Goal: Task Accomplishment & Management: Use online tool/utility

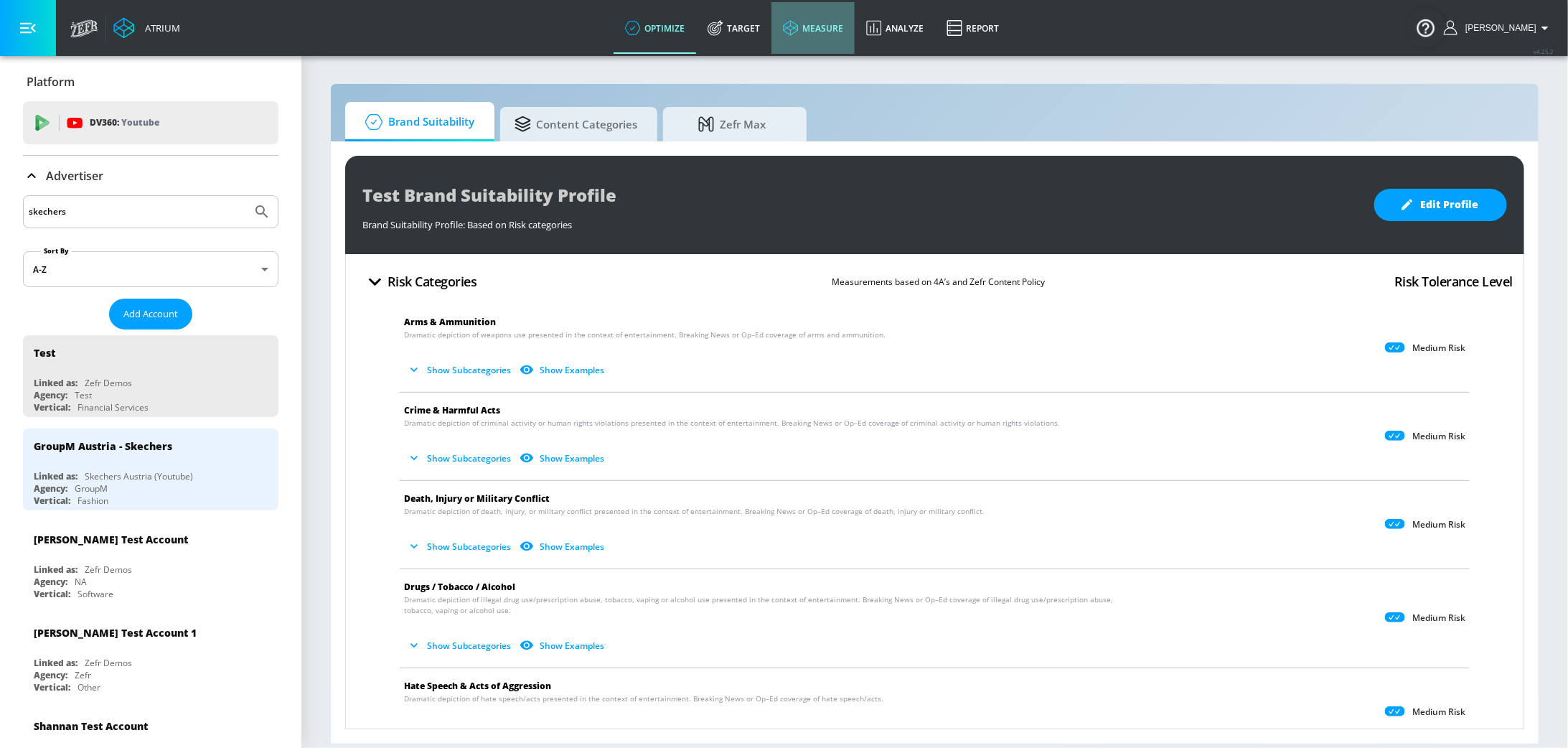
click at [844, 47] on link "measure" at bounding box center [813, 27] width 83 height 52
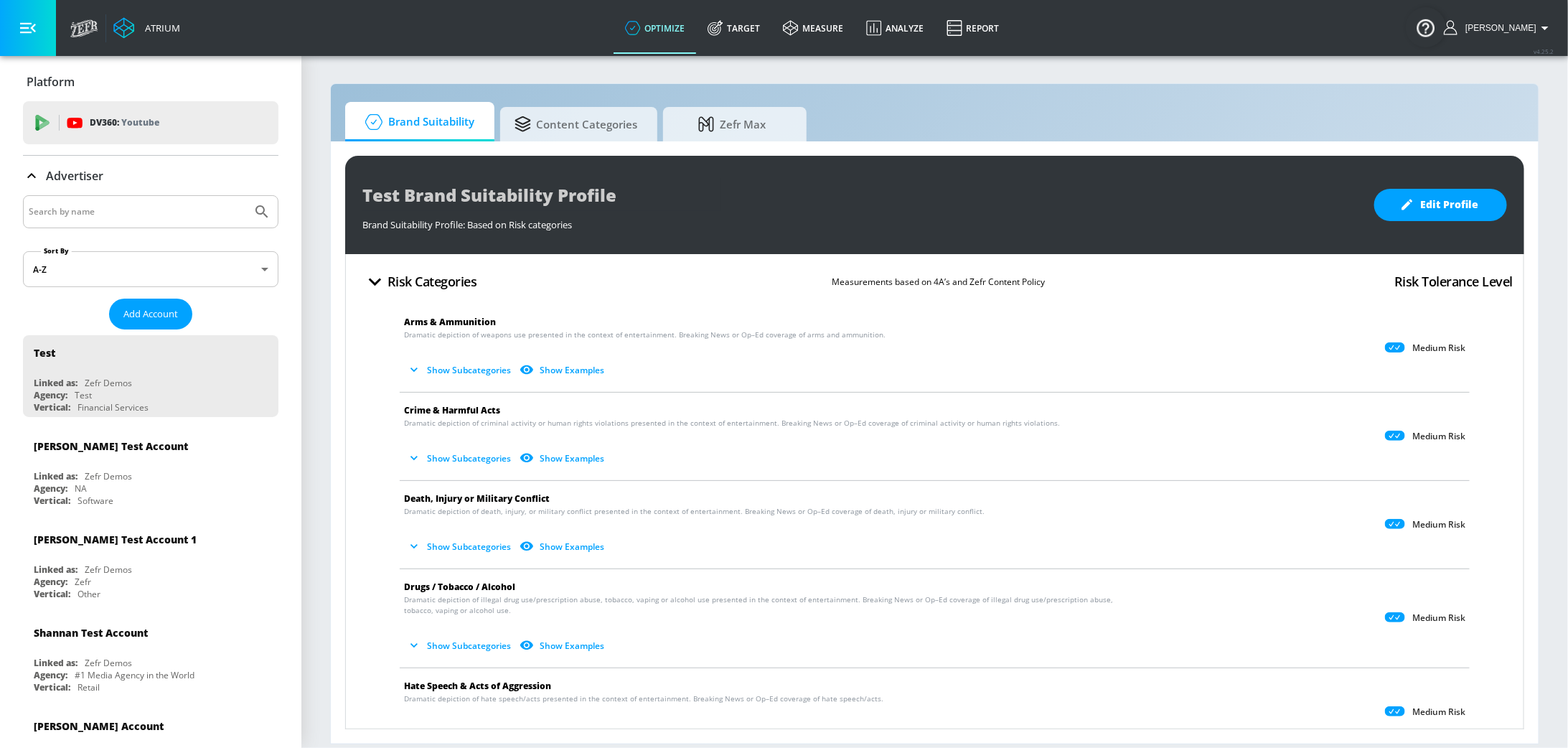
click at [123, 216] on input "Search by name" at bounding box center [137, 212] width 217 height 19
type input "TCCC"
click at [247, 196] on button "Submit Search" at bounding box center [262, 211] width 31 height 31
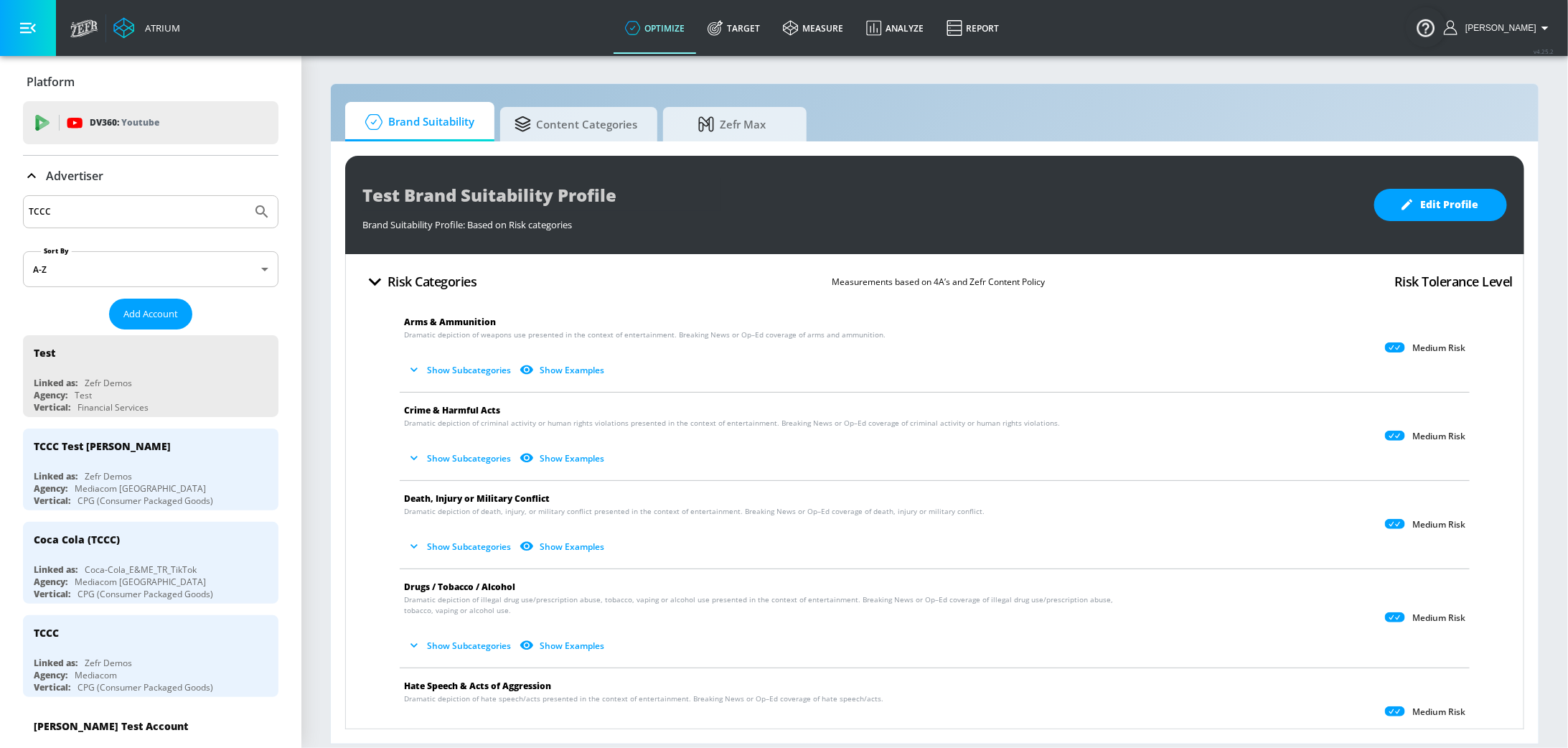
click at [108, 207] on input "TCCC" at bounding box center [137, 212] width 217 height 19
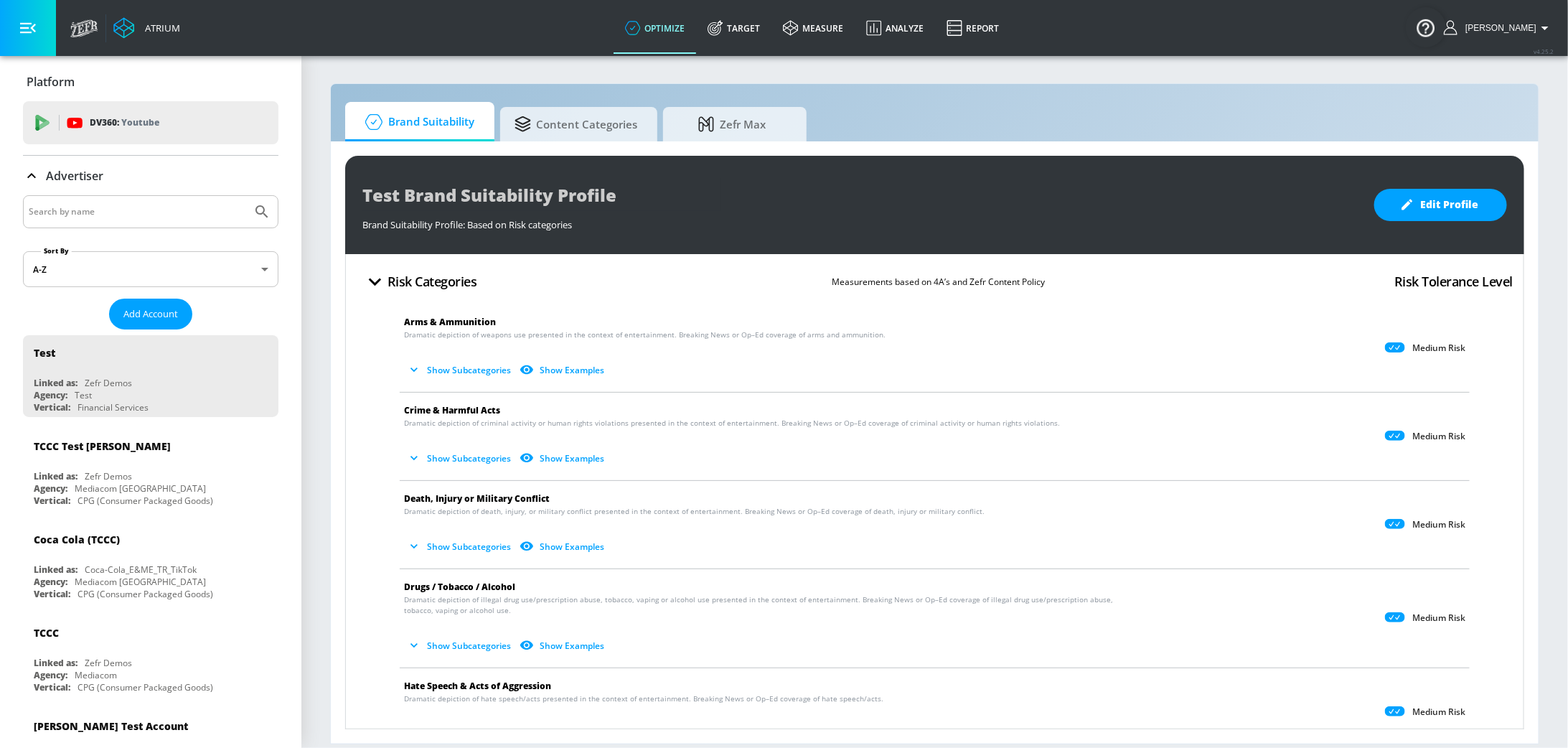
click at [97, 206] on input "Search by name" at bounding box center [137, 212] width 217 height 19
paste input "WPP LATAM | Skechers | DV360 Brand Suitability Profile"
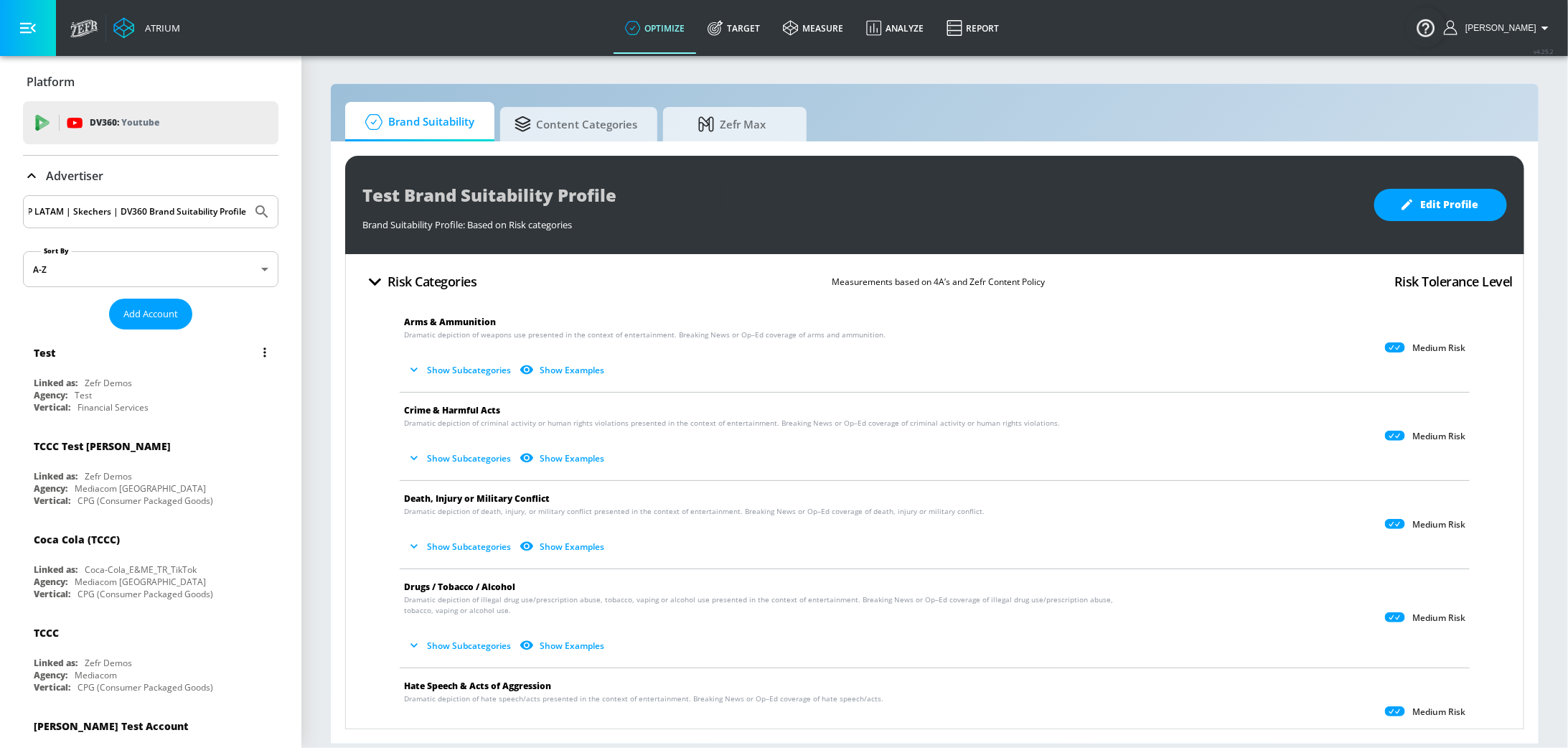
click at [247, 196] on button "Submit Search" at bounding box center [262, 211] width 31 height 31
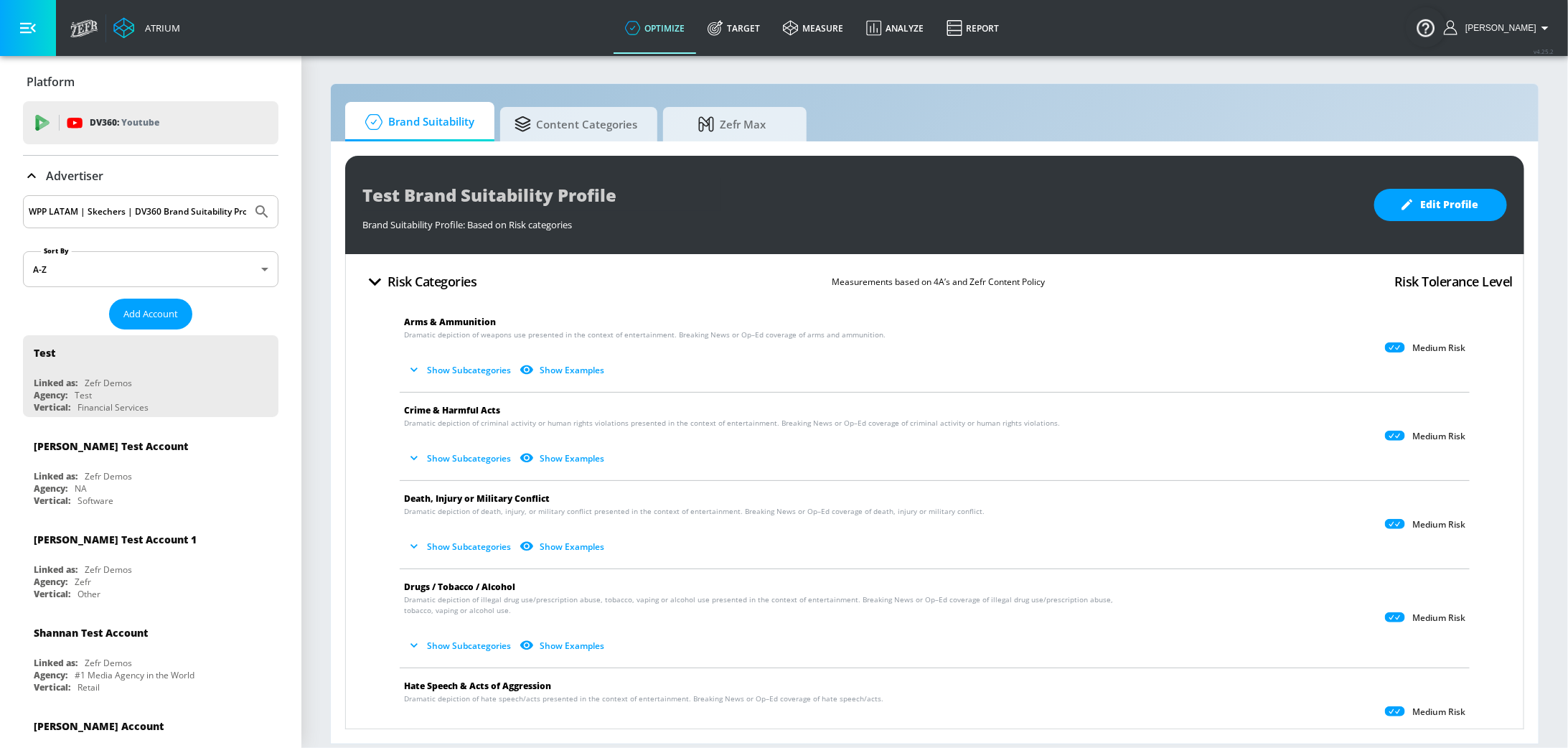
click at [158, 208] on input "WPP LATAM | Skechers | DV360 Brand Suitability Profile" at bounding box center [137, 212] width 217 height 19
click at [247, 196] on button "Submit Search" at bounding box center [262, 211] width 31 height 31
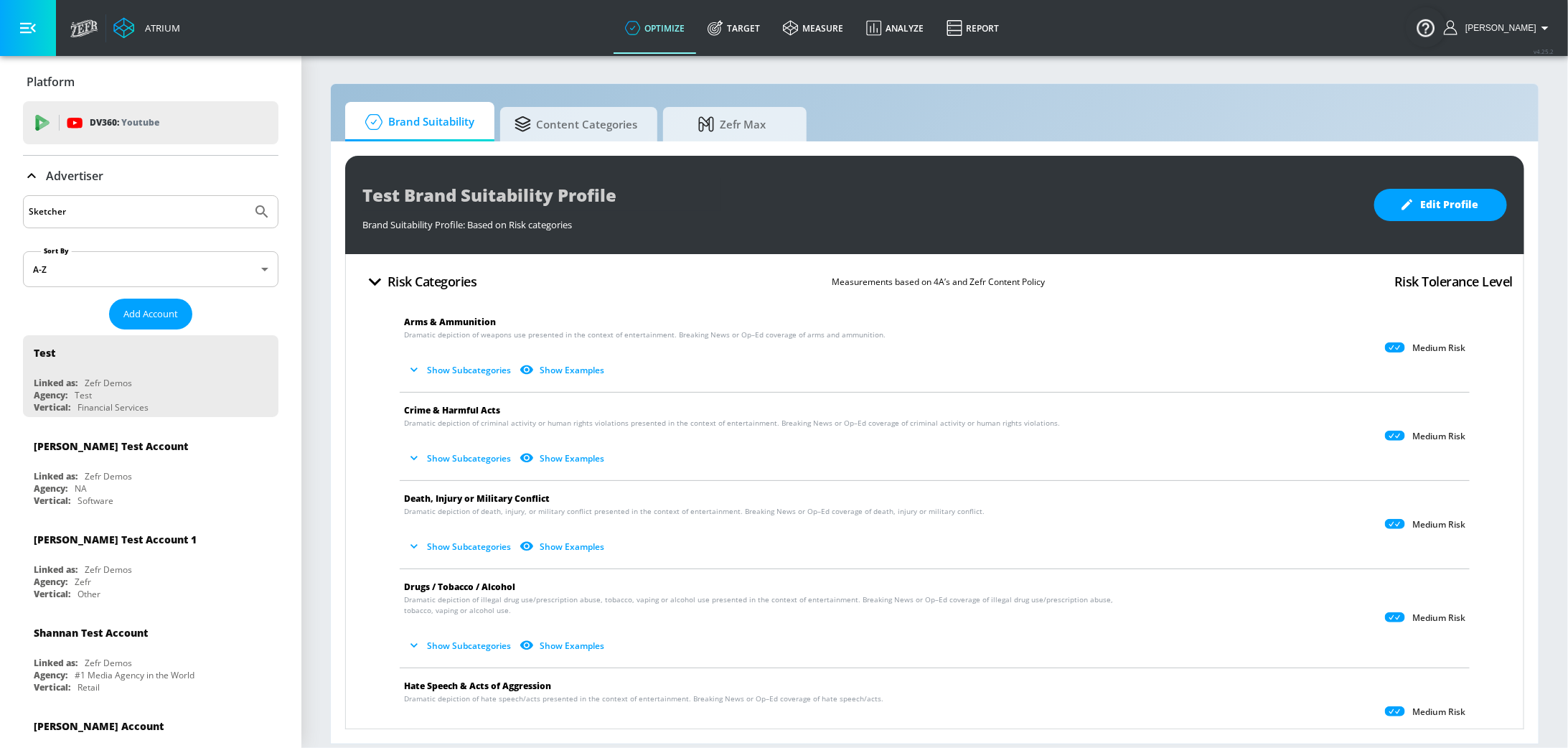
click at [121, 202] on input "Sketcher" at bounding box center [137, 212] width 217 height 19
click at [97, 210] on input "Sketcher" at bounding box center [137, 212] width 217 height 19
type input "Ske"
click at [247, 196] on button "Submit Search" at bounding box center [262, 211] width 31 height 31
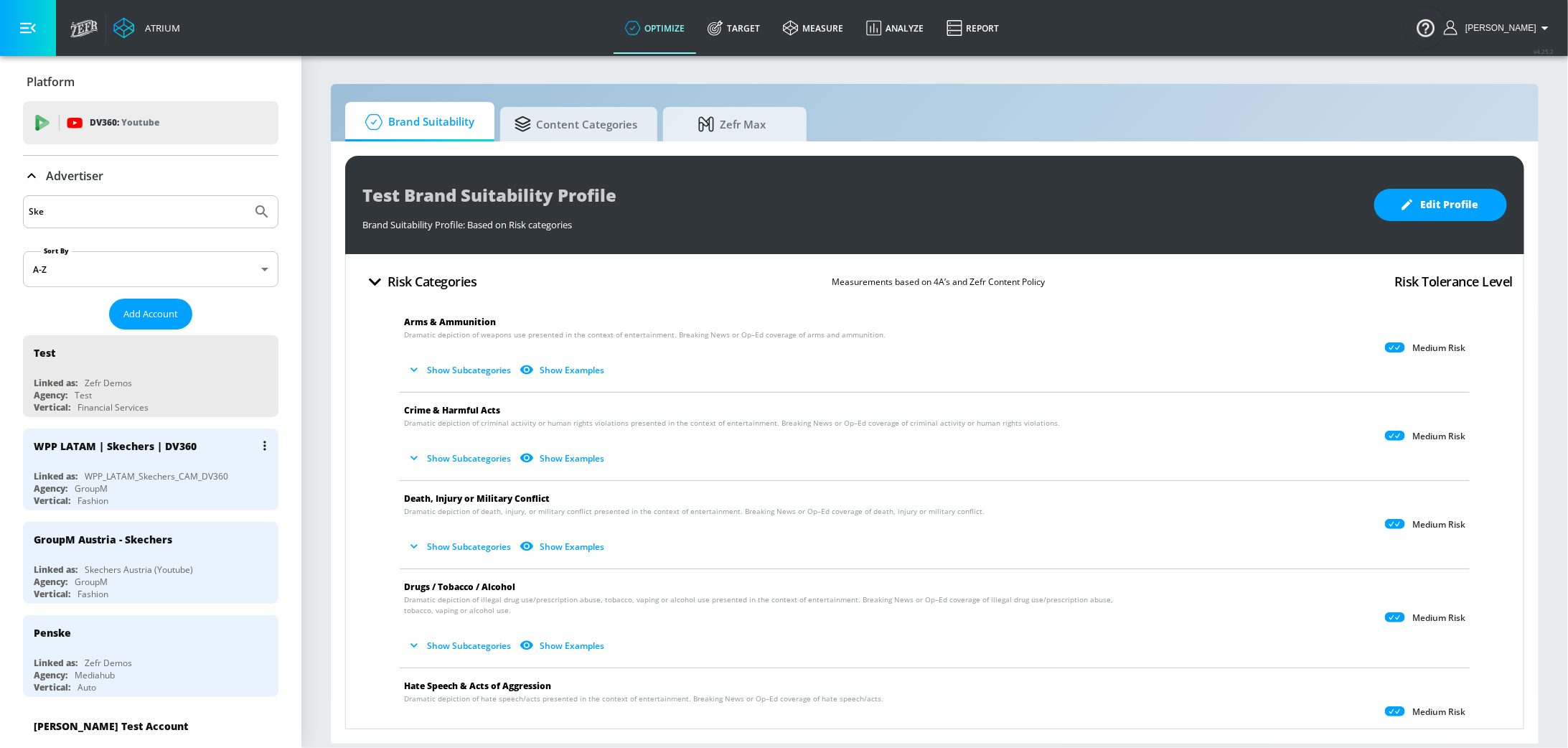
click at [126, 465] on div "WPP LATAM | Skechers | DV360 Linked as: WPP_LATAM_Skechers_CAM_DV360 Agency: Gr…" at bounding box center [150, 469] width 256 height 82
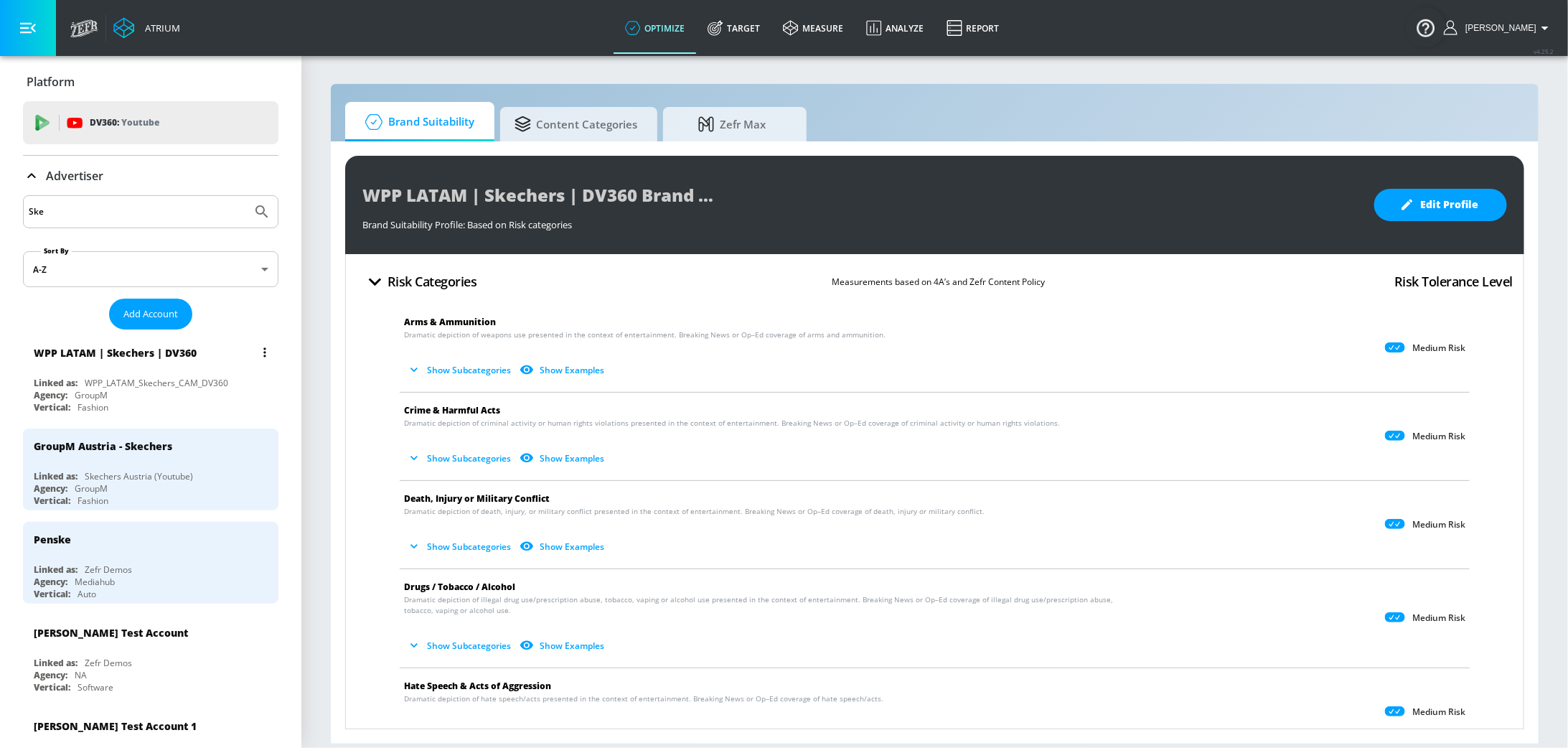
click at [264, 354] on icon "list of Advertiser" at bounding box center [264, 352] width 3 height 10
click at [195, 370] on li "Edit" at bounding box center [203, 381] width 142 height 26
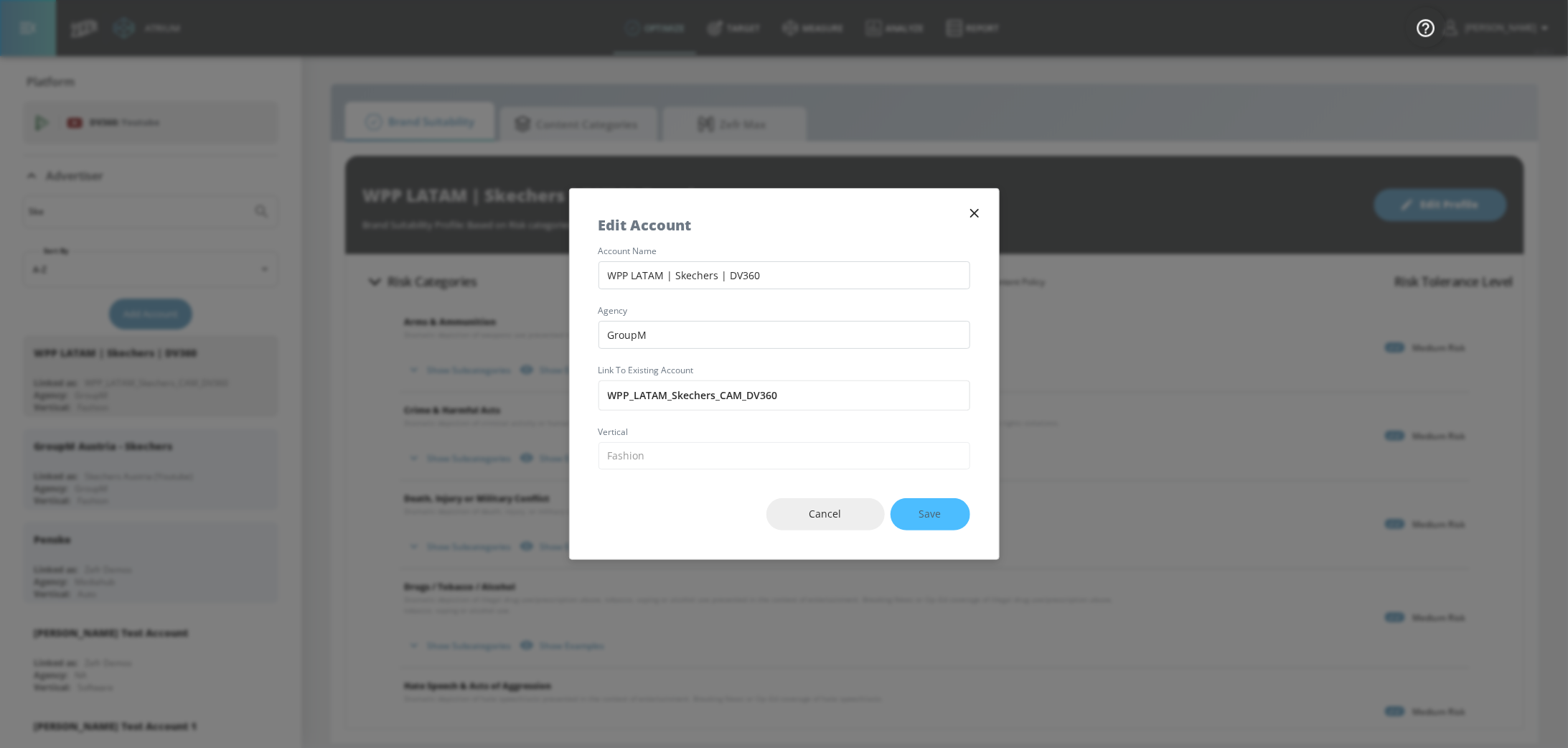
click at [943, 512] on div "Cancel Save" at bounding box center [784, 514] width 429 height 90
click at [943, 511] on div "Cancel Save" at bounding box center [784, 514] width 429 height 90
click at [965, 224] on div "Edit Account" at bounding box center [784, 218] width 429 height 59
click at [976, 203] on div "Edit Account" at bounding box center [784, 218] width 429 height 59
click at [976, 215] on icon "button" at bounding box center [974, 212] width 9 height 8
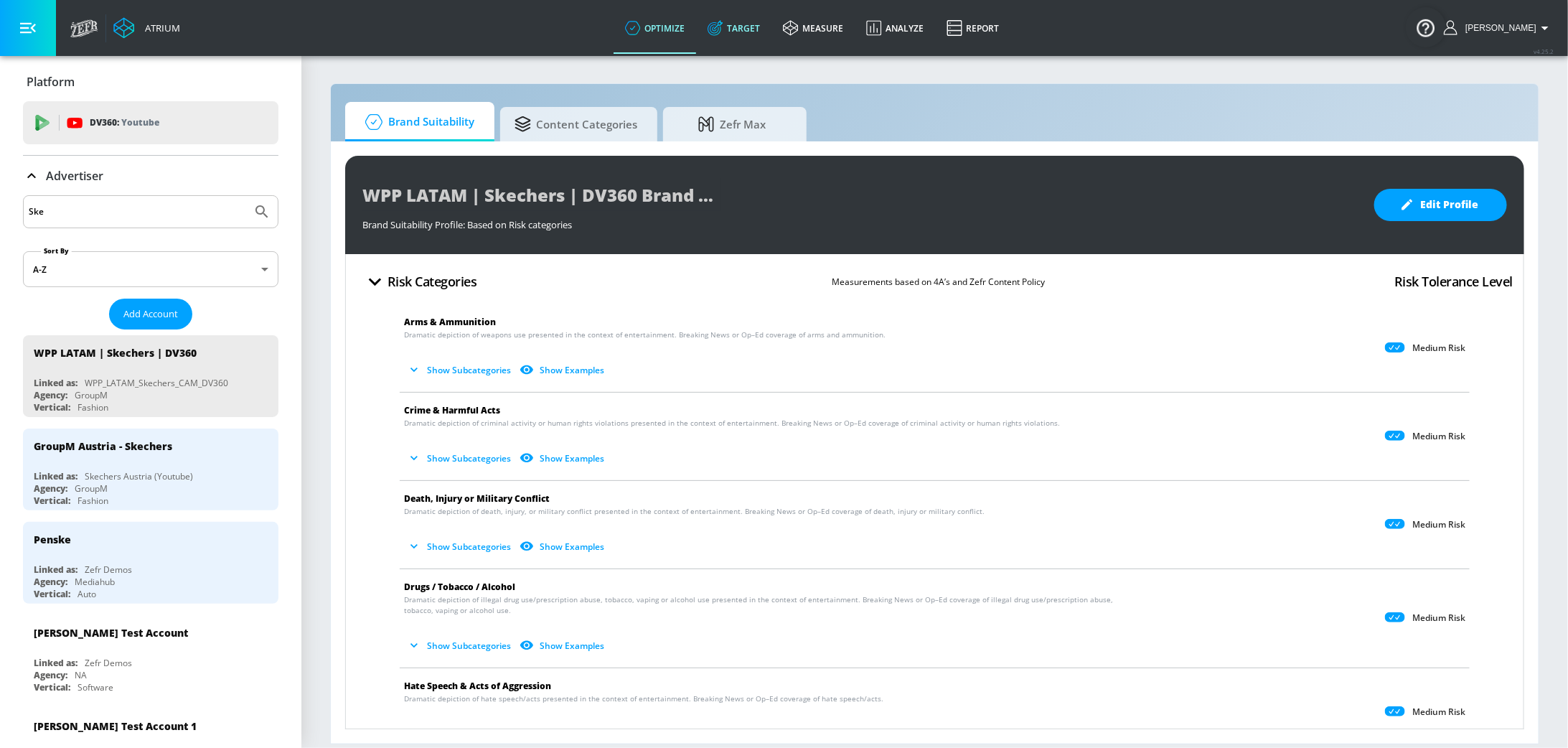
click at [752, 35] on link "Target" at bounding box center [734, 27] width 76 height 52
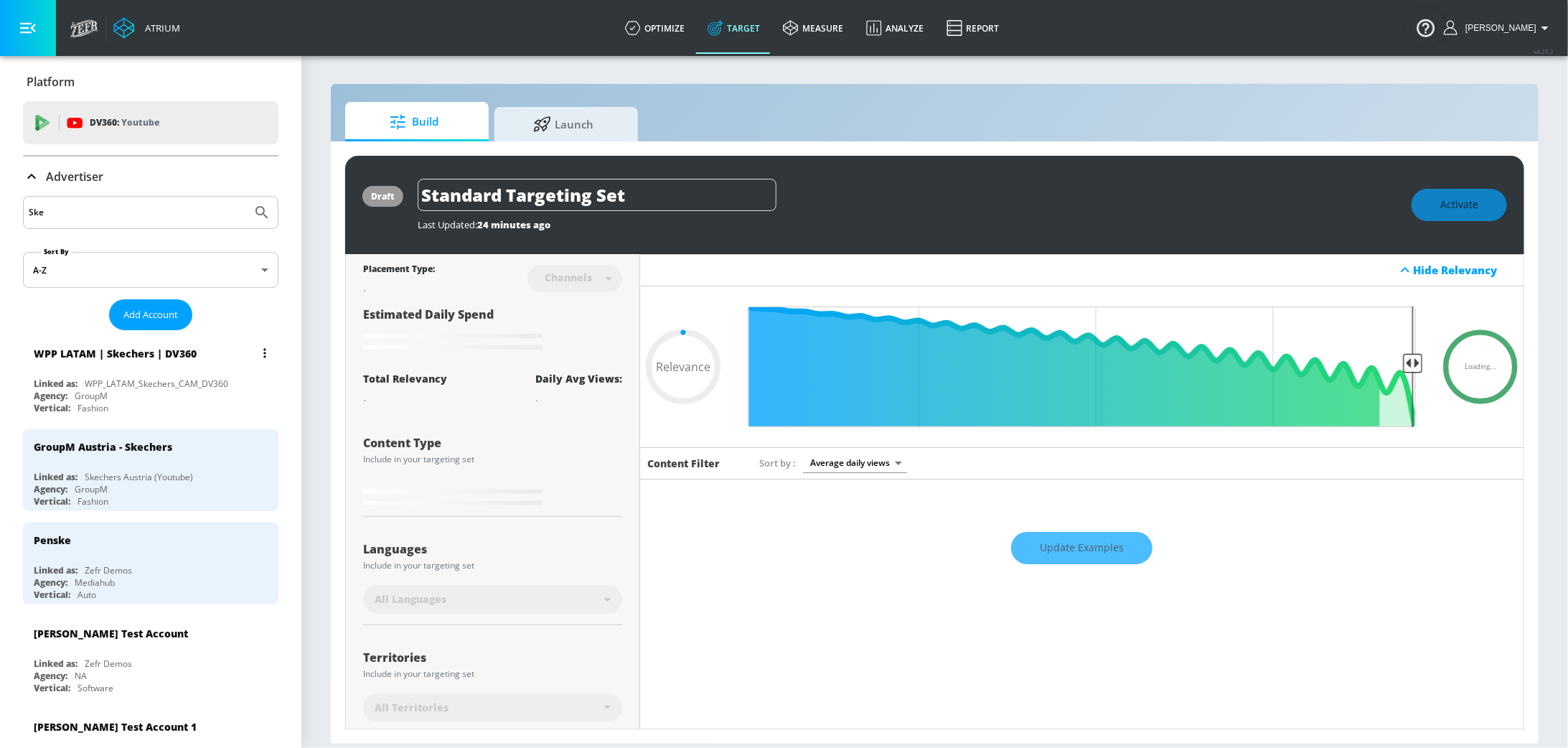
type input "0.3"
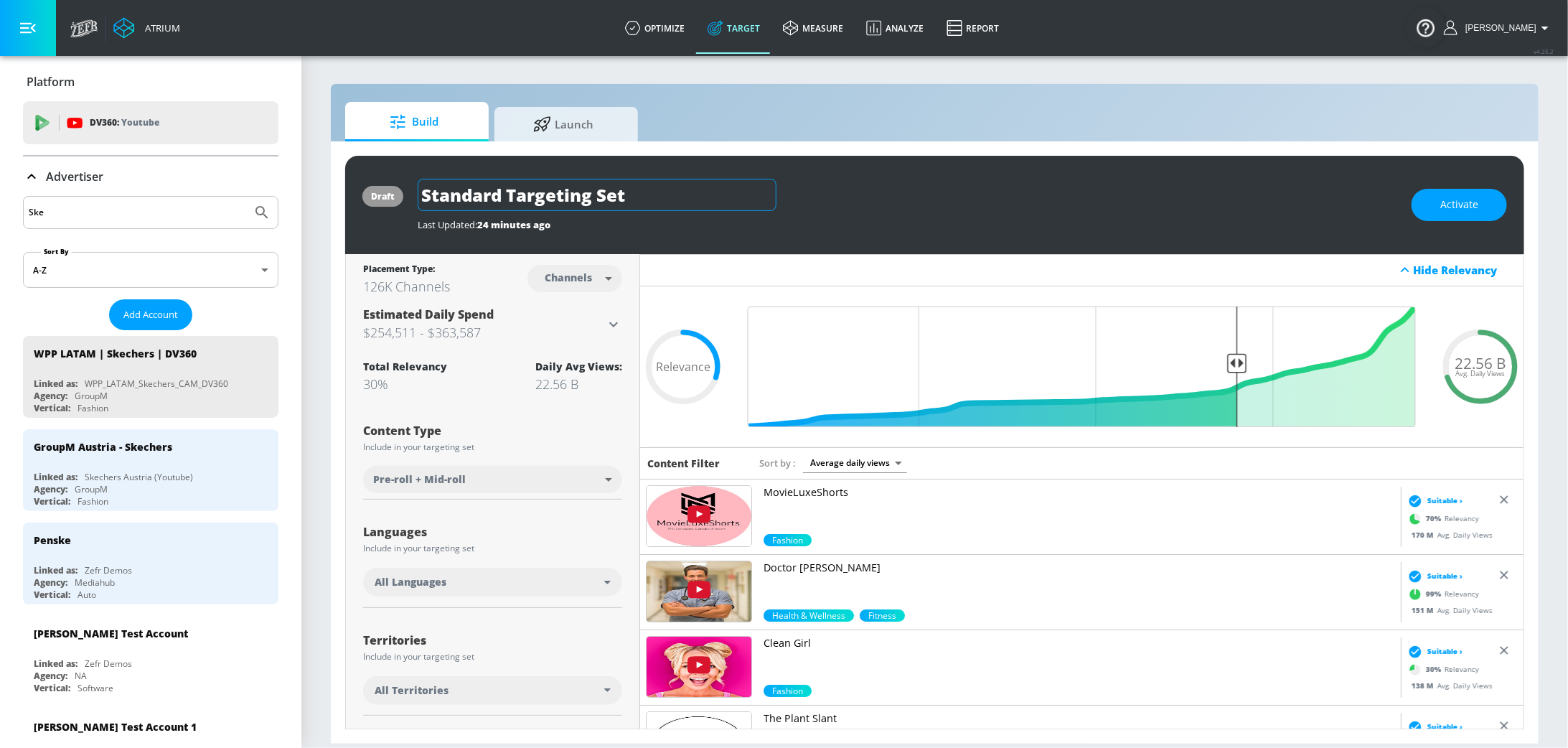
click at [572, 196] on input "Standard Targeting Set" at bounding box center [597, 195] width 359 height 32
type input "Men 25-55"
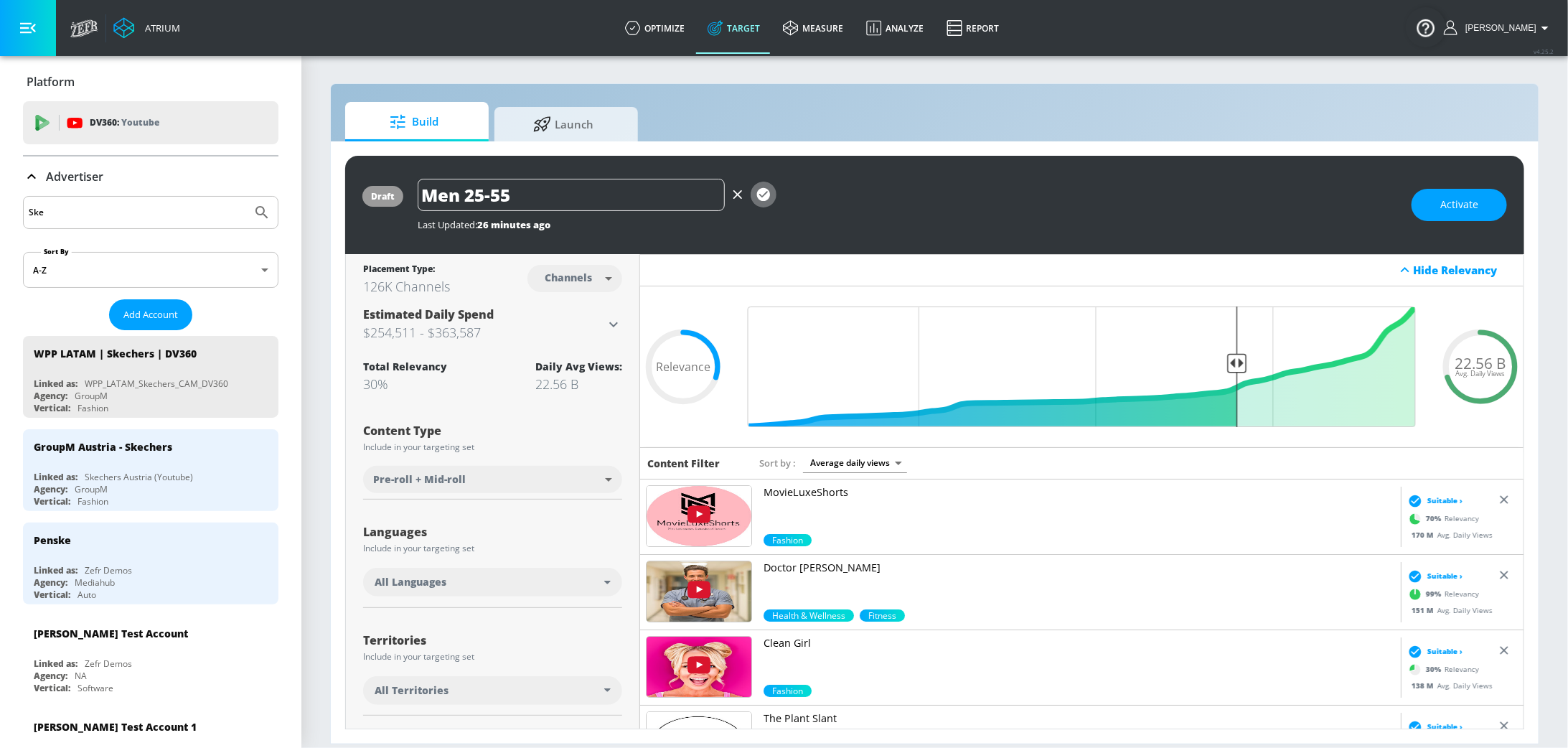
click at [762, 198] on icon "button" at bounding box center [764, 195] width 13 height 13
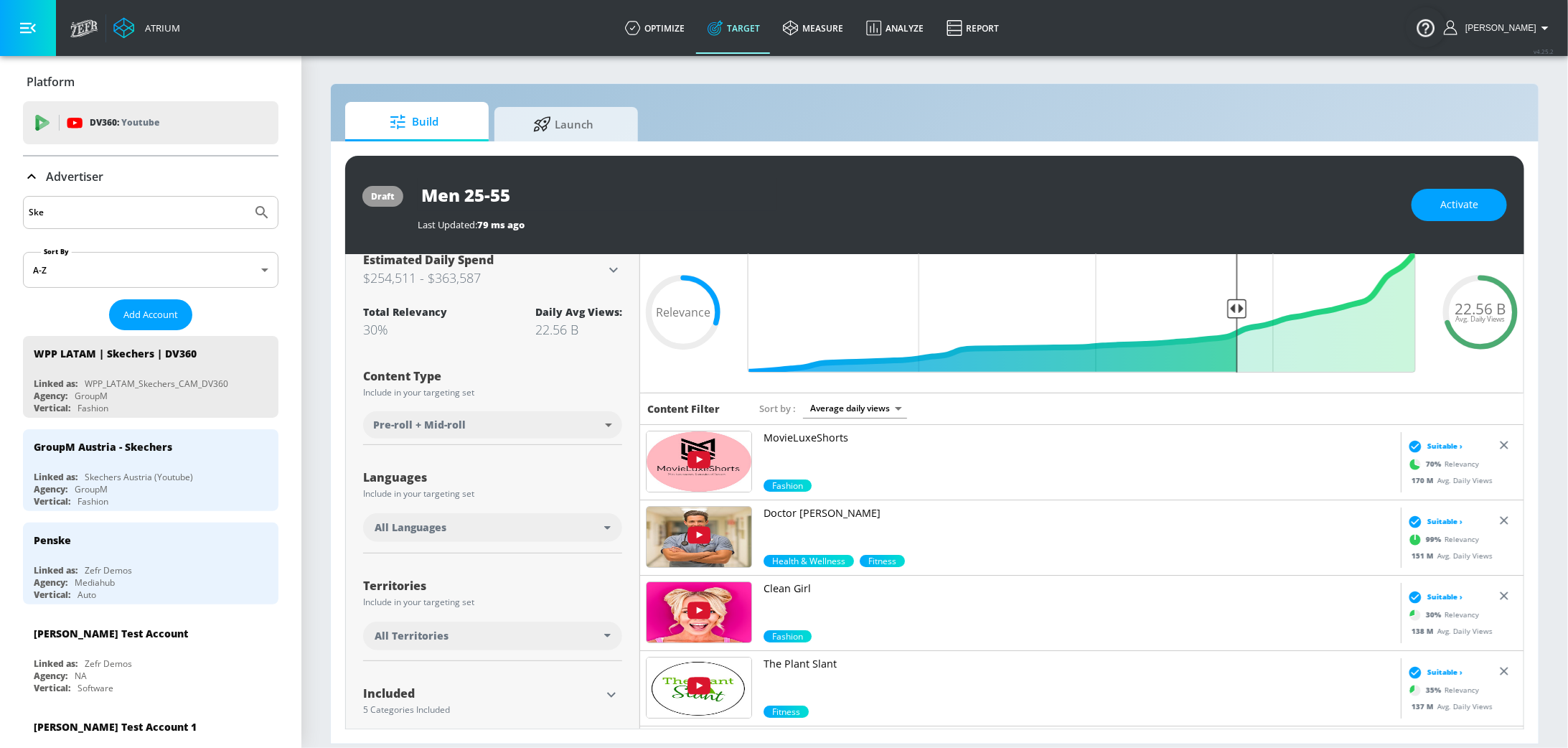
scroll to position [59, 0]
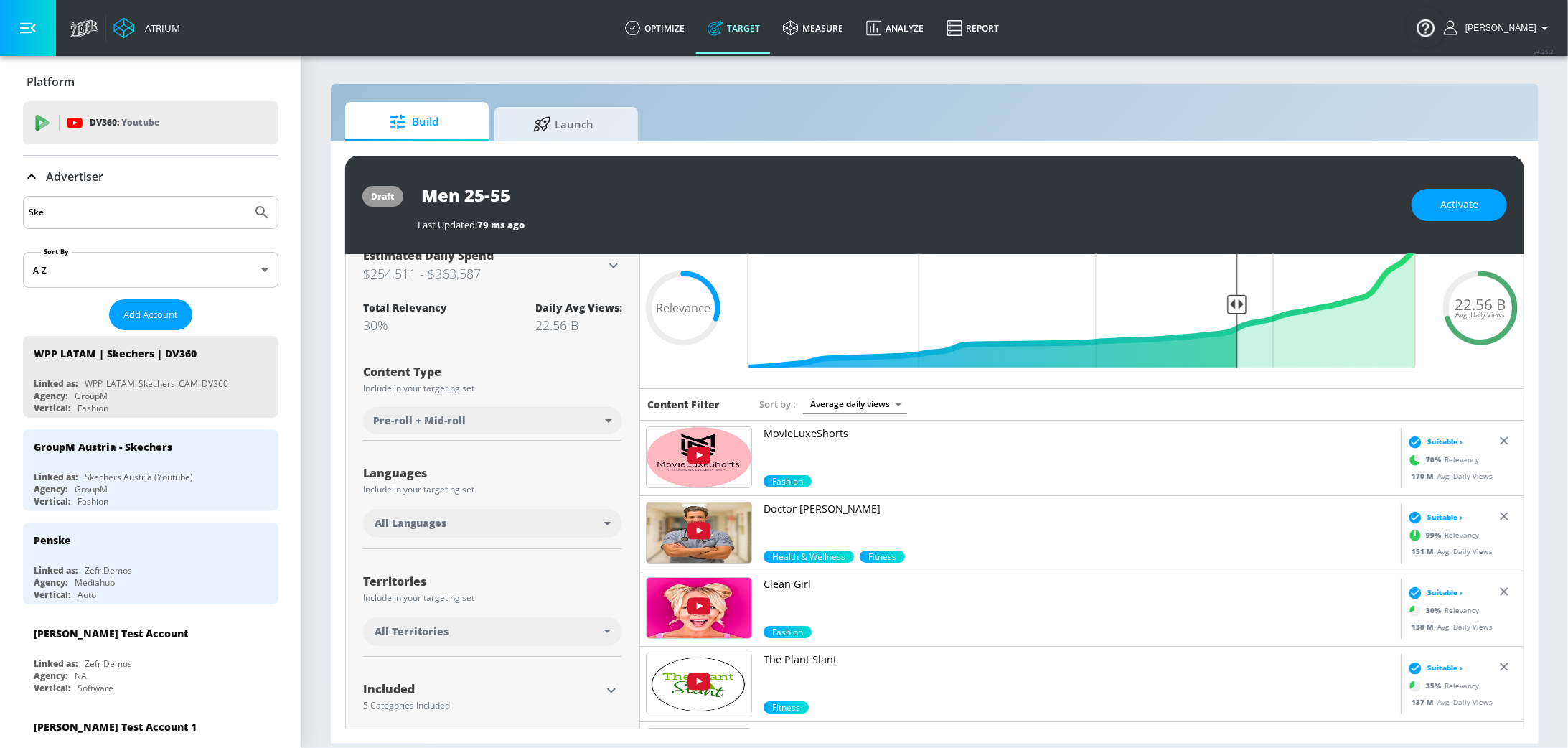
click at [606, 524] on div "All Languages" at bounding box center [493, 523] width 259 height 28
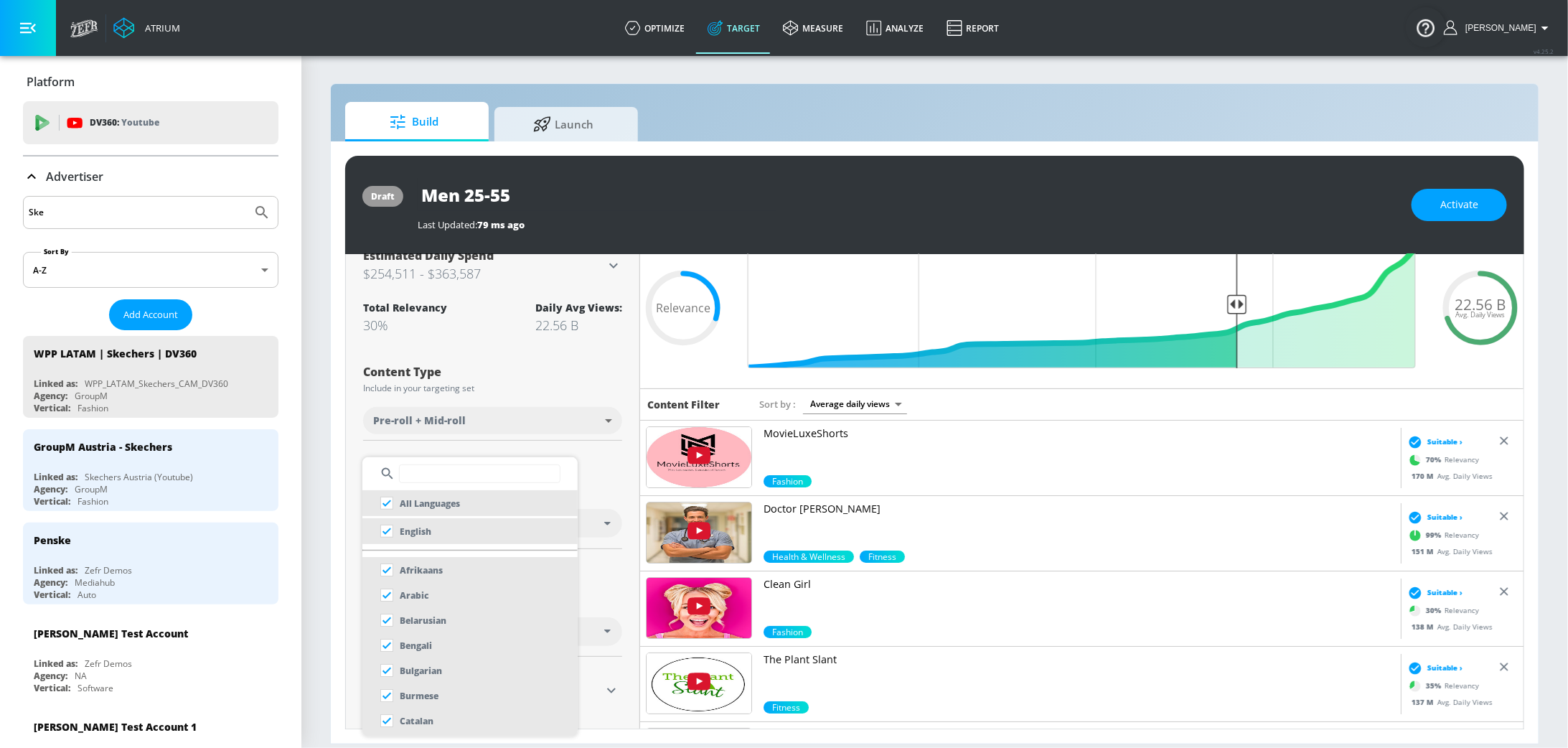
click at [452, 474] on input "text" at bounding box center [480, 474] width 162 height 19
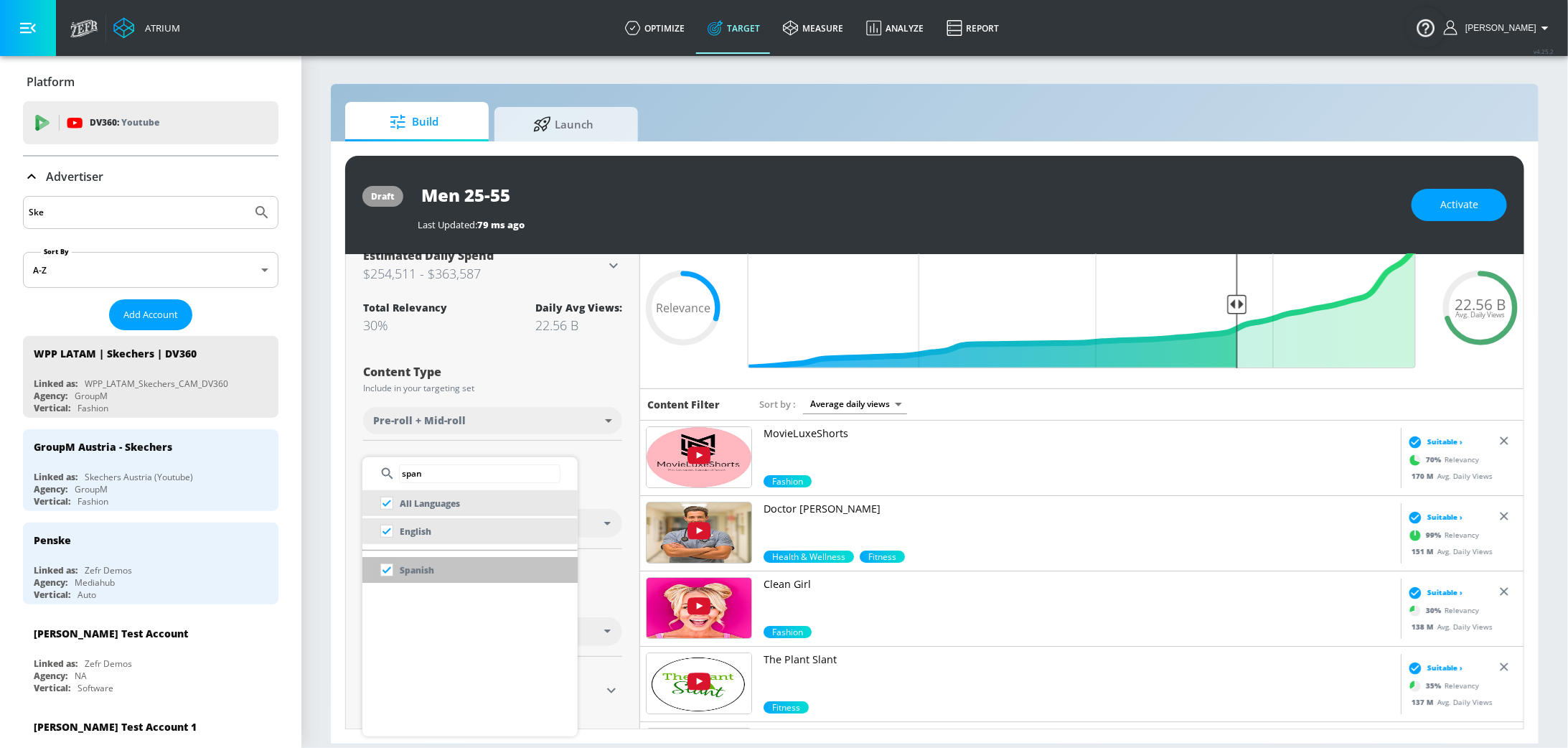
type input "span"
click at [383, 570] on input "checkbox" at bounding box center [386, 570] width 26 height 26
checkbox input "false"
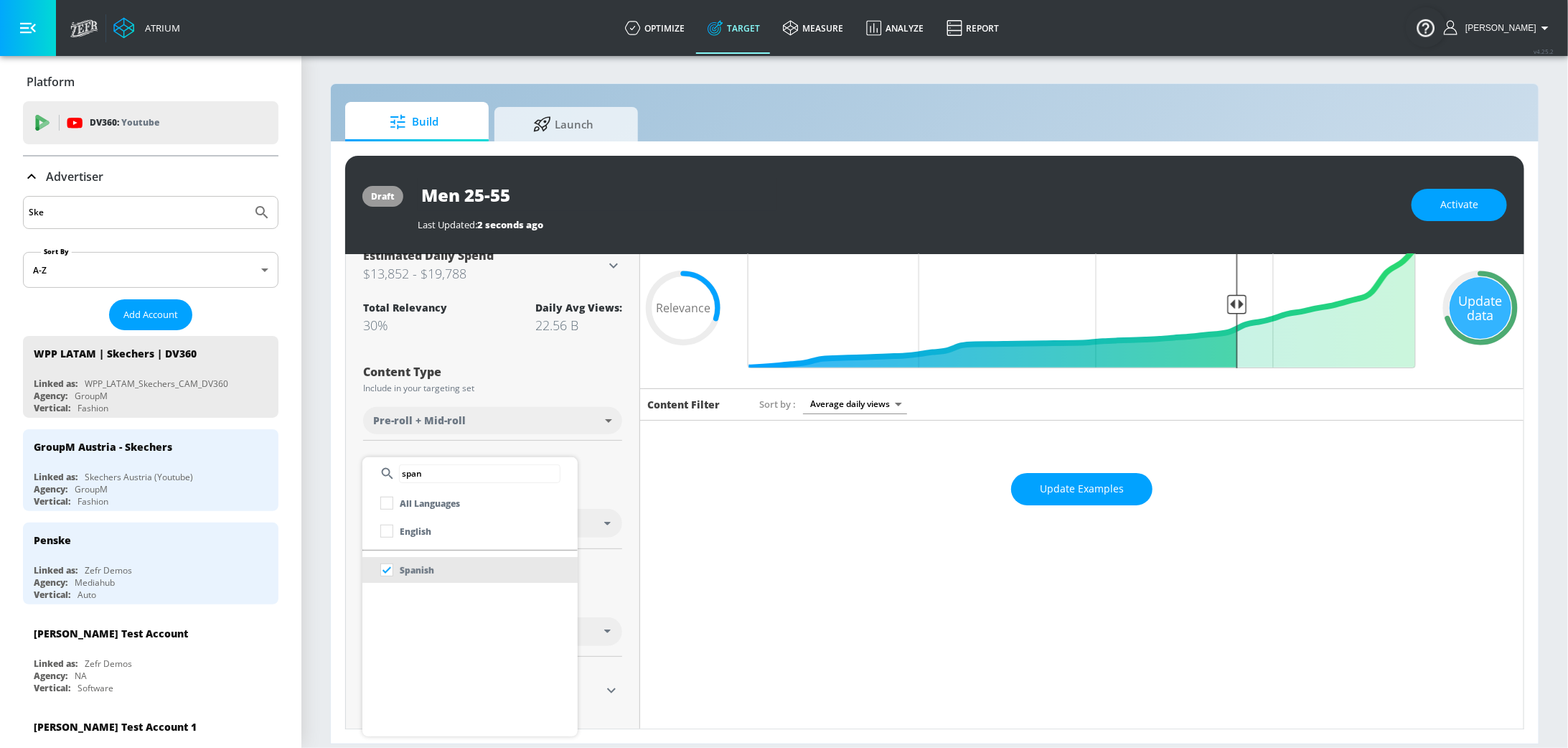
click at [622, 473] on div at bounding box center [784, 374] width 1568 height 748
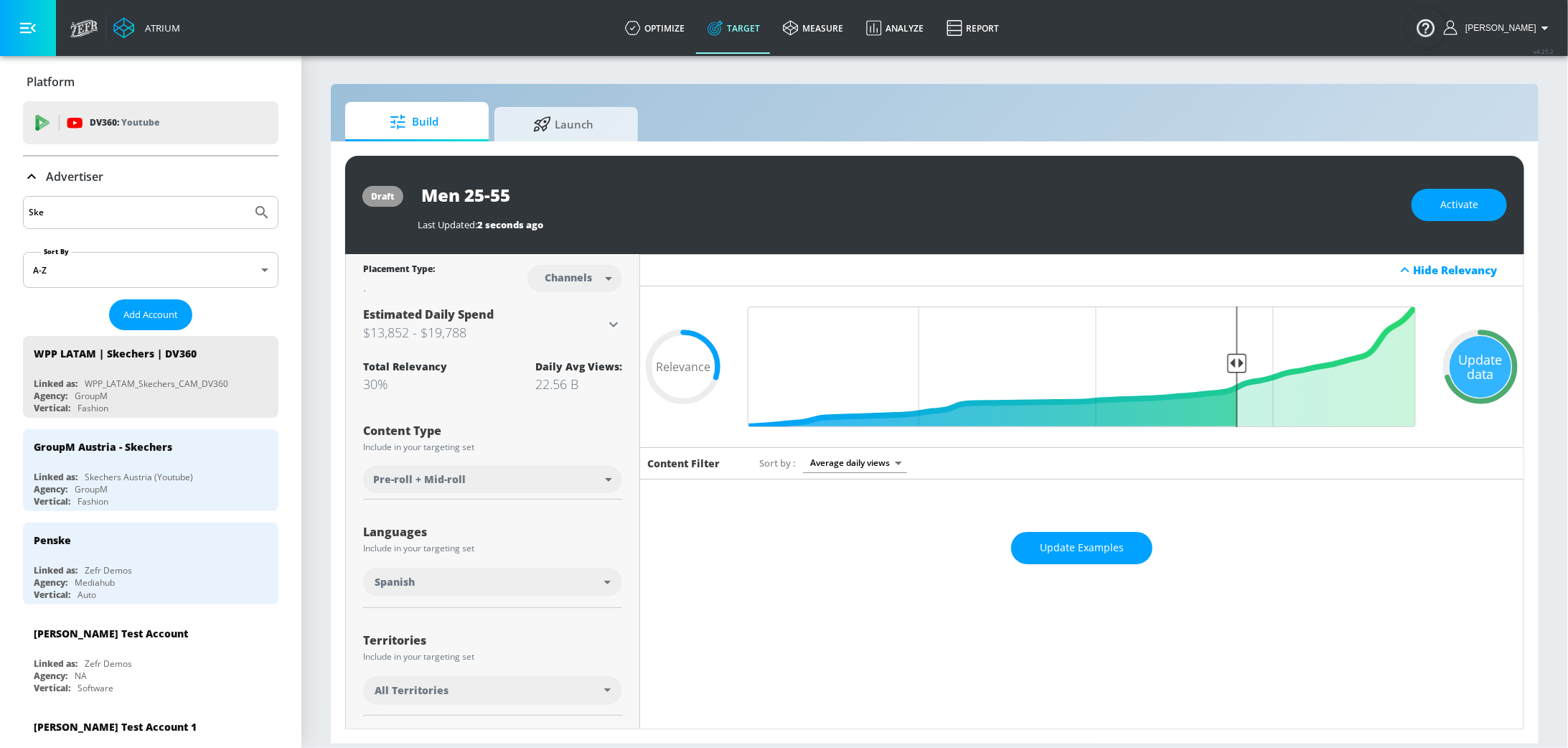
scroll to position [146, 0]
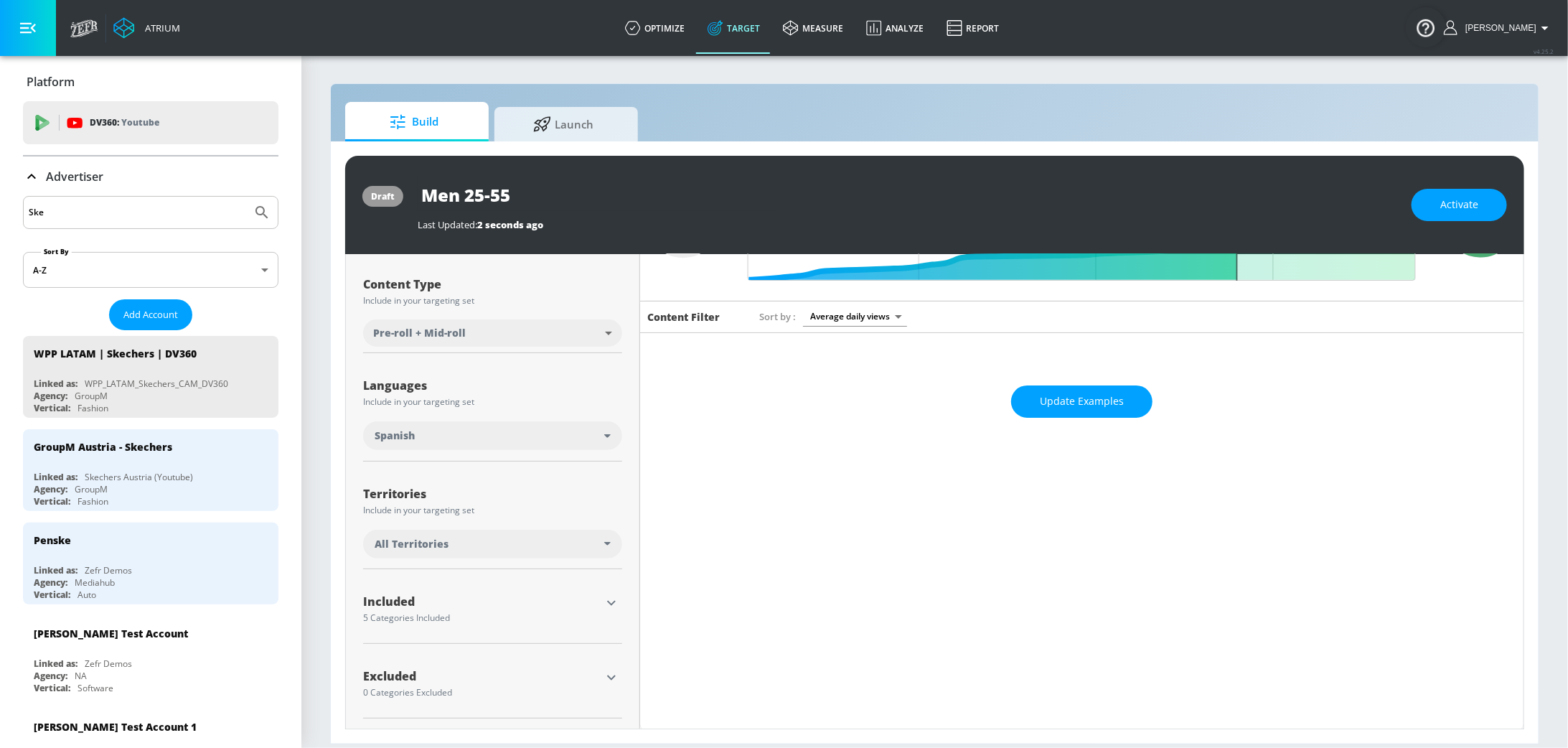
click at [614, 598] on icon "button" at bounding box center [611, 603] width 17 height 17
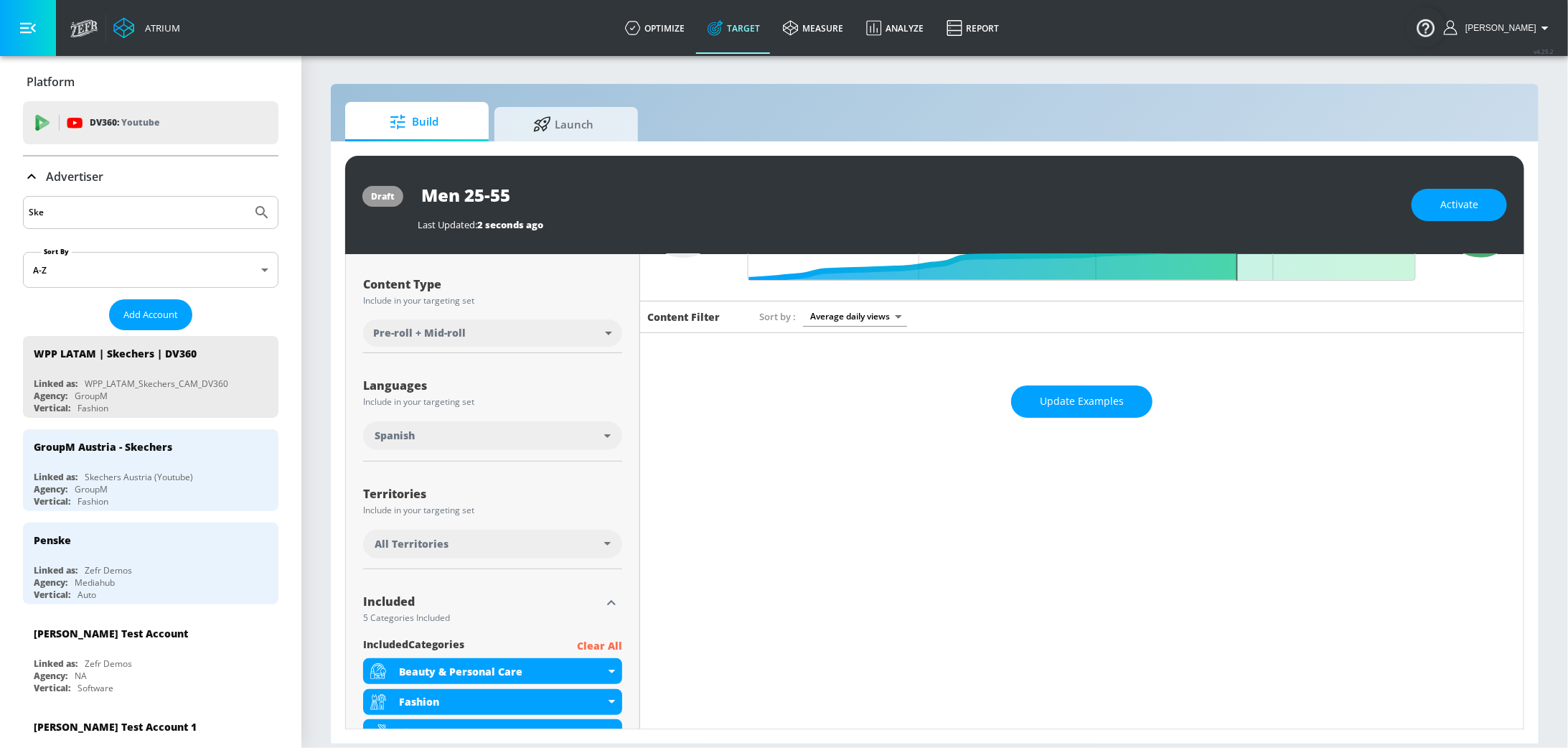
scroll to position [351, 0]
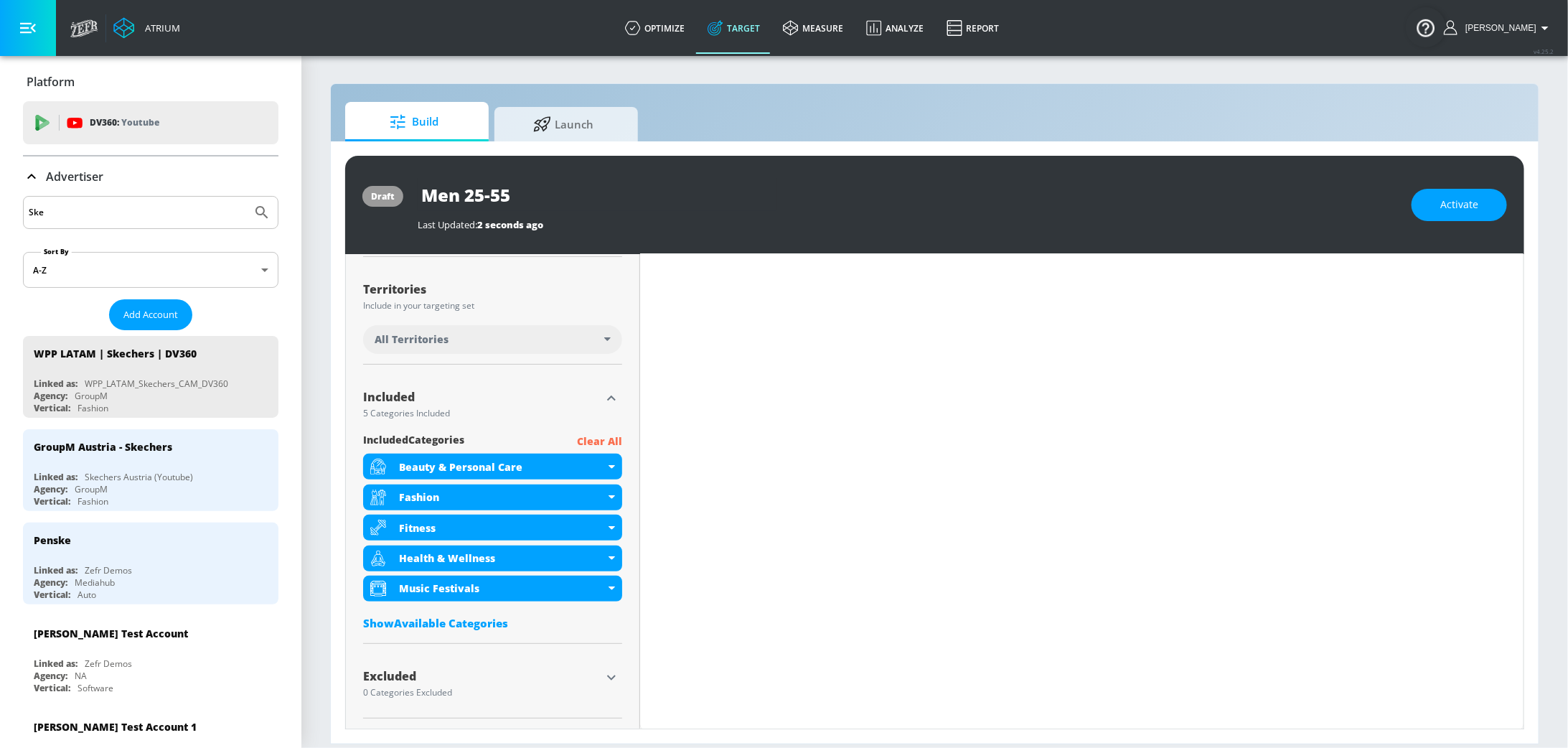
click at [608, 435] on p "Clear All" at bounding box center [600, 441] width 45 height 18
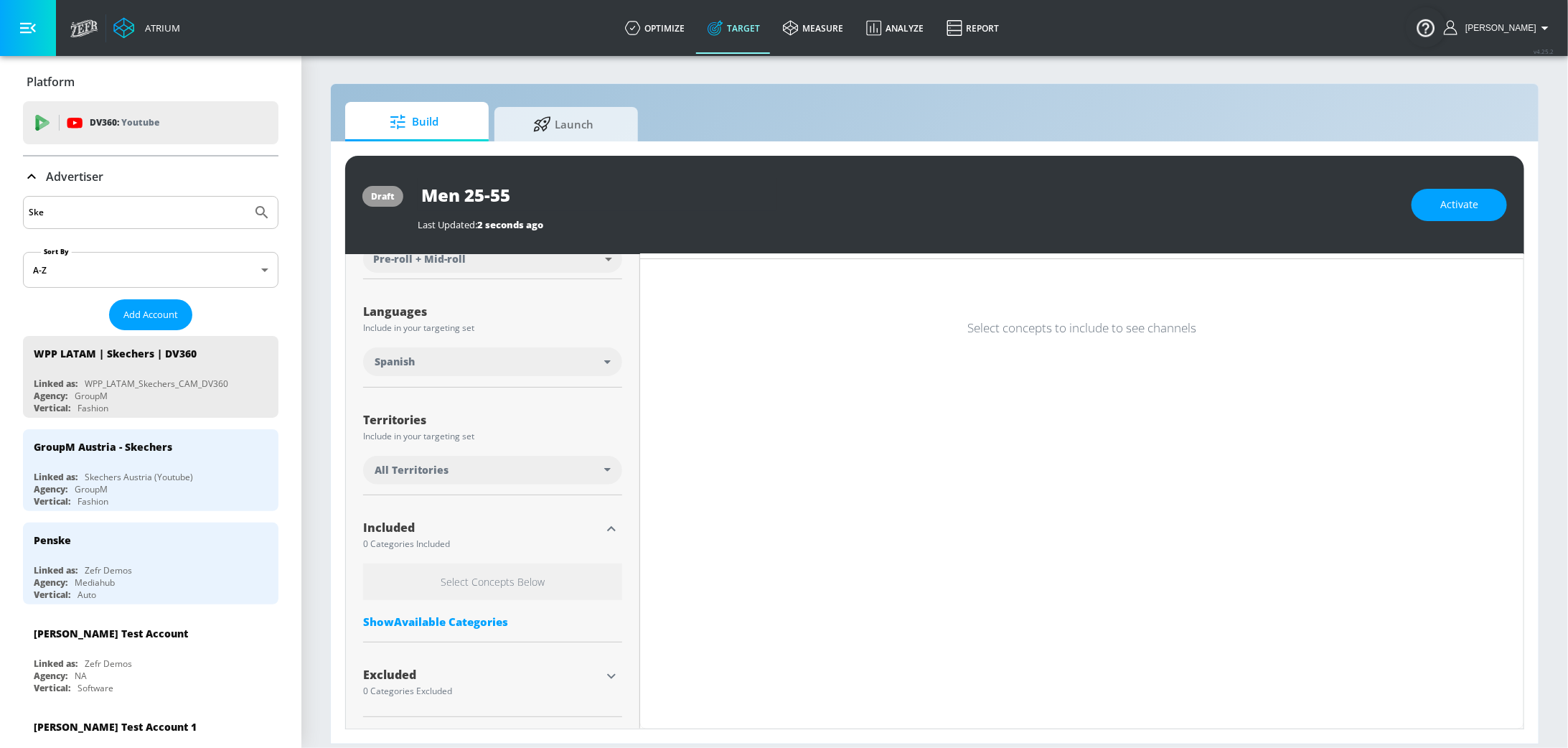
scroll to position [220, 0]
click at [472, 618] on div "Show Available Categories" at bounding box center [493, 621] width 259 height 14
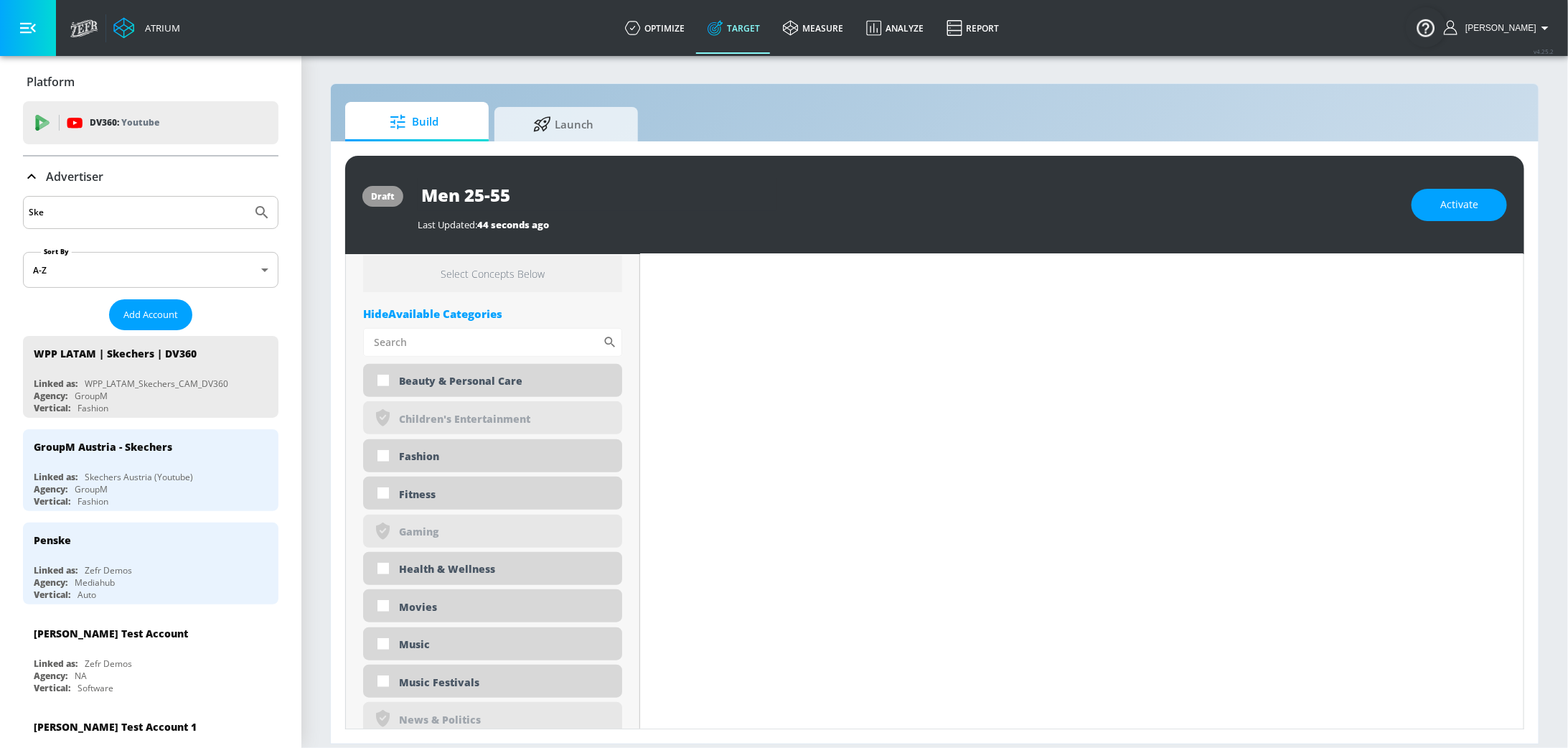
scroll to position [0, 0]
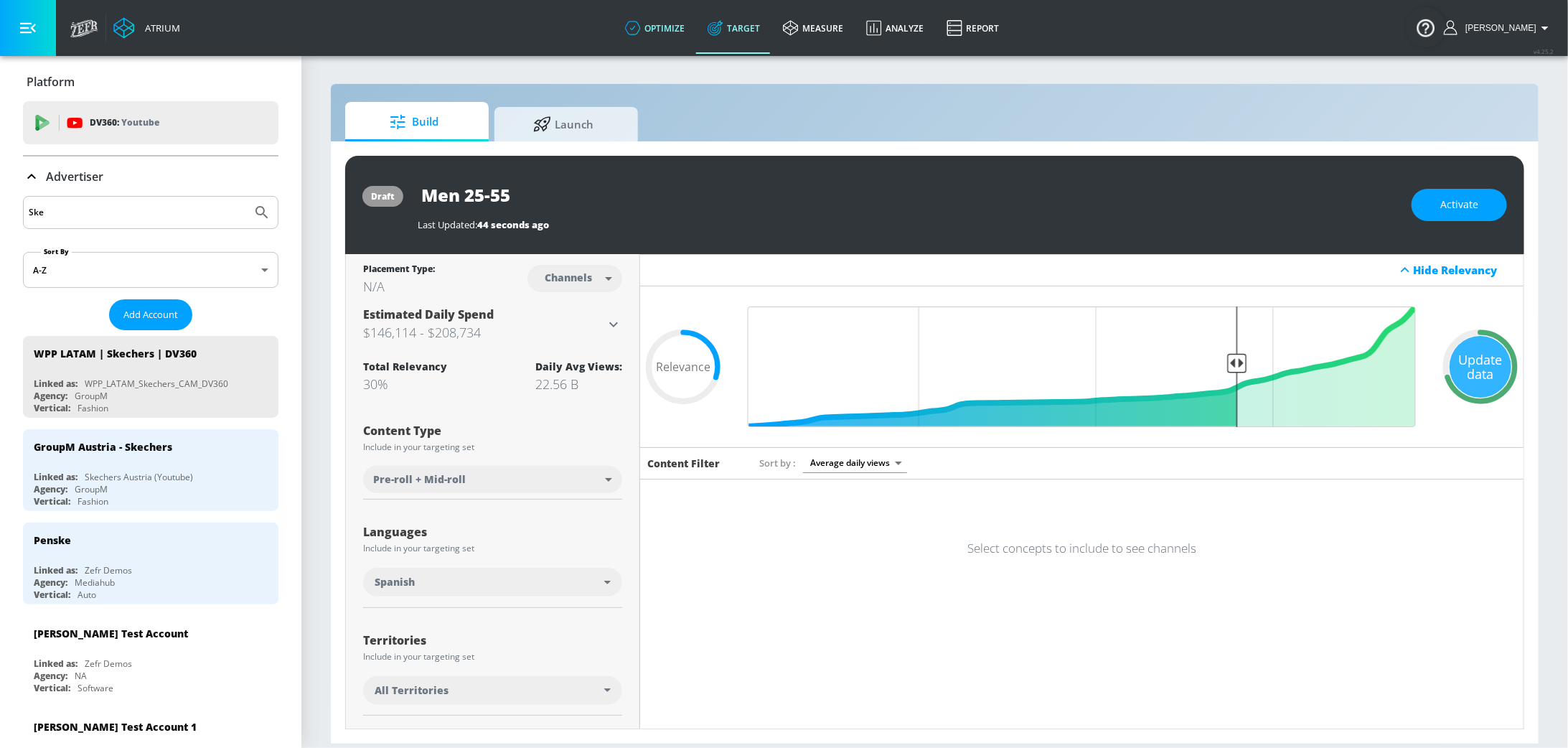
click at [672, 34] on link "optimize" at bounding box center [655, 27] width 82 height 52
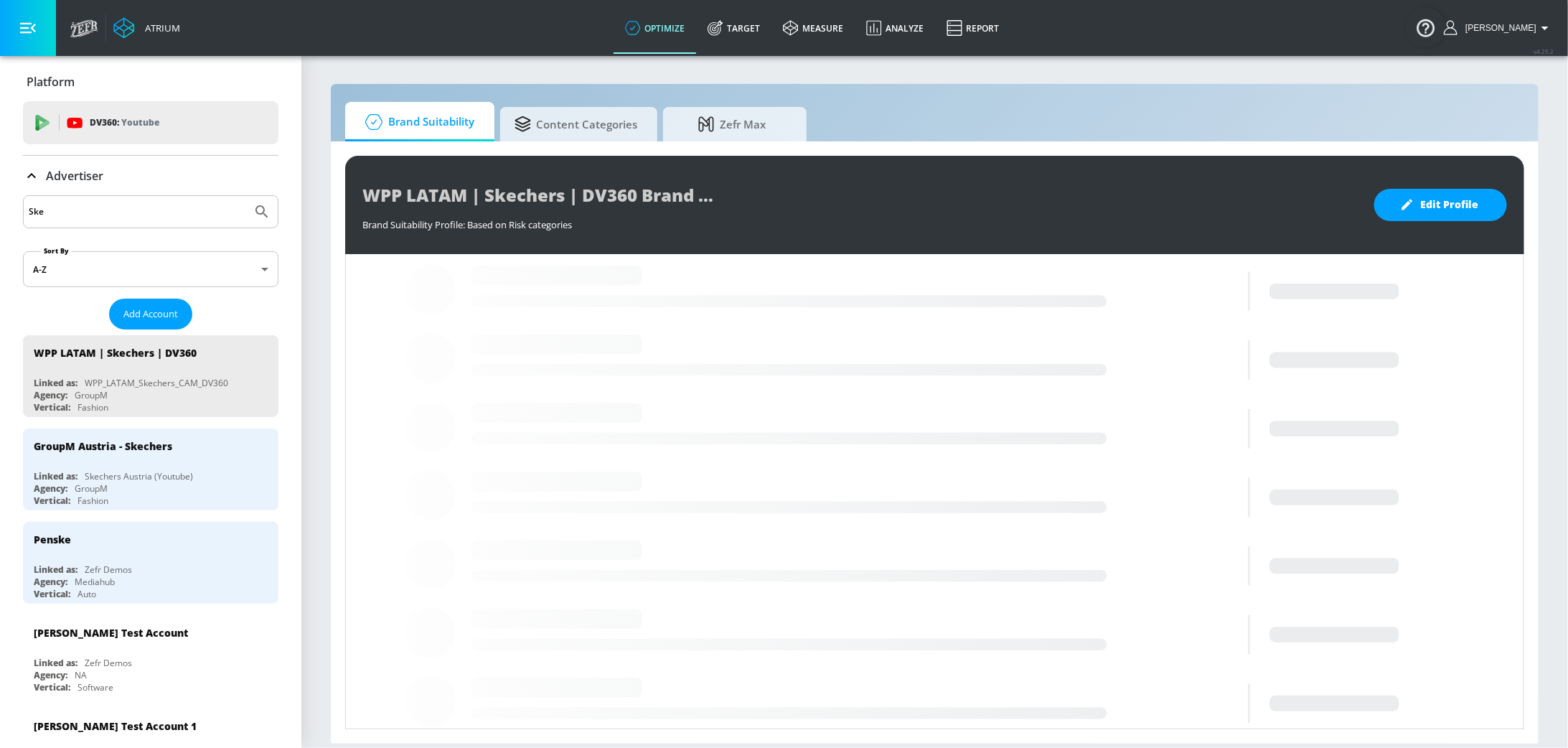
click at [601, 93] on div "Brand Suitability Content Categories Zefr Max WPP LATAM | Skechers | DV360 Bran…" at bounding box center [935, 414] width 1209 height 661
click at [618, 125] on span "Content Categories" at bounding box center [576, 122] width 123 height 34
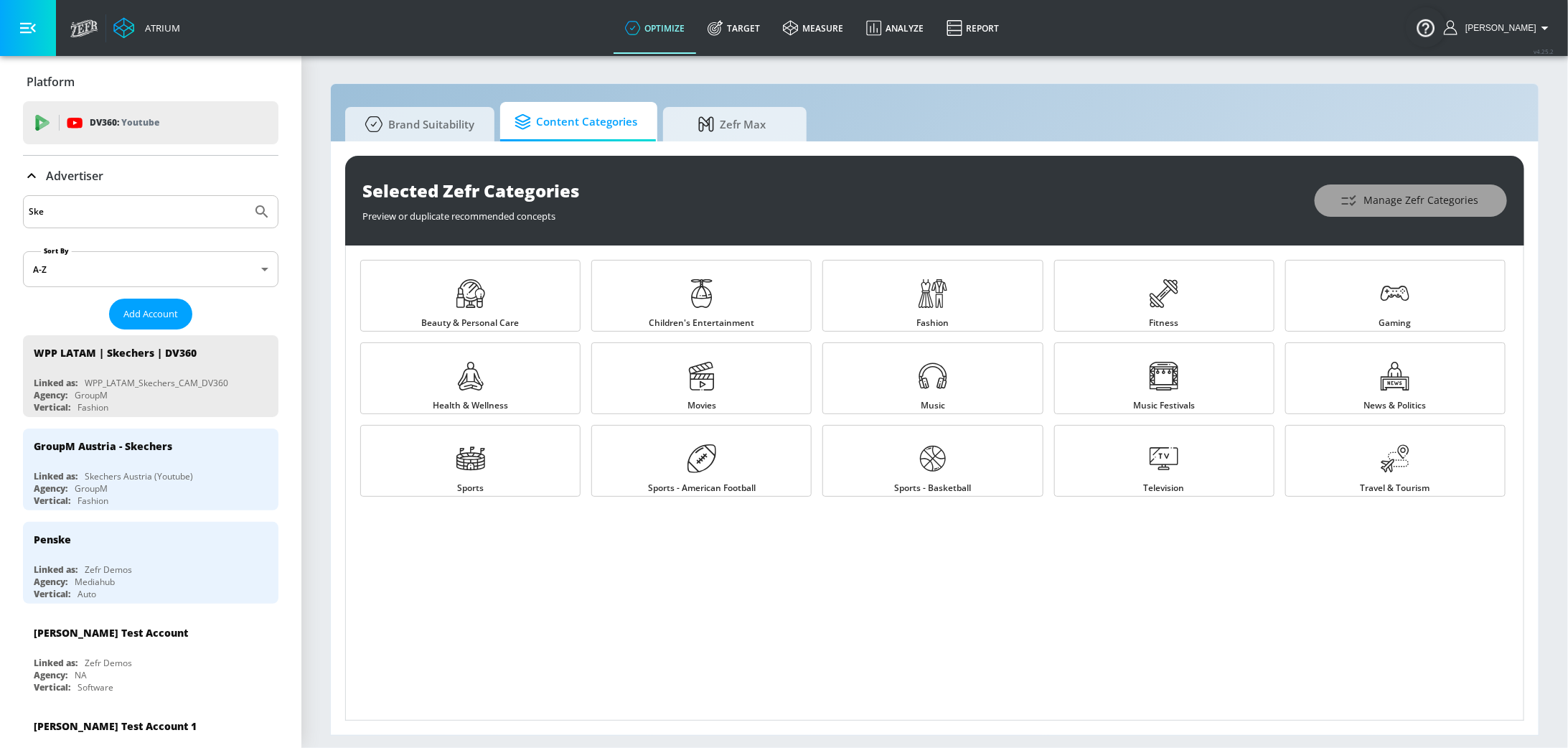
click at [1413, 187] on button "Manage Zefr Categories" at bounding box center [1411, 200] width 193 height 32
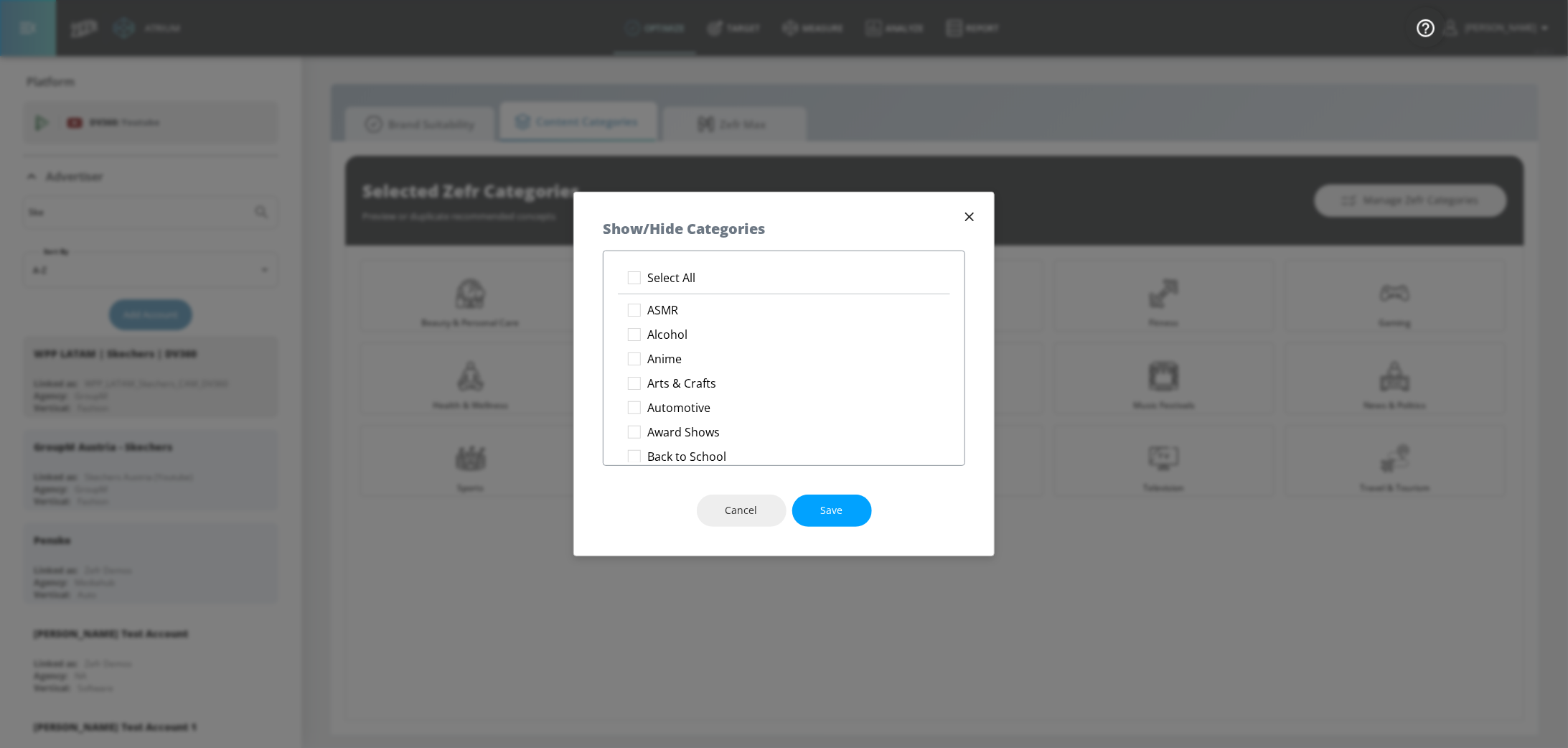
click at [706, 262] on div "Select All ASMR Alcohol Anime Arts & Crafts Automotive [PERSON_NAME] Back to Sc…" at bounding box center [784, 358] width 363 height 215
click at [718, 271] on li "Select All" at bounding box center [784, 278] width 332 height 25
checkbox input "true"
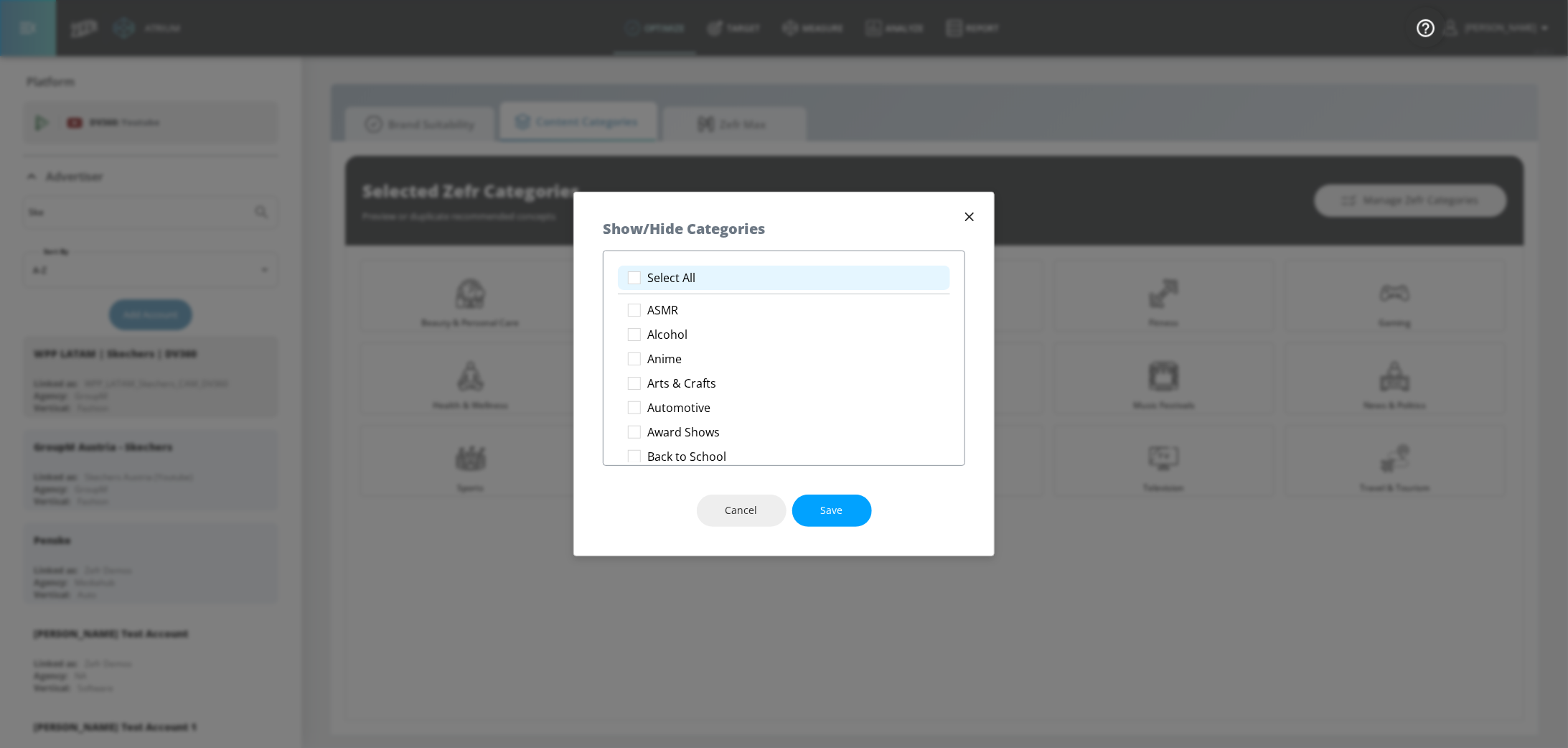
checkbox input "true"
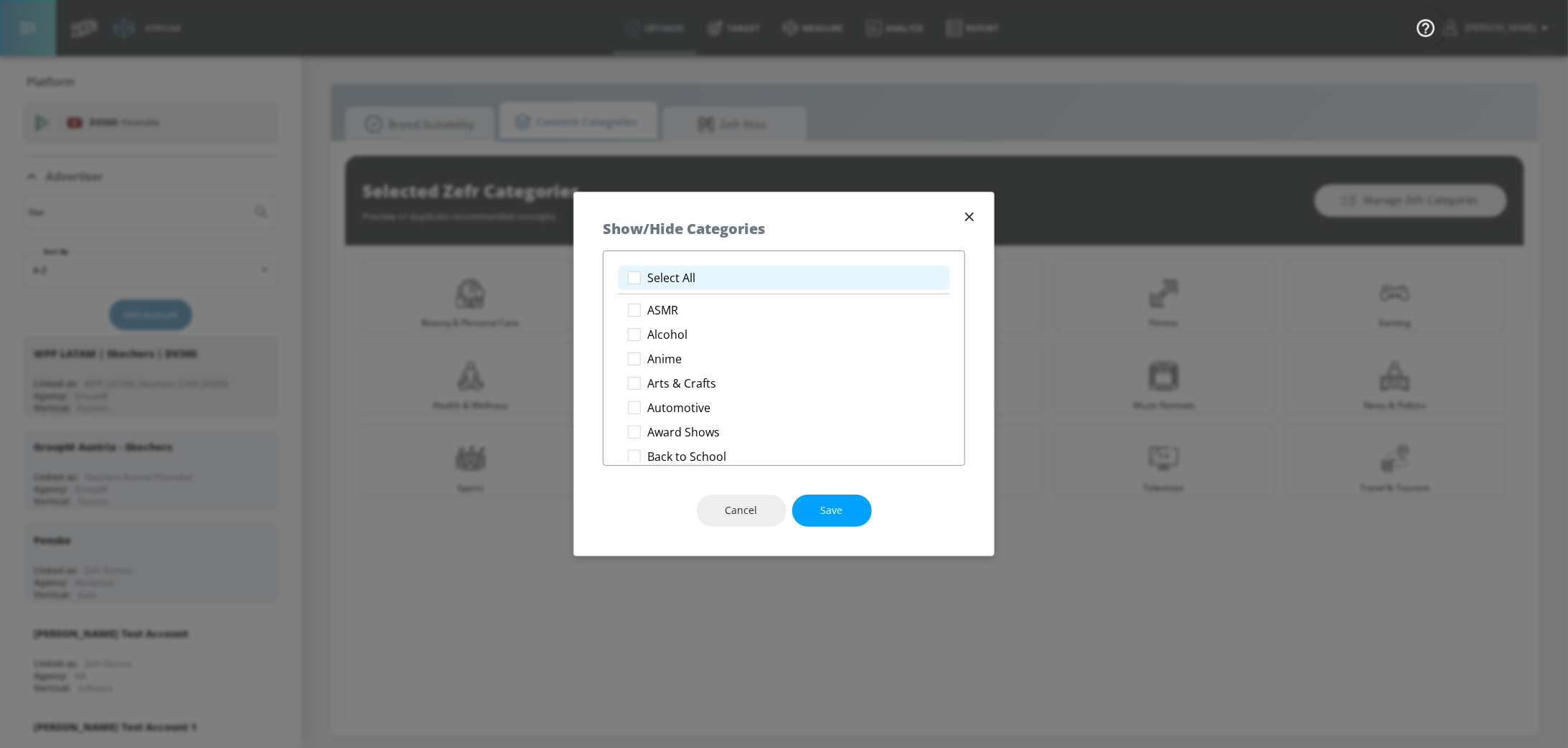
checkbox input "true"
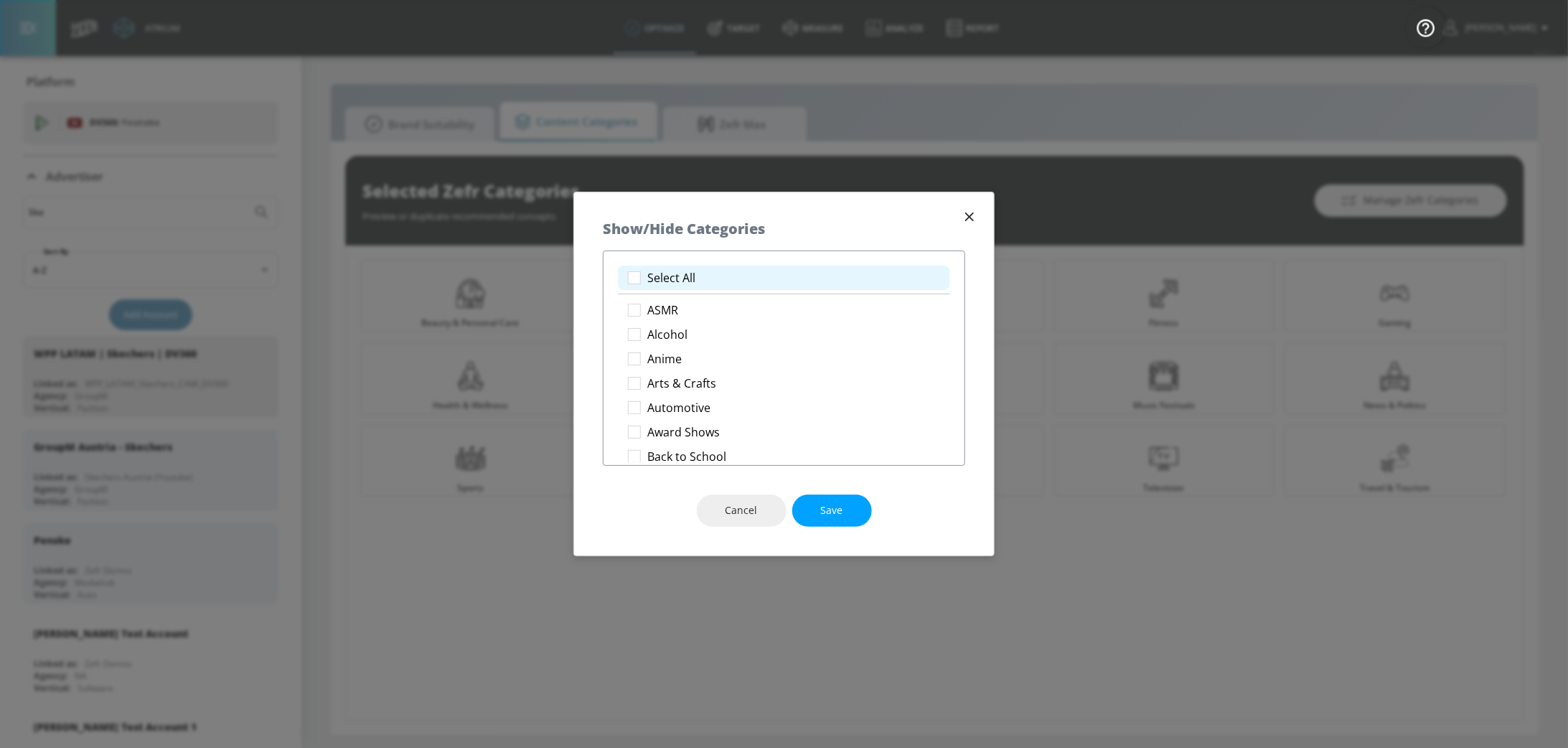
checkbox input "true"
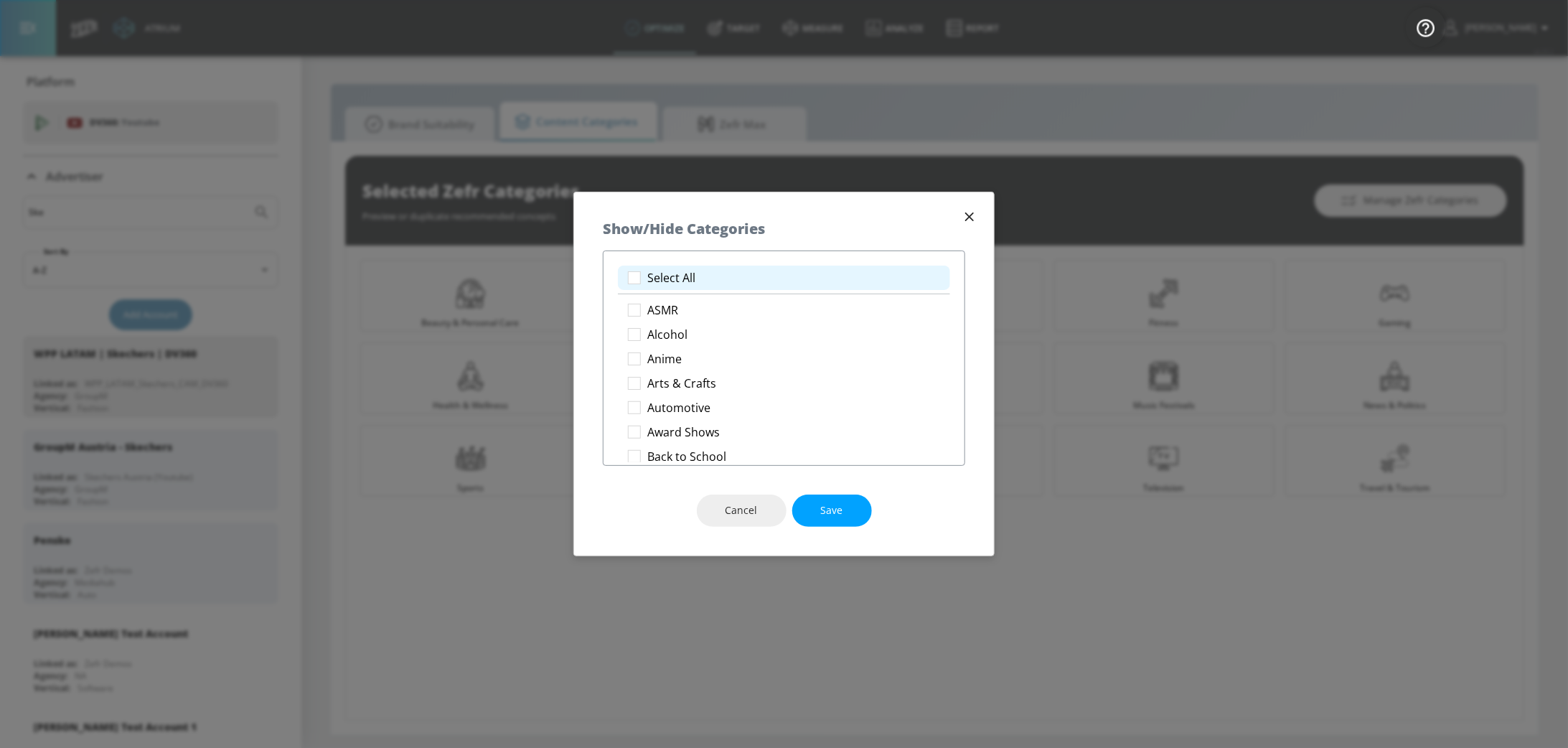
checkbox input "true"
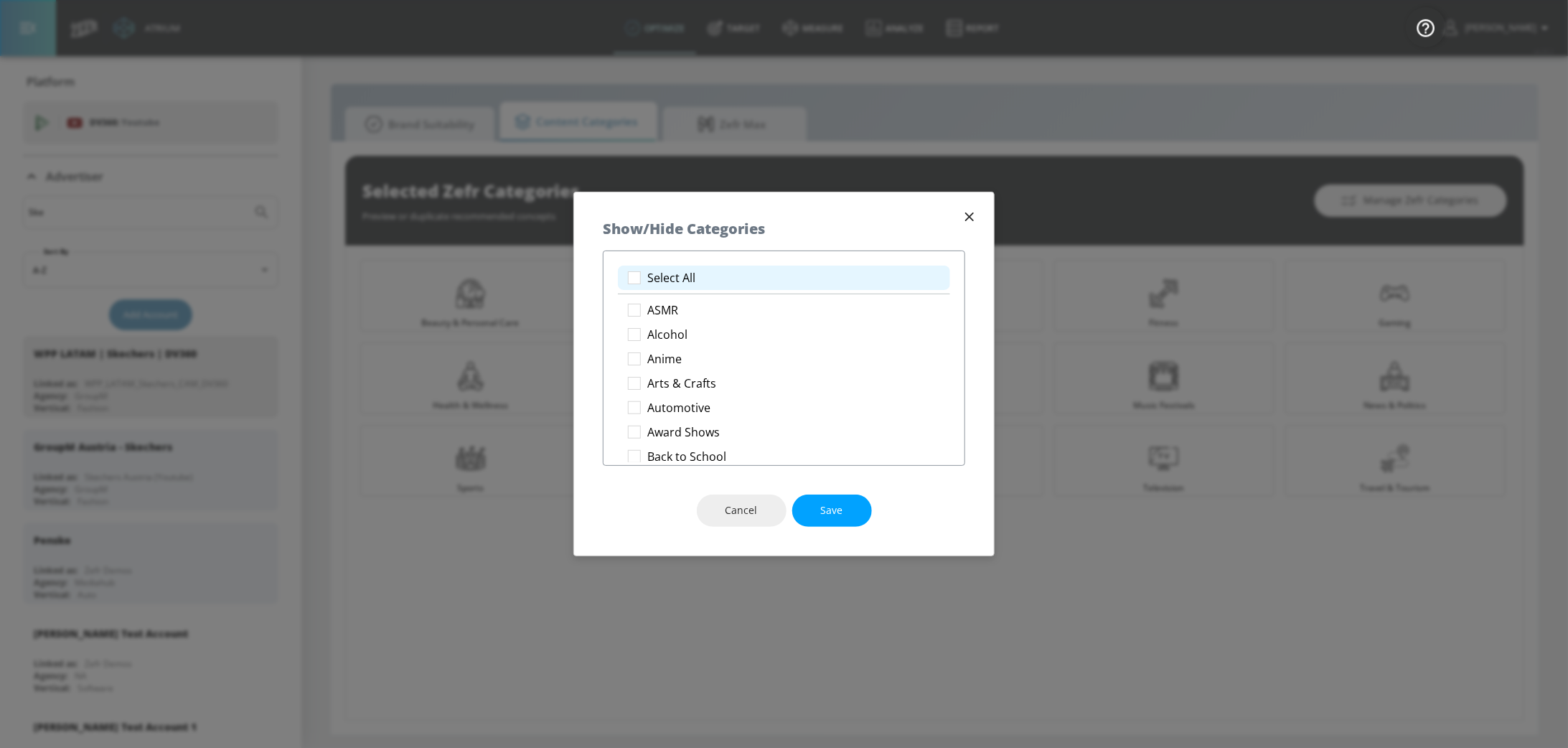
checkbox input "true"
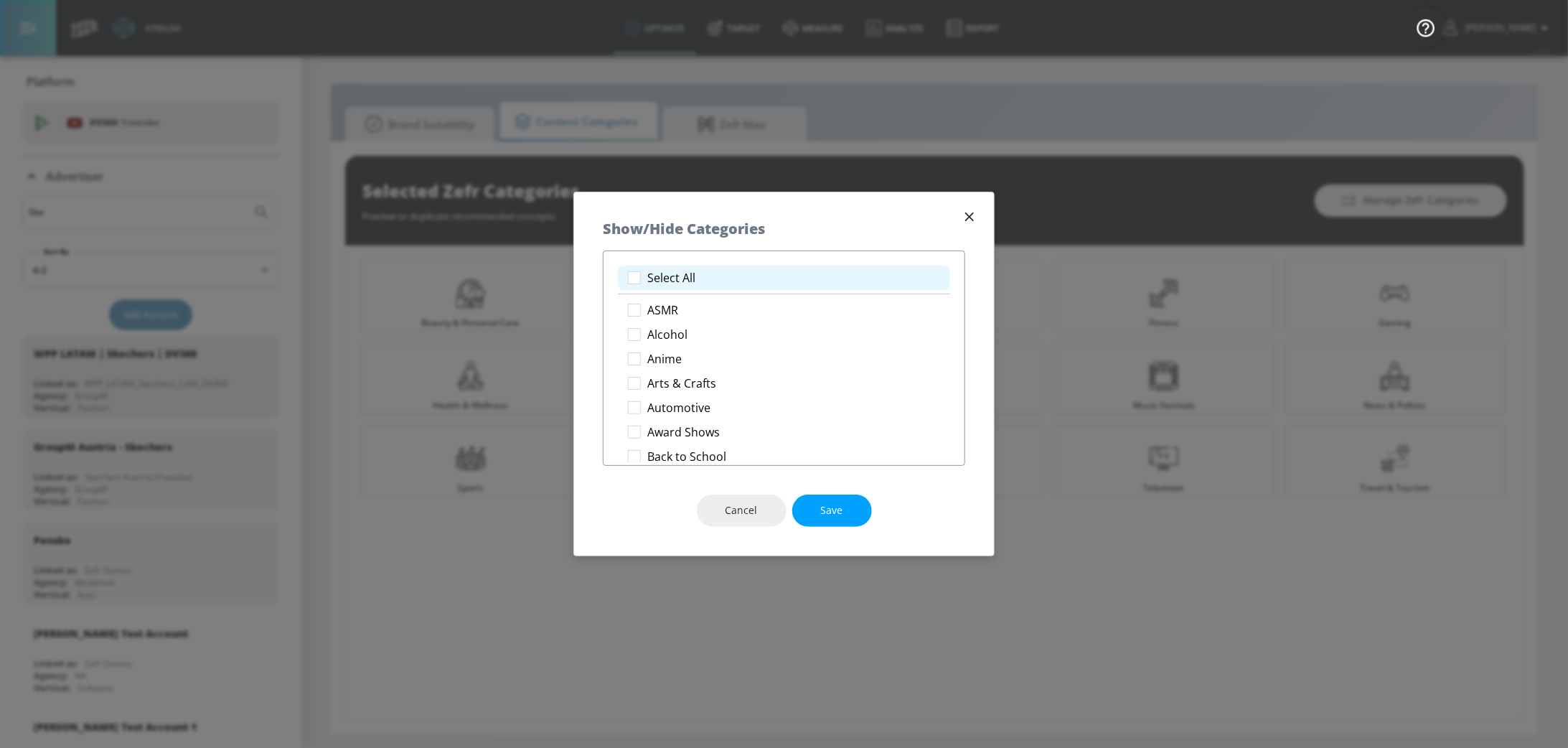
checkbox input "true"
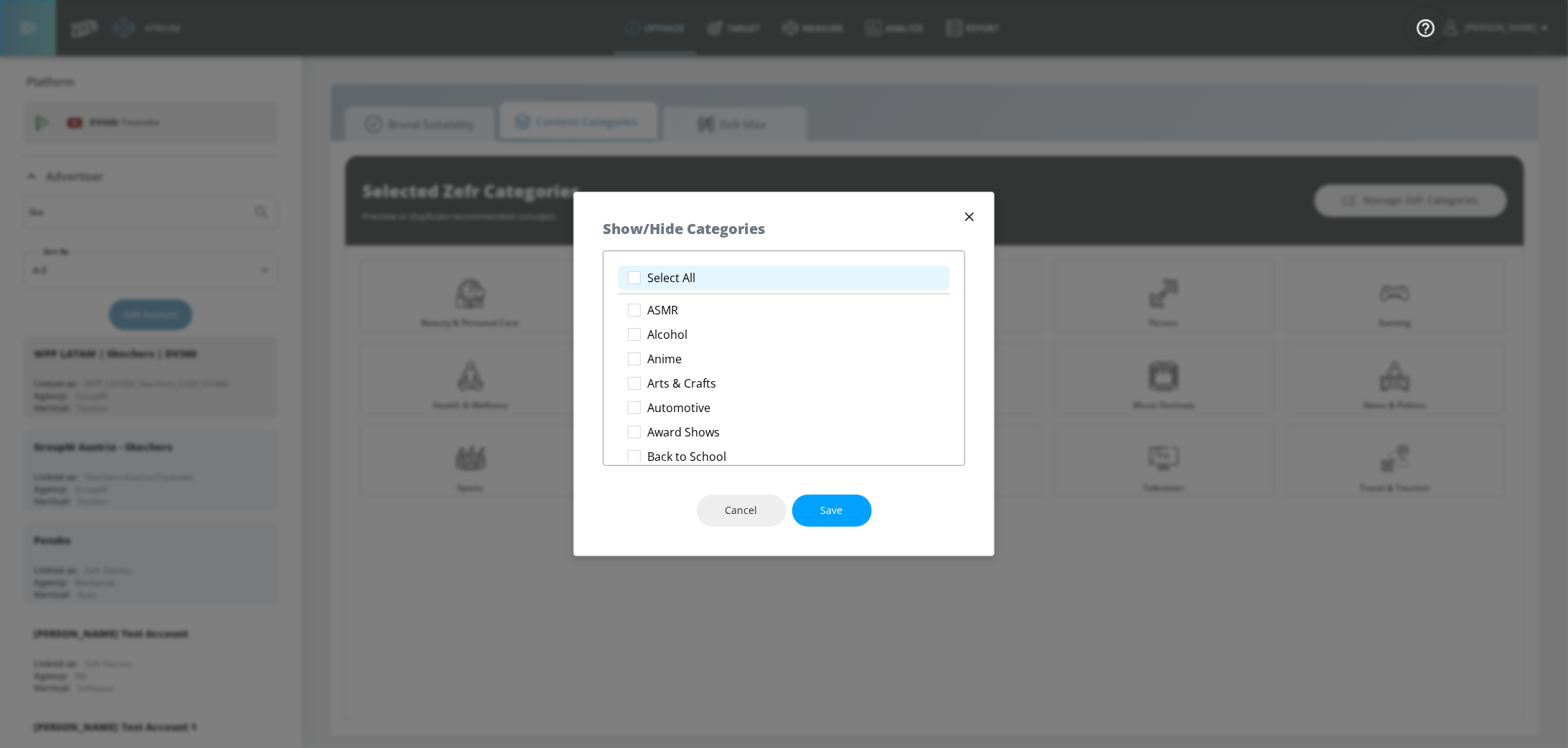
checkbox input "true"
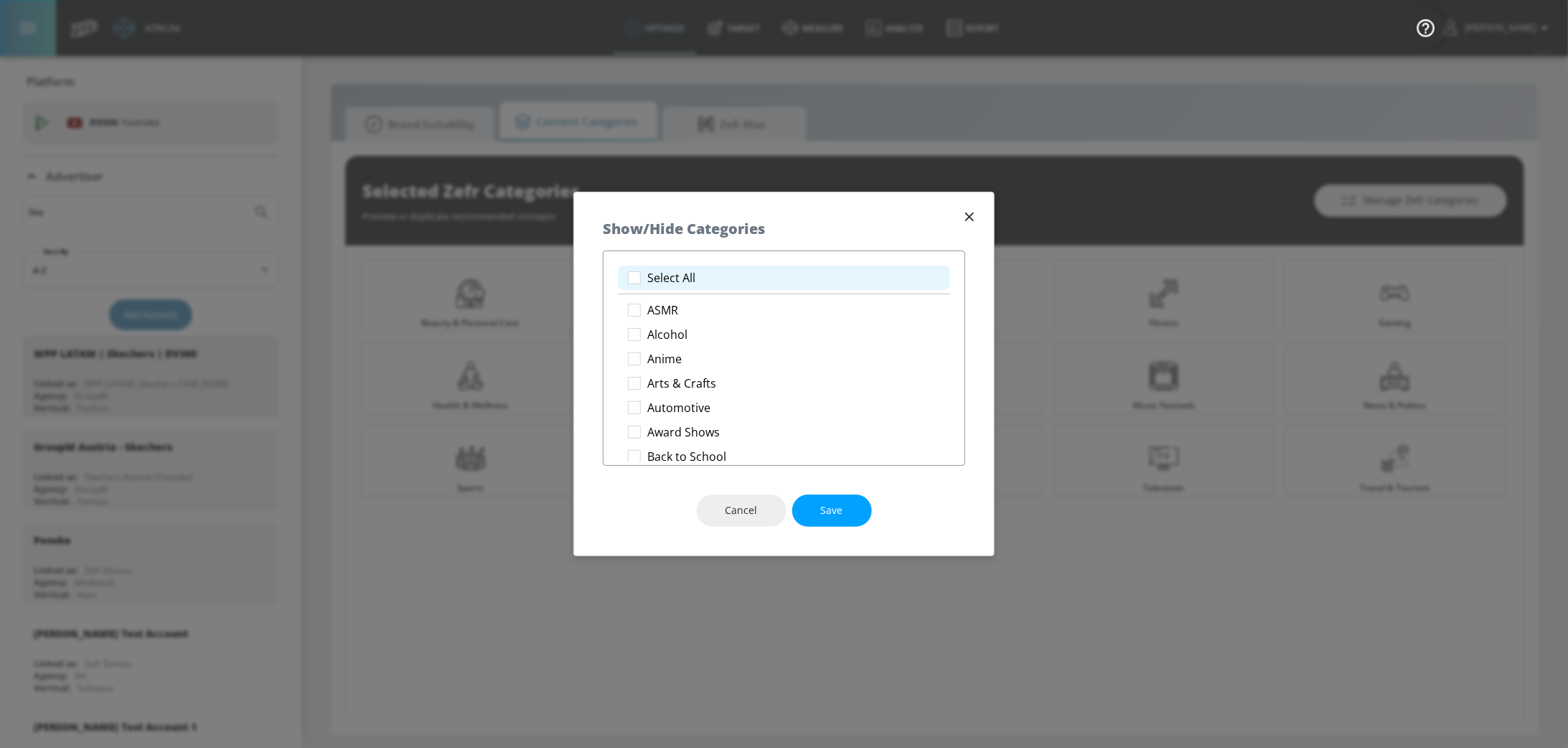
checkbox input "true"
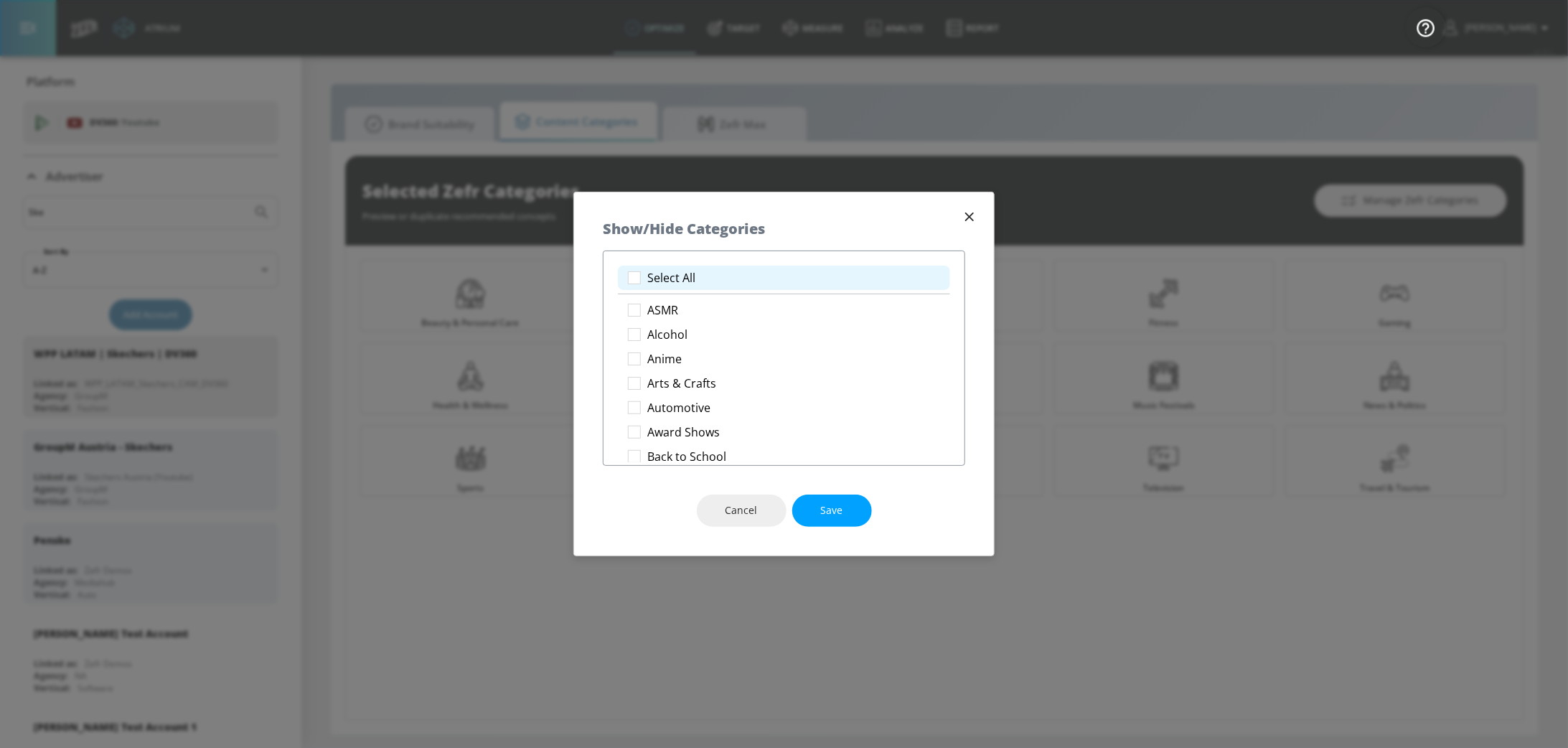
checkbox input "true"
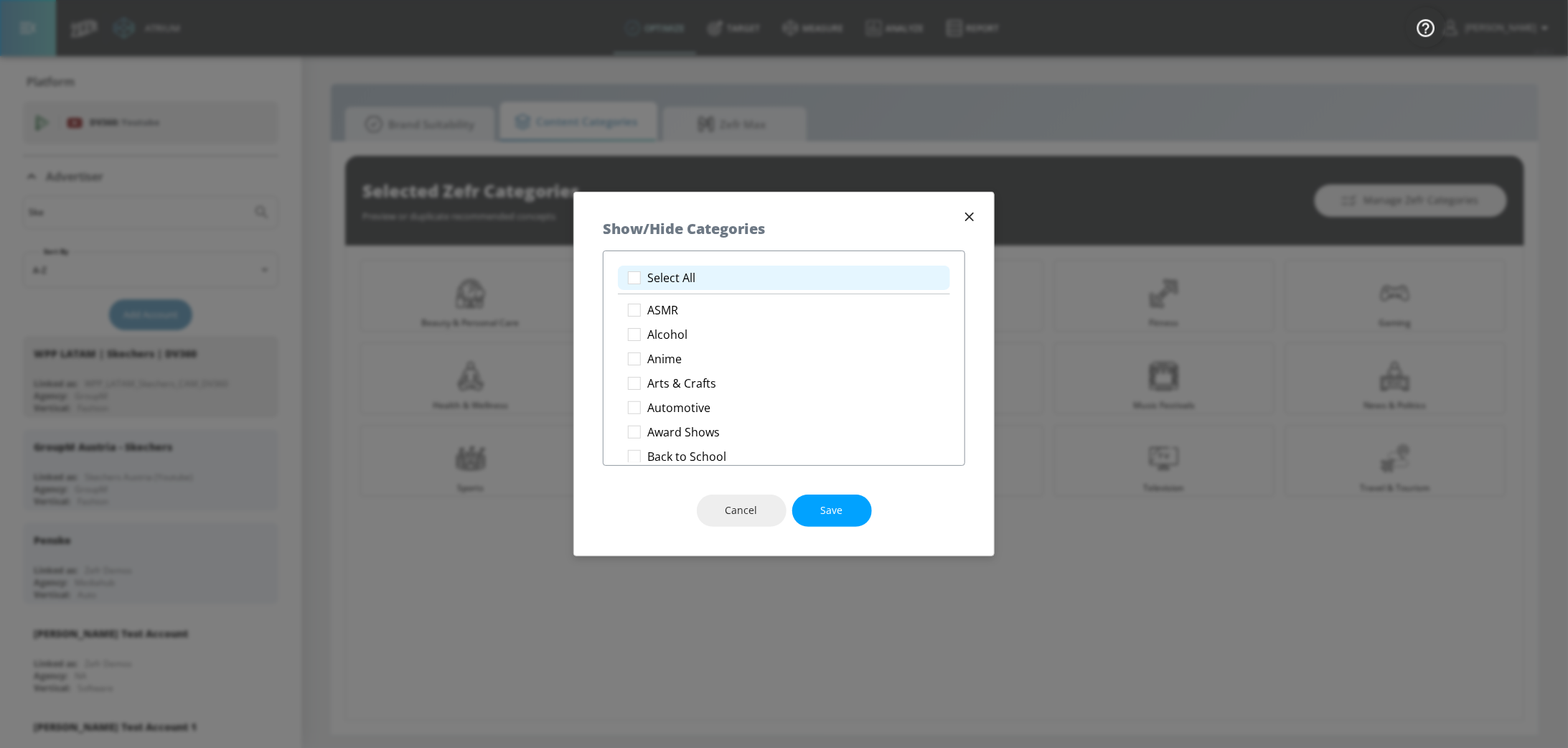
checkbox input "true"
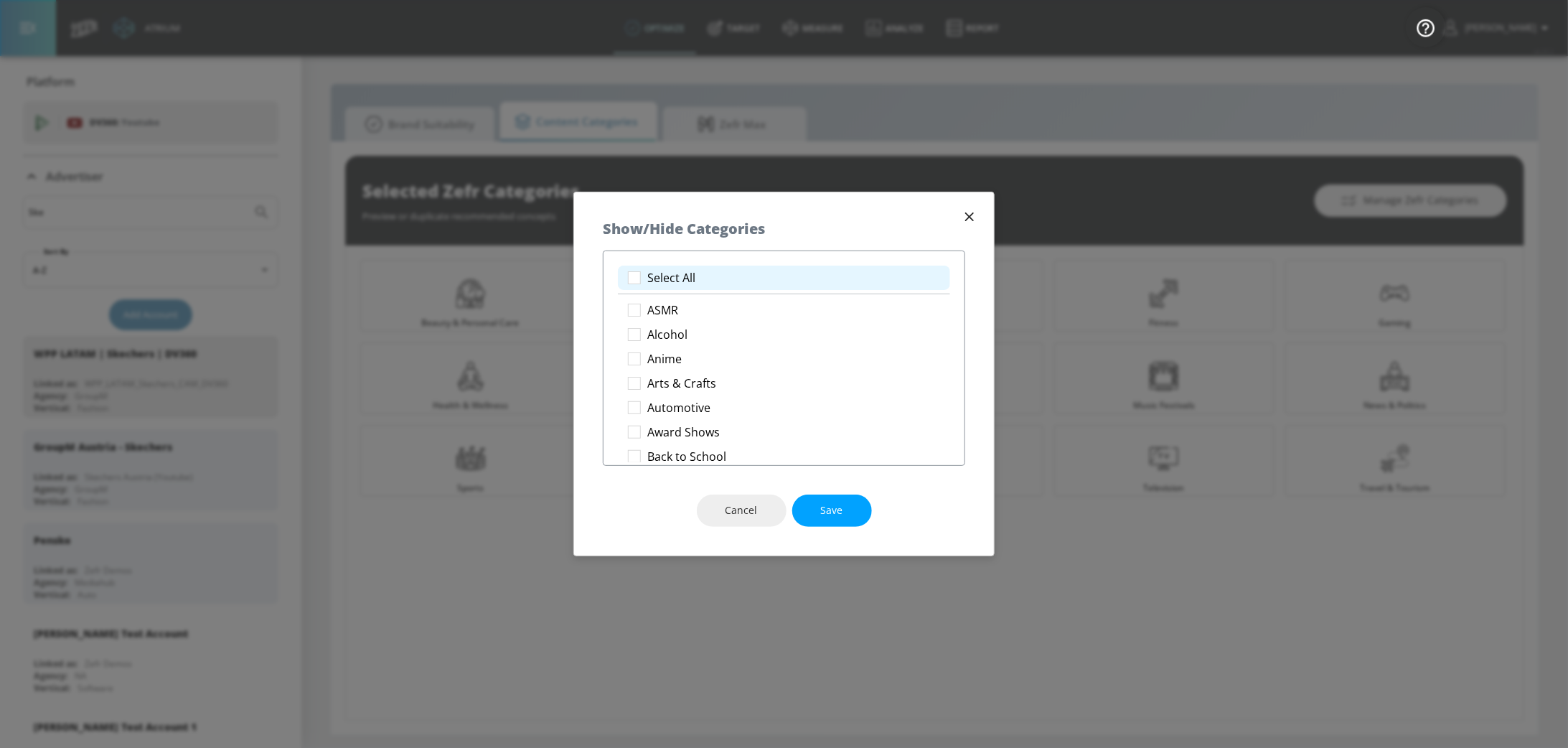
checkbox input "true"
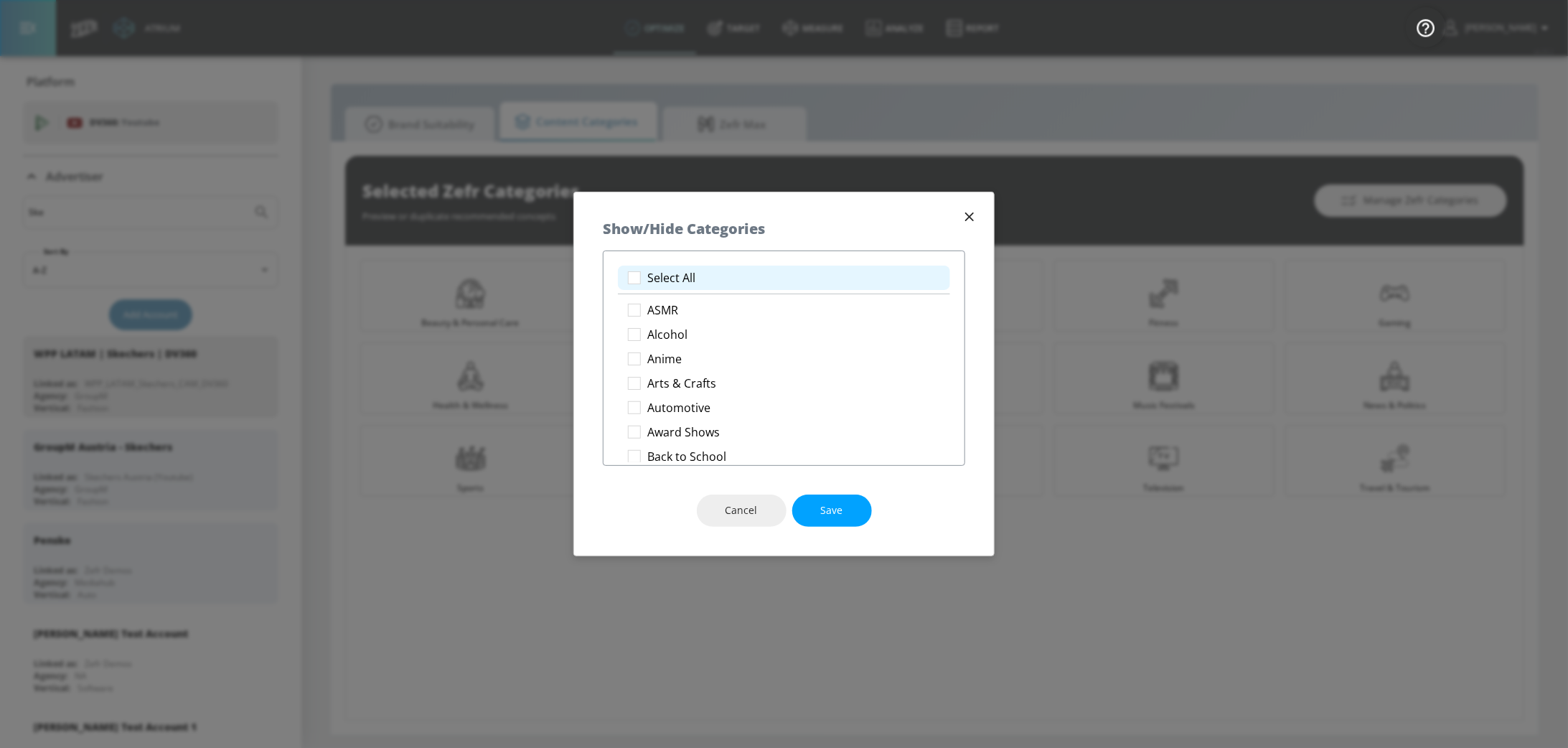
checkbox input "true"
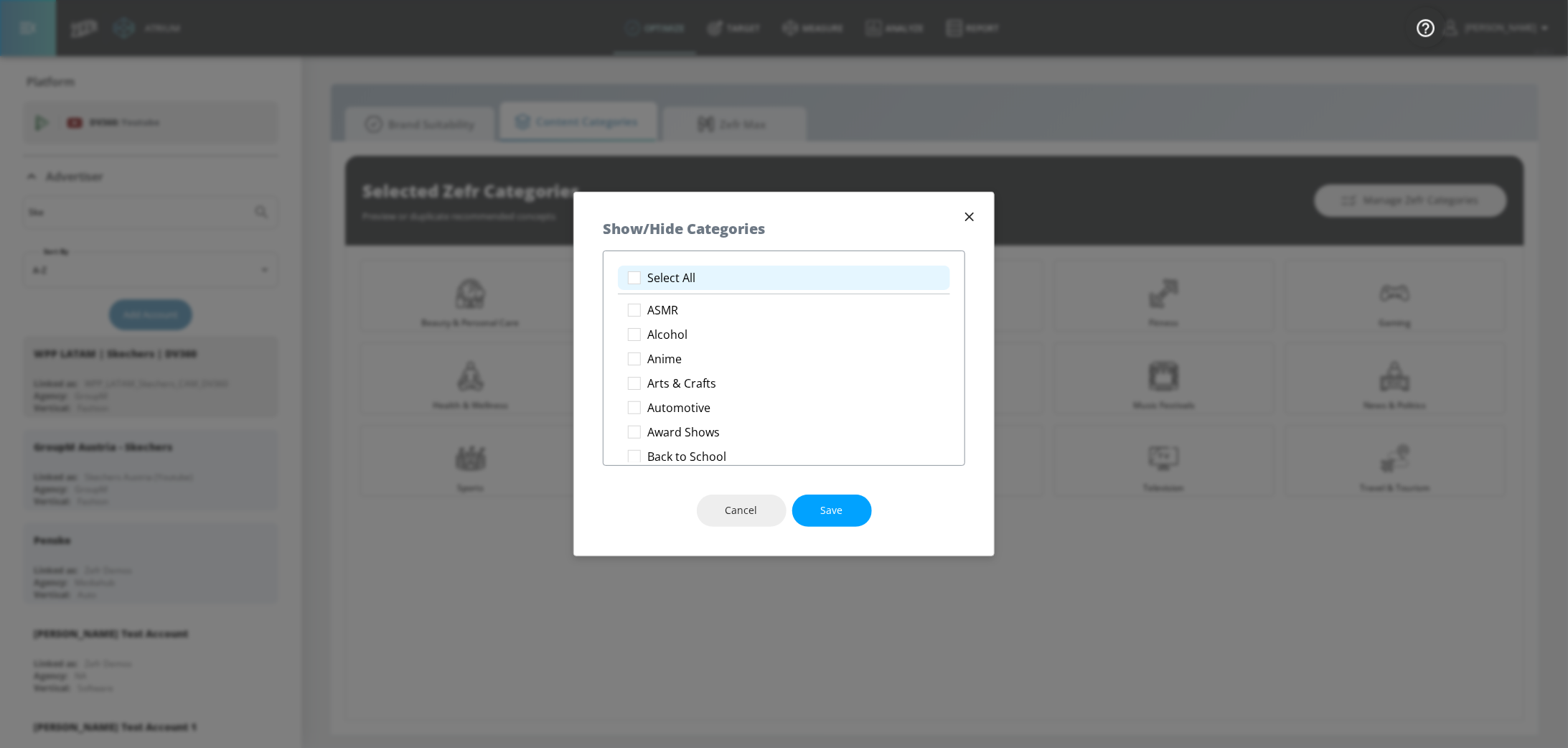
checkbox input "true"
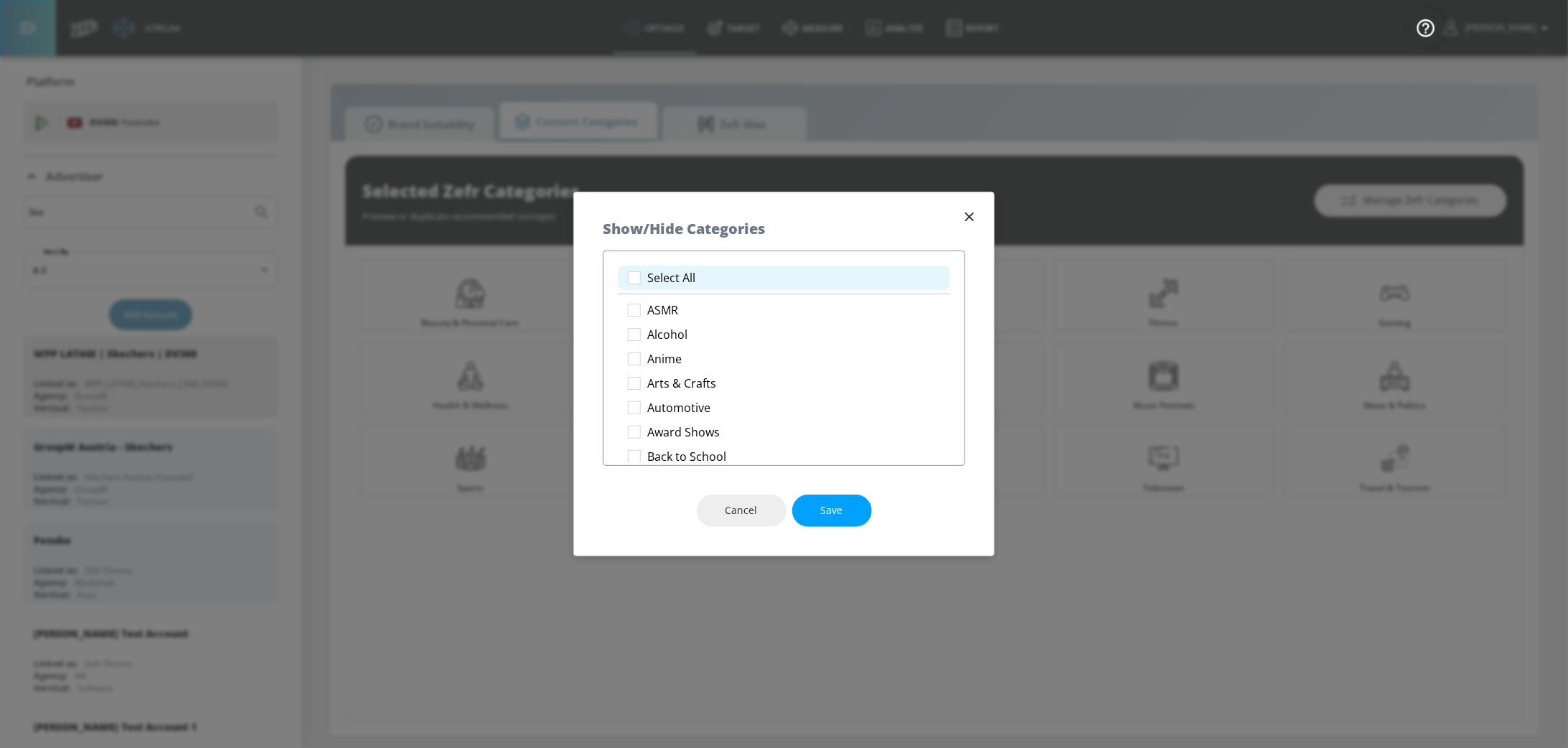
checkbox input "true"
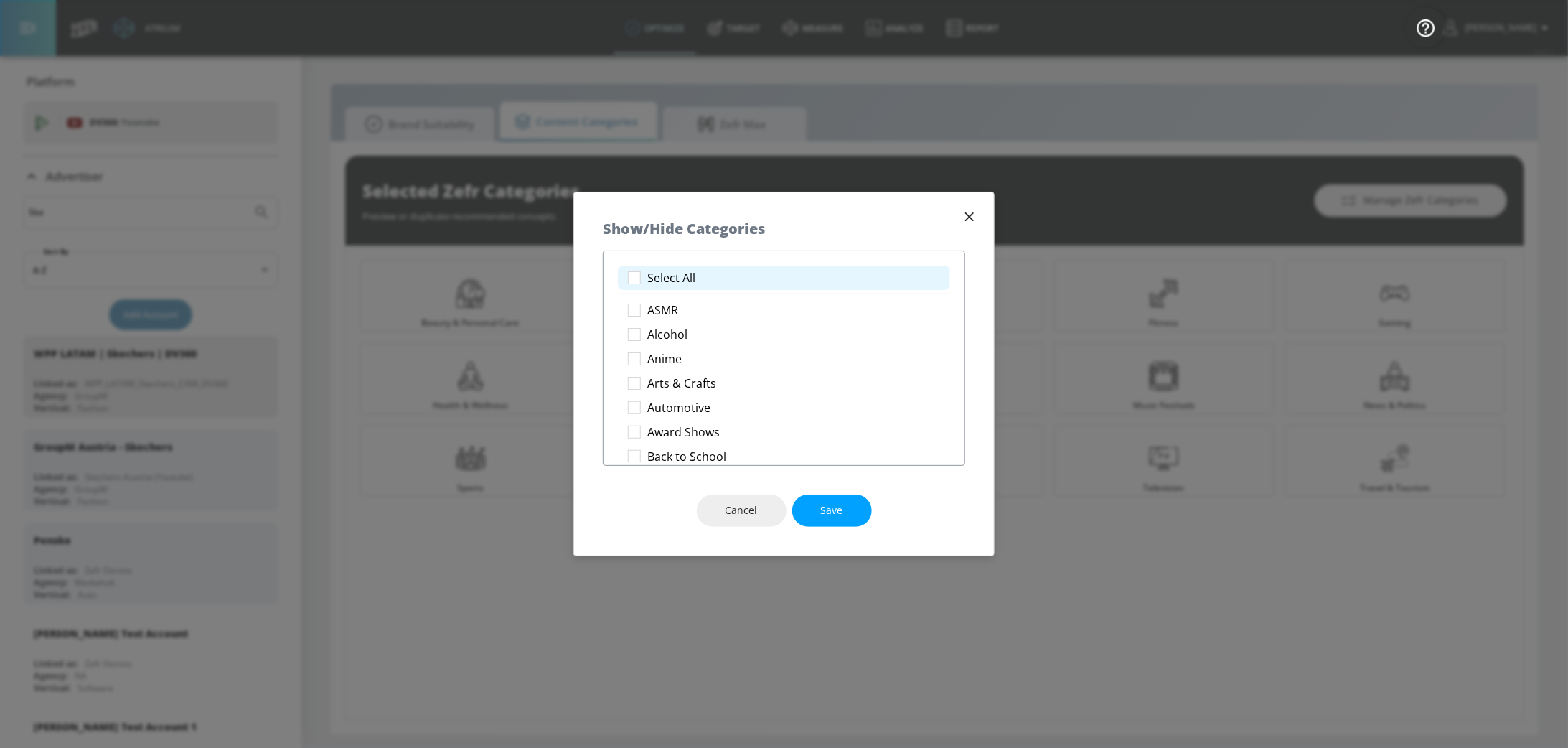
checkbox input "true"
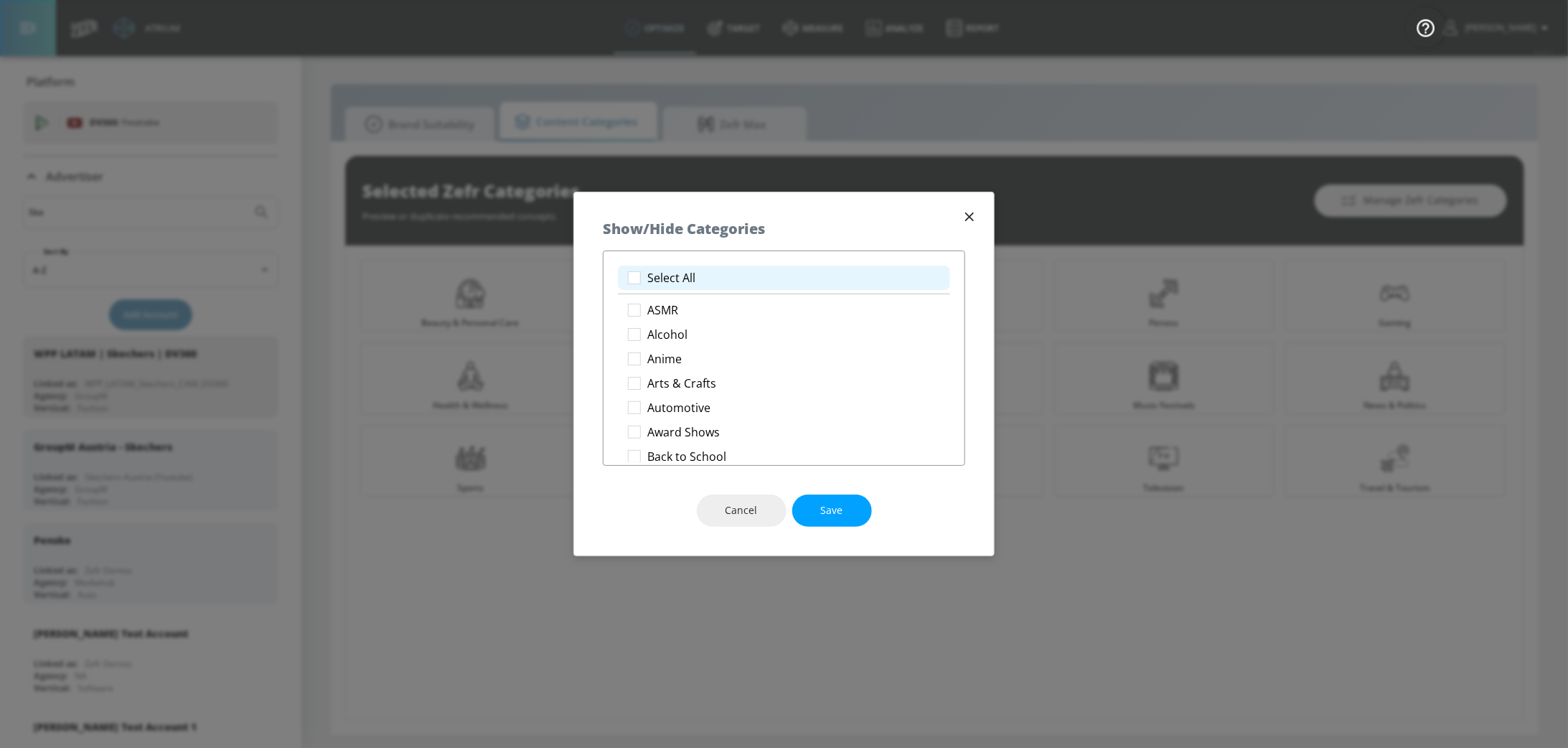
checkbox input "true"
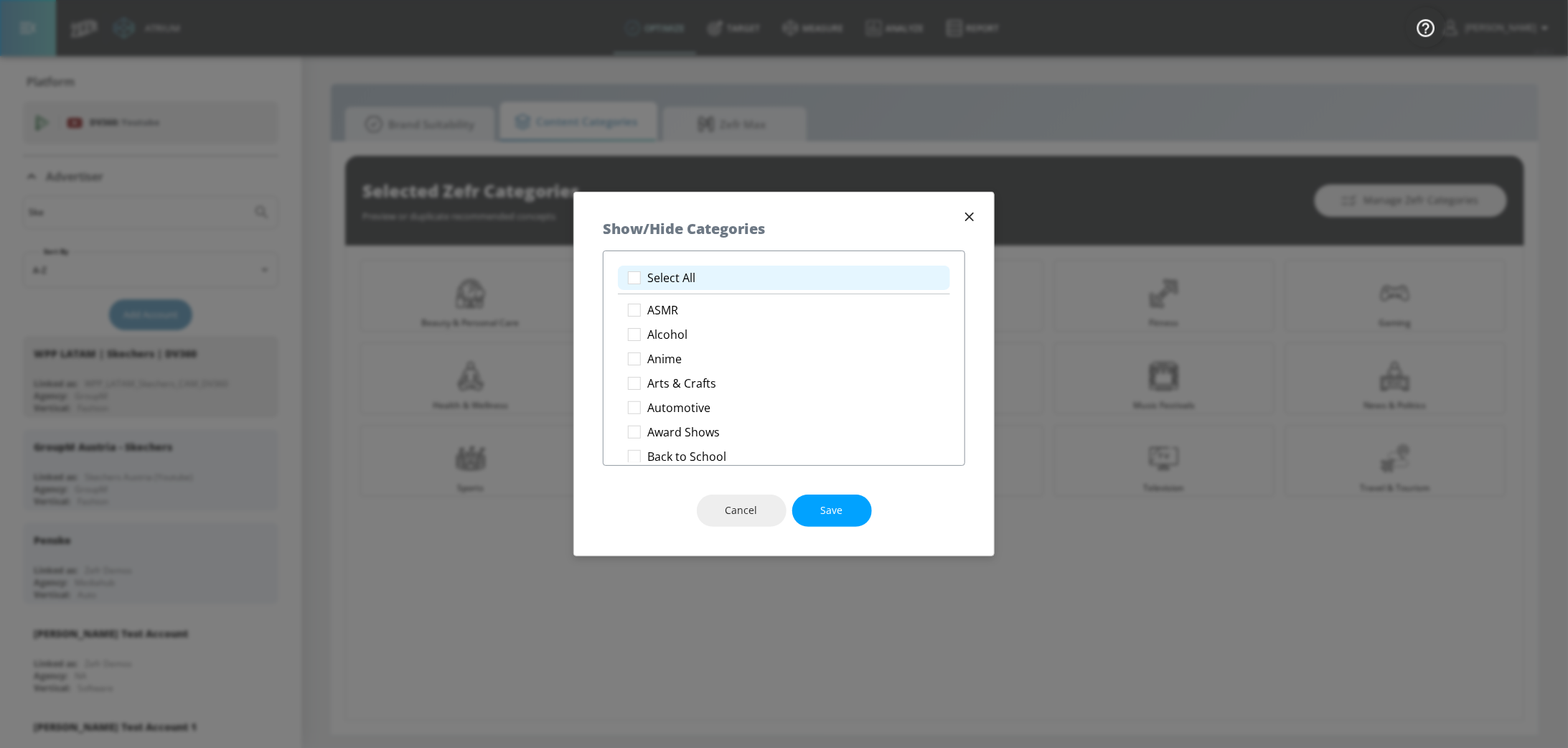
checkbox input "true"
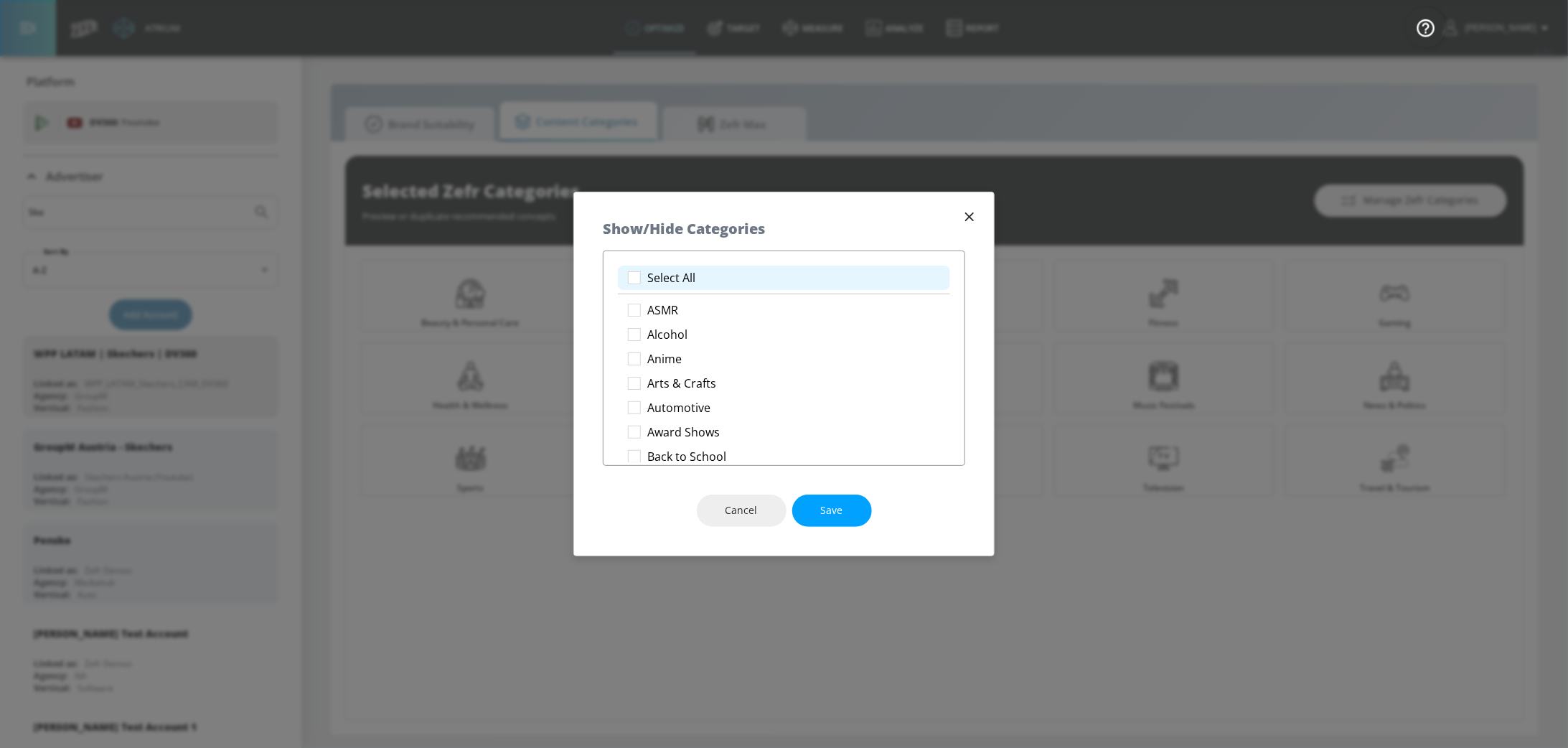
checkbox input "true"
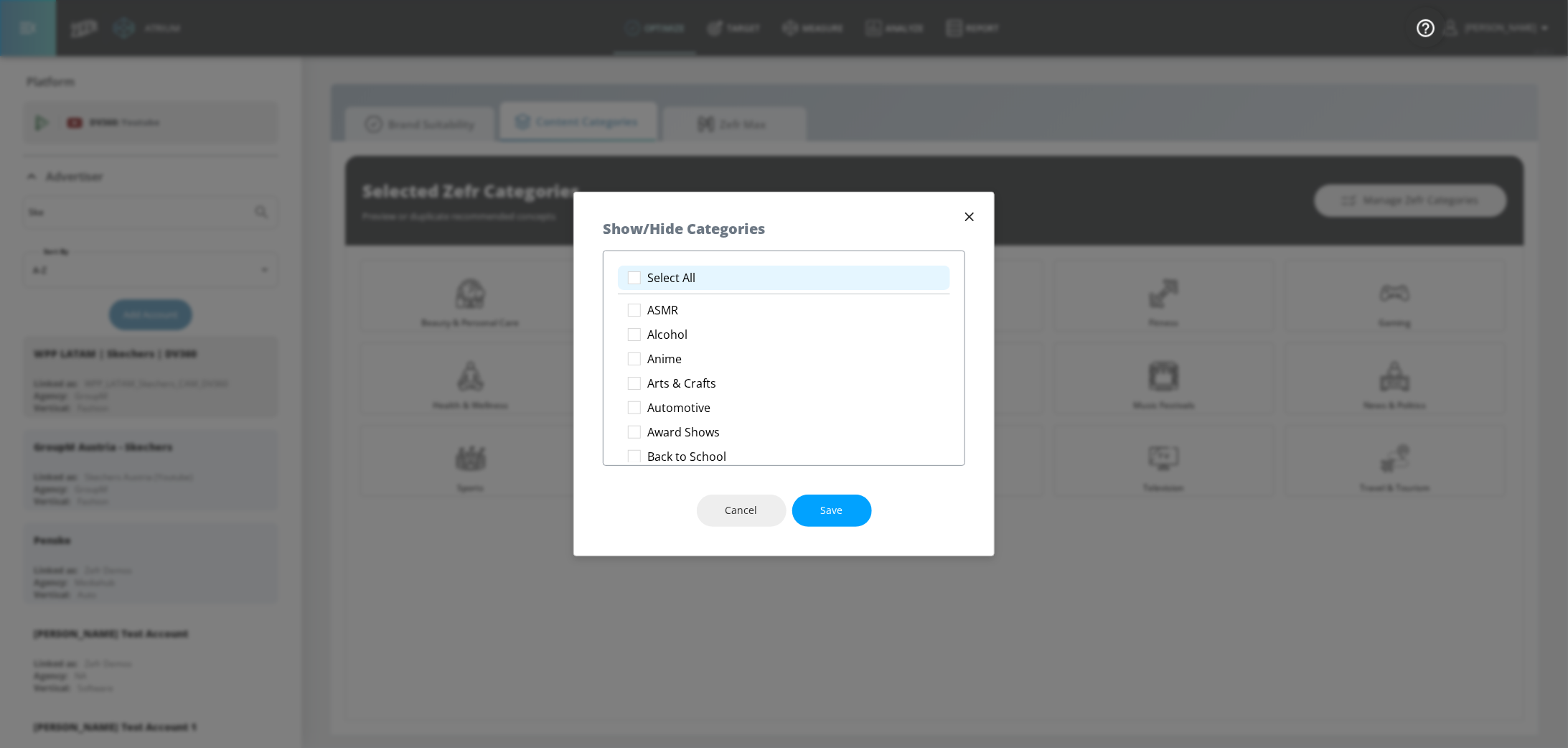
checkbox input "true"
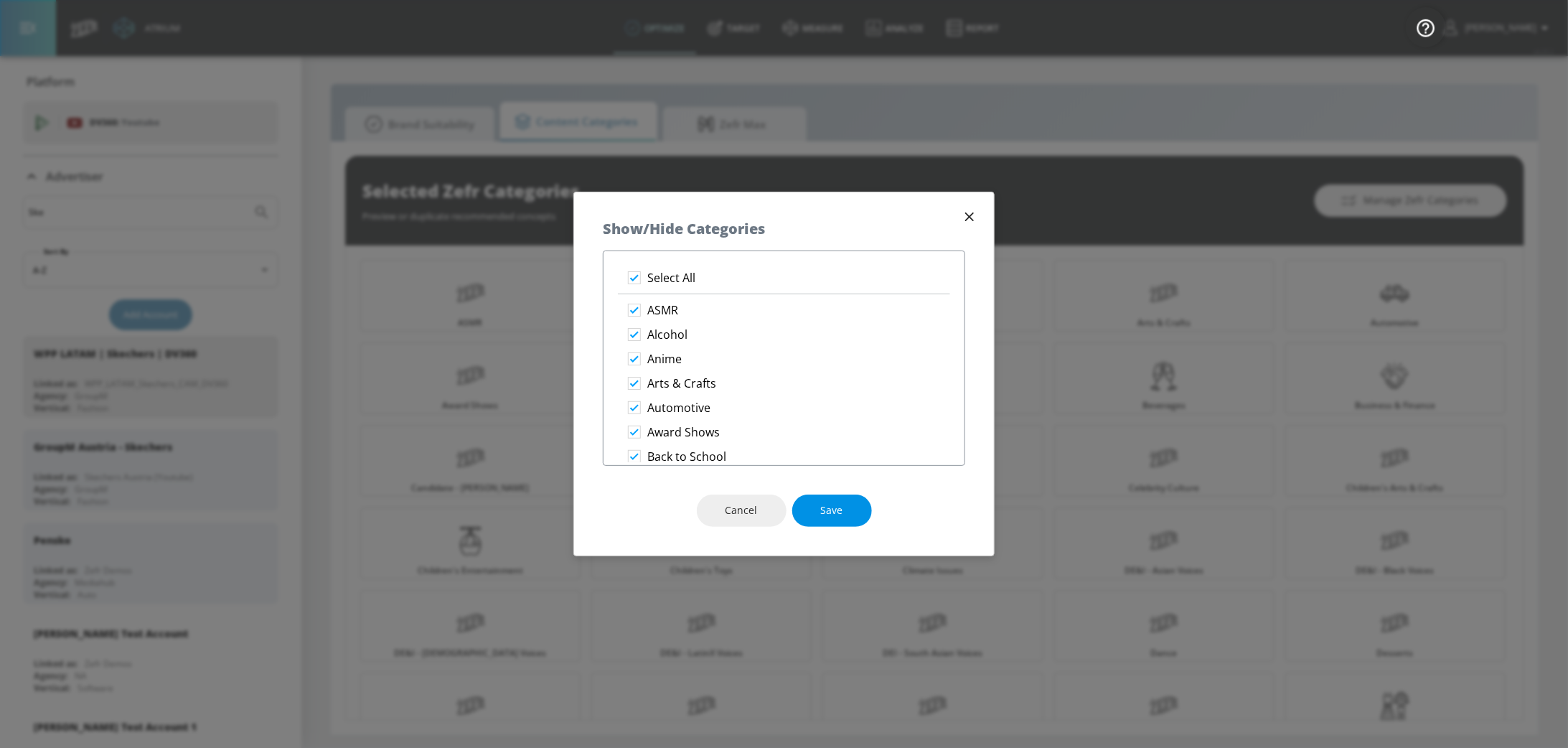
click at [813, 499] on button "Save" at bounding box center [832, 511] width 79 height 32
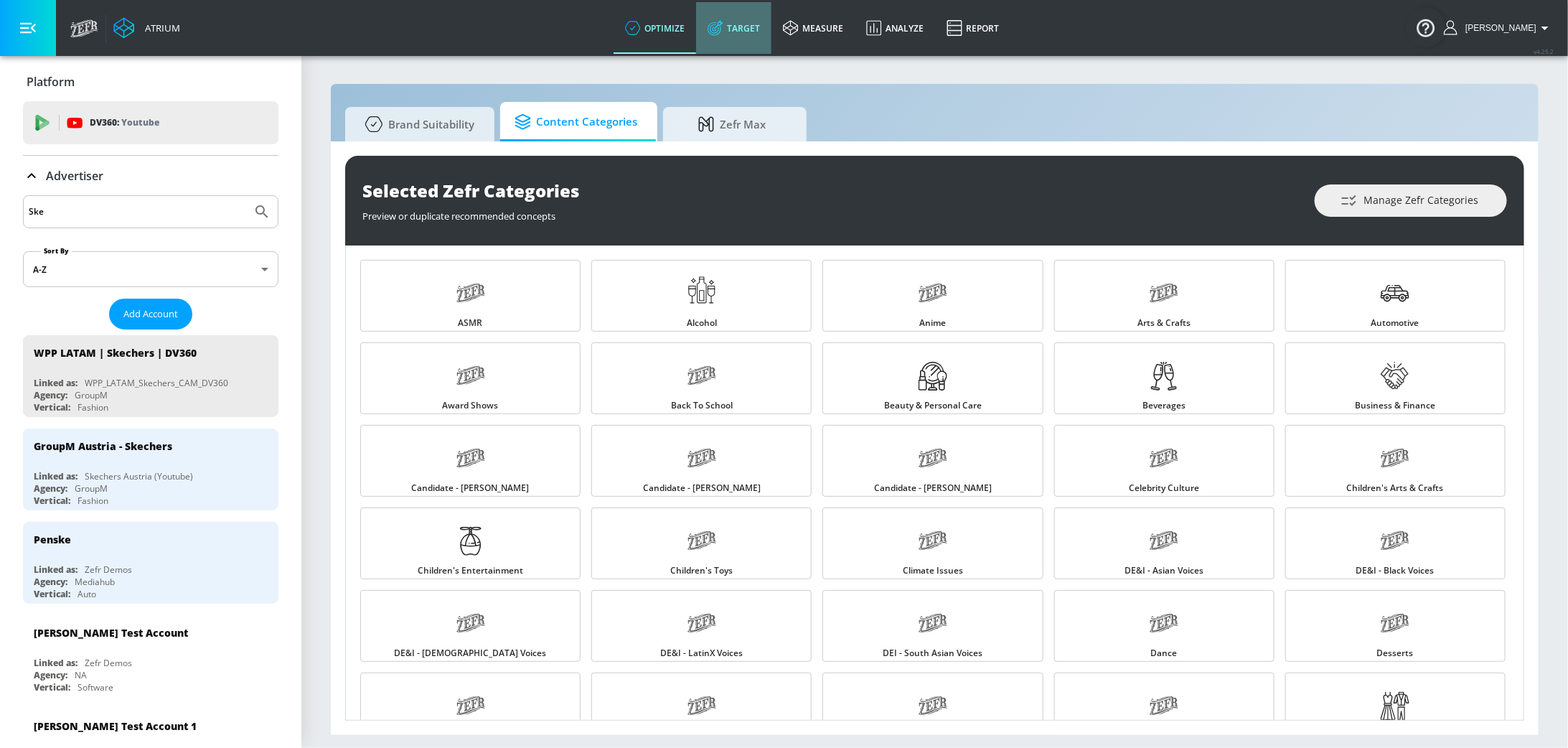
click at [749, 21] on link "Target" at bounding box center [734, 27] width 76 height 52
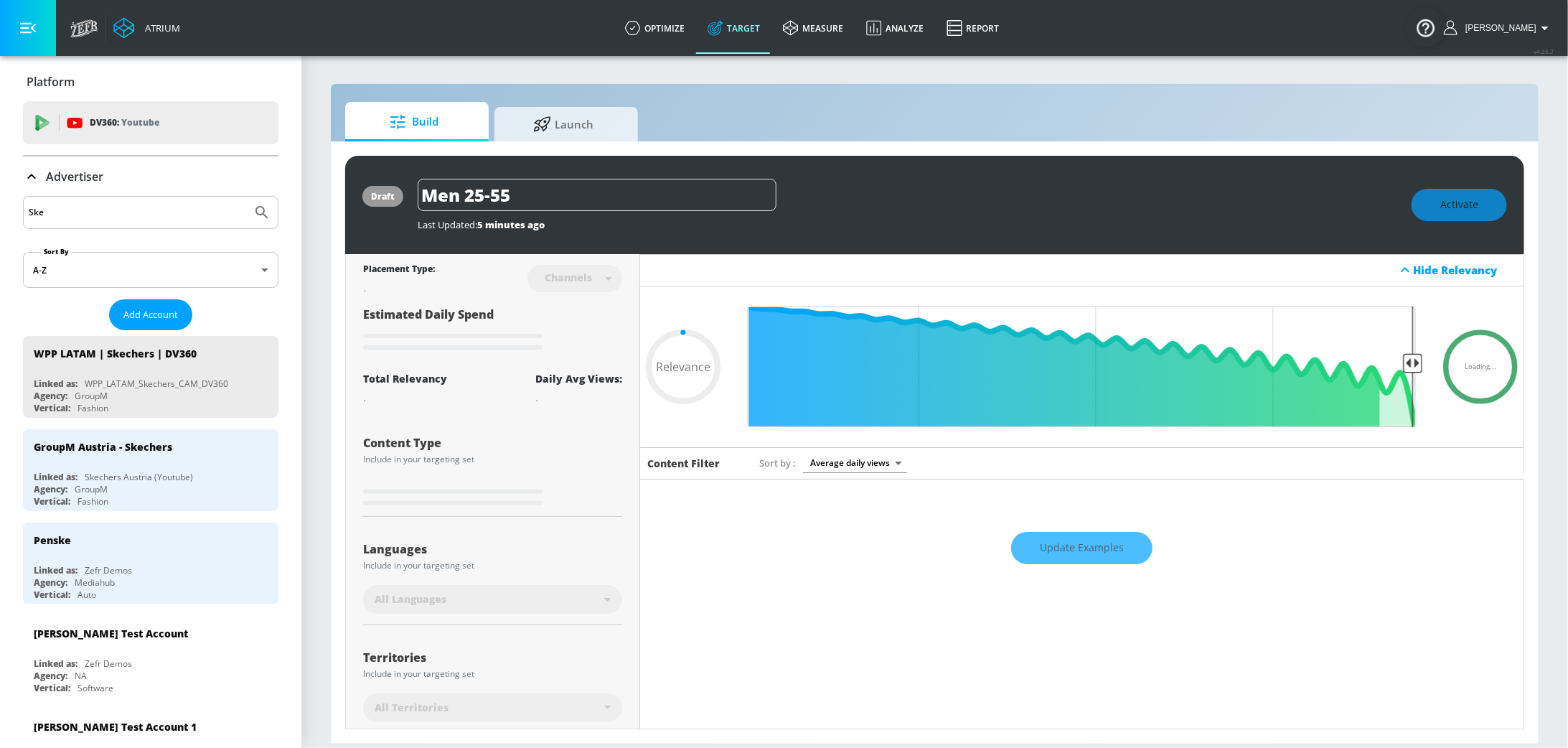
type input "0.05"
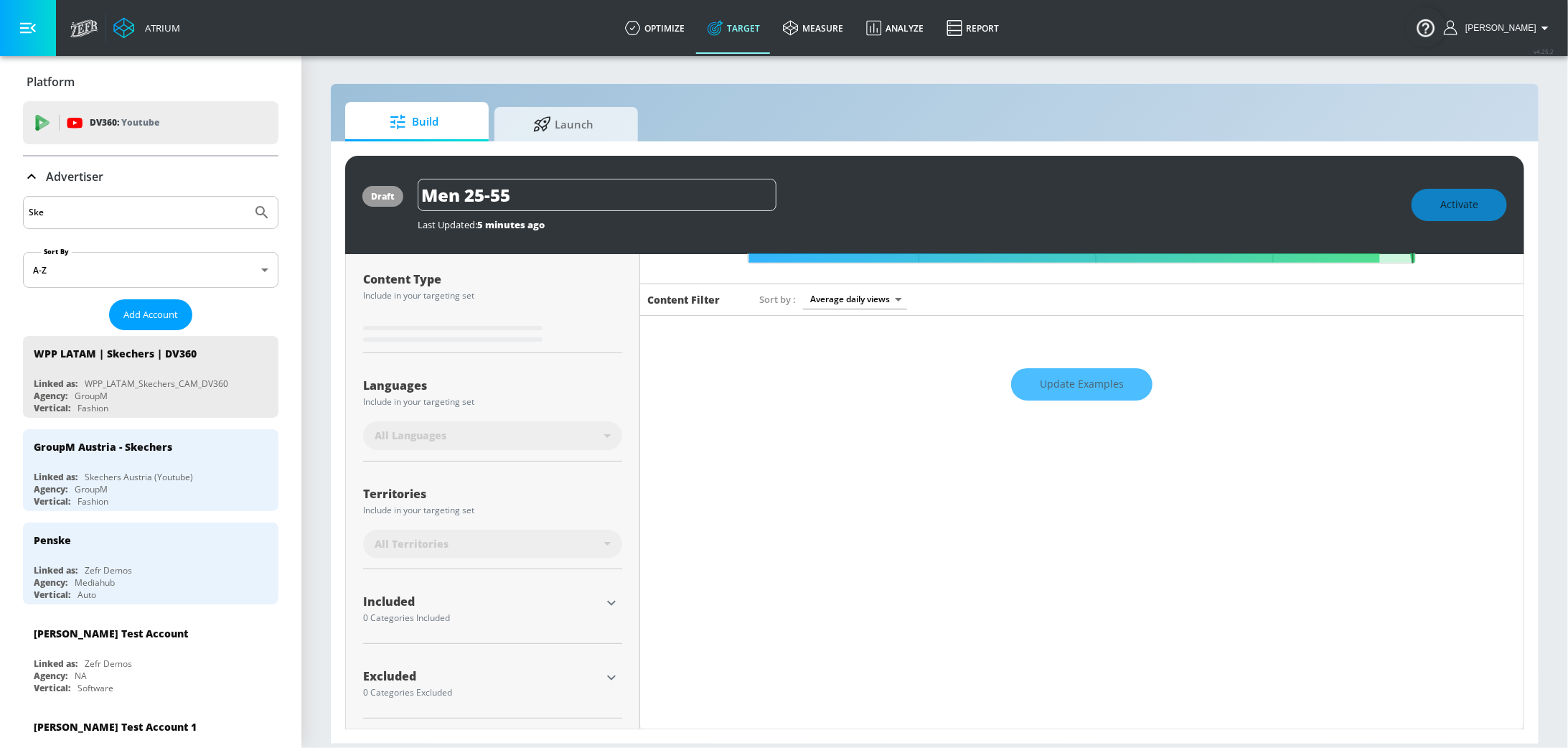
click at [614, 605] on icon "button" at bounding box center [611, 603] width 17 height 17
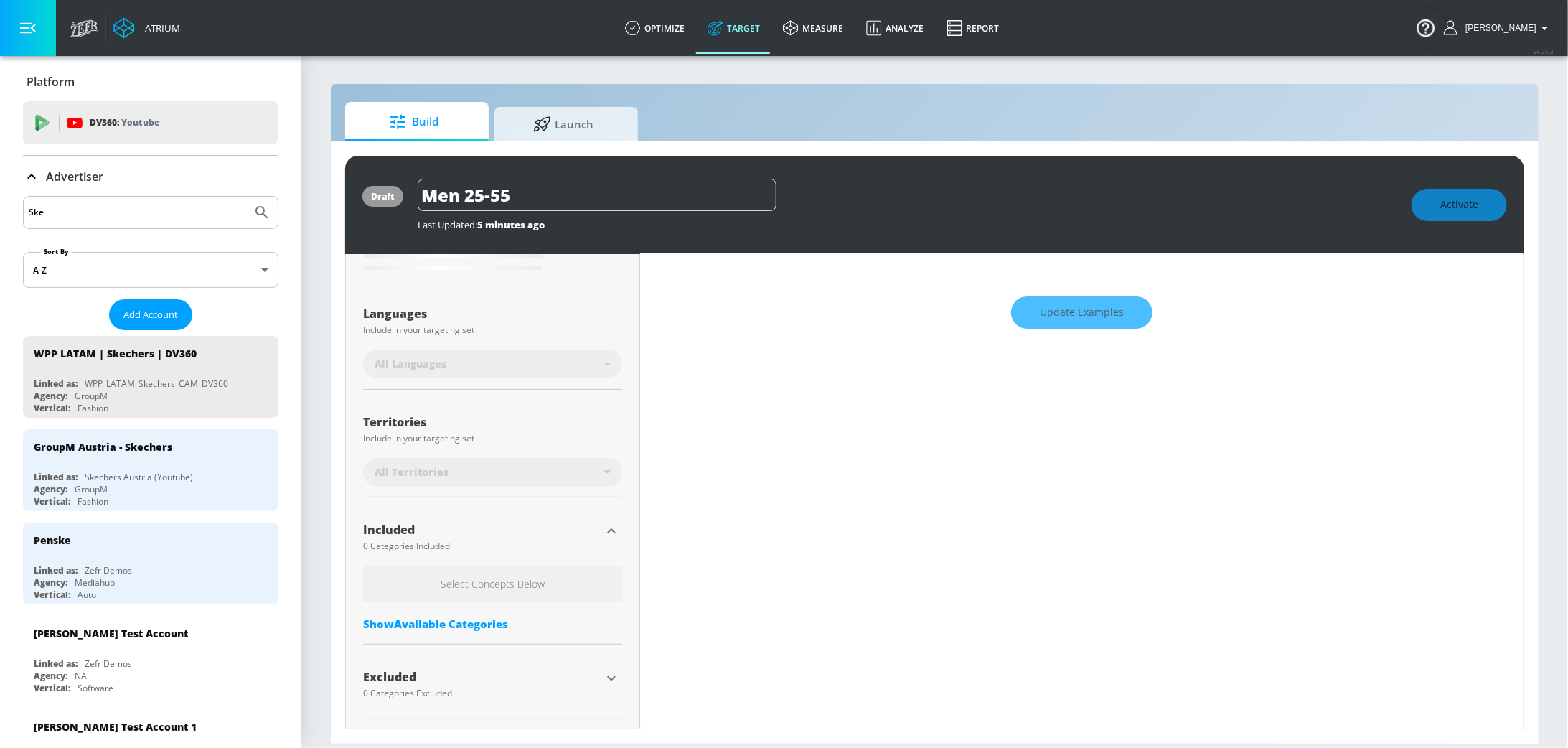
click at [472, 623] on div "Show Available Categories" at bounding box center [493, 623] width 259 height 14
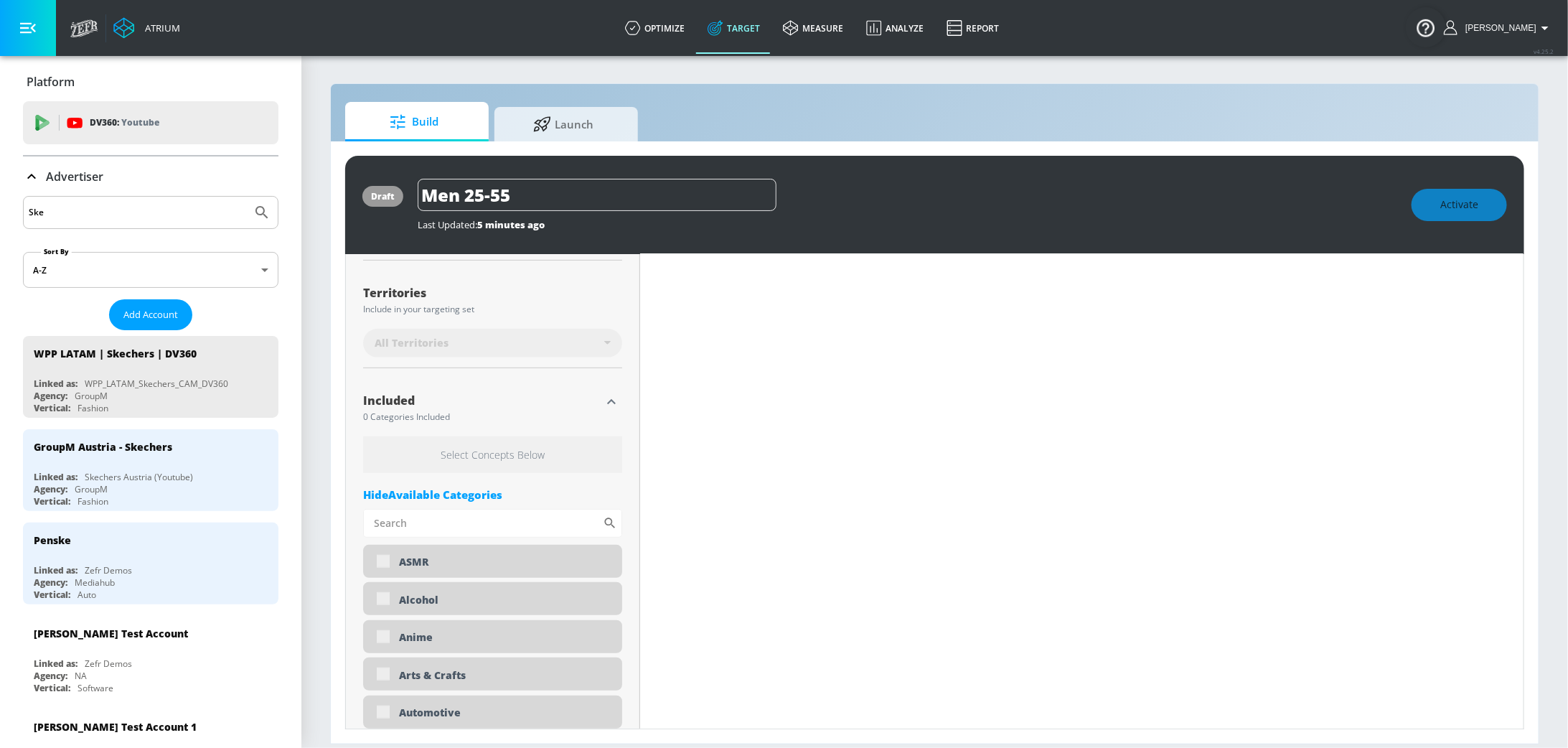
scroll to position [392, 0]
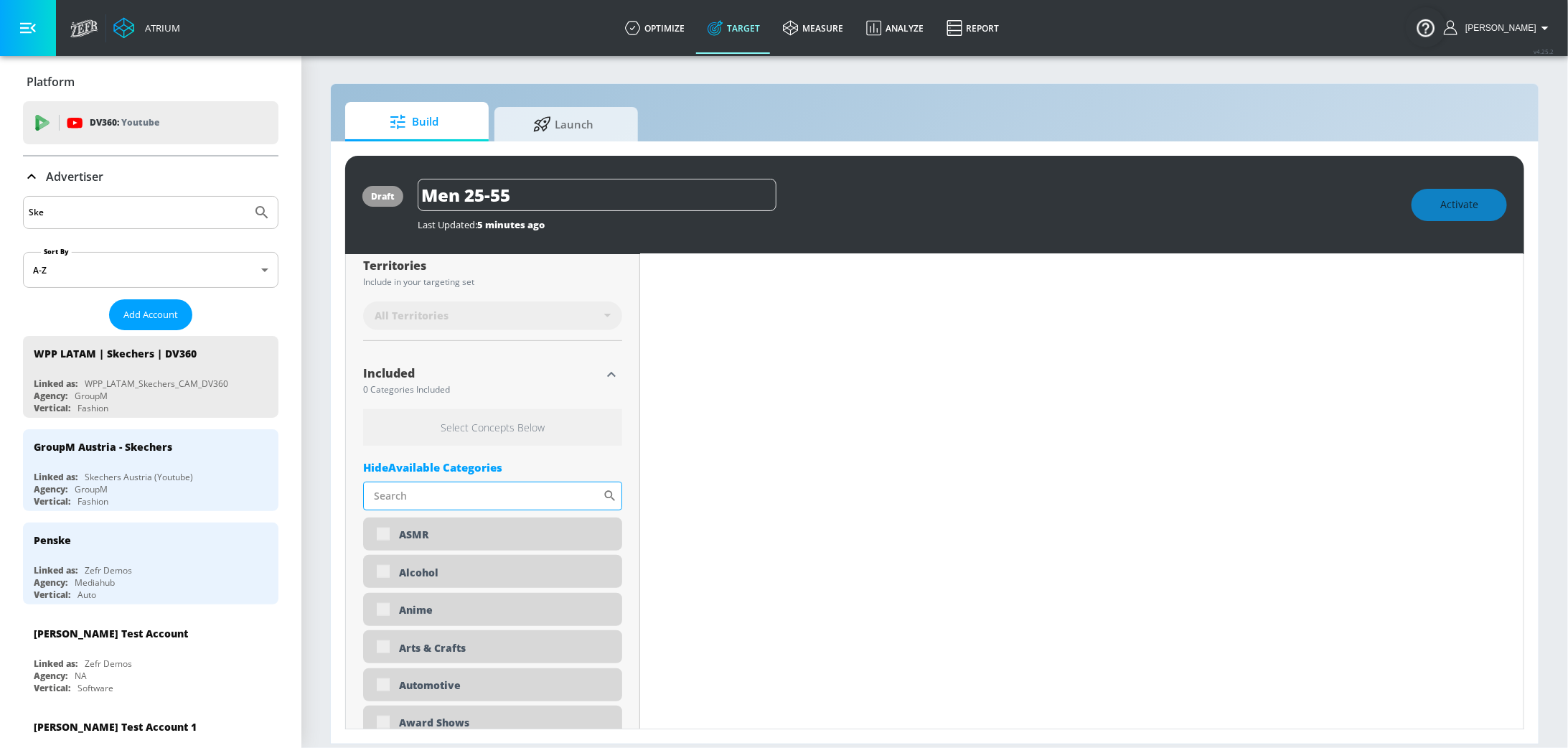
click at [506, 492] on input "Sort By" at bounding box center [484, 496] width 240 height 28
type input "sports"
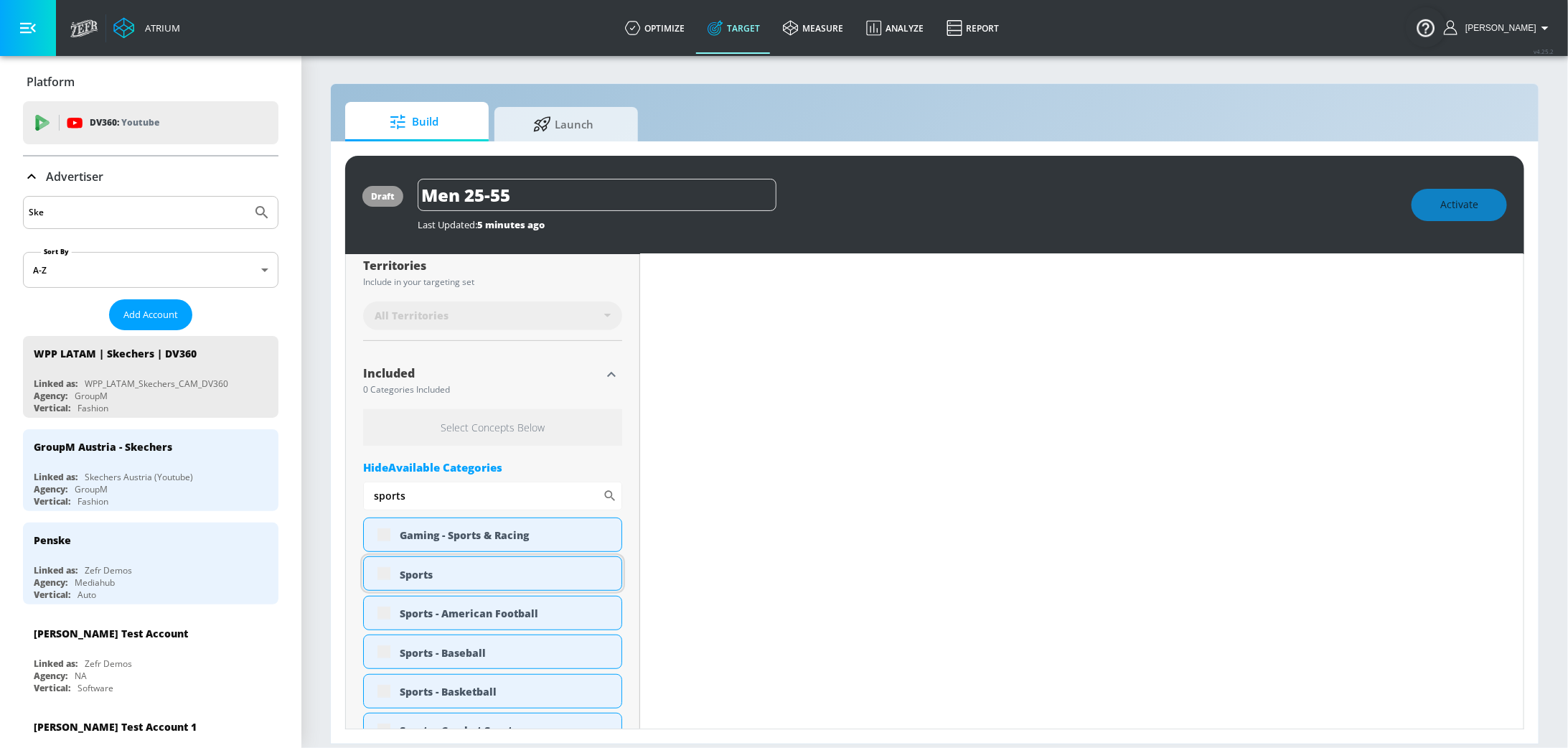
type input "0.3"
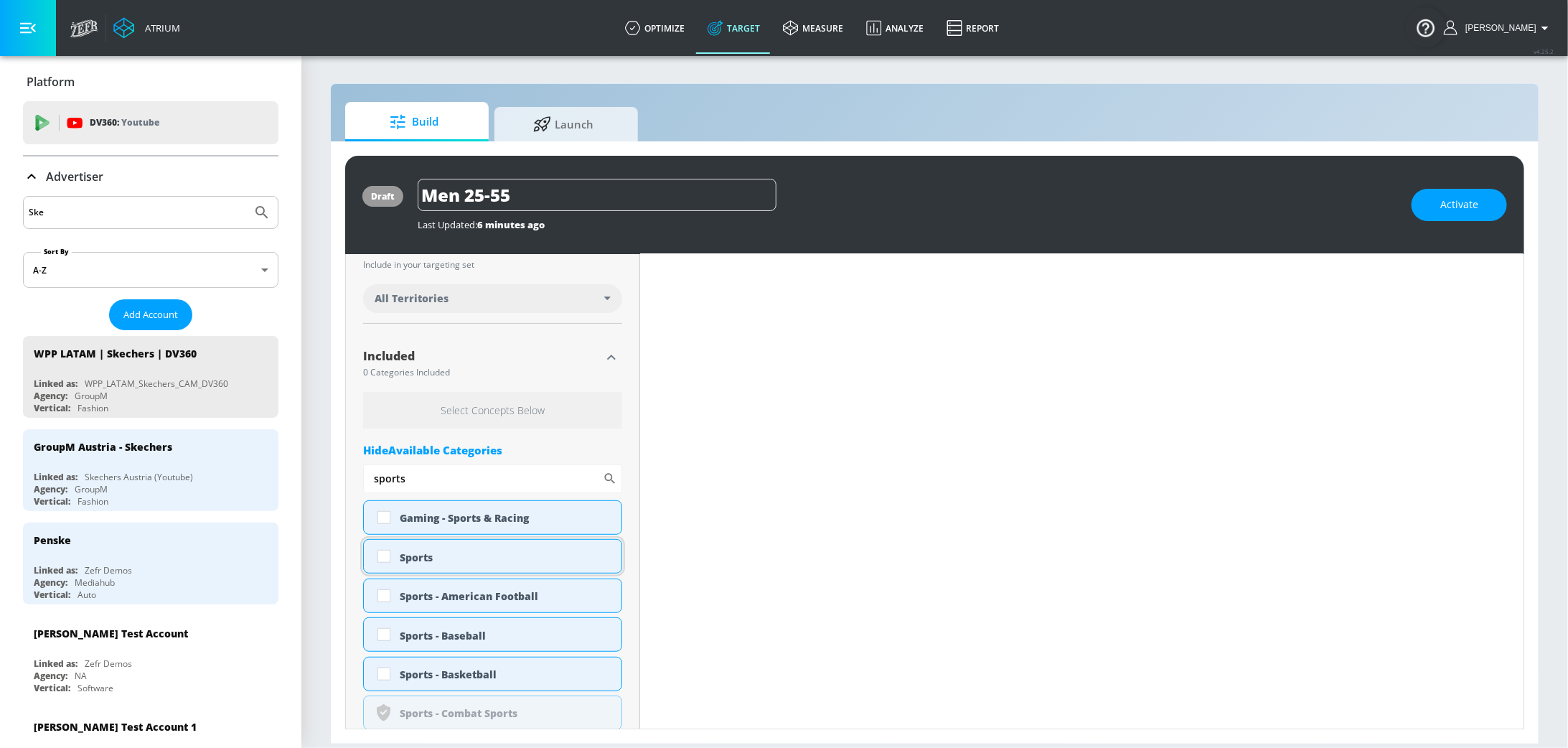
scroll to position [375, 0]
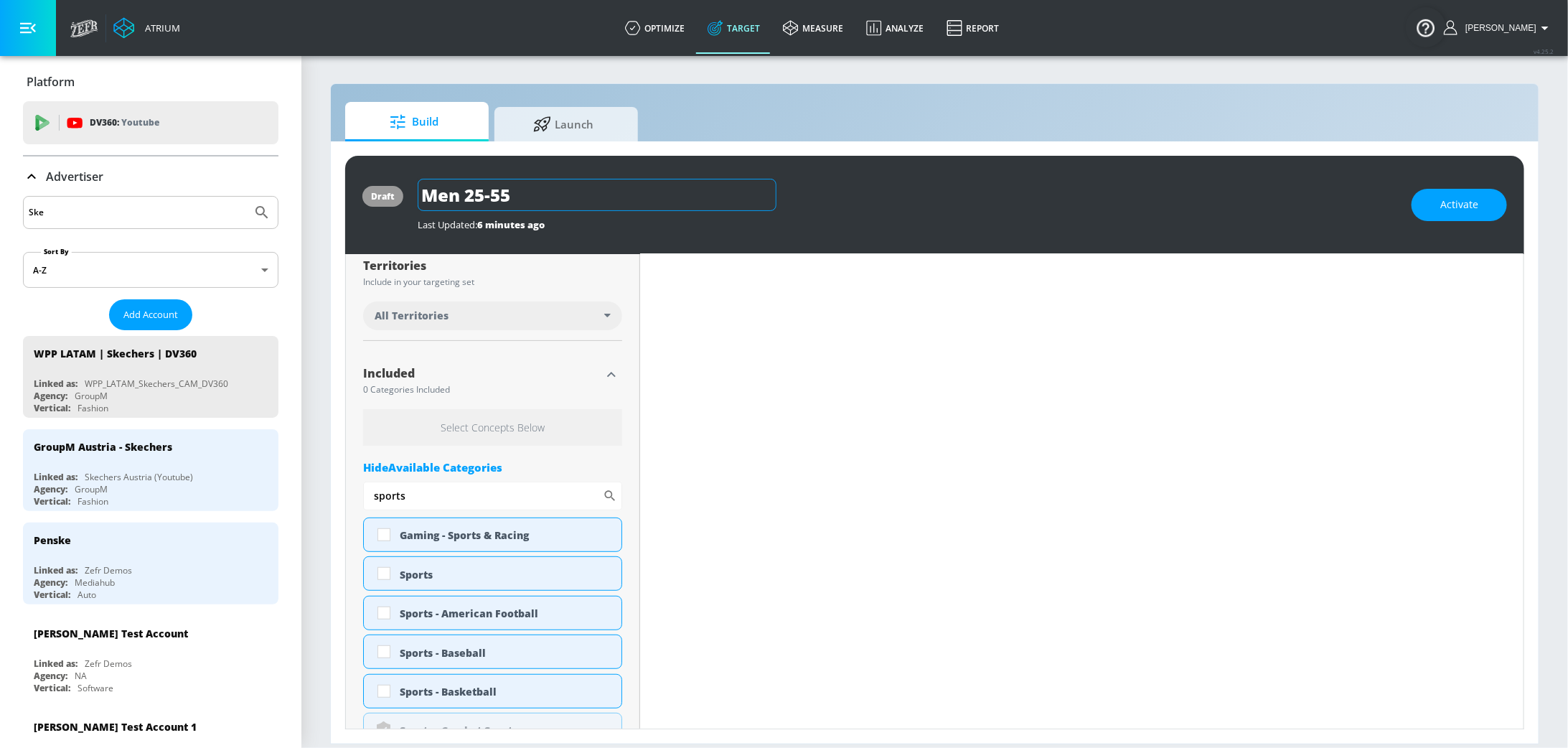
type input "sports"
click at [581, 204] on input "Men 25-55" at bounding box center [597, 195] width 359 height 32
click at [761, 203] on button "button" at bounding box center [763, 194] width 26 height 26
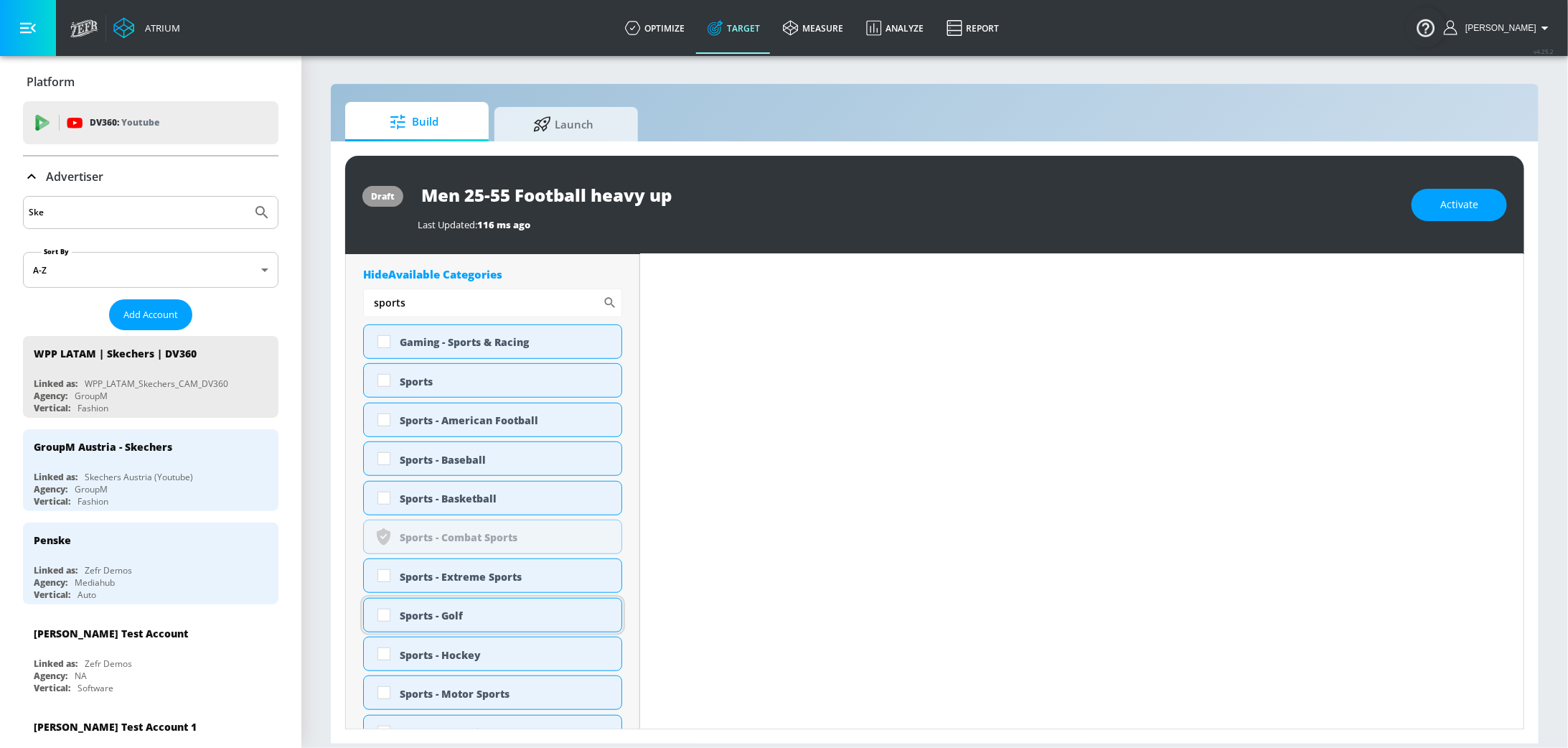
scroll to position [584, 0]
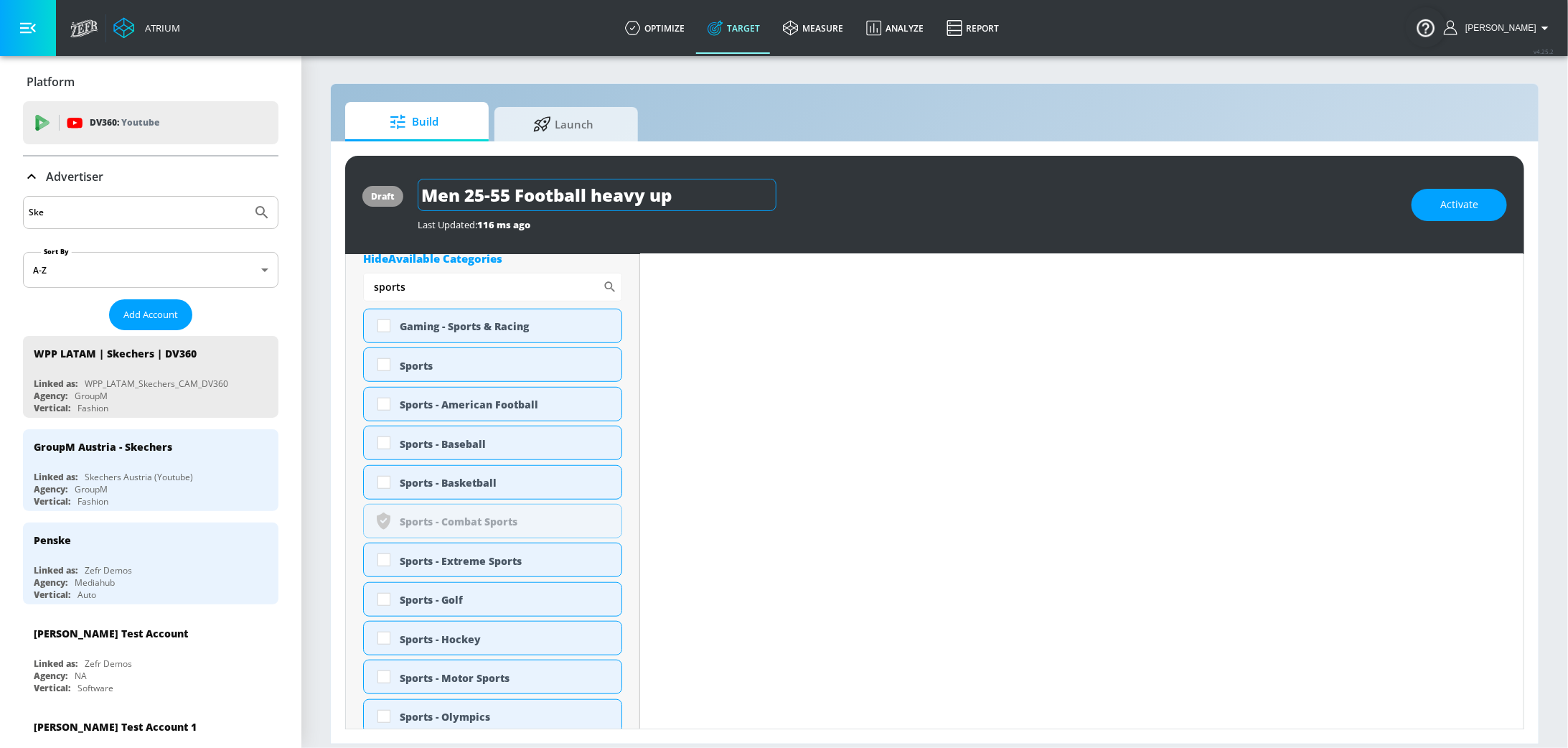
click at [585, 196] on input "Men 25-55 Football heavy up" at bounding box center [597, 195] width 359 height 32
type input "Men 25-55 Soccer heavy up"
click at [764, 193] on icon "button" at bounding box center [764, 195] width 13 height 13
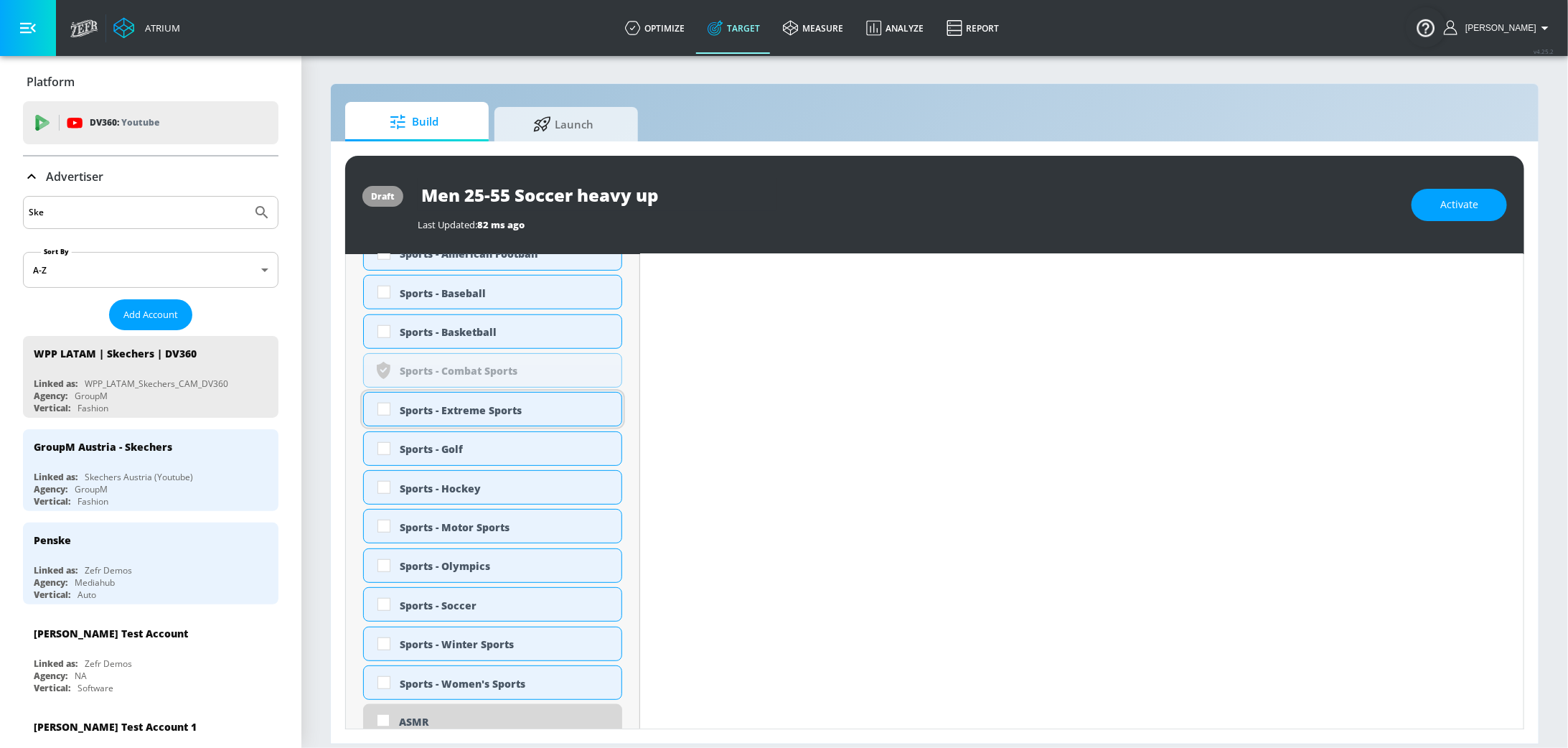
scroll to position [747, 0]
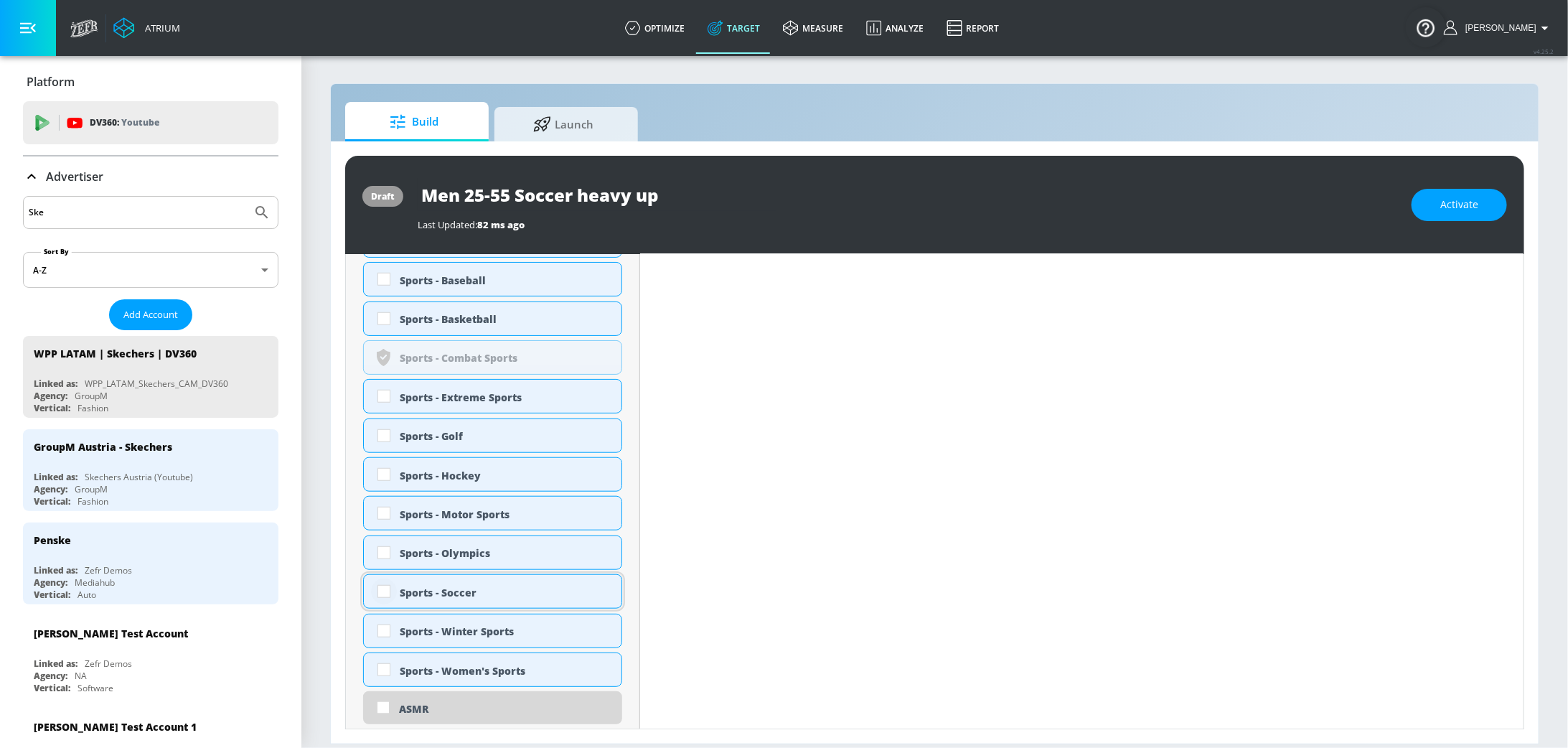
click at [384, 592] on input "checkbox" at bounding box center [383, 590] width 26 height 26
checkbox input "true"
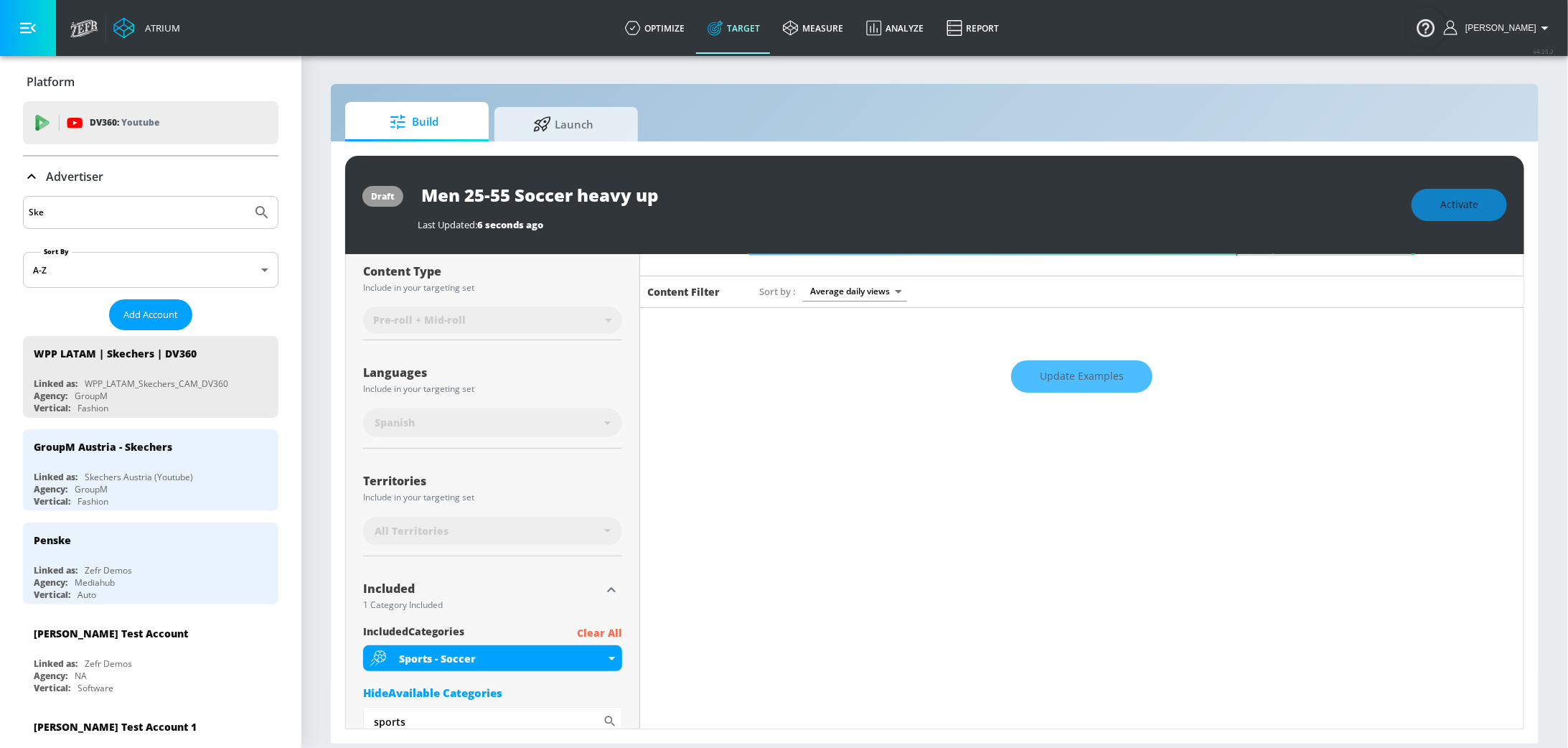
scroll to position [0, 0]
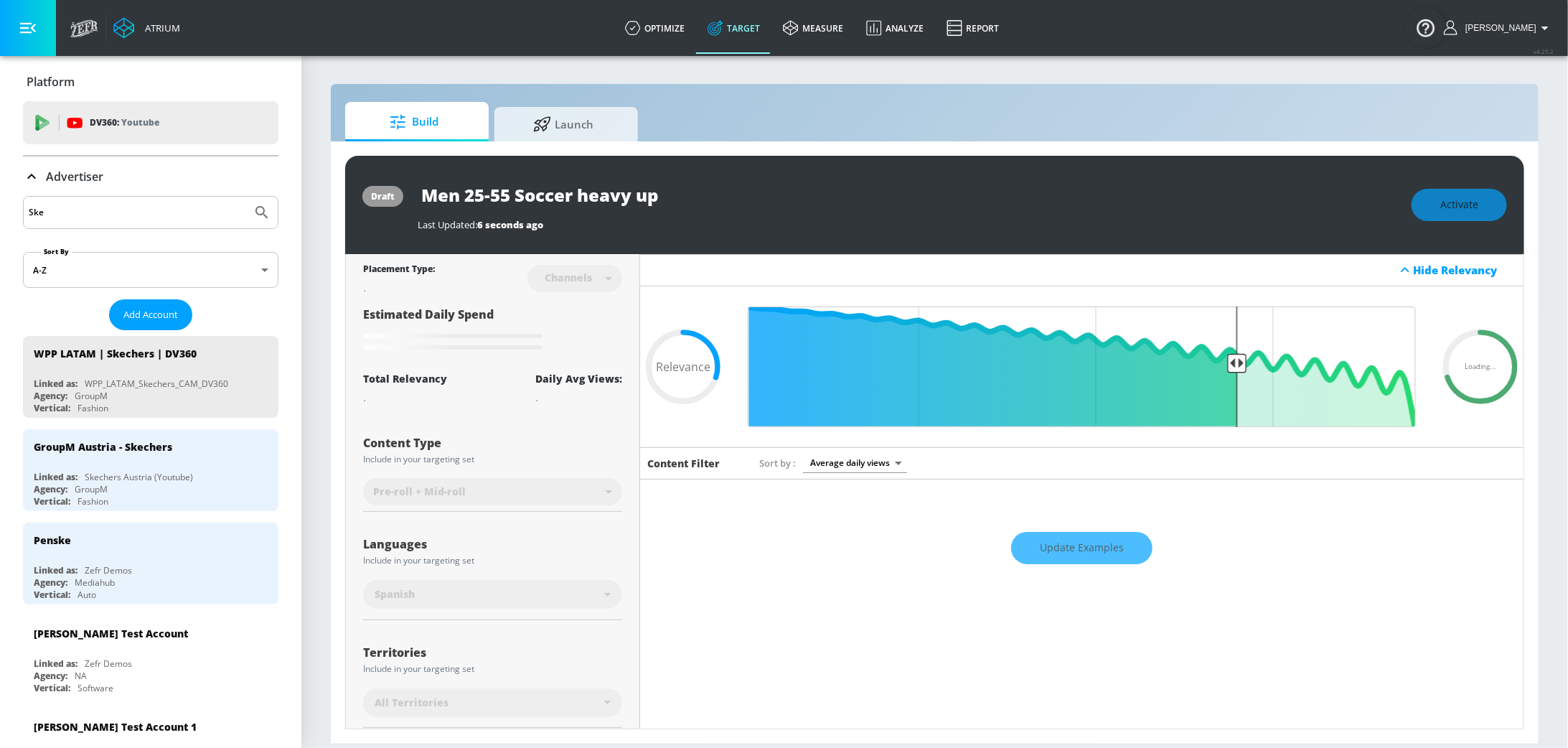
click at [1092, 551] on div "Update Examples" at bounding box center [1082, 548] width 883 height 50
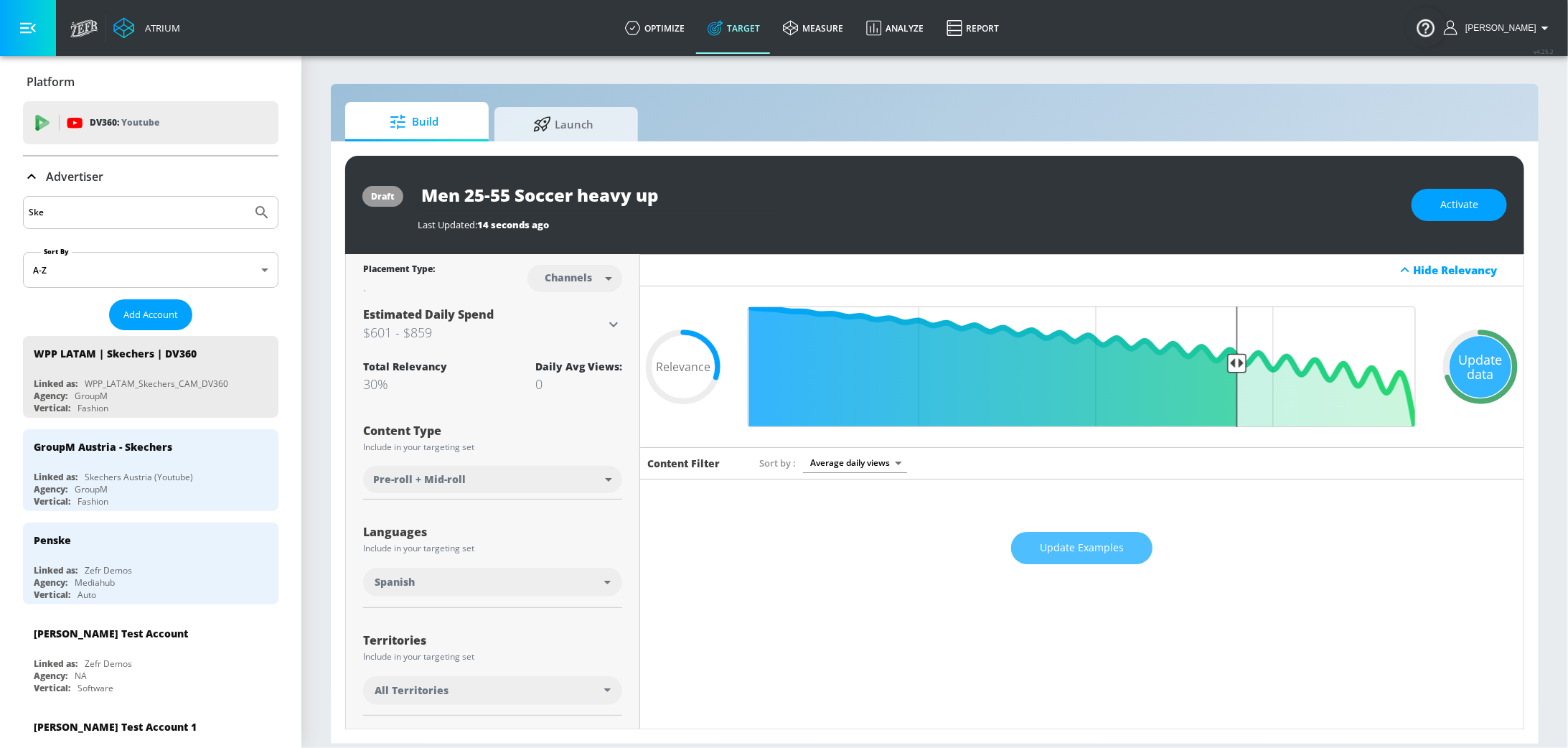
click at [1092, 551] on span "Update Examples" at bounding box center [1082, 548] width 84 height 18
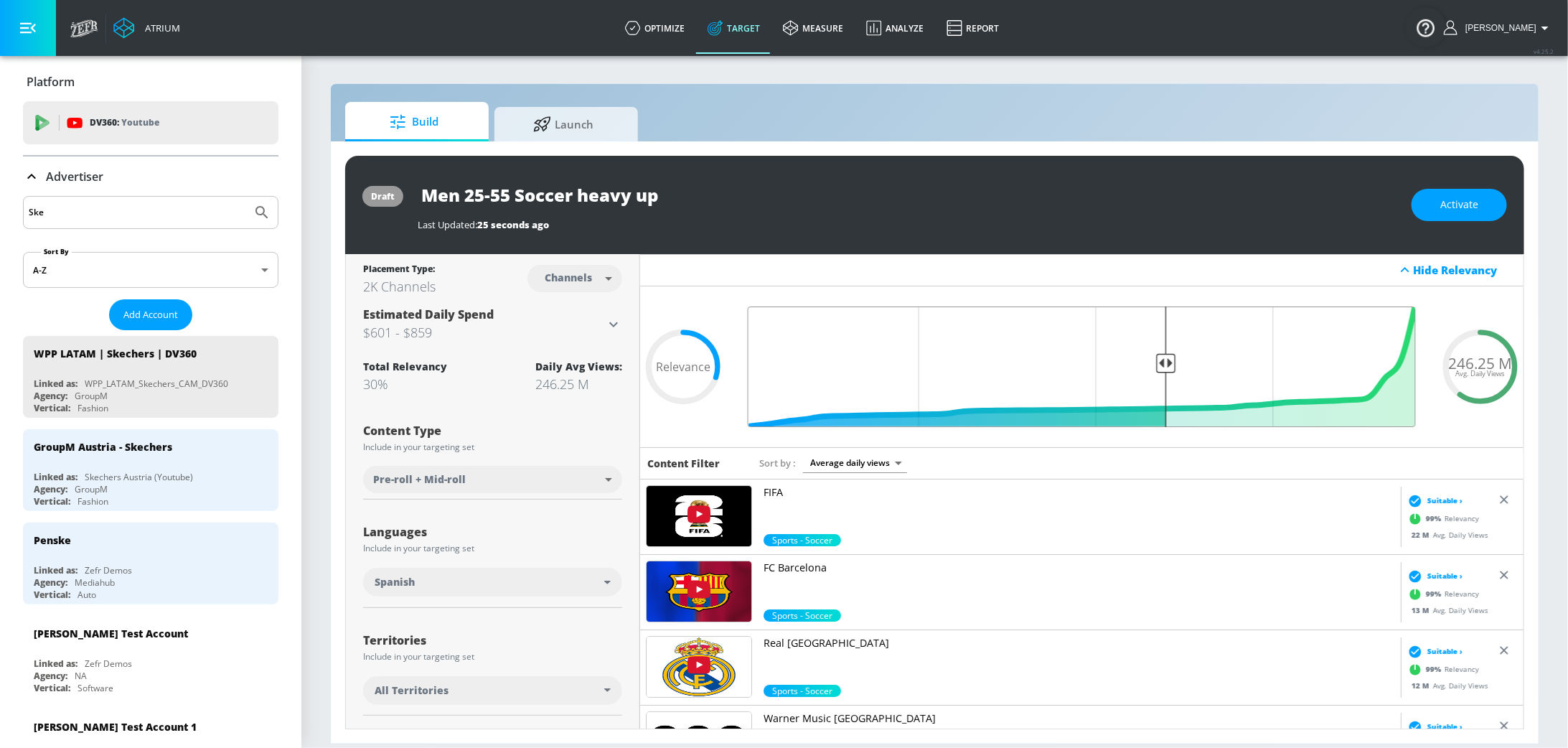
drag, startPoint x: 1236, startPoint y: 362, endPoint x: 1166, endPoint y: 366, distance: 70.1
type input "0.4"
click at [1166, 366] on input "Final Threshold" at bounding box center [1082, 366] width 683 height 121
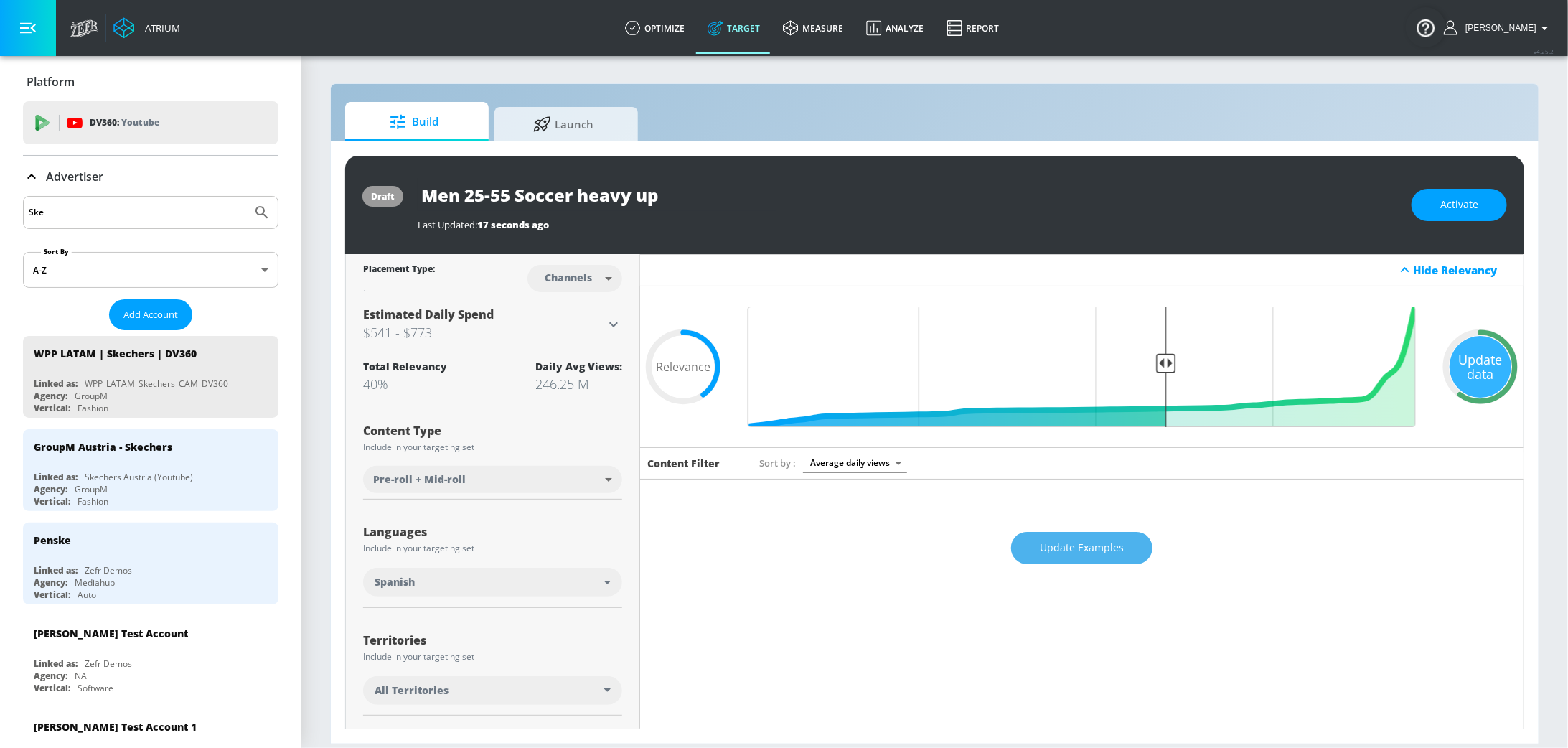
click at [1102, 539] on span "Update Examples" at bounding box center [1082, 548] width 84 height 18
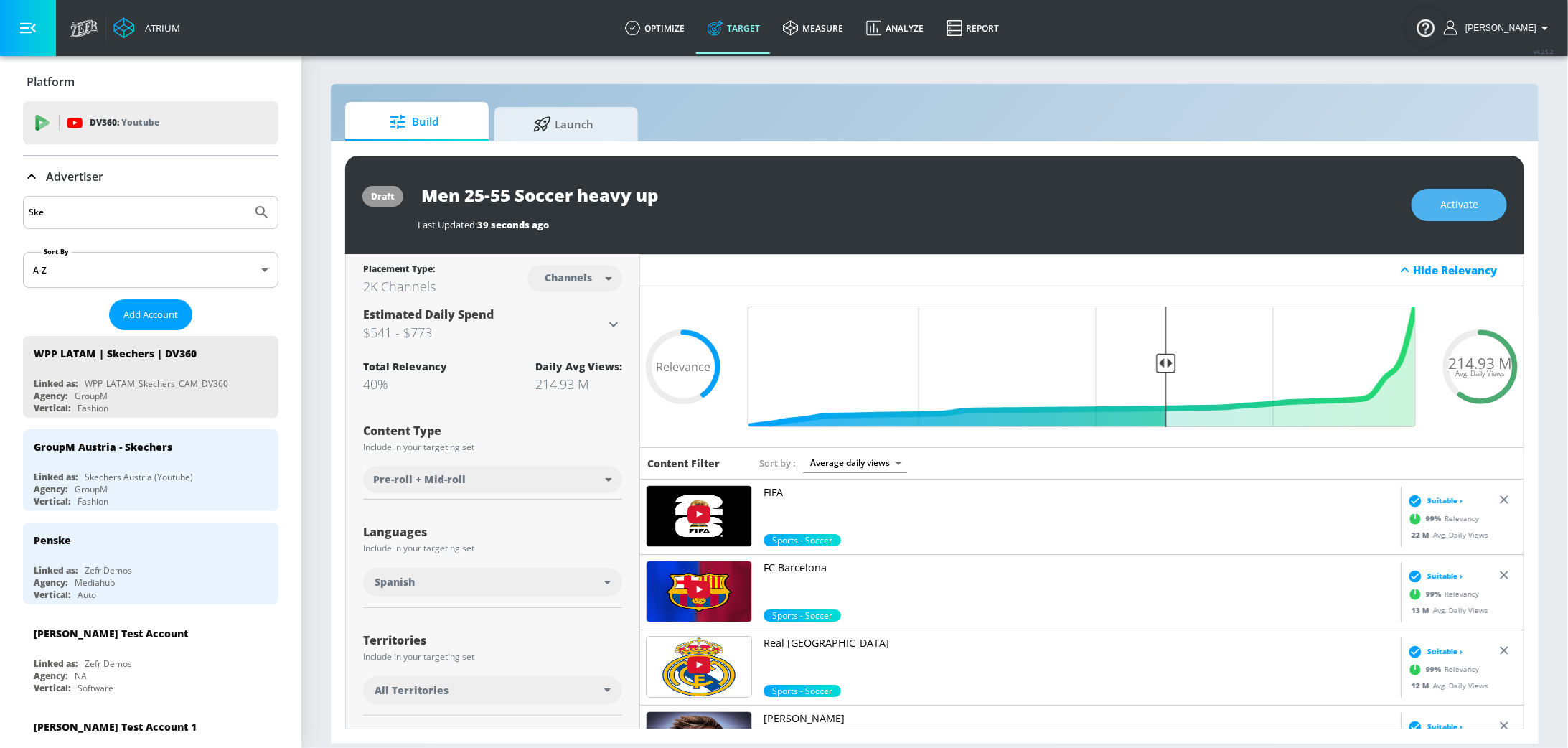
click at [1473, 201] on span "Activate" at bounding box center [1459, 204] width 38 height 18
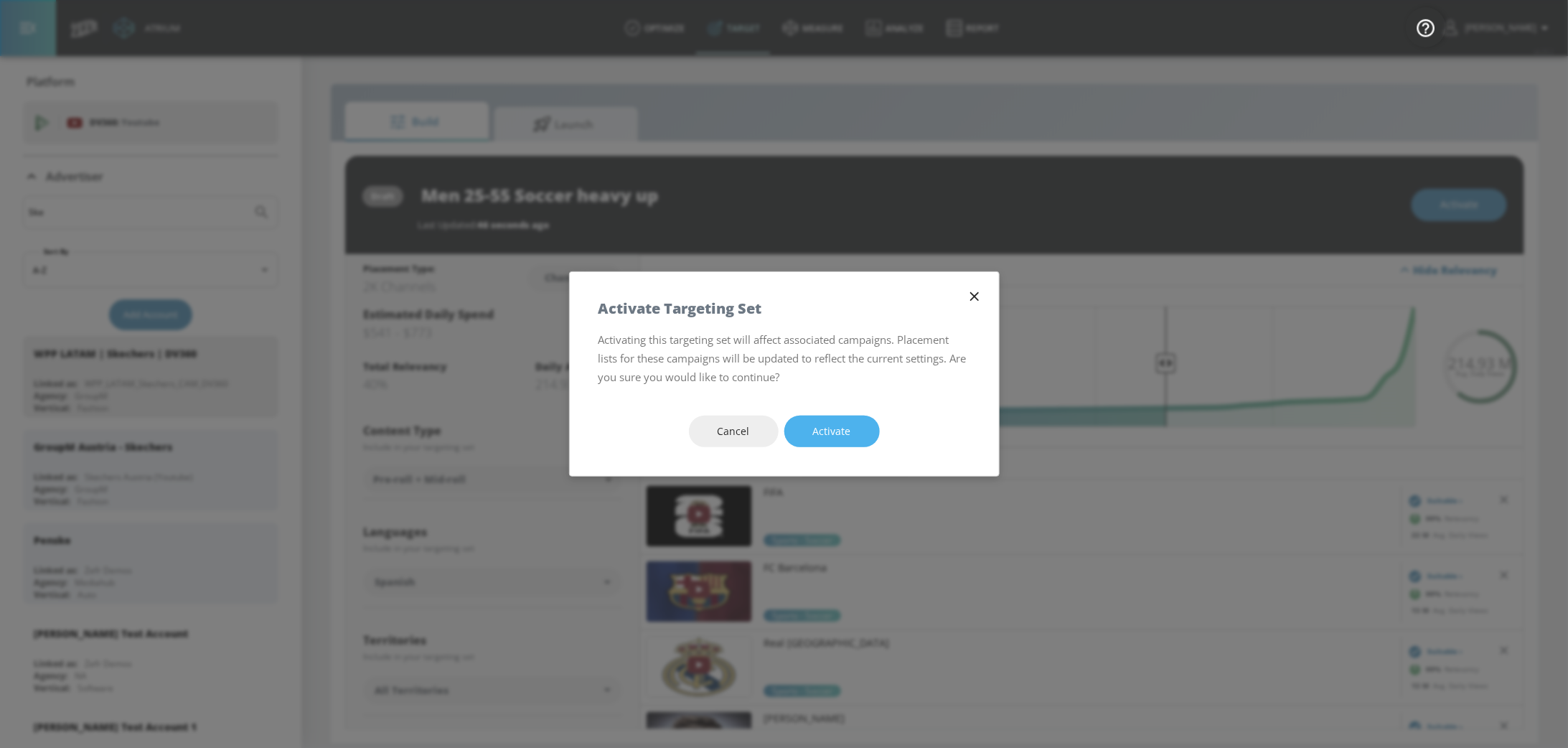
click at [849, 416] on button "Activate" at bounding box center [832, 432] width 95 height 32
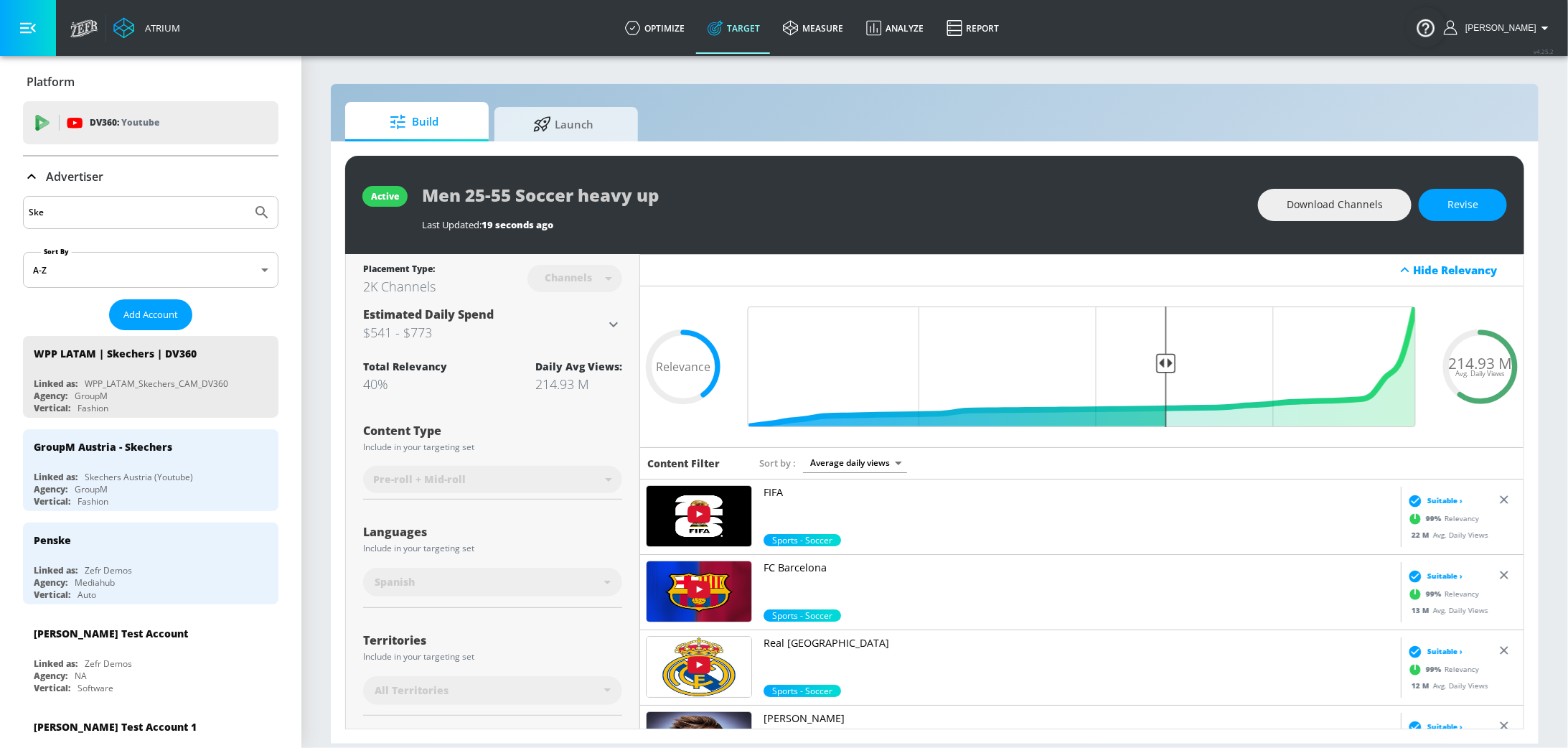
click at [31, 178] on icon at bounding box center [31, 177] width 17 height 17
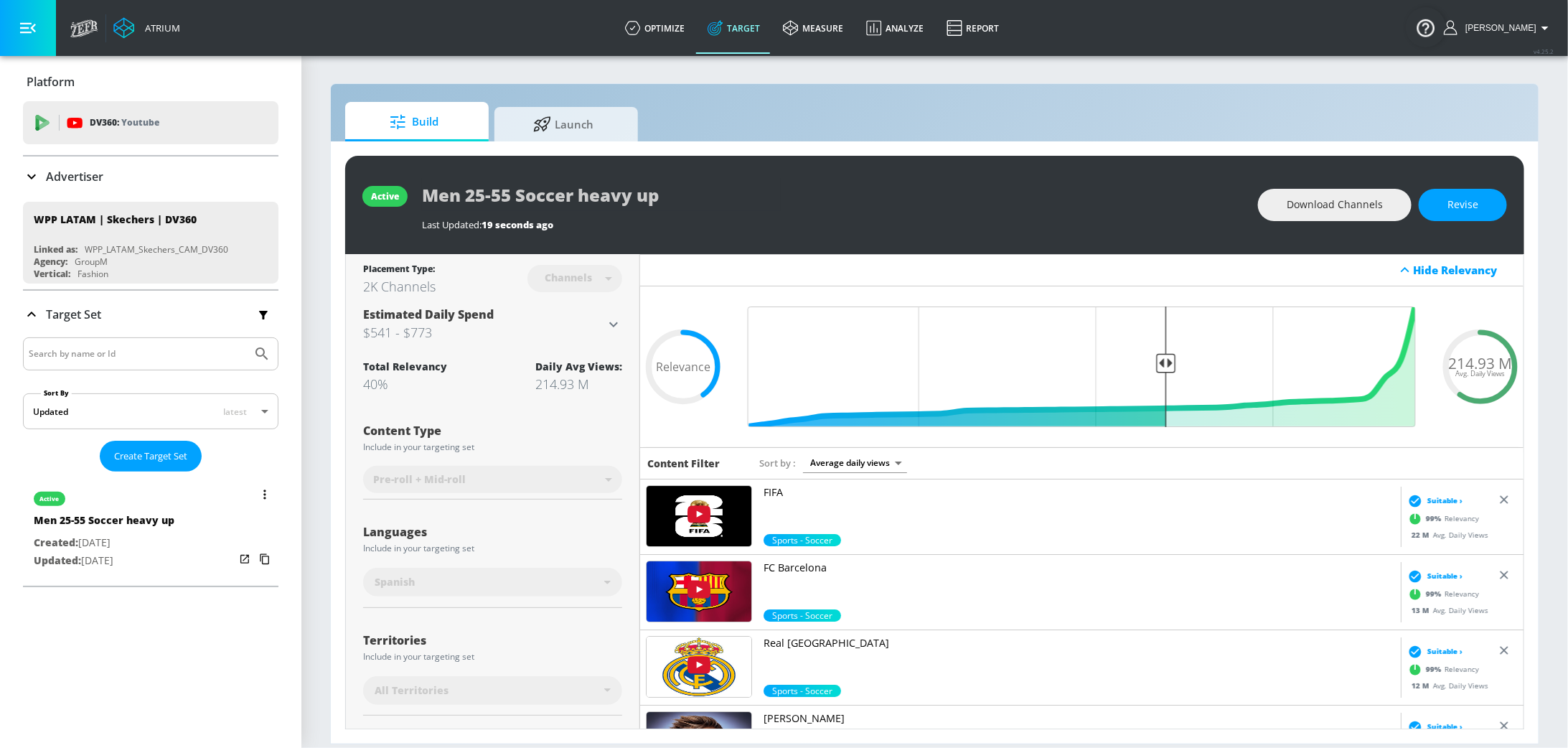
click at [267, 499] on button "list of Target Set" at bounding box center [264, 494] width 20 height 20
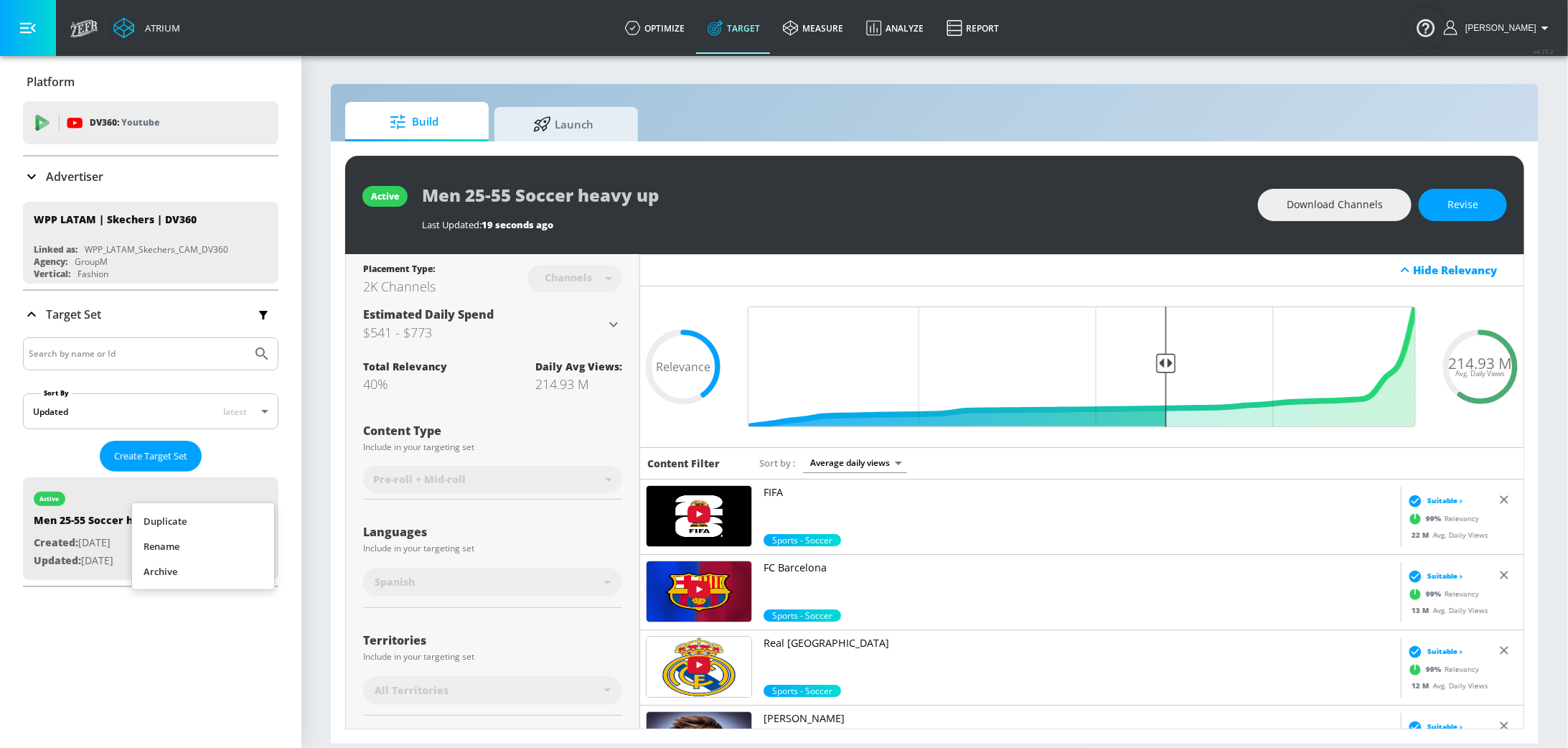
click at [211, 518] on li "Duplicate" at bounding box center [203, 521] width 142 height 26
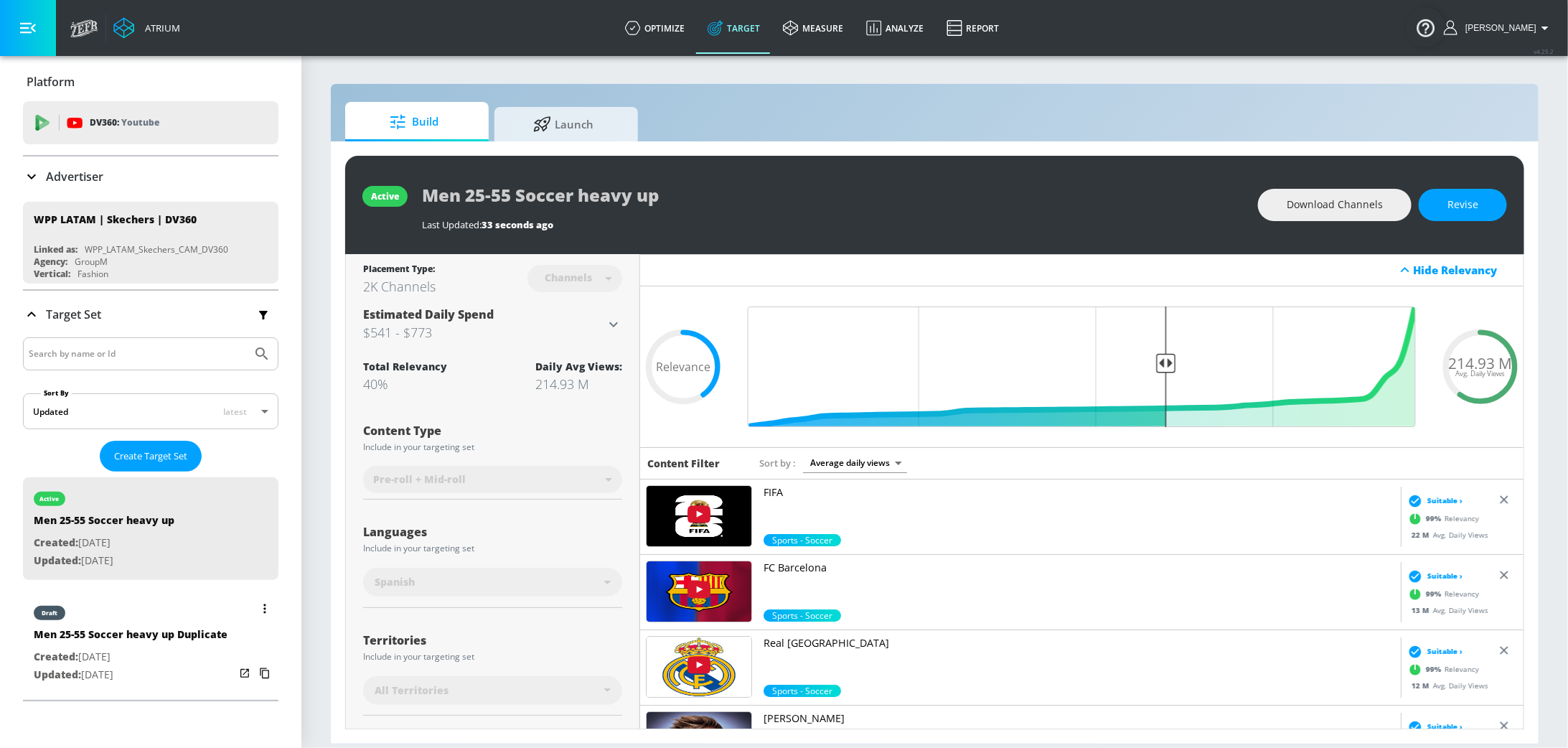
click at [196, 617] on div "draft" at bounding box center [130, 609] width 194 height 36
type input "Men 25-55 Soccer heavy up Duplicate"
type input "0.05"
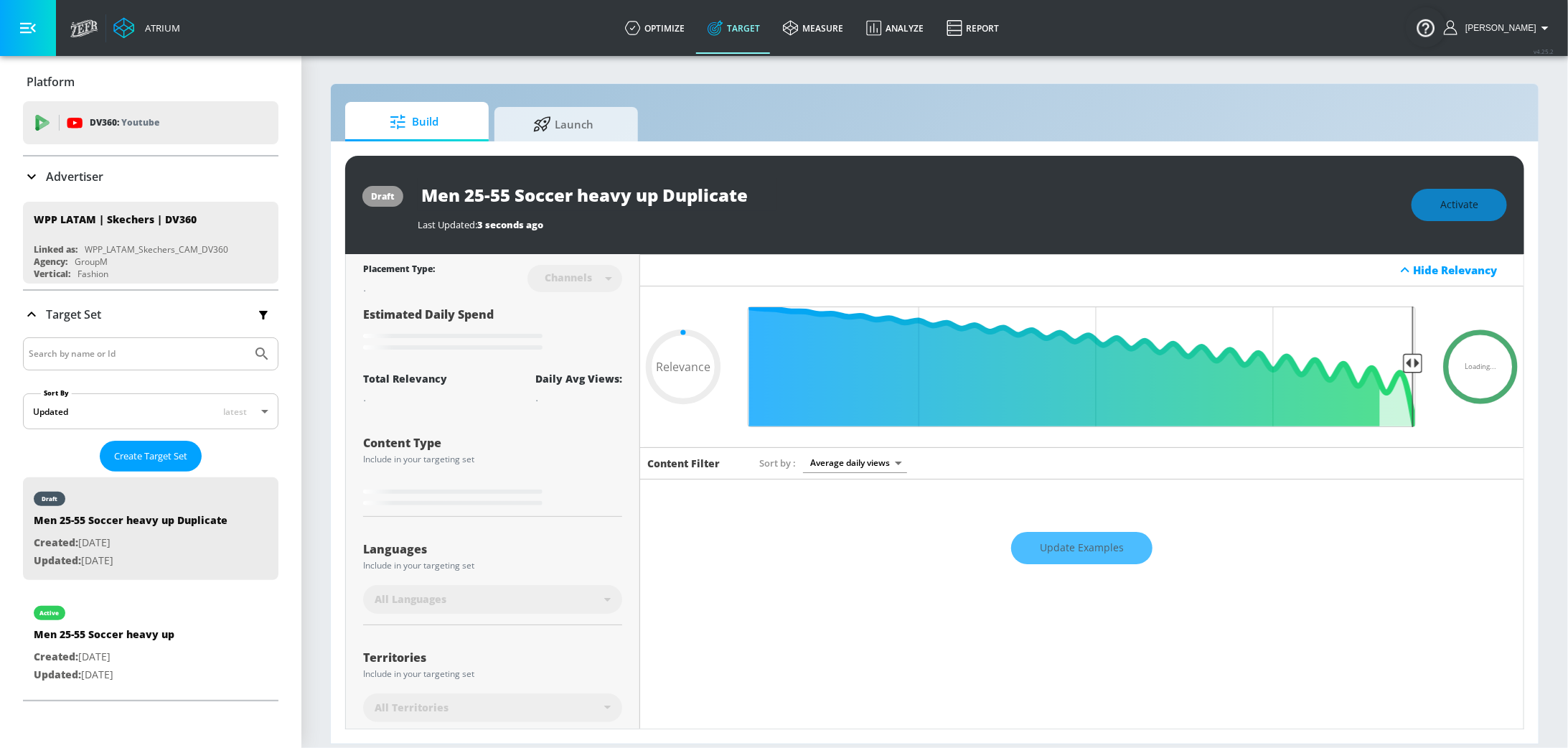
click at [458, 194] on input "Men 25-55 Soccer heavy up Duplicate" at bounding box center [597, 195] width 359 height 32
type input "Me 25-55 Soccer heavy up Duplicate"
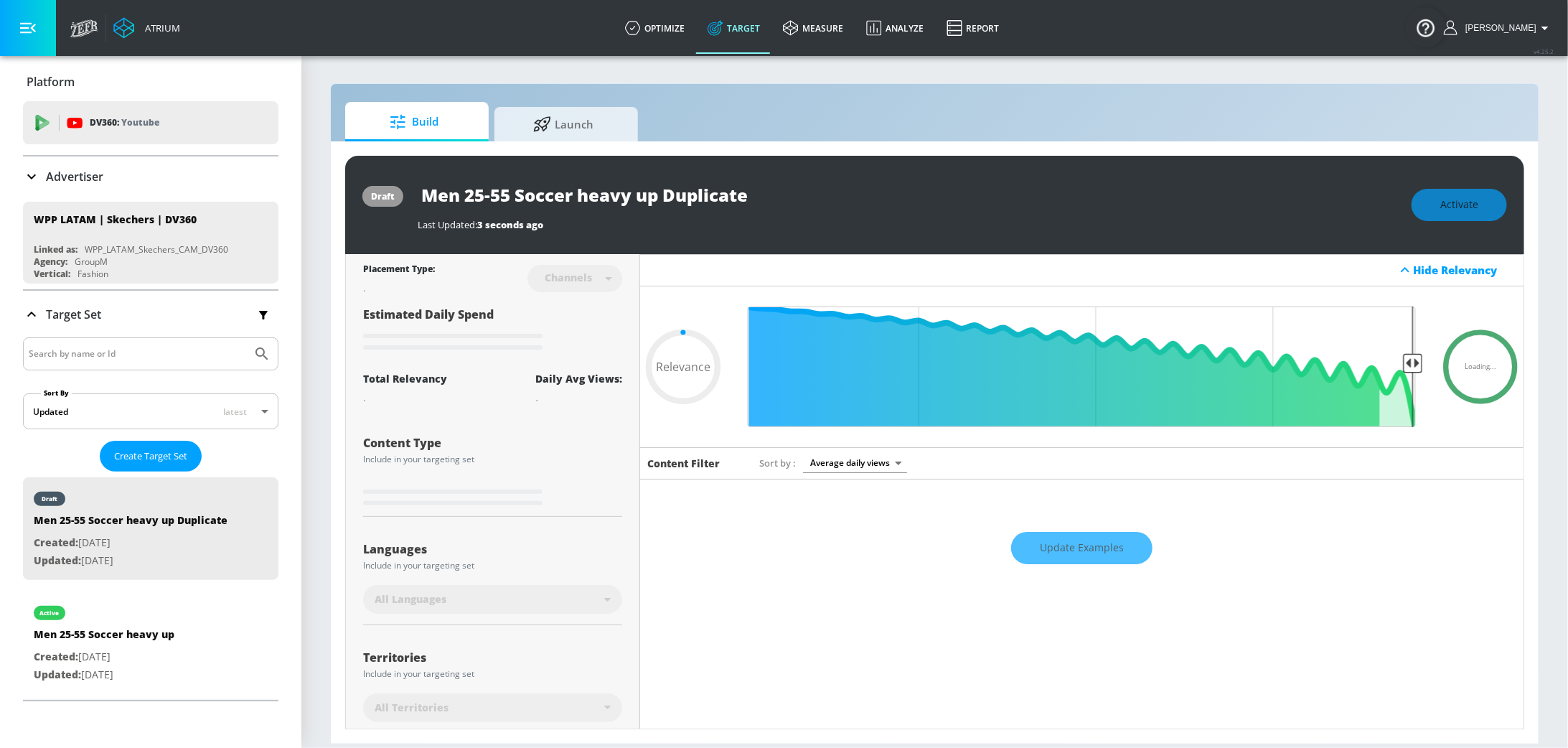
type input "0.05"
type input "M 25-55 Soccer heavy up Duplicate"
type input "0.05"
type input "25-55 Soccer heavy up Duplicate"
type input "0.05"
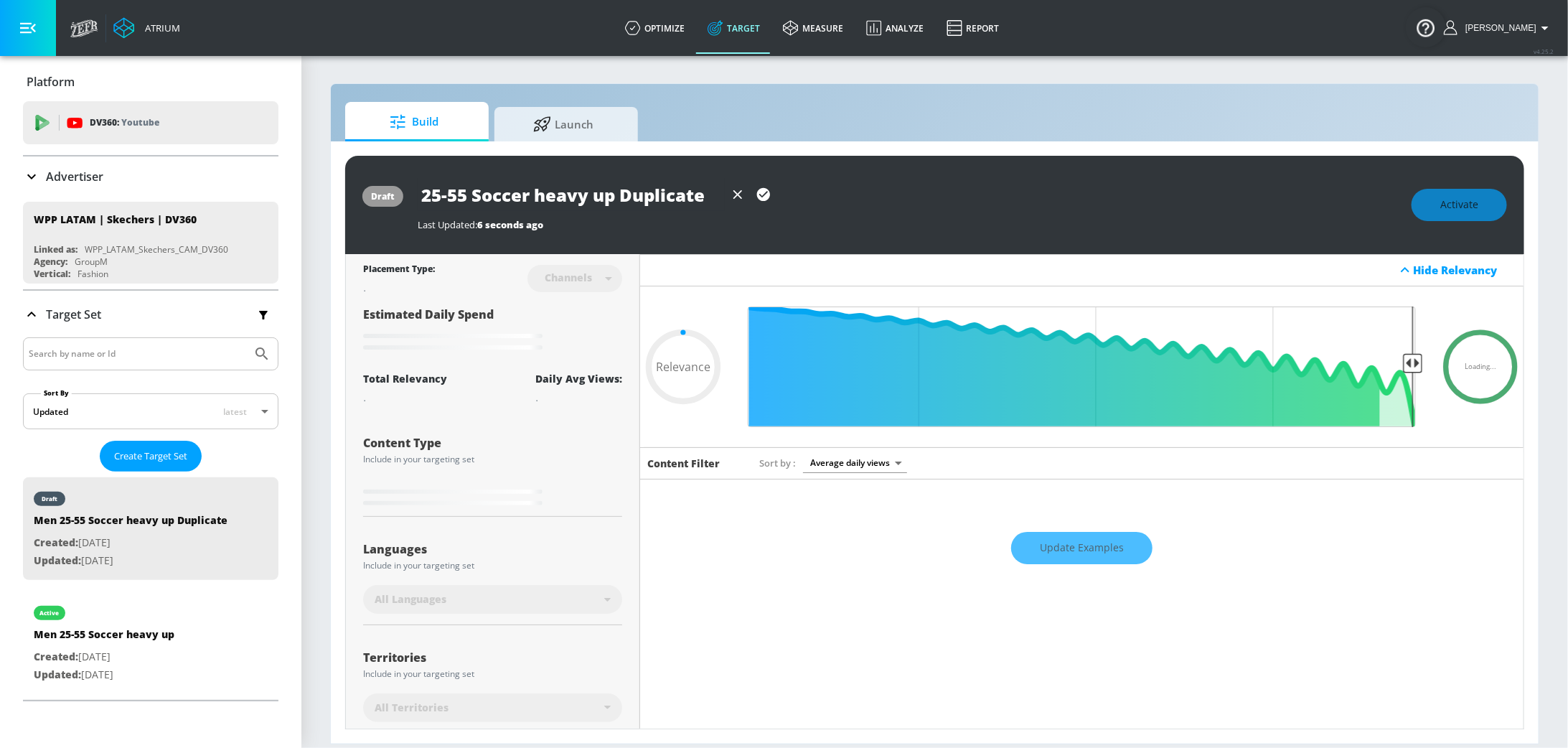
type input "W 25-55 Soccer heavy up Duplicate"
type input "0.05"
type input "Wo 25-55 Soccer heavy up Duplicate"
type input "0.05"
type input "Wom 25-55 Soccer heavy up Duplicate"
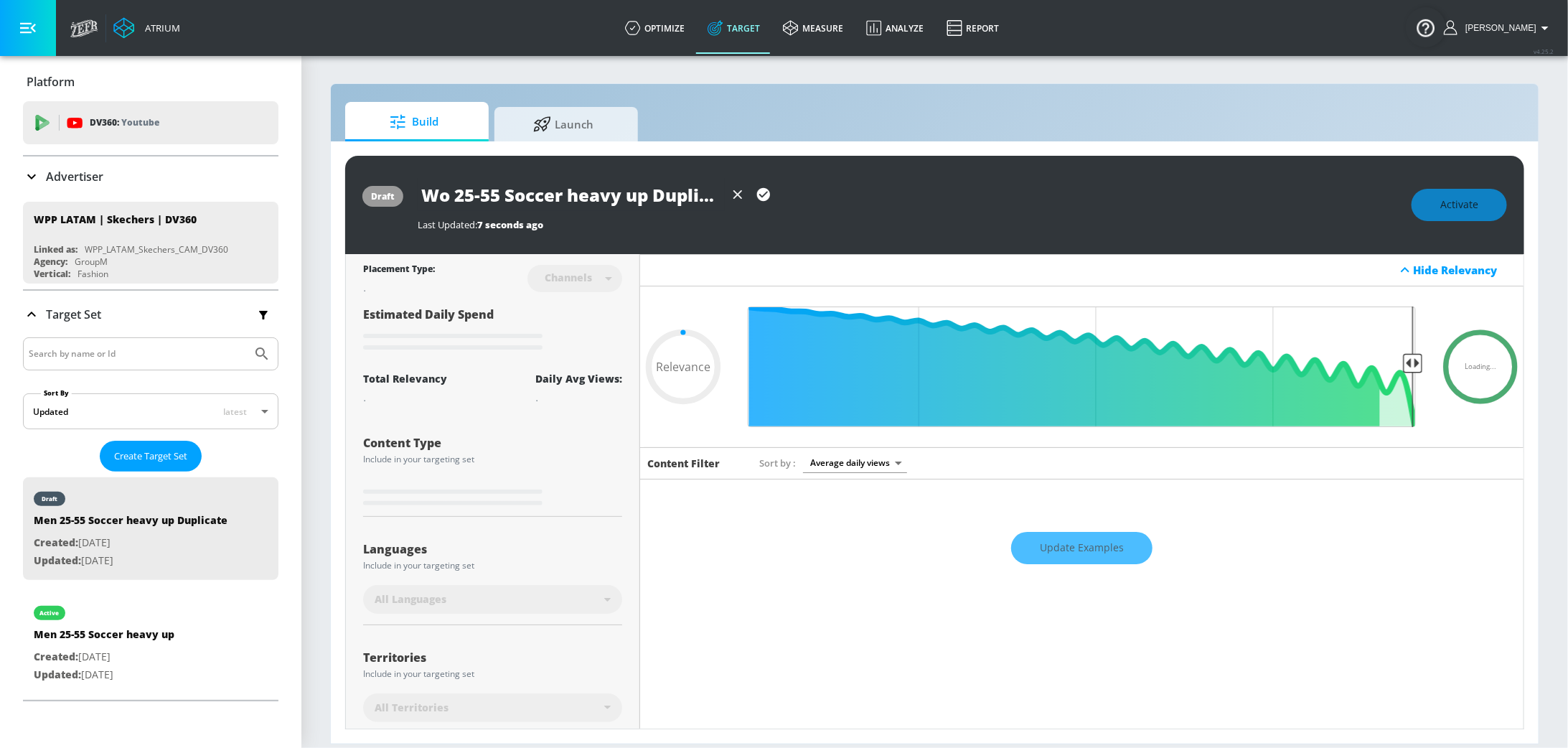
type input "0.05"
type input "Wome 25-55 Soccer heavy up Duplicate"
type input "0.05"
type input "Women 25-55 Soccer heavy up Duplicate"
type input "0.05"
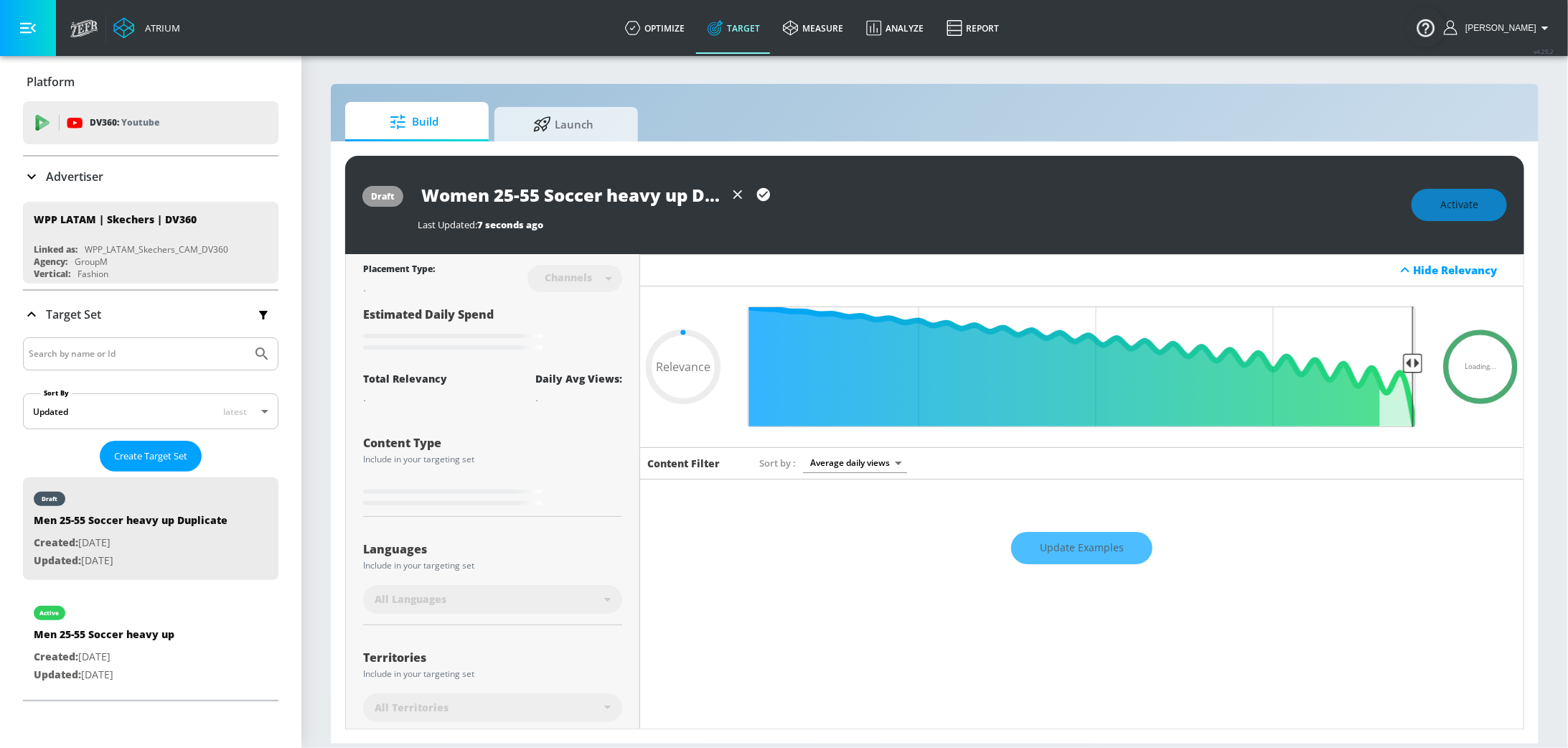
drag, startPoint x: 763, startPoint y: 196, endPoint x: 660, endPoint y: 202, distance: 103.2
click at [661, 203] on div "Women 25-55 Soccer heavy up Duplicate" at bounding box center [597, 195] width 359 height 32
click at [660, 202] on input "Women 25-55 Soccer heavy up Duplicate" at bounding box center [571, 195] width 307 height 32
drag, startPoint x: 690, startPoint y: 203, endPoint x: 861, endPoint y: 185, distance: 171.9
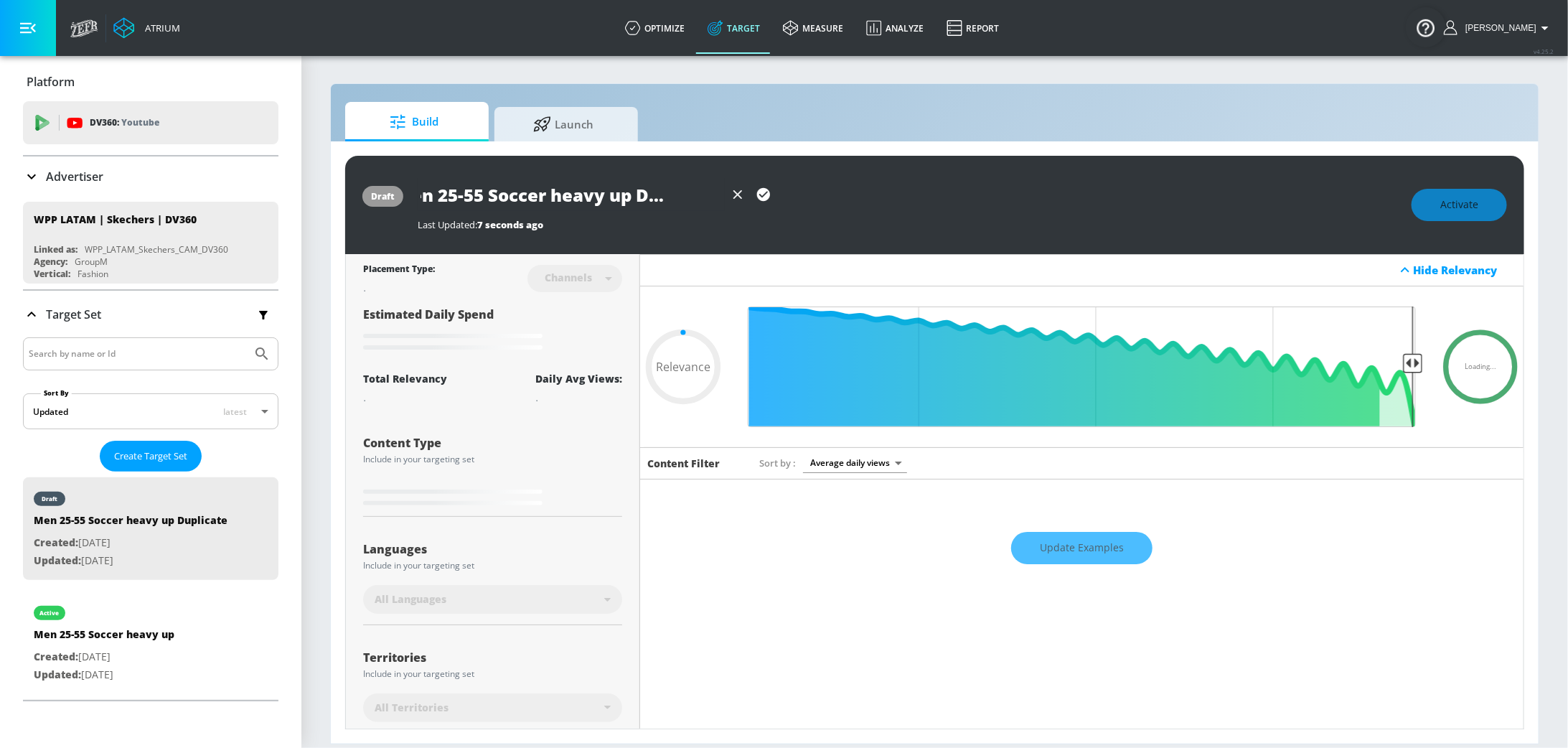
click at [861, 185] on div "Women 25-55 Soccer heavy up Duplicate" at bounding box center [907, 195] width 980 height 32
type input "Women 25-55 Soccer heavy up"
type input "0.05"
click at [770, 196] on icon "button" at bounding box center [763, 195] width 16 height 16
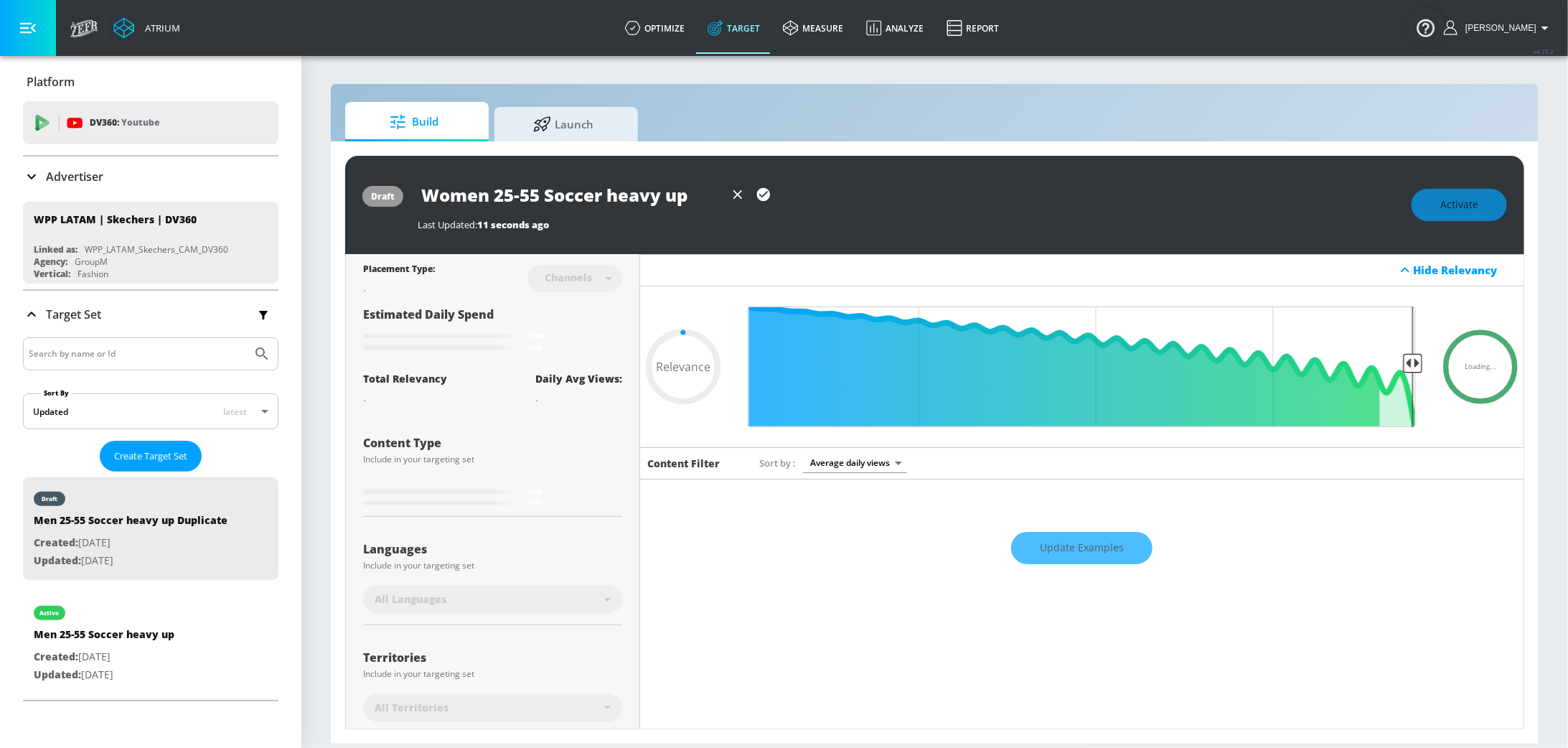
type input "Women 25-55 Soccer heavy up"
type input "0.05"
type input "Men 25-55 Soccer heavy up Duplicate"
type input "0.4"
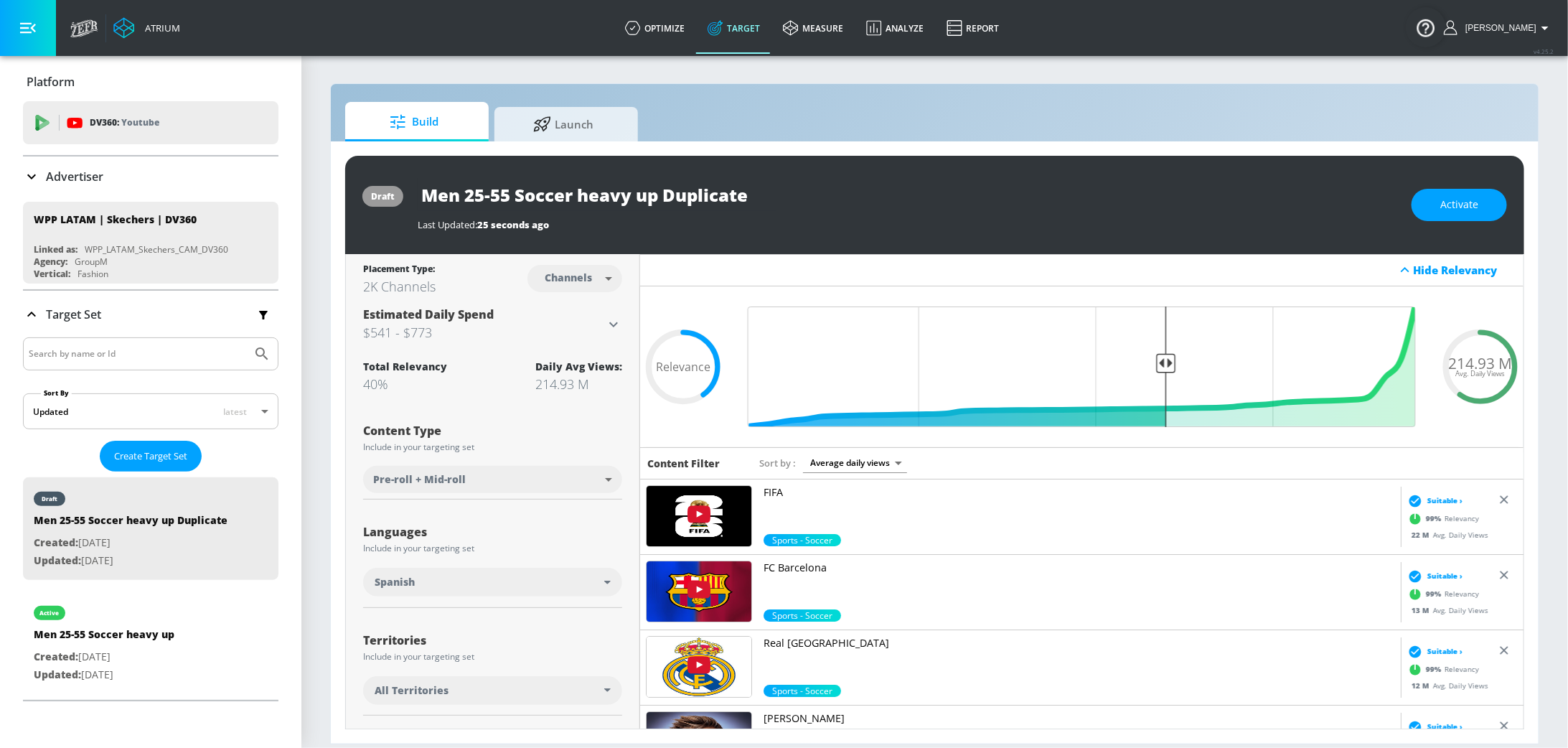
drag, startPoint x: 462, startPoint y: 200, endPoint x: 418, endPoint y: 199, distance: 44.0
click at [418, 199] on input "Men 25-55 Soccer heavy up Duplicate" at bounding box center [597, 195] width 359 height 32
type input "Women25-55 Soccer heavy up Duplicate"
click at [764, 190] on icon "button" at bounding box center [764, 195] width 13 height 13
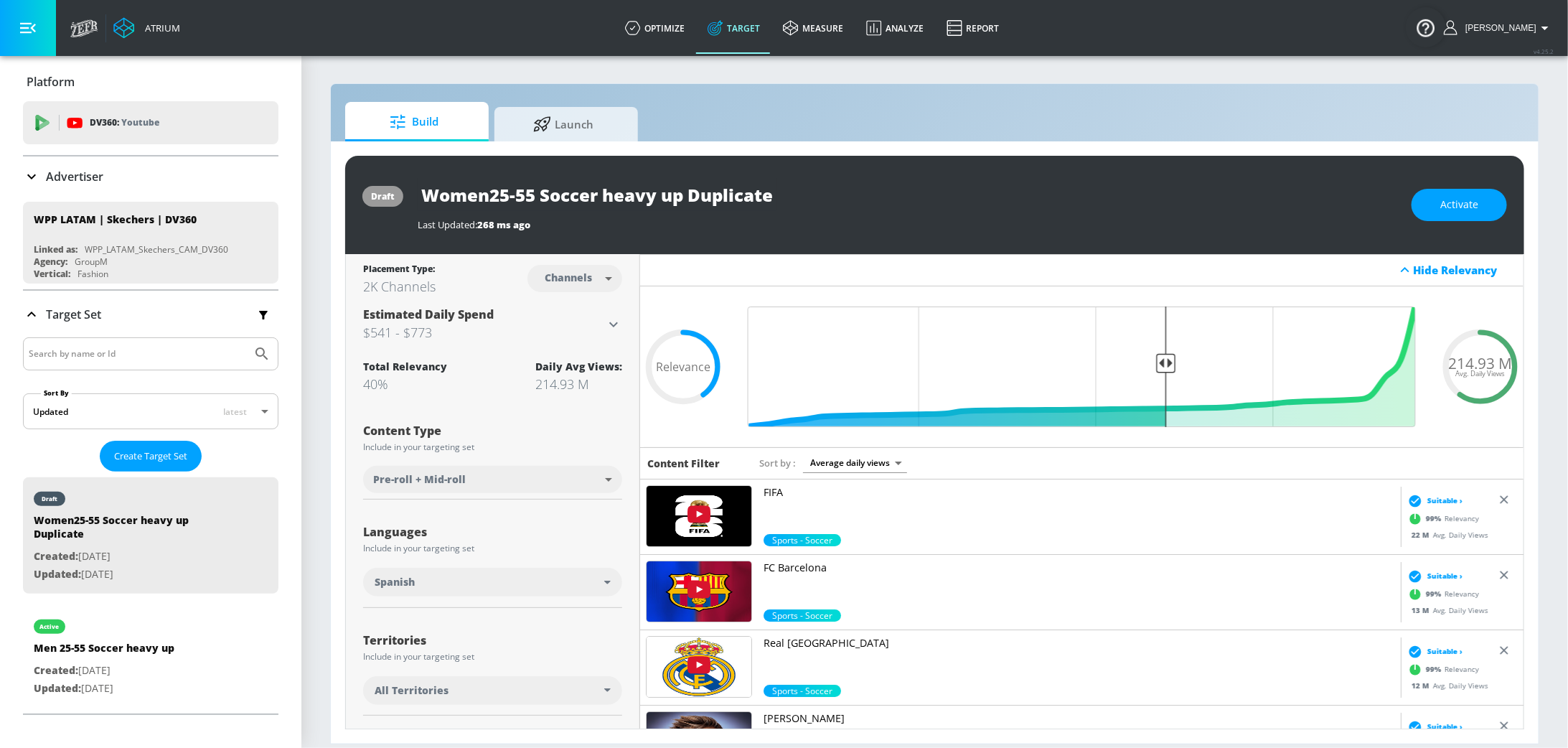
click at [857, 213] on div "Last Updated: 268 ms ago" at bounding box center [907, 220] width 980 height 20
click at [1438, 217] on button "Activate" at bounding box center [1459, 205] width 95 height 32
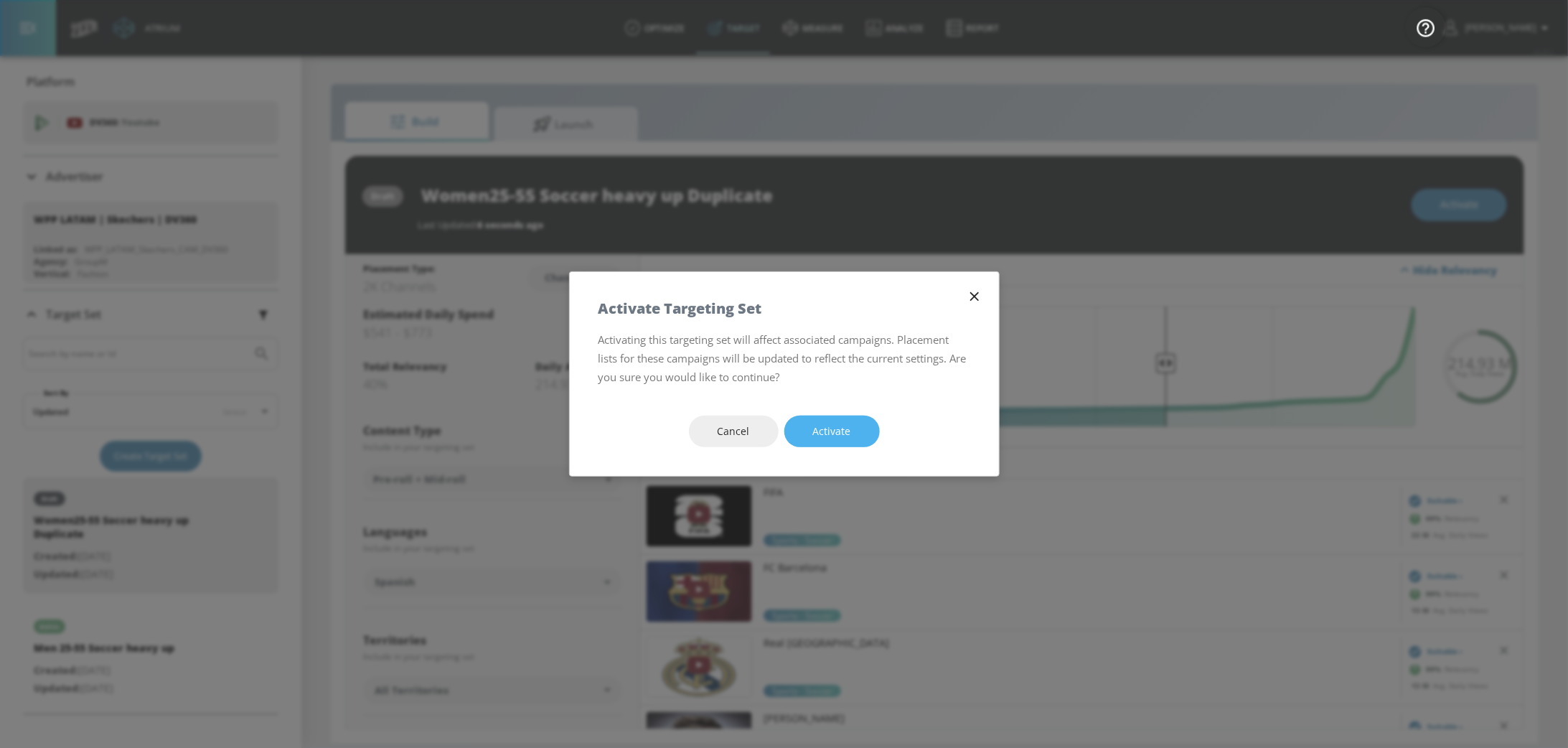
click at [872, 418] on button "Activate" at bounding box center [832, 432] width 95 height 32
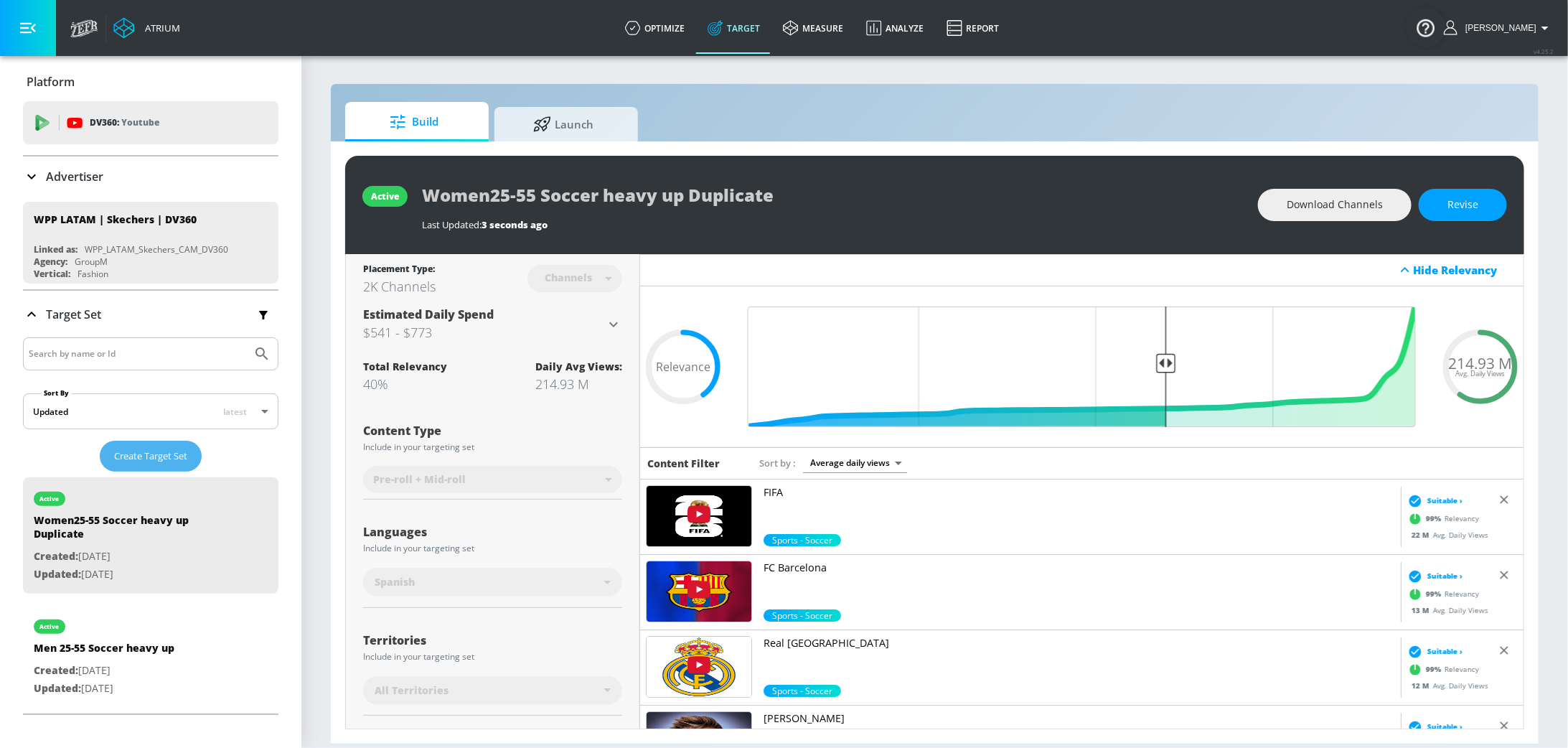
click at [151, 448] on span "Create Target Set" at bounding box center [151, 455] width 74 height 16
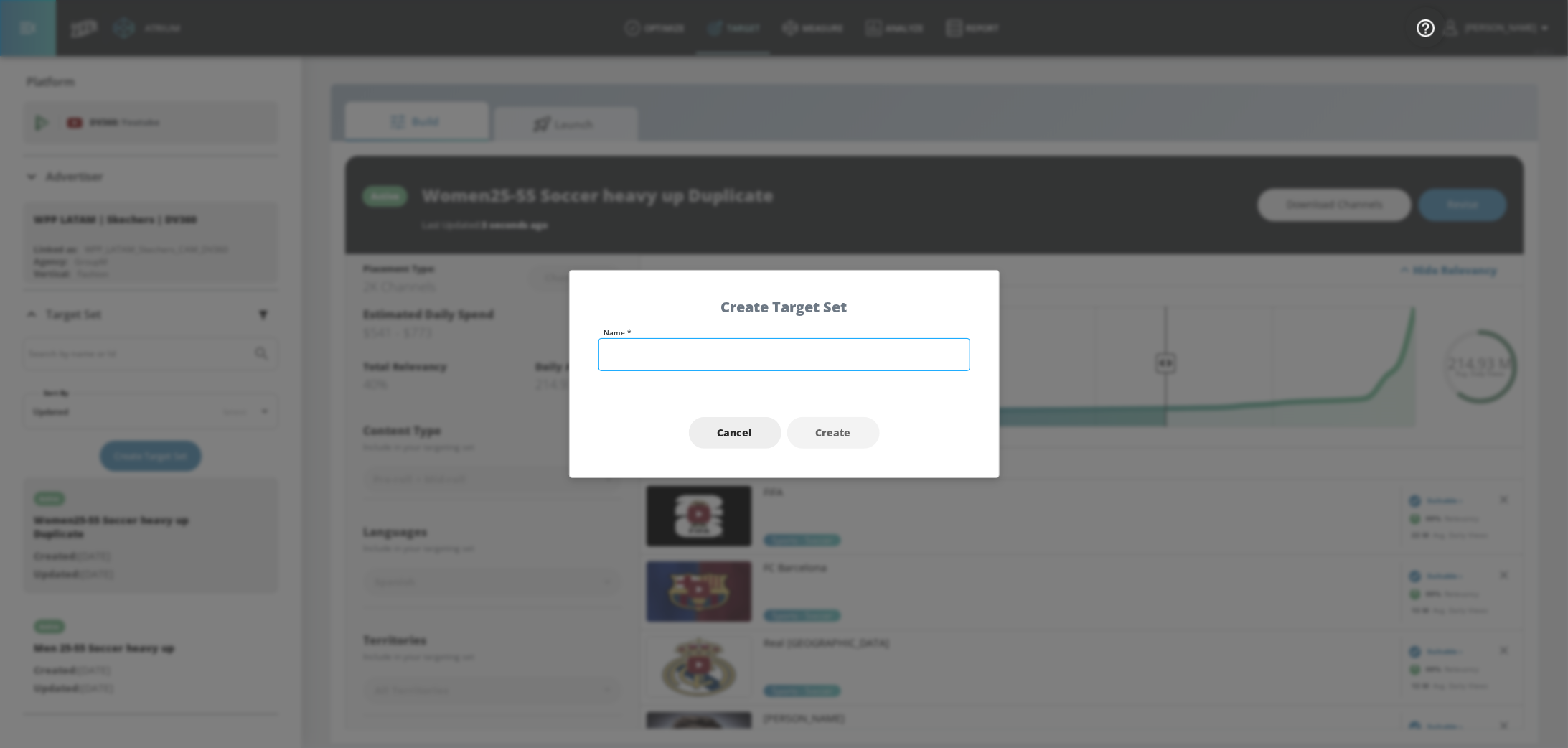
click at [775, 342] on input "text" at bounding box center [785, 354] width 372 height 33
type input "Men 25-55"
click at [857, 435] on button "Create" at bounding box center [834, 434] width 93 height 32
type input "Men 25-55"
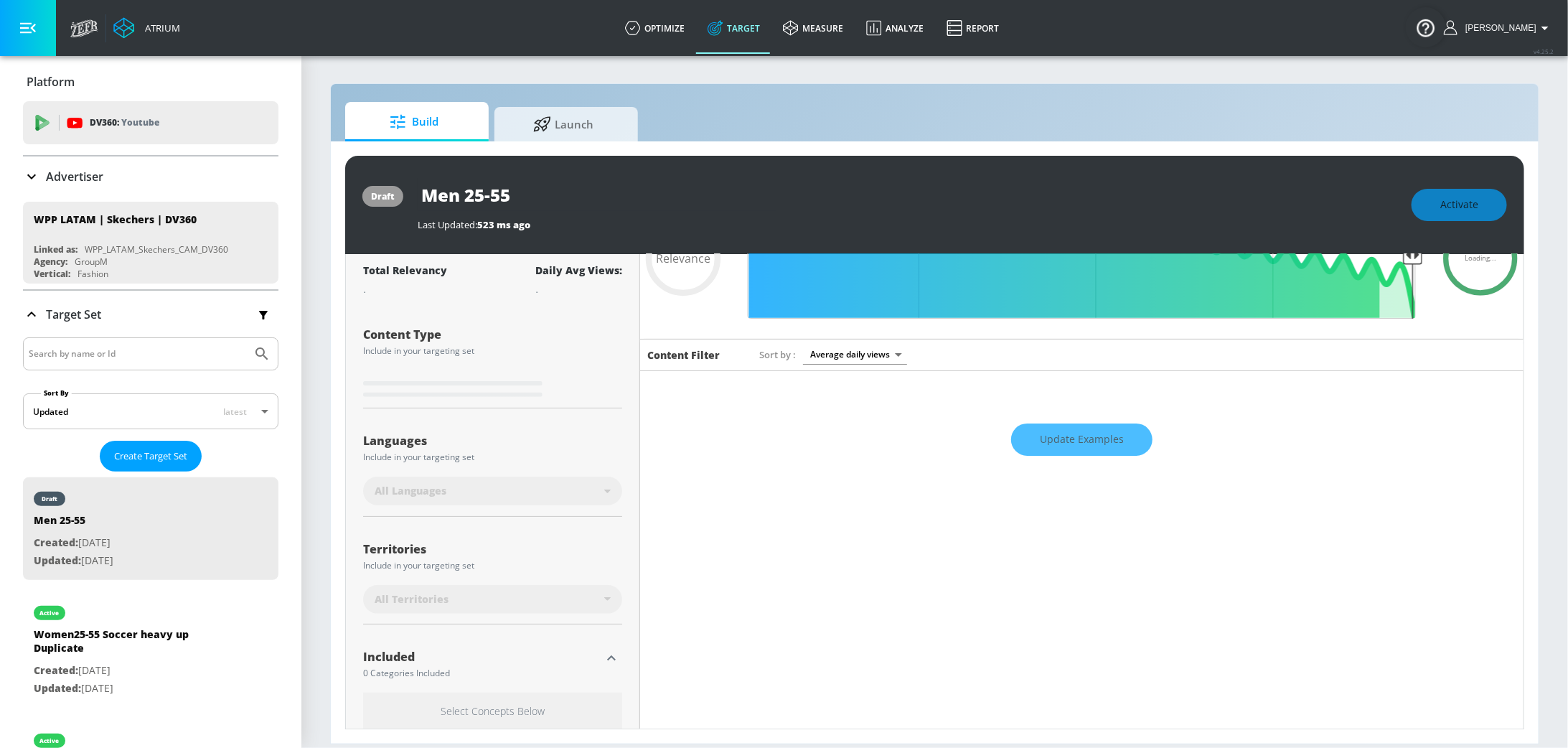
scroll to position [110, 0]
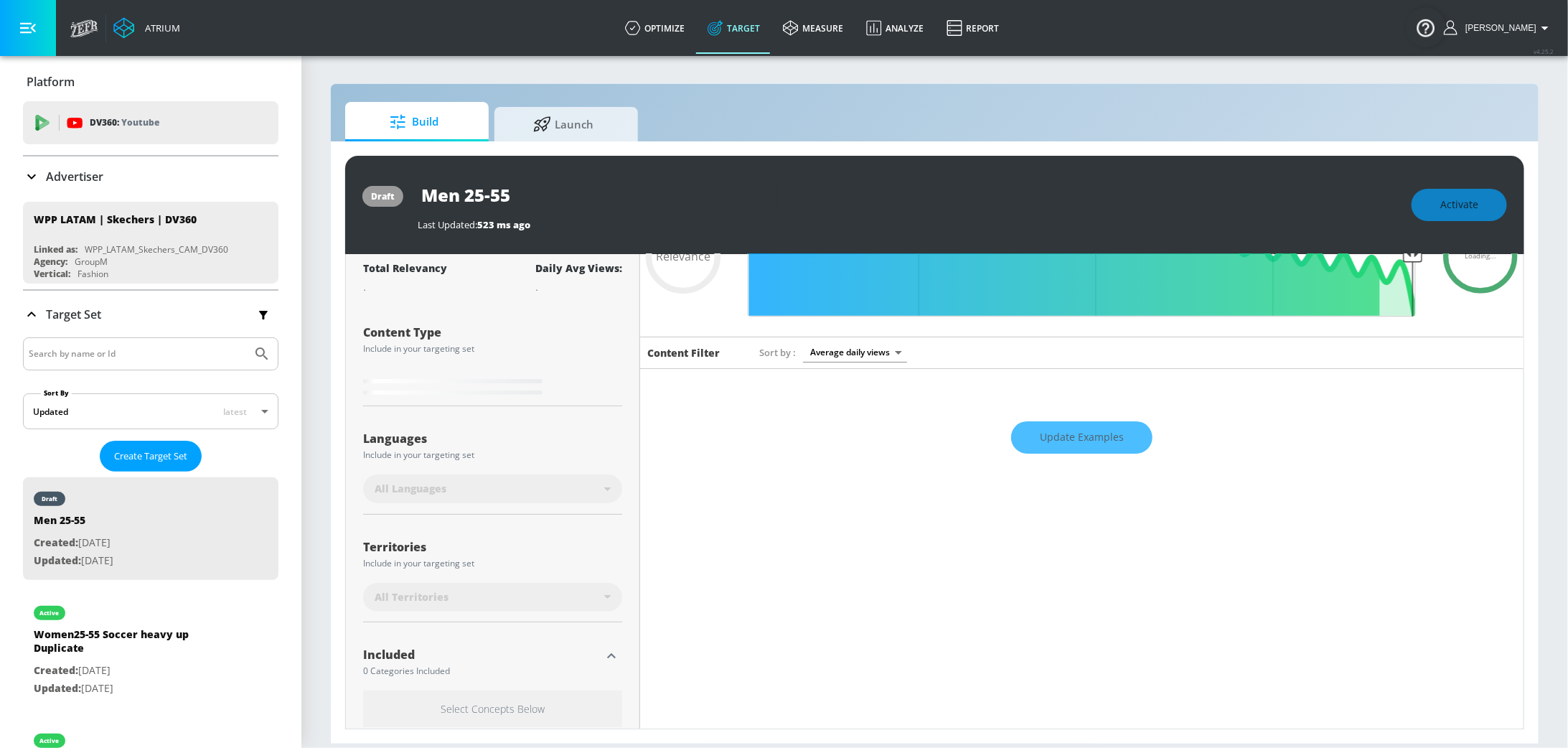
type input "0.3"
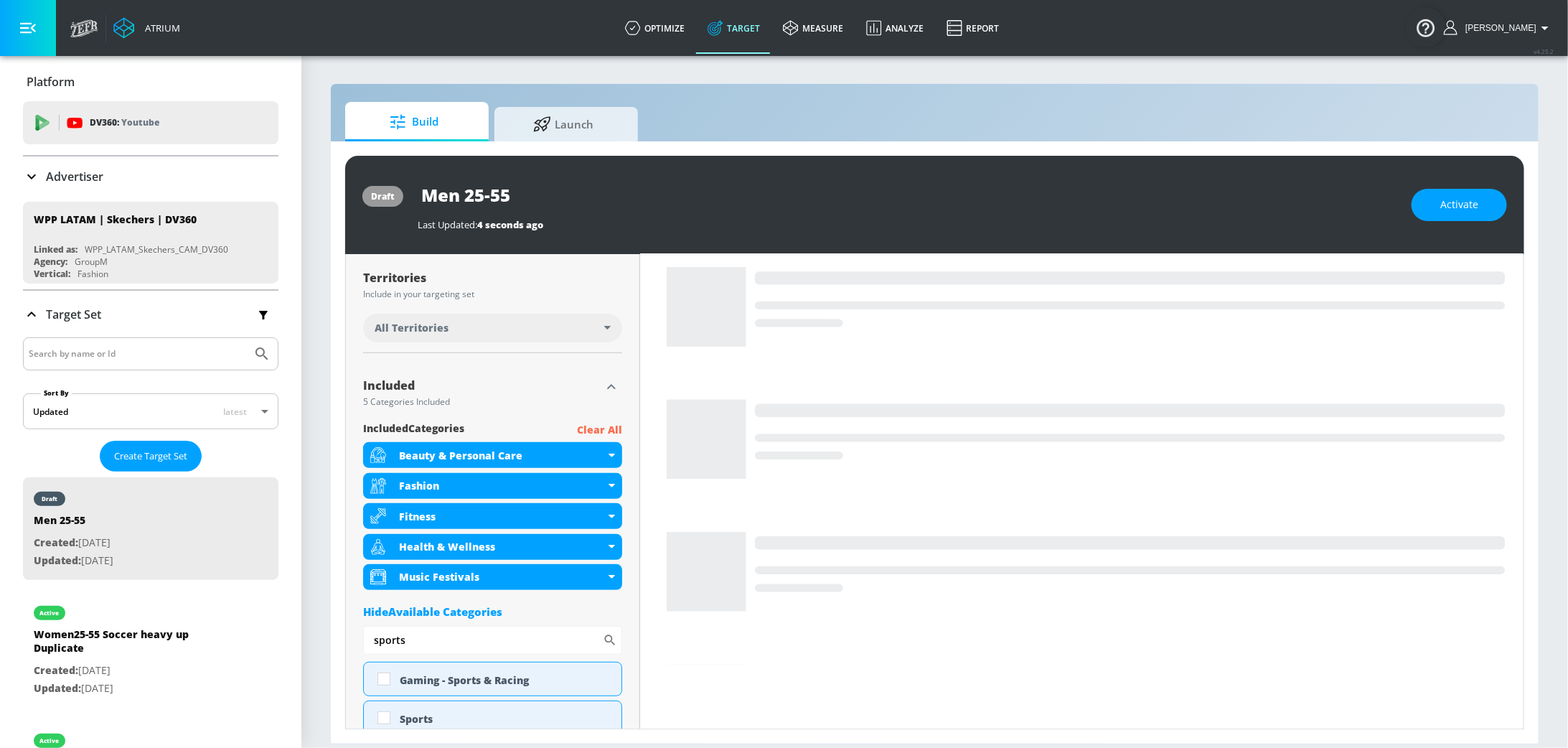
scroll to position [365, 0]
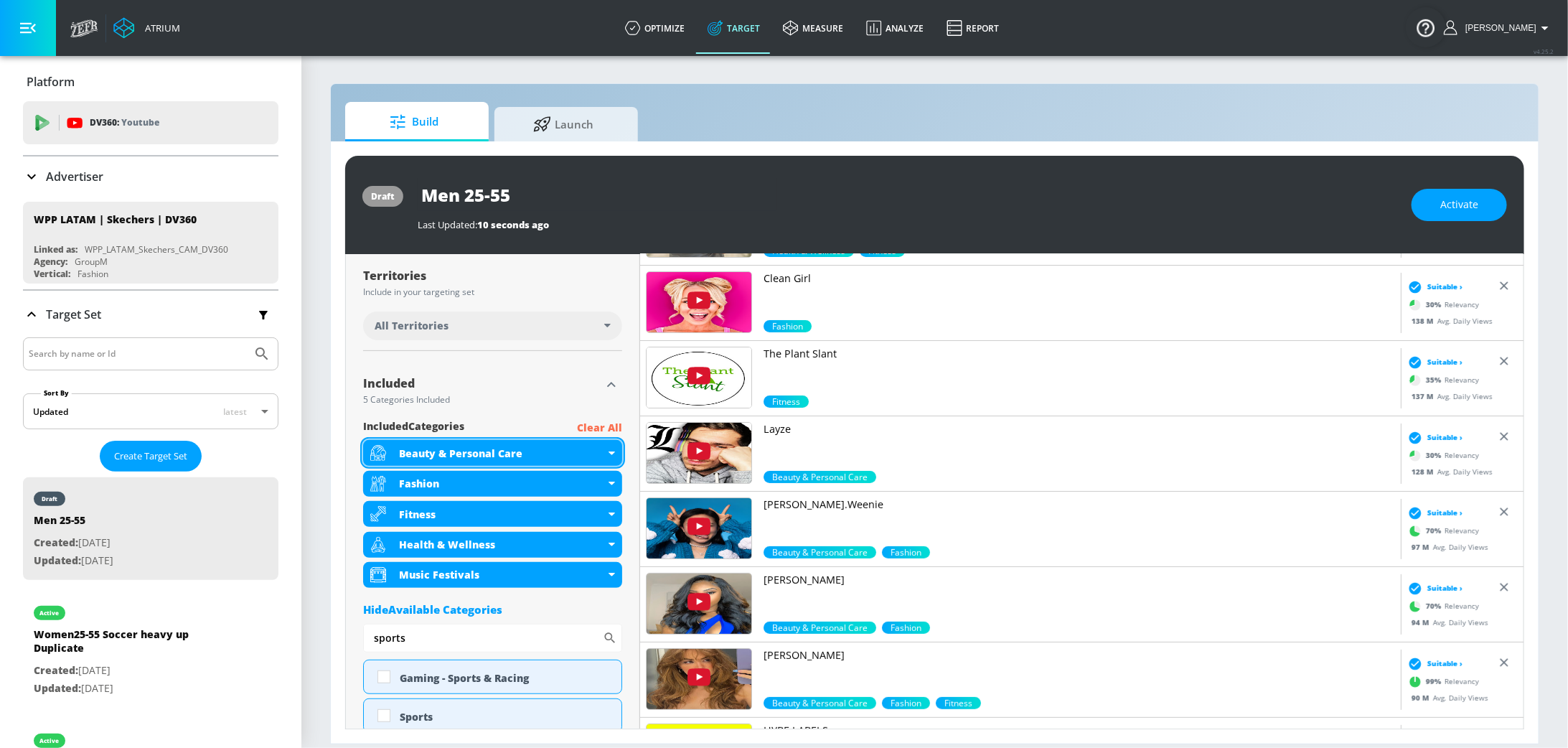
click at [614, 448] on div "Beauty & Personal Care" at bounding box center [493, 452] width 259 height 26
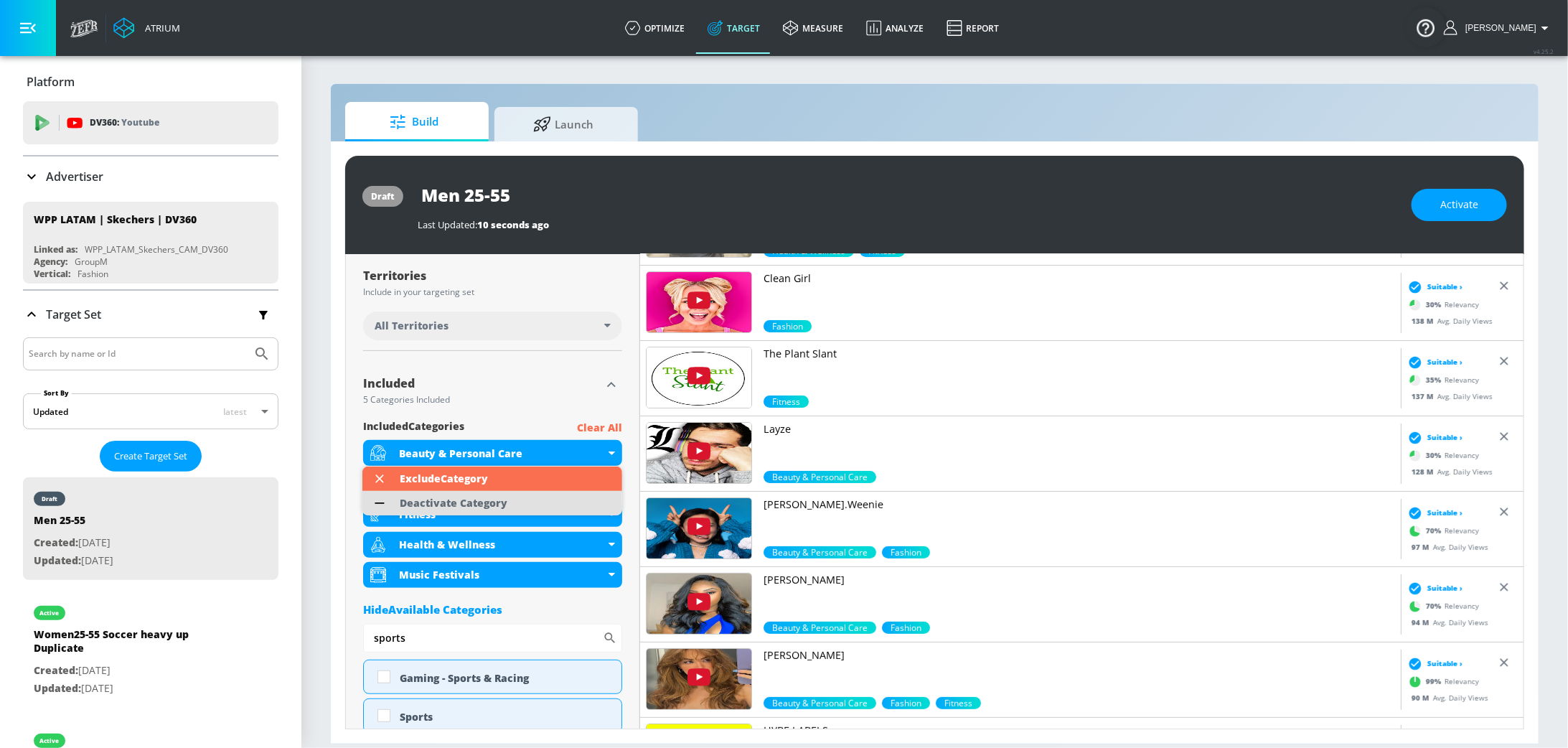
click at [515, 501] on li "Deactivate Category" at bounding box center [492, 503] width 260 height 25
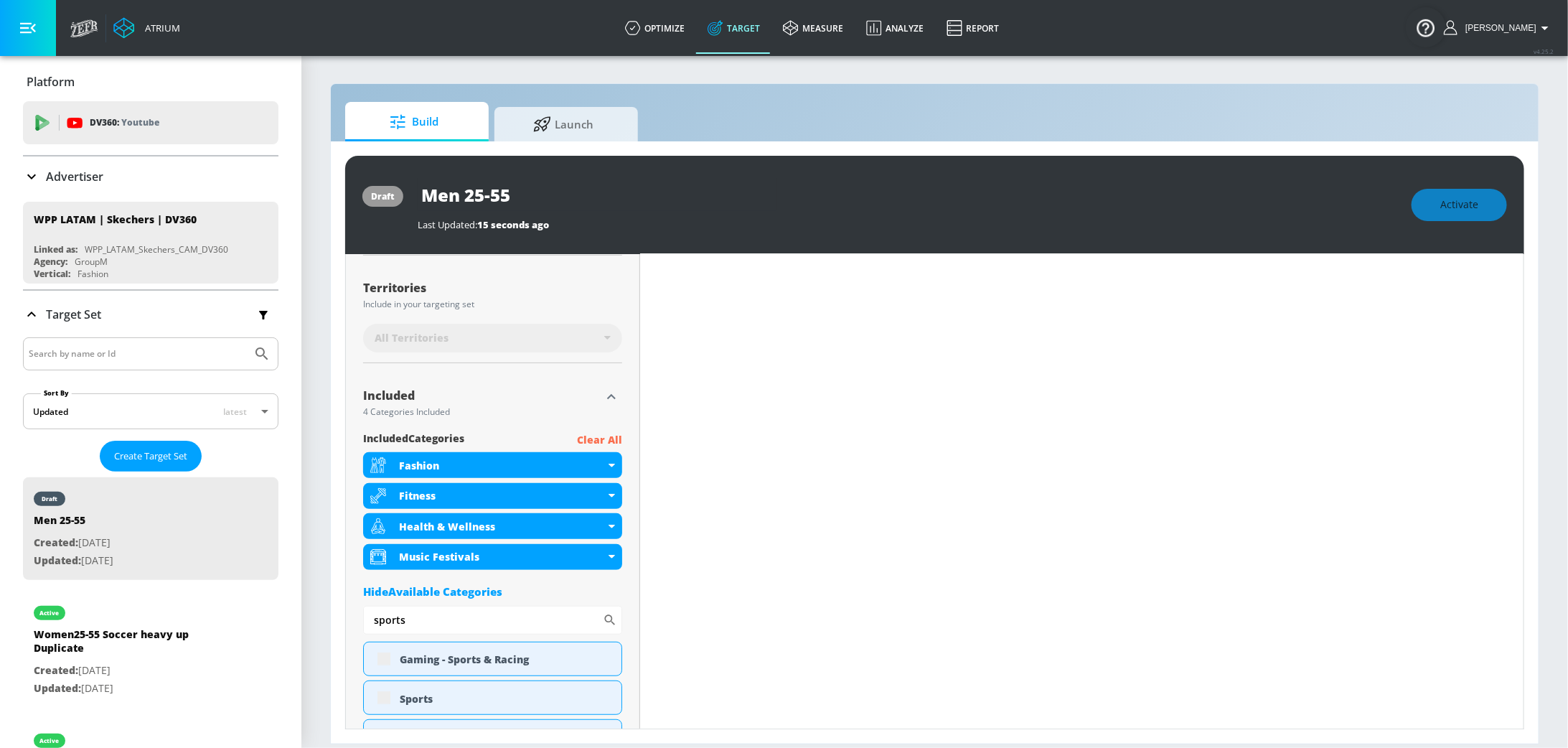
scroll to position [377, 0]
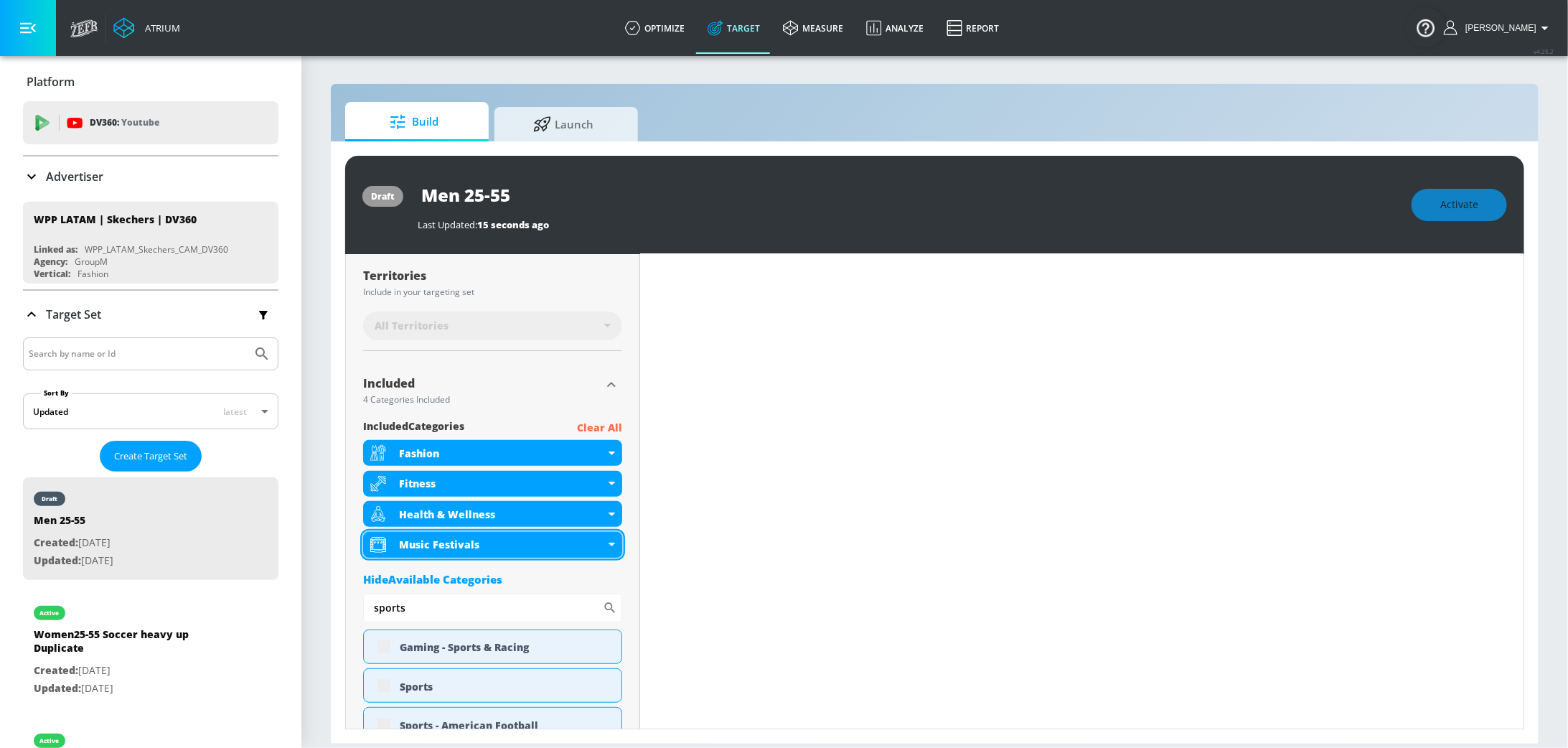
click at [611, 543] on icon at bounding box center [611, 544] width 7 height 4
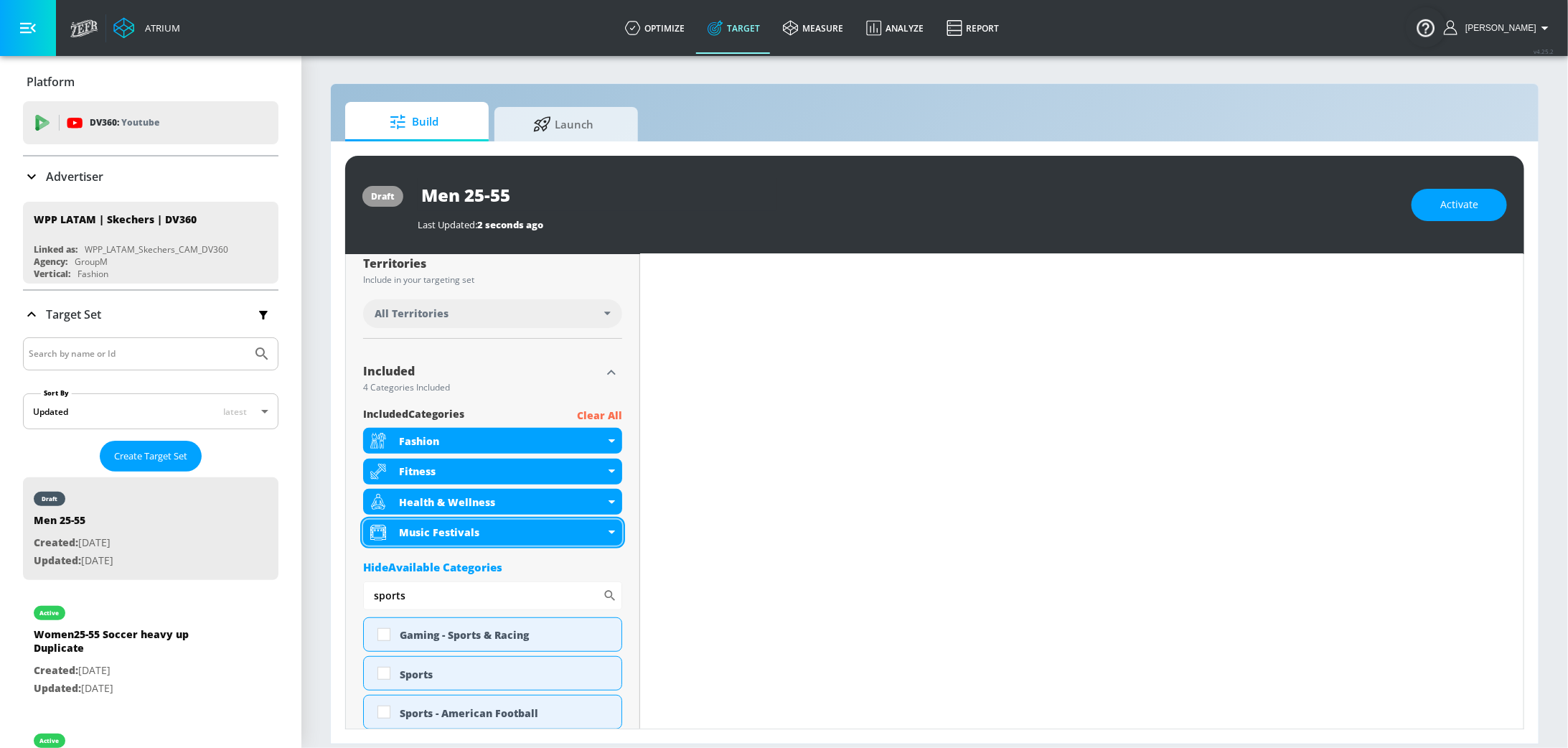
scroll to position [365, 0]
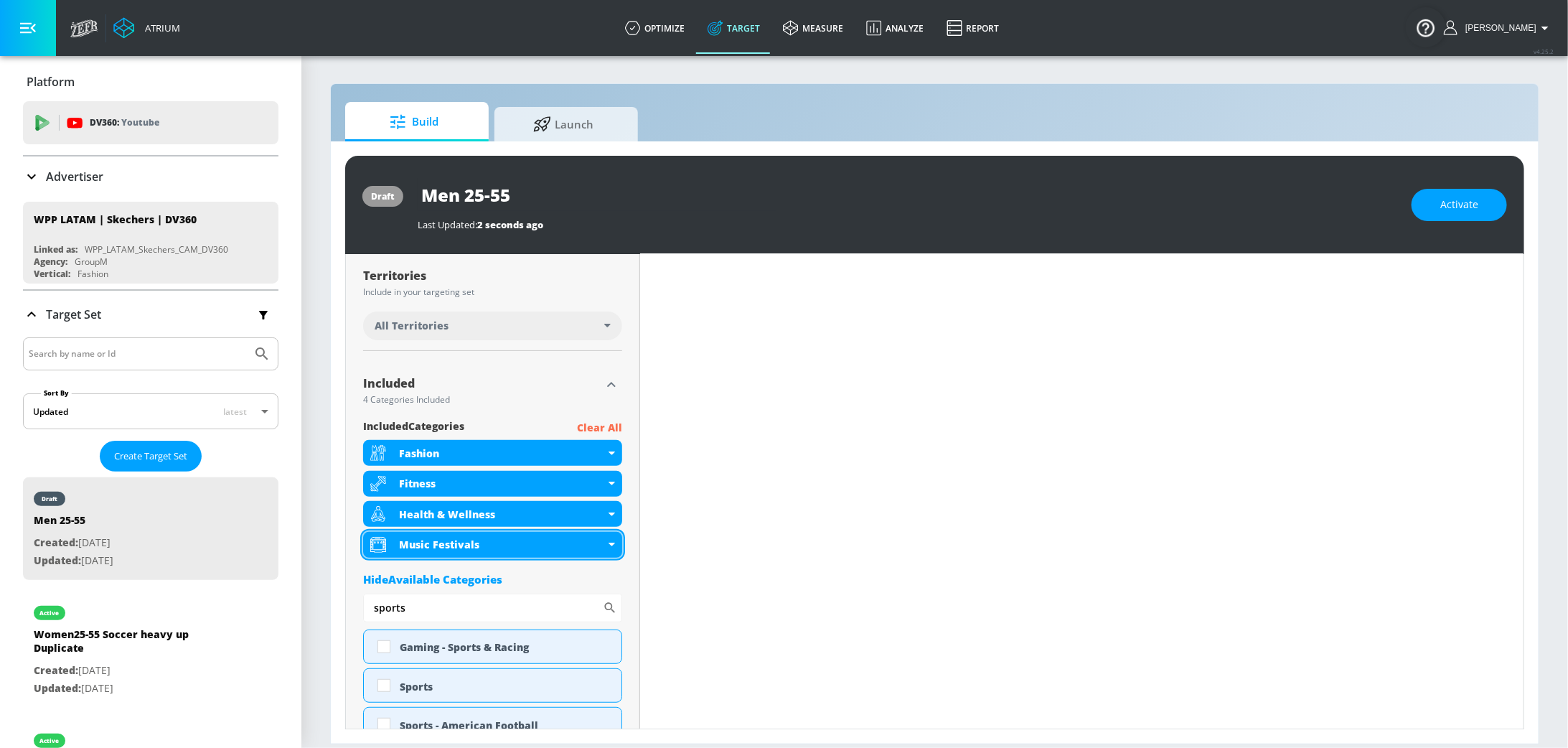
click at [611, 543] on icon at bounding box center [611, 544] width 7 height 4
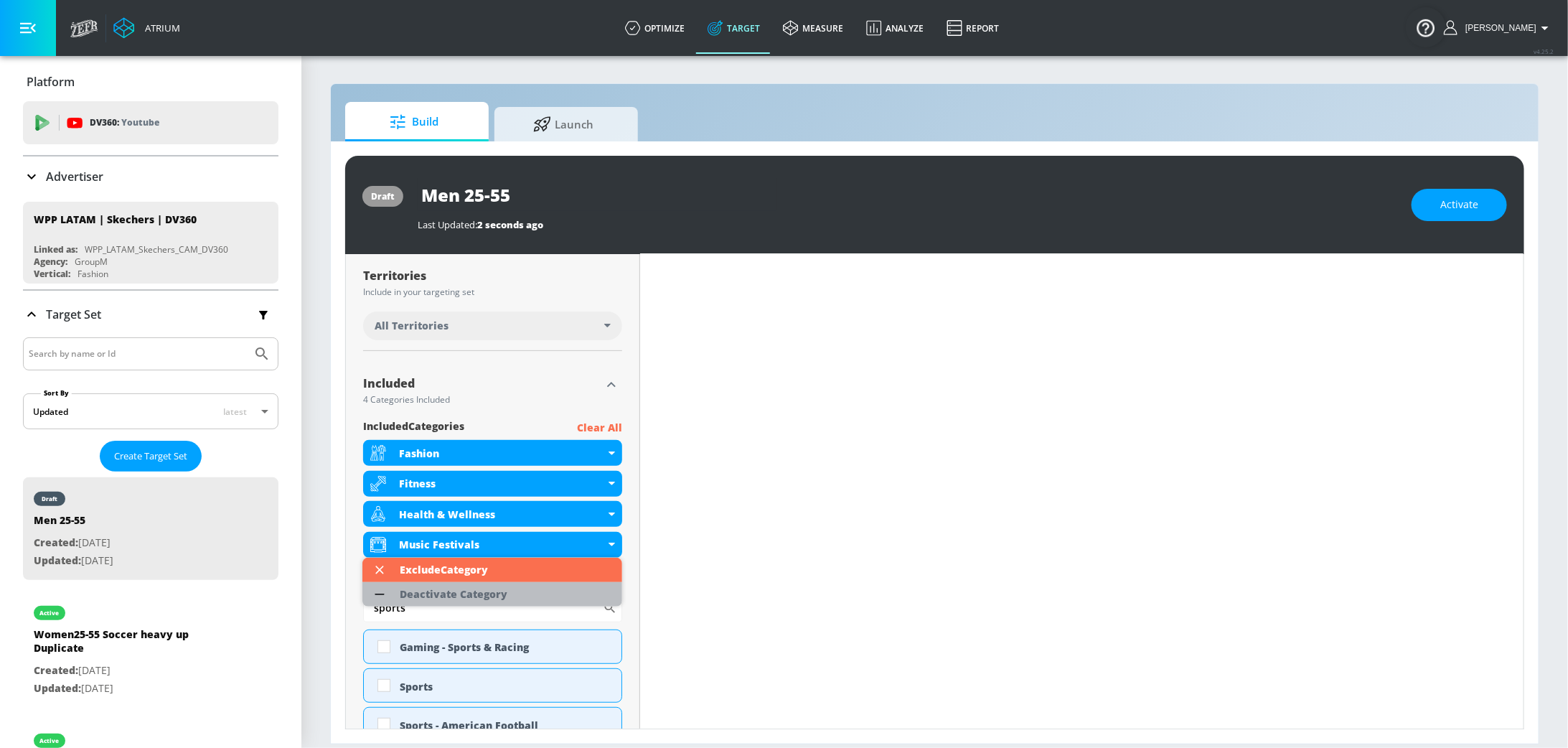
click at [521, 598] on li "Deactivate Category" at bounding box center [492, 594] width 260 height 25
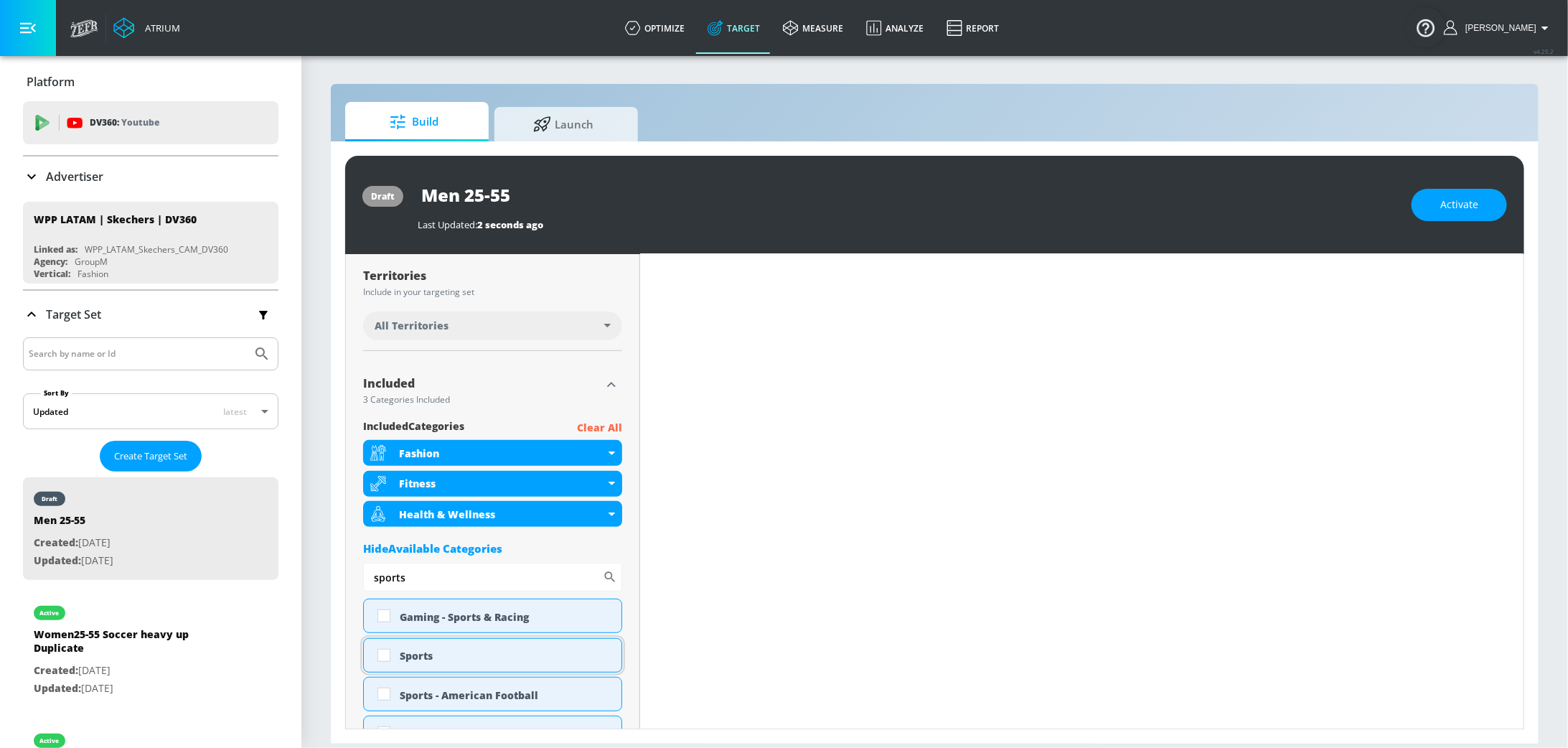
click at [376, 663] on input "checkbox" at bounding box center [383, 654] width 26 height 26
checkbox input "true"
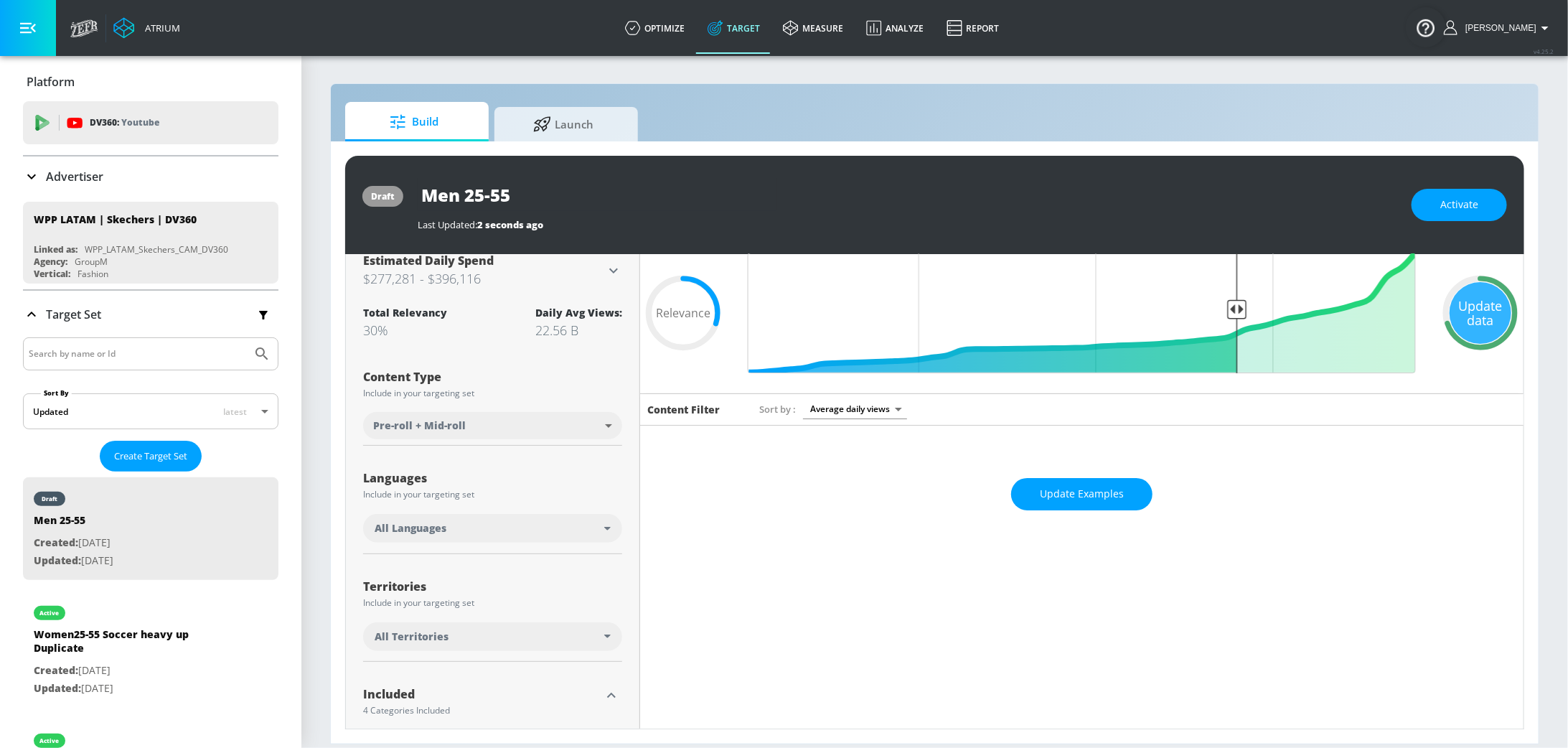
scroll to position [52, 0]
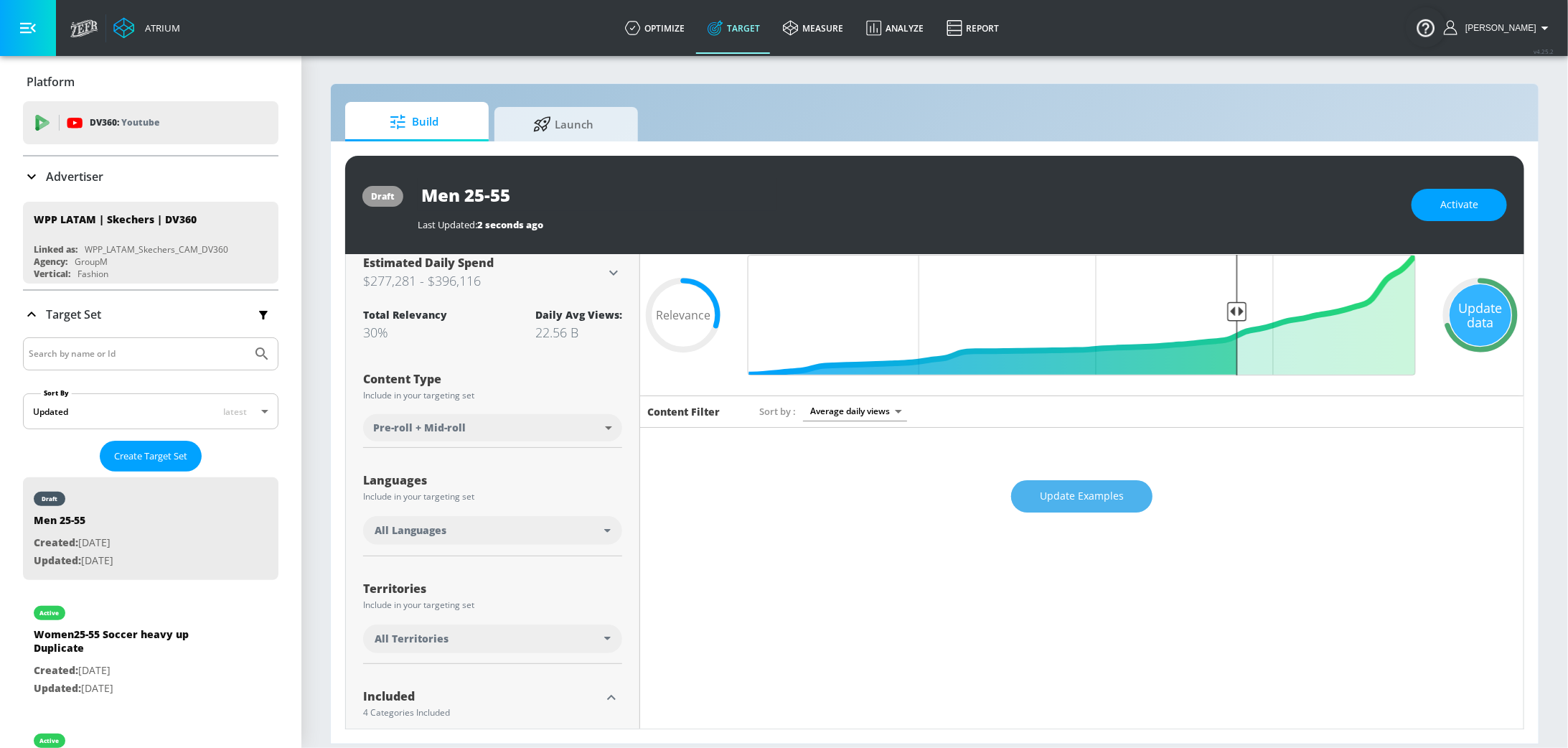
click at [1081, 498] on span "Update Examples" at bounding box center [1082, 496] width 84 height 18
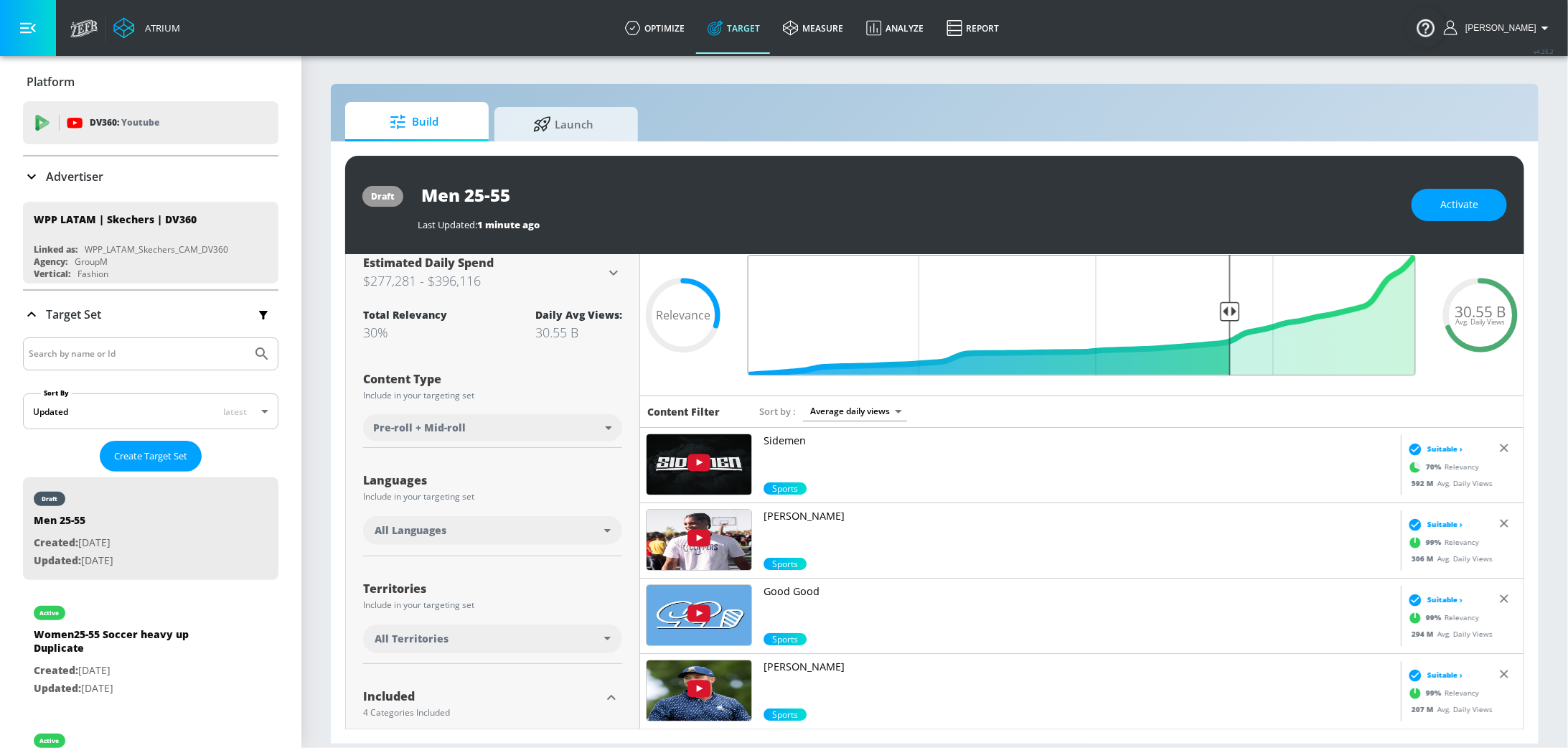
type input "0.31"
click at [1230, 315] on input "Final Threshold" at bounding box center [1082, 315] width 683 height 121
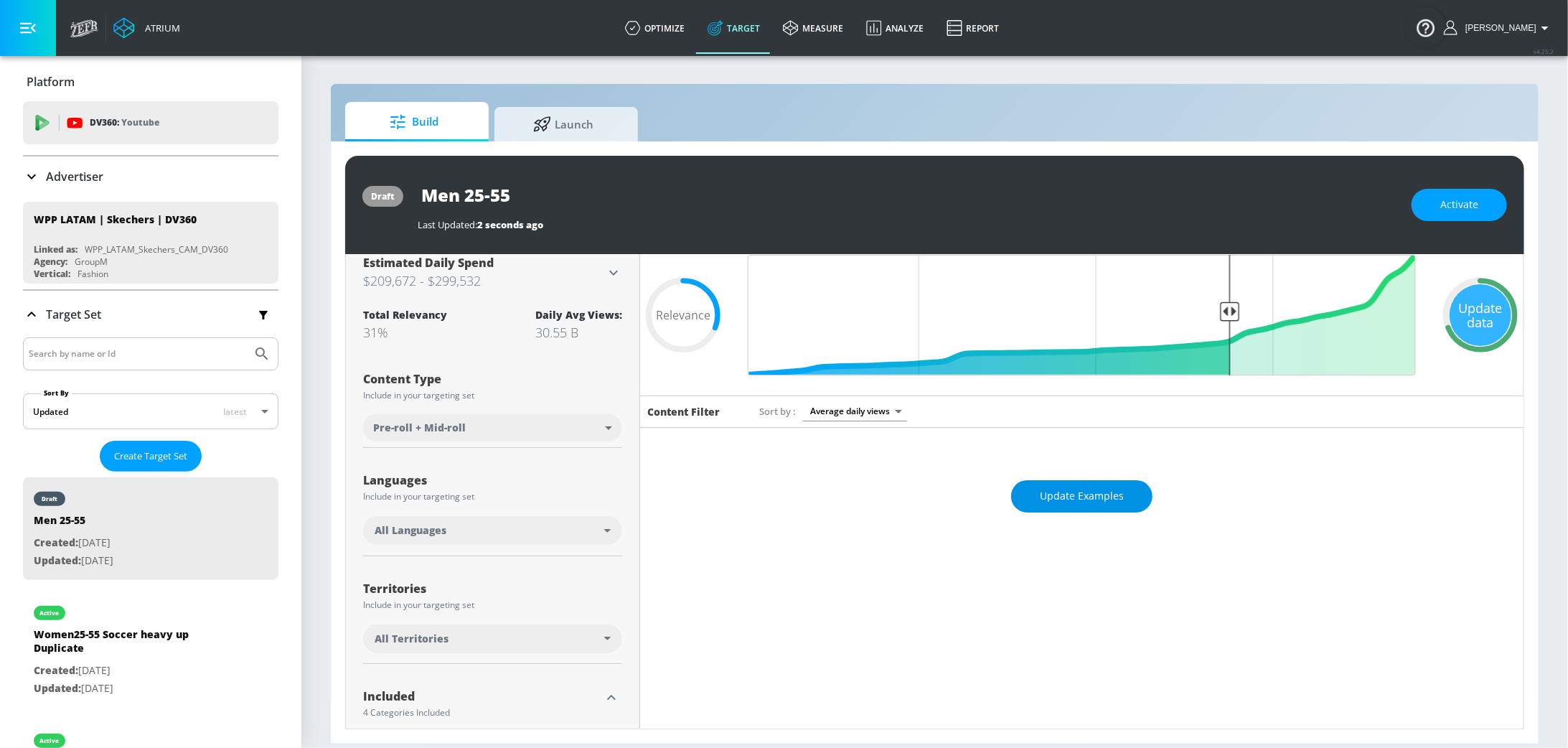
click at [1115, 496] on span "Update Examples" at bounding box center [1082, 496] width 84 height 18
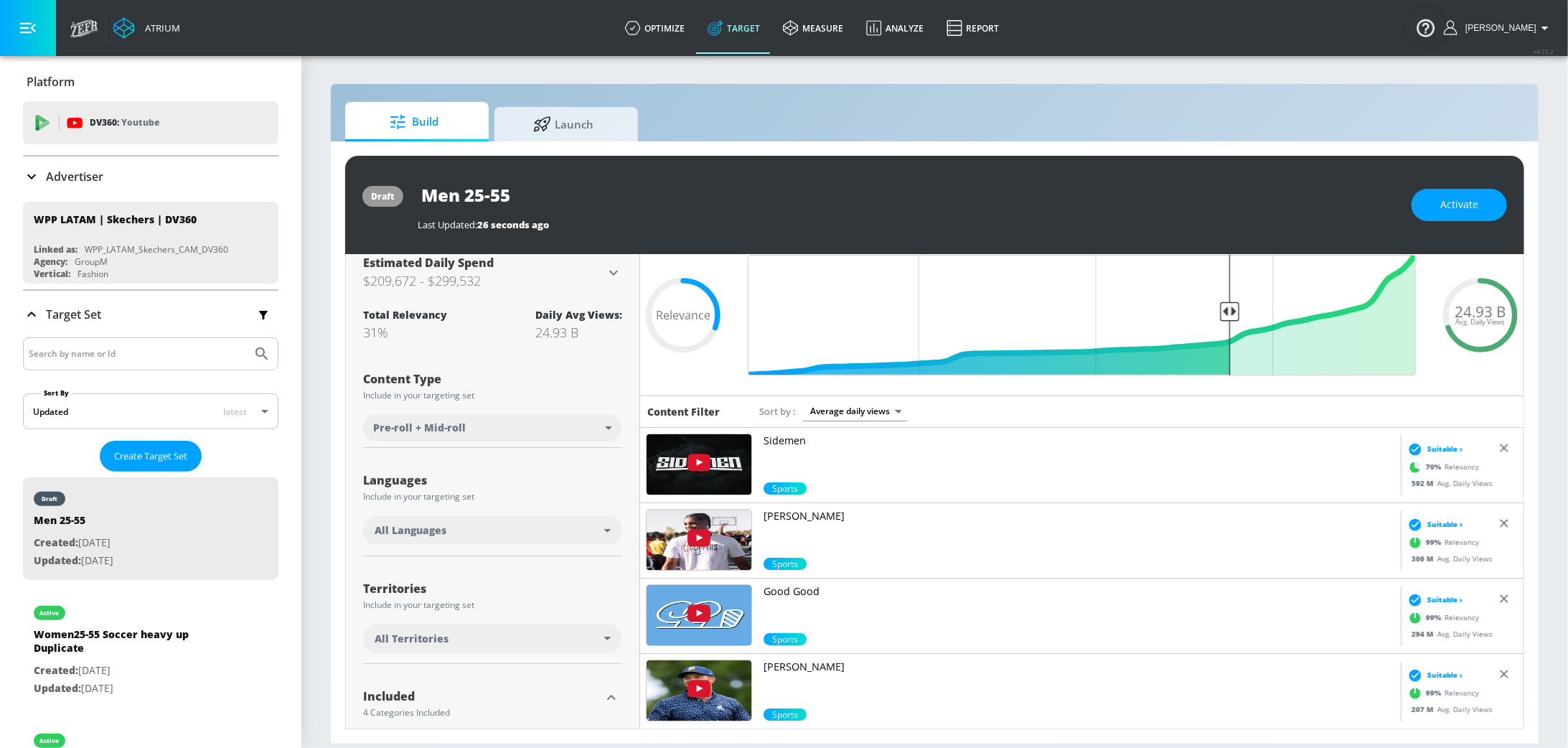
click at [610, 538] on div "All Languages" at bounding box center [493, 530] width 259 height 28
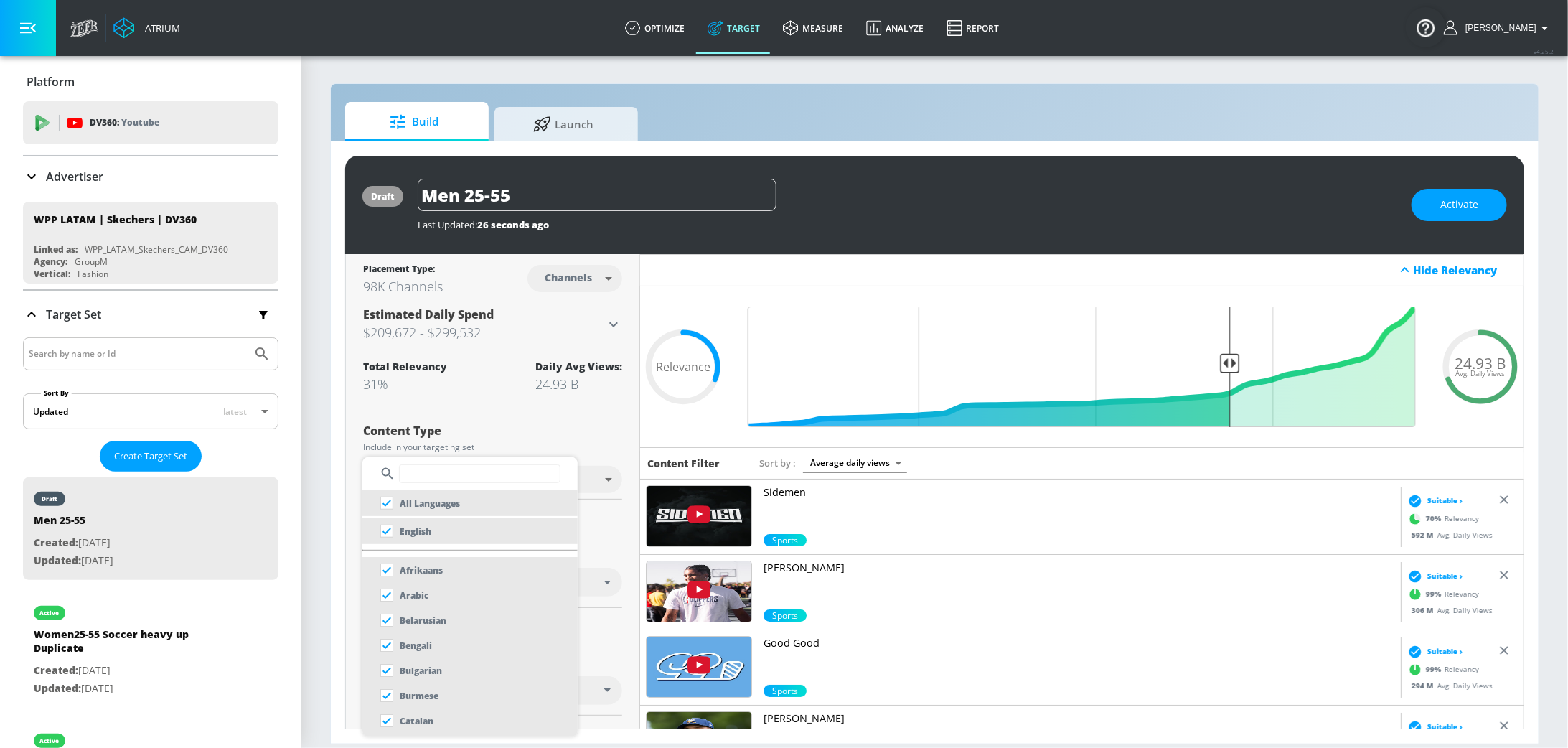
scroll to position [52, 0]
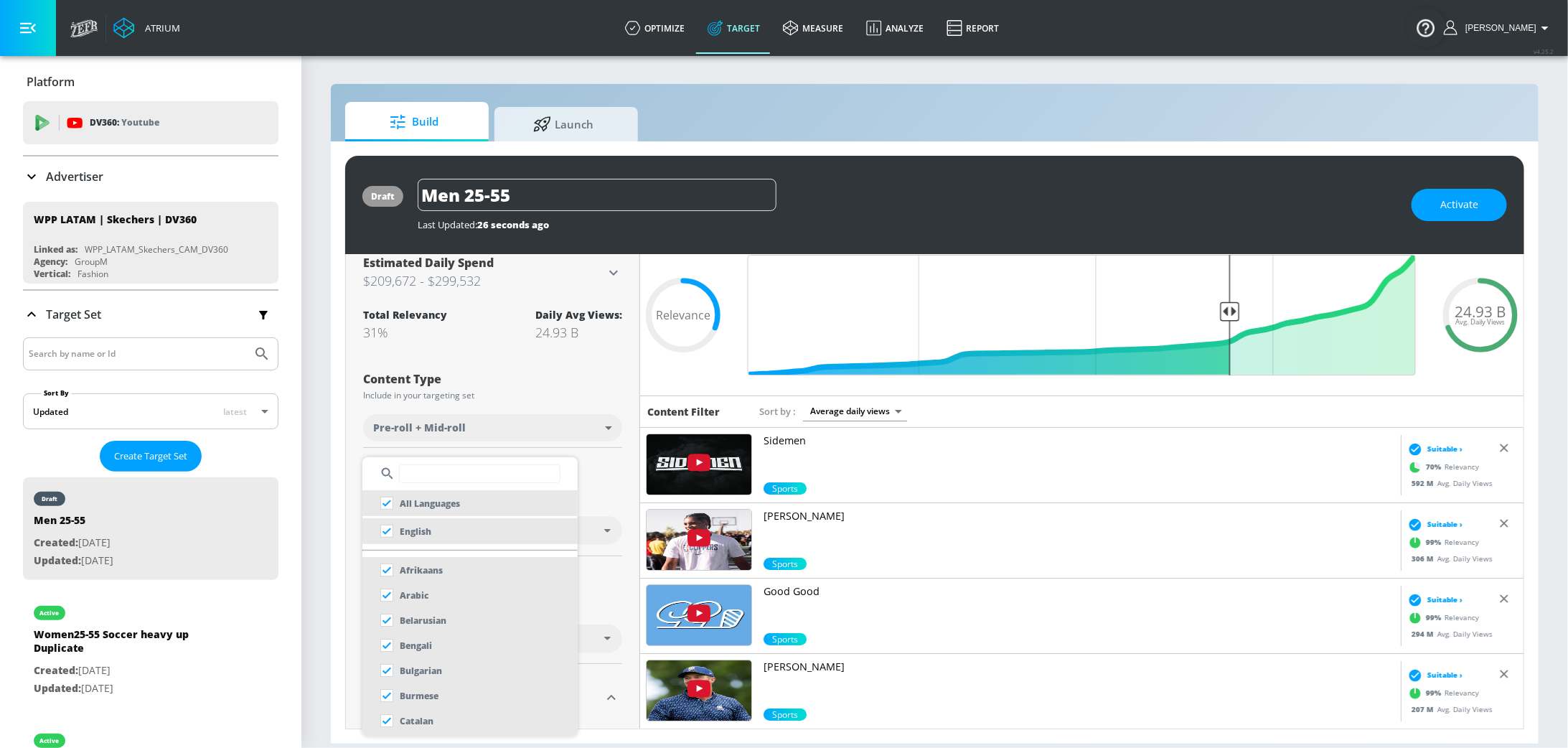
click at [424, 475] on input "text" at bounding box center [480, 474] width 162 height 19
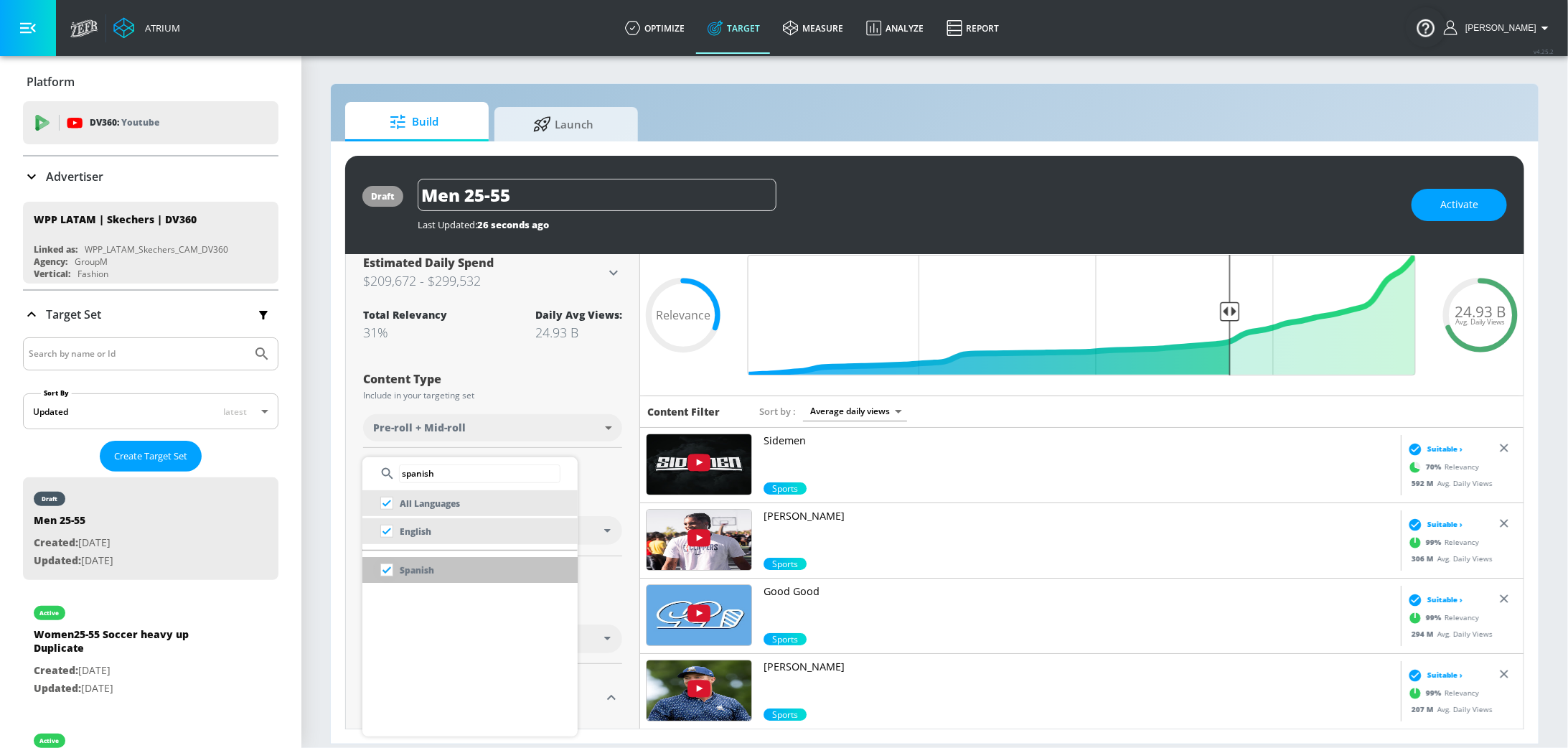
type input "spanish"
click at [390, 571] on input "checkbox" at bounding box center [386, 570] width 26 height 26
checkbox input "false"
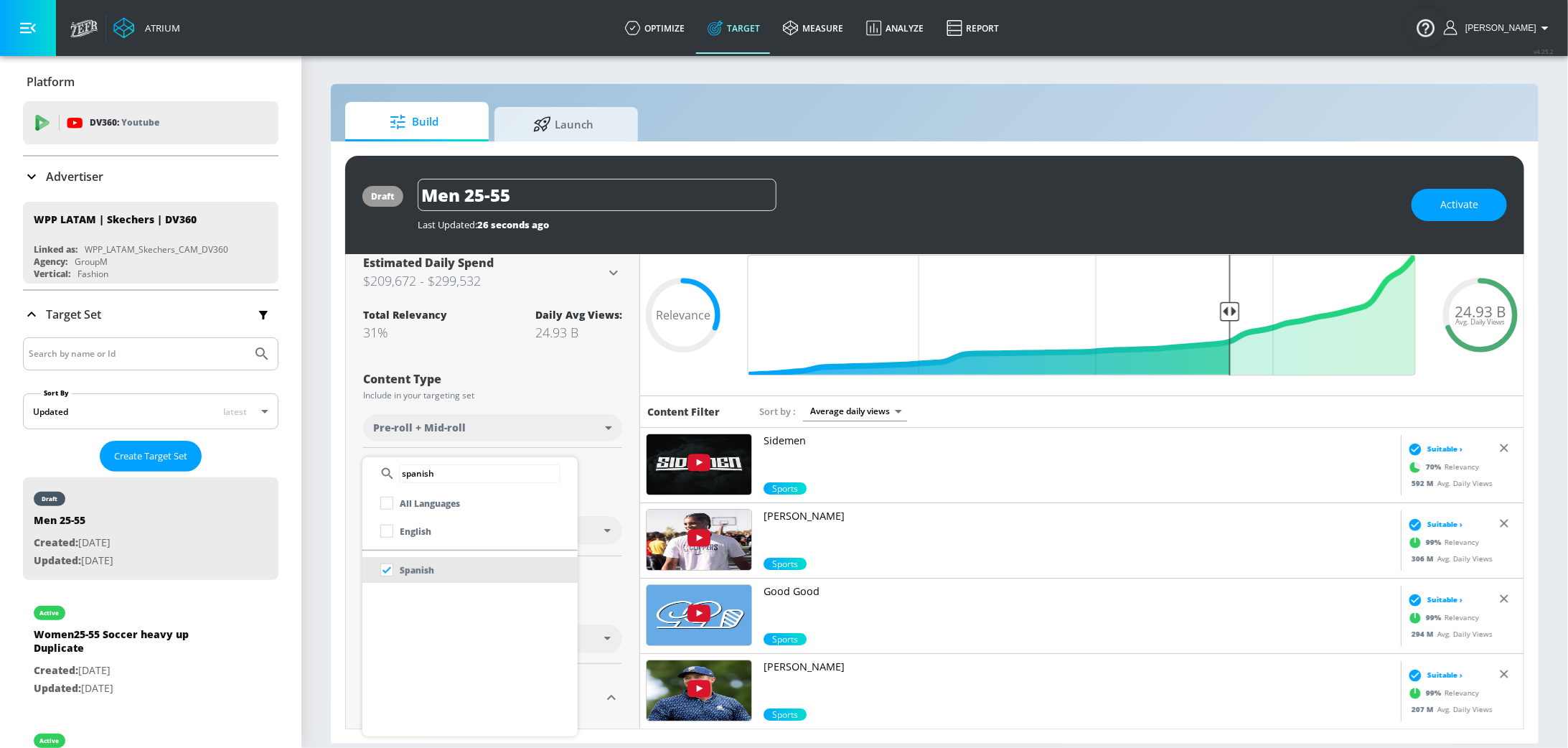
click at [622, 456] on div at bounding box center [784, 374] width 1568 height 748
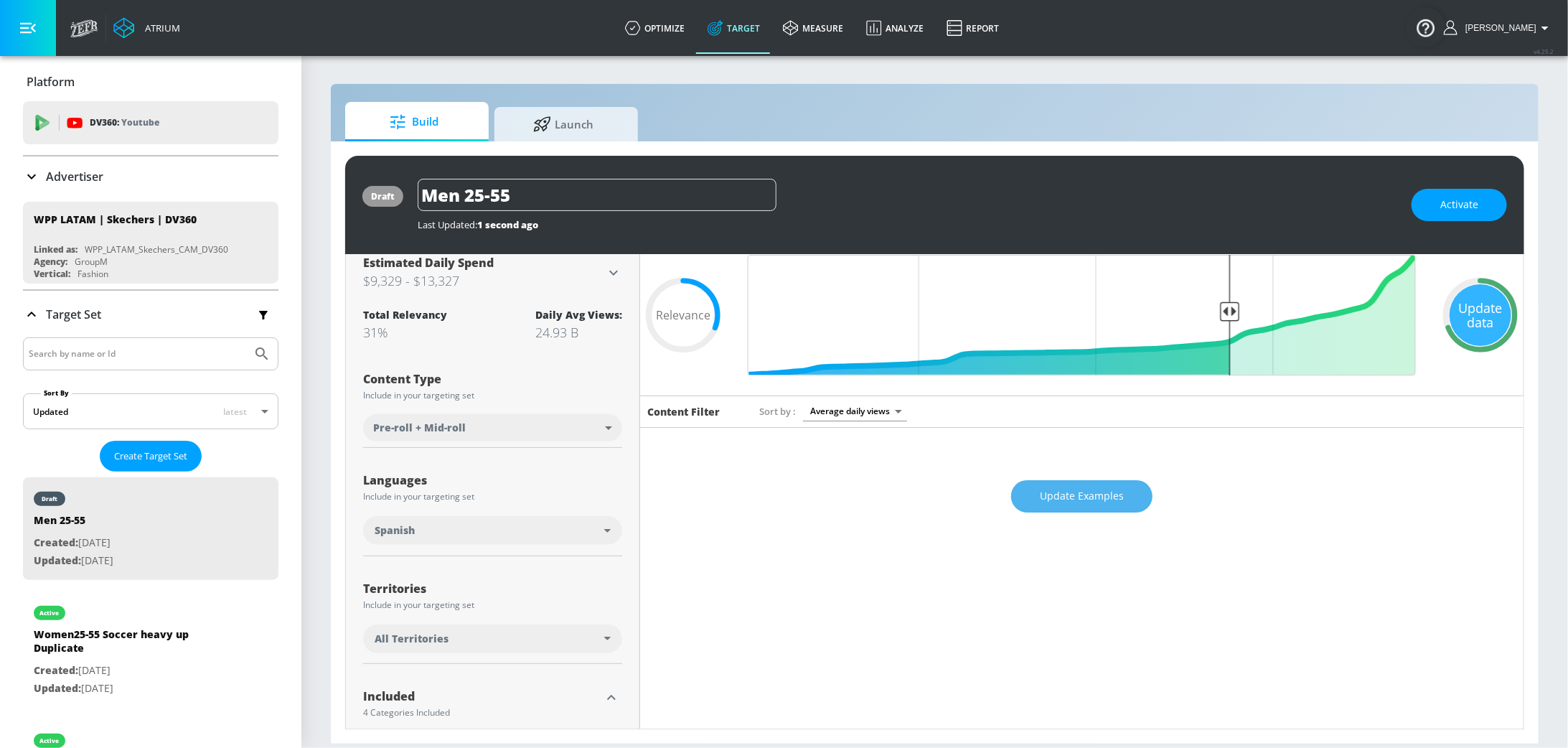
click at [1073, 493] on span "Update Examples" at bounding box center [1082, 496] width 84 height 18
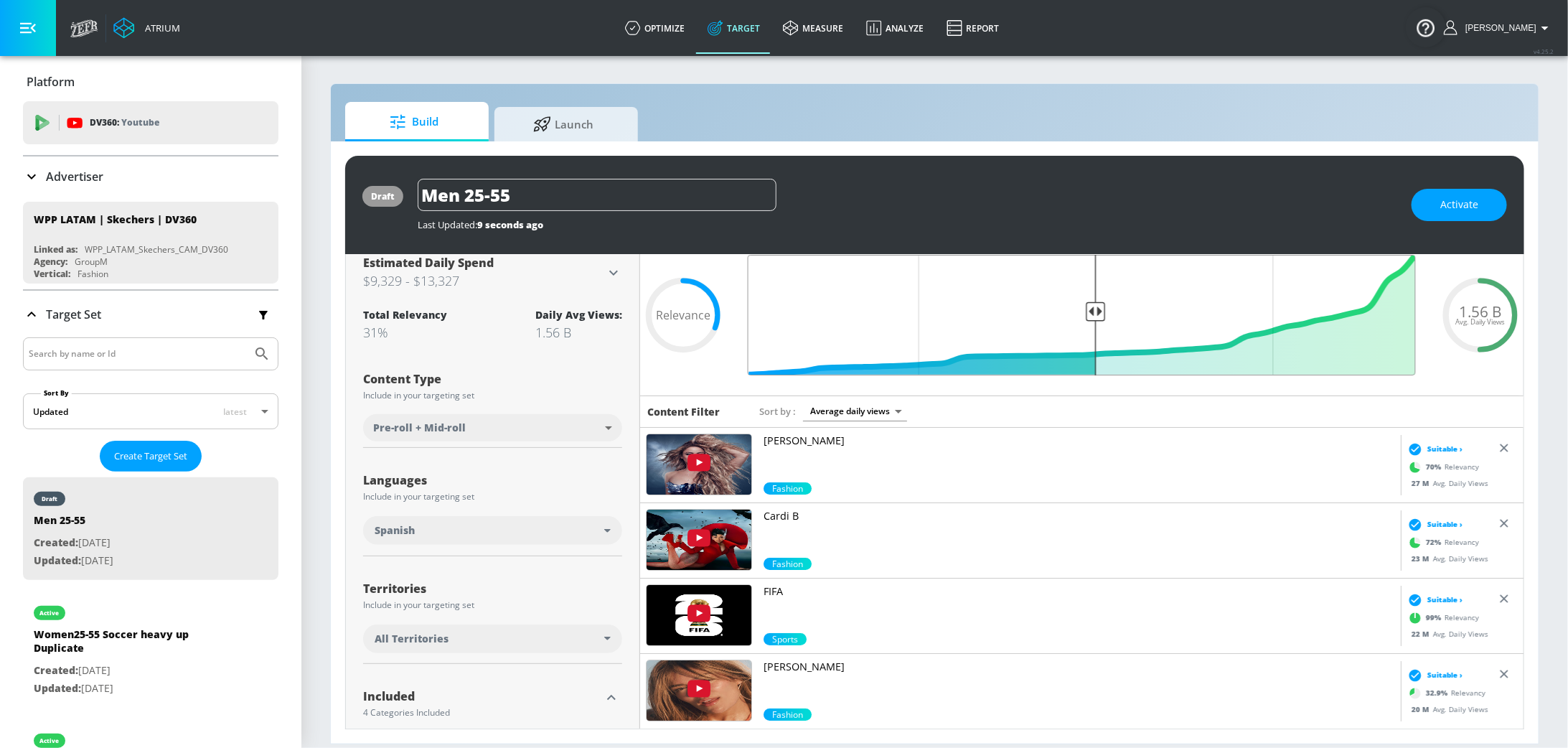
type input "0.5"
drag, startPoint x: 1226, startPoint y: 312, endPoint x: 1095, endPoint y: 316, distance: 131.1
click at [1095, 316] on input "Final Threshold" at bounding box center [1082, 315] width 683 height 121
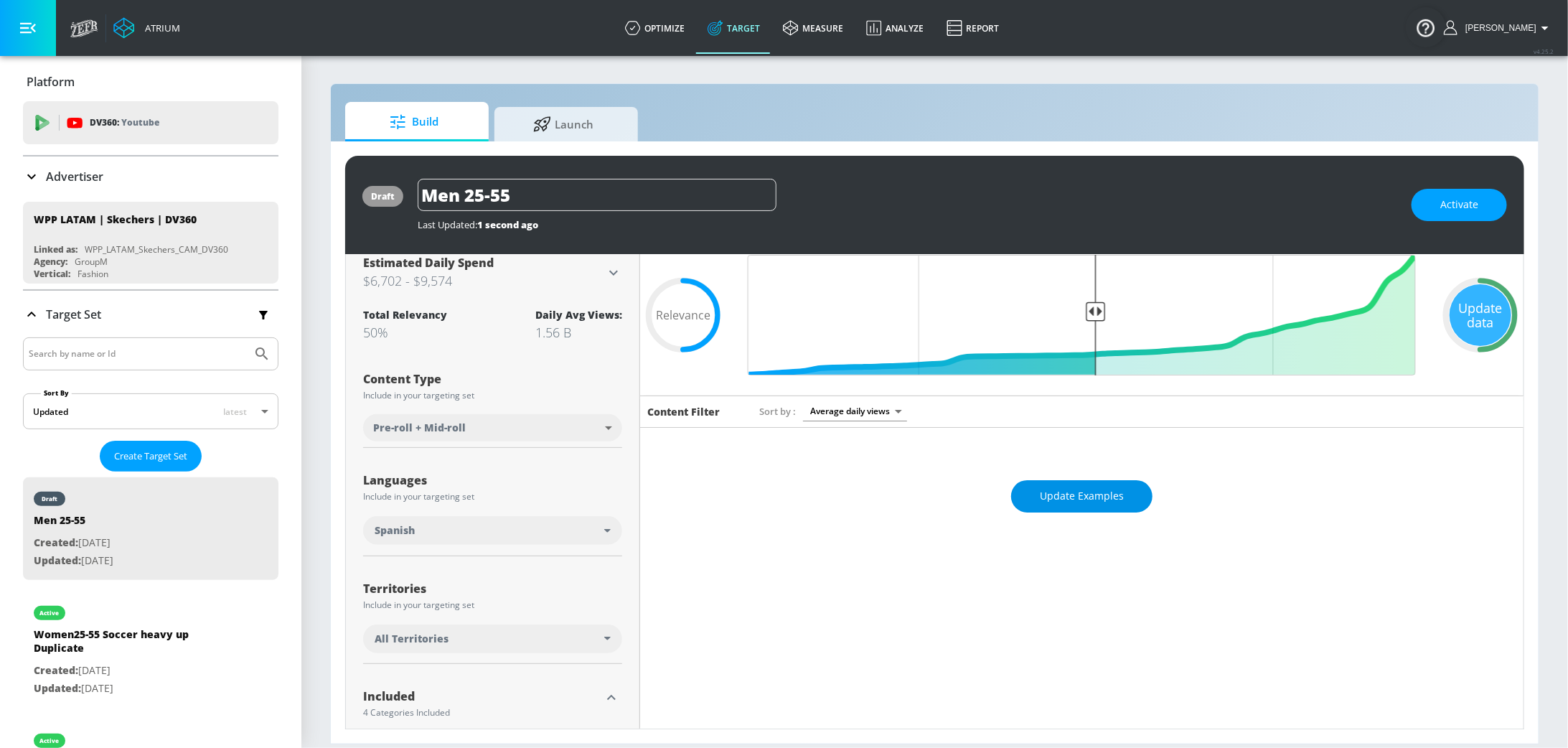
click at [1081, 492] on span "Update Examples" at bounding box center [1082, 496] width 84 height 18
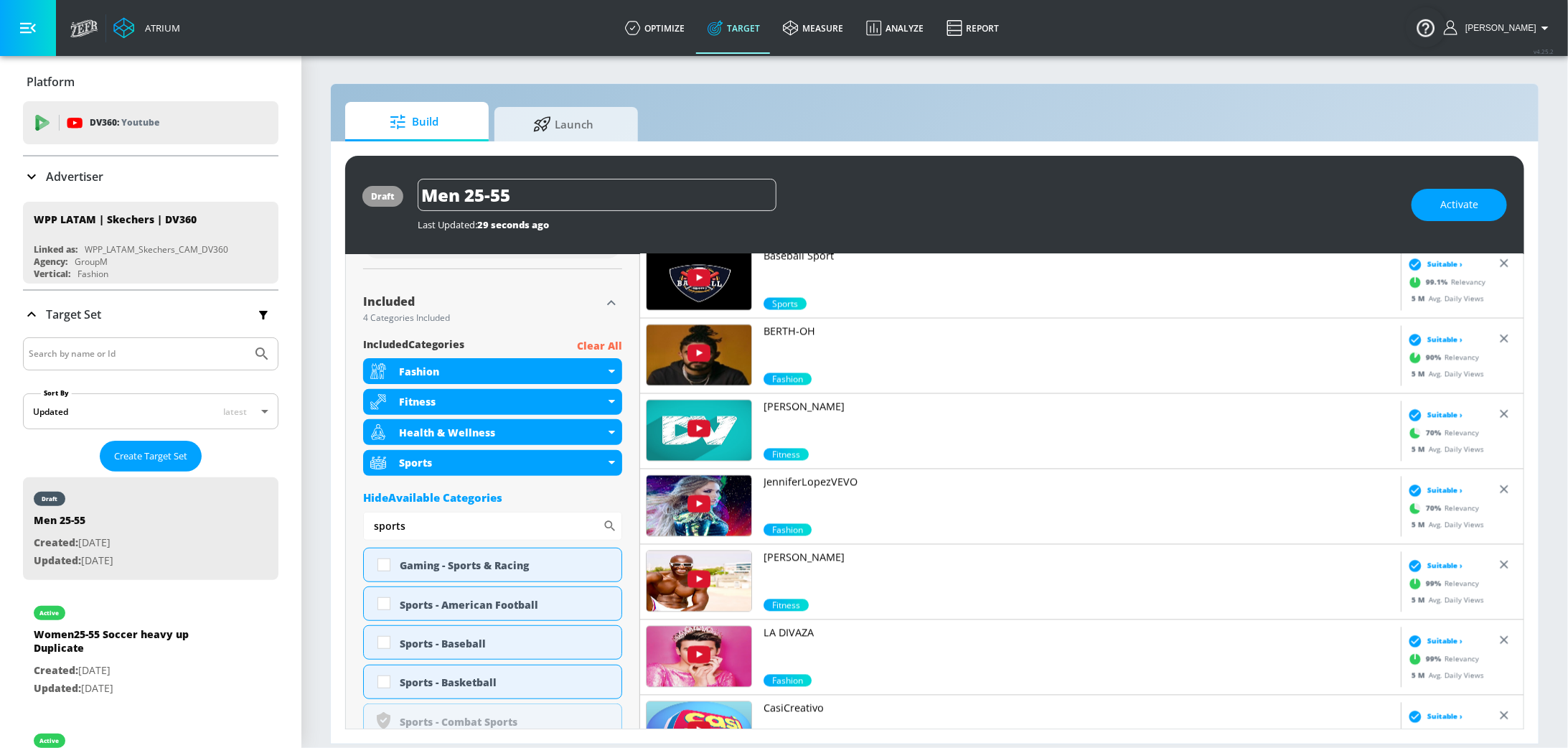
scroll to position [1738, 0]
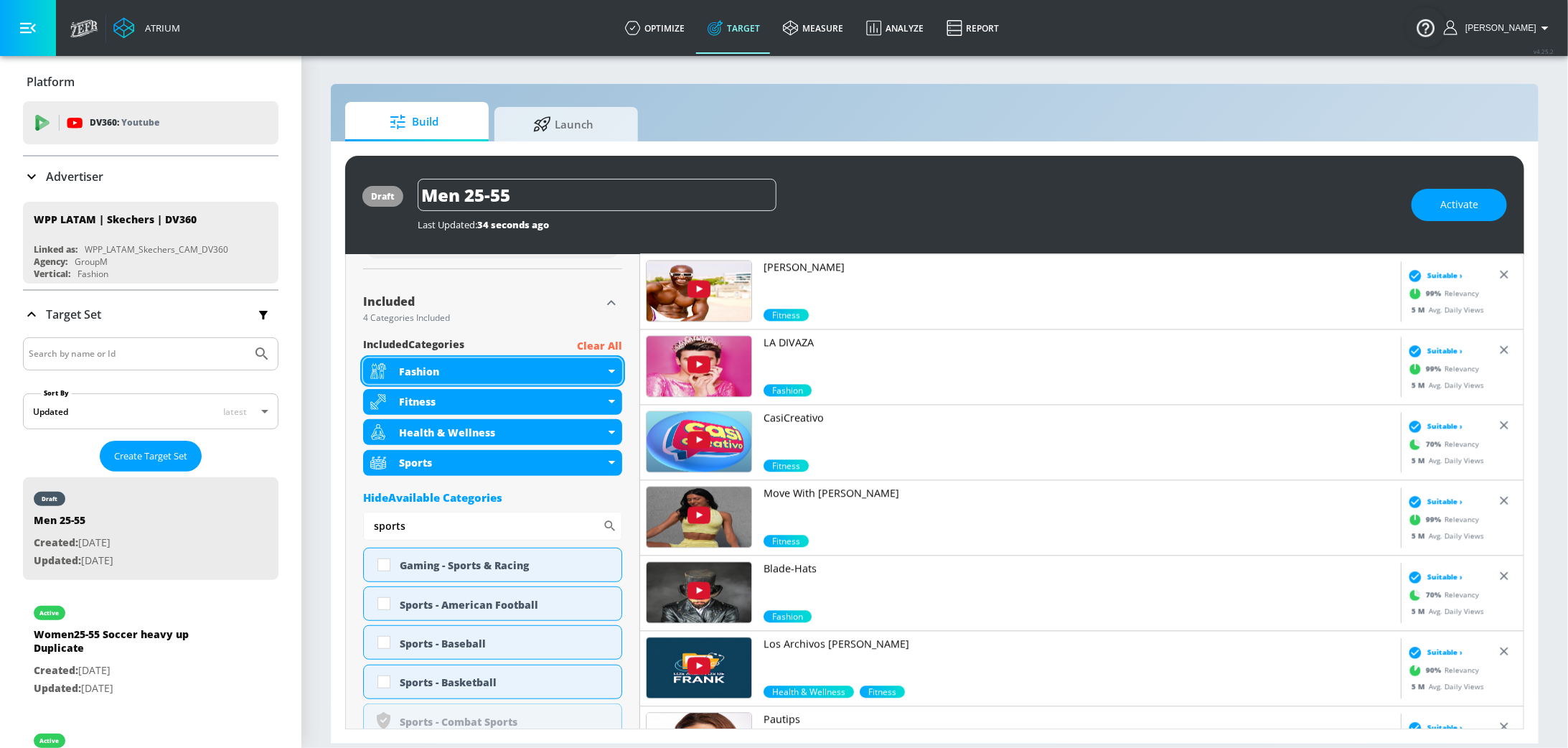
click at [615, 370] on div "Fashion" at bounding box center [493, 370] width 259 height 26
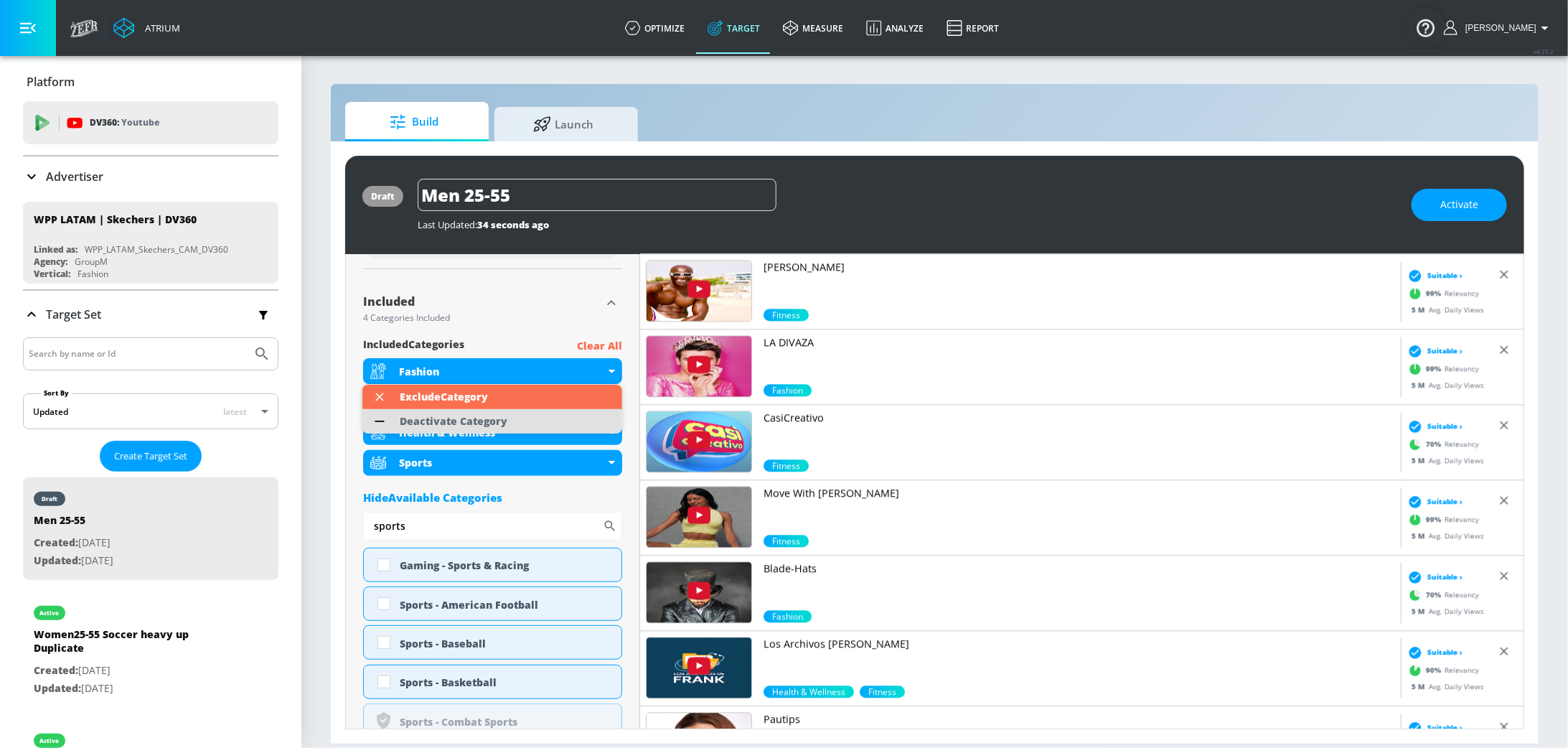
click at [537, 421] on li "Deactivate Category" at bounding box center [492, 421] width 260 height 25
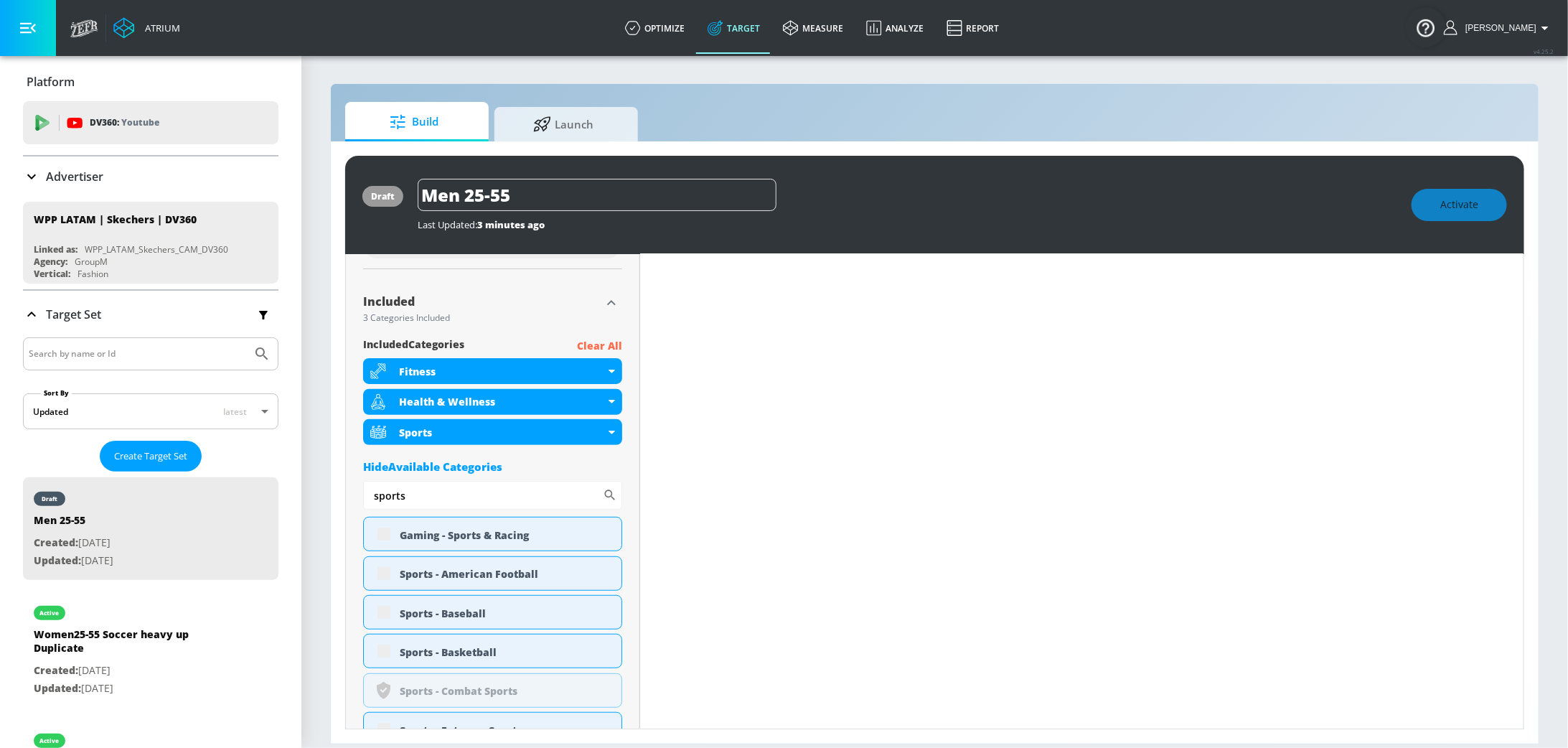
scroll to position [0, 0]
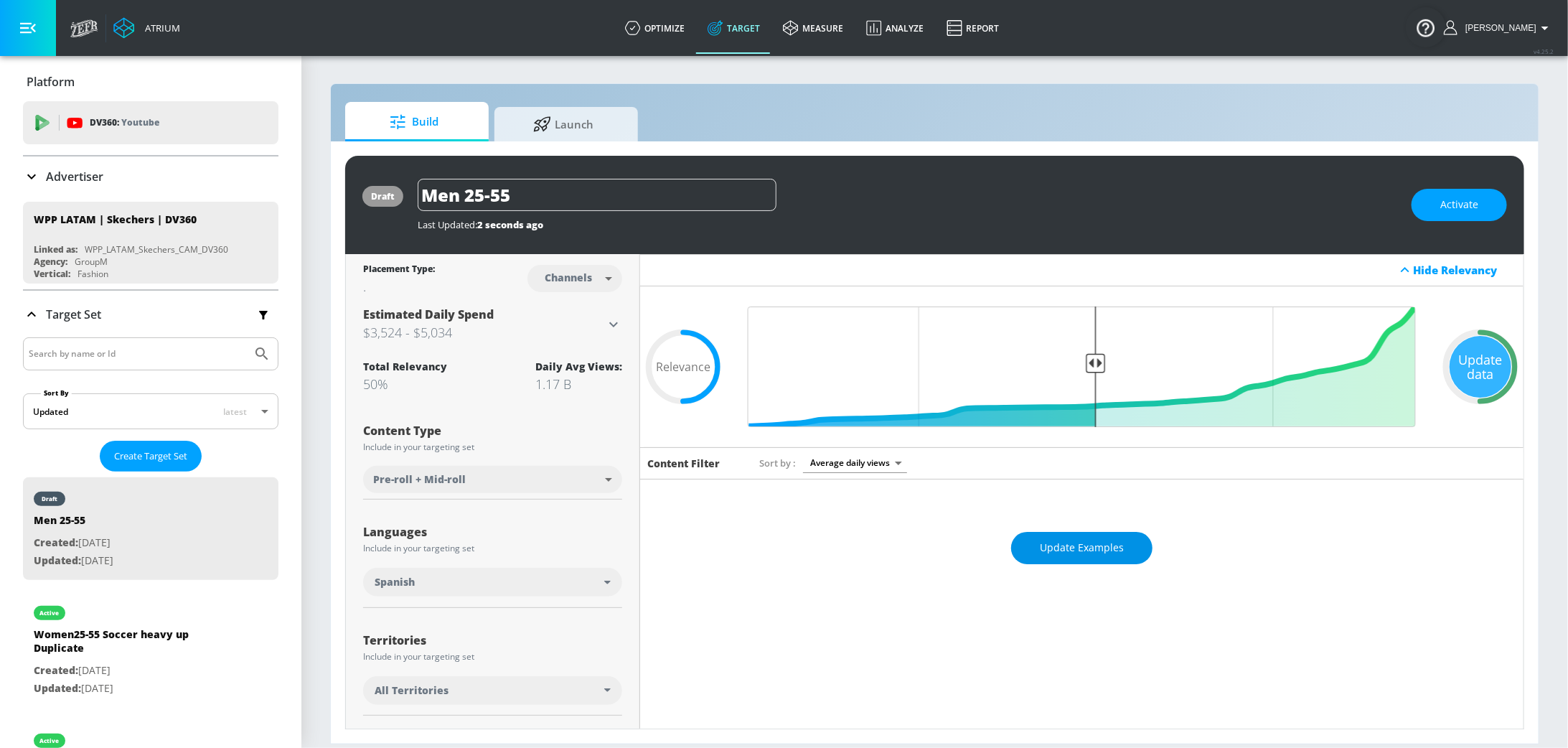
click at [1101, 554] on span "Update Examples" at bounding box center [1082, 548] width 84 height 18
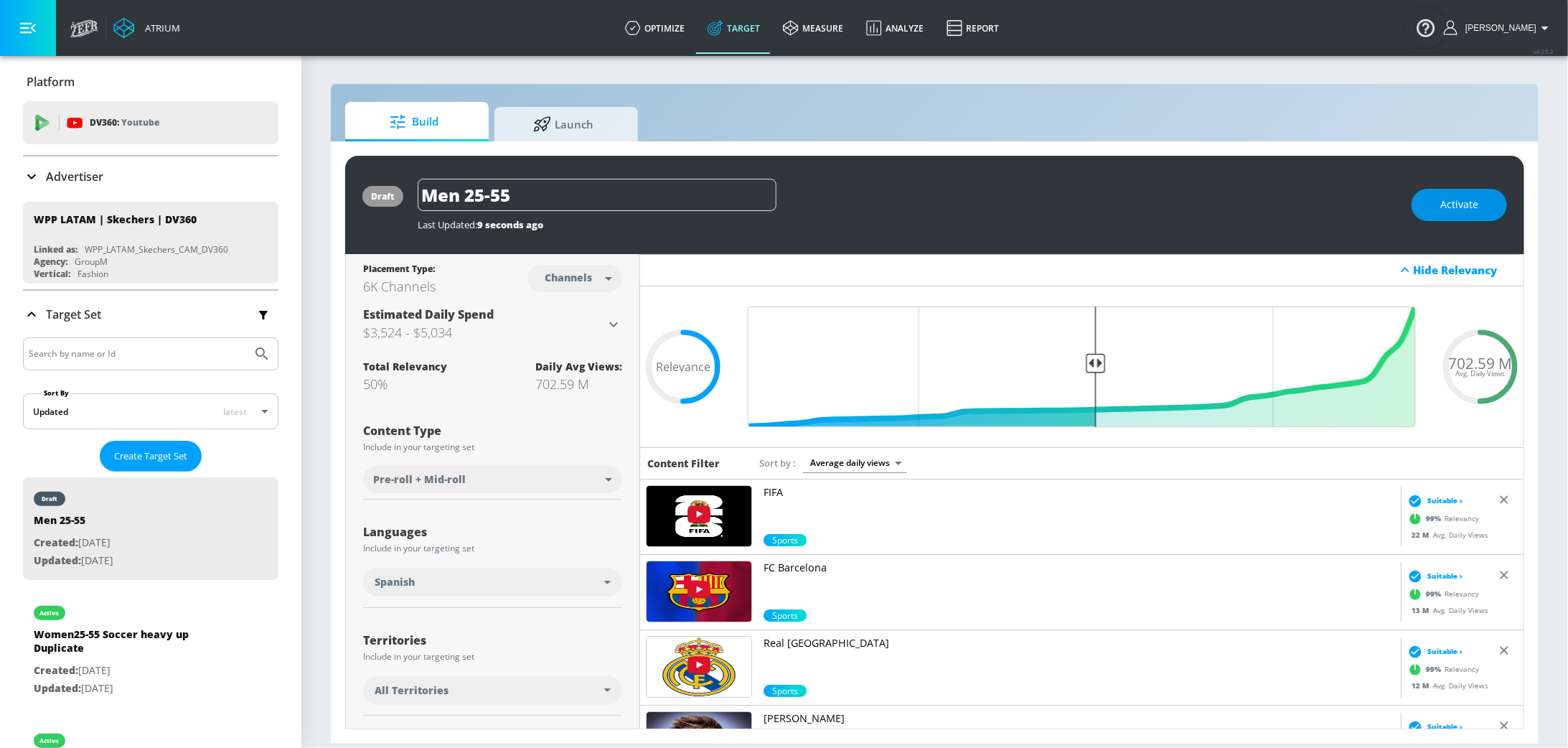
click at [1466, 209] on span "Activate" at bounding box center [1459, 204] width 38 height 18
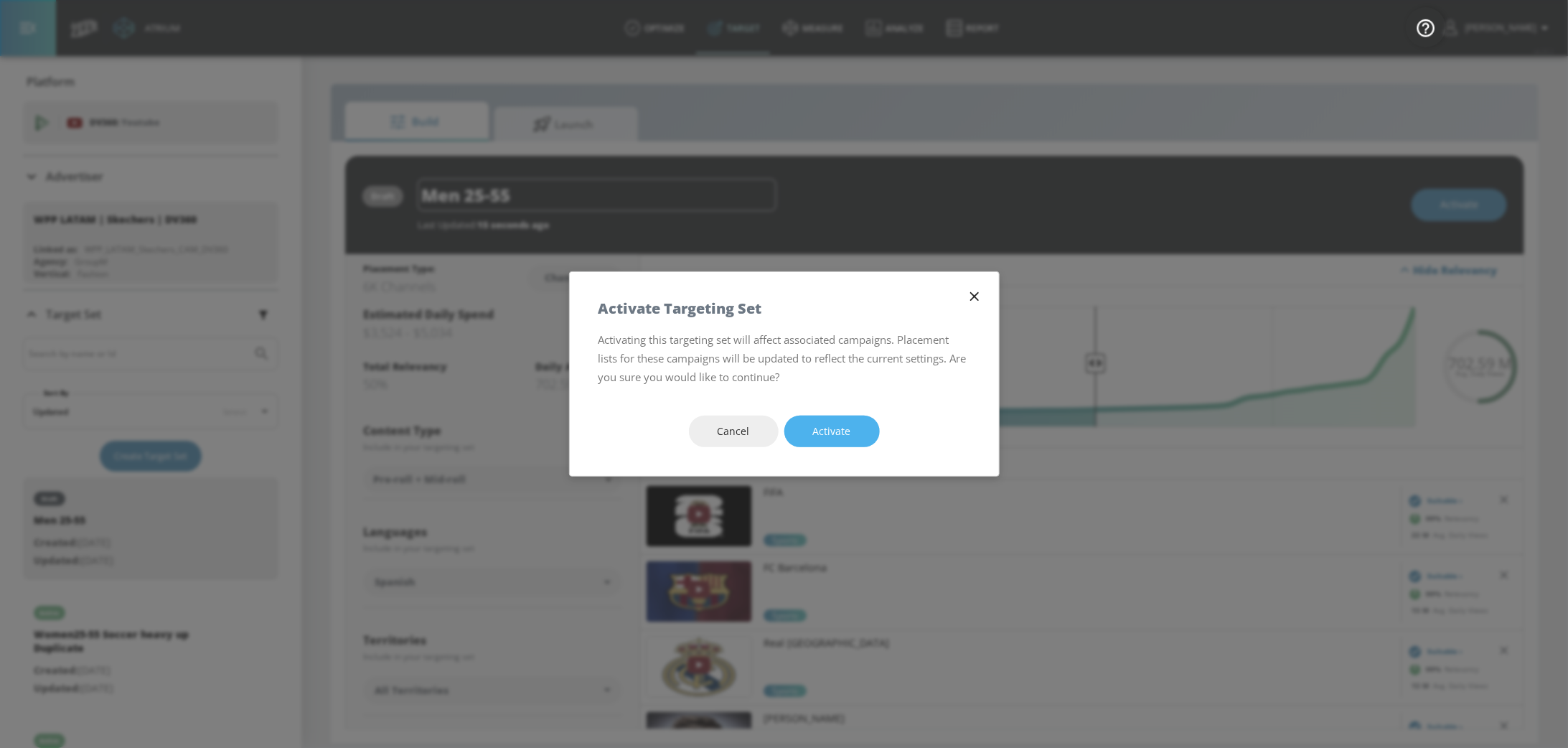
click at [834, 437] on span "Activate" at bounding box center [832, 432] width 38 height 18
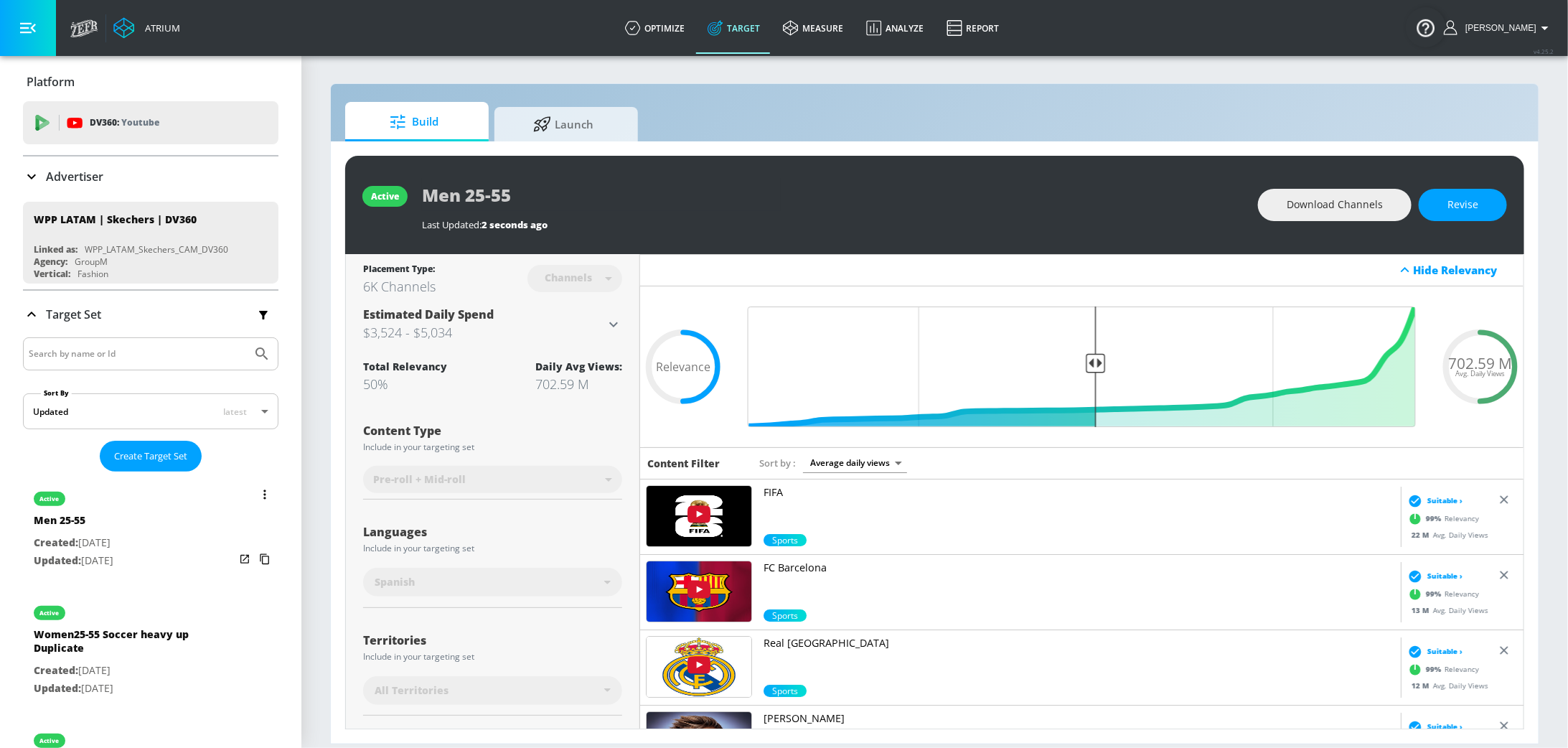
scroll to position [154, 0]
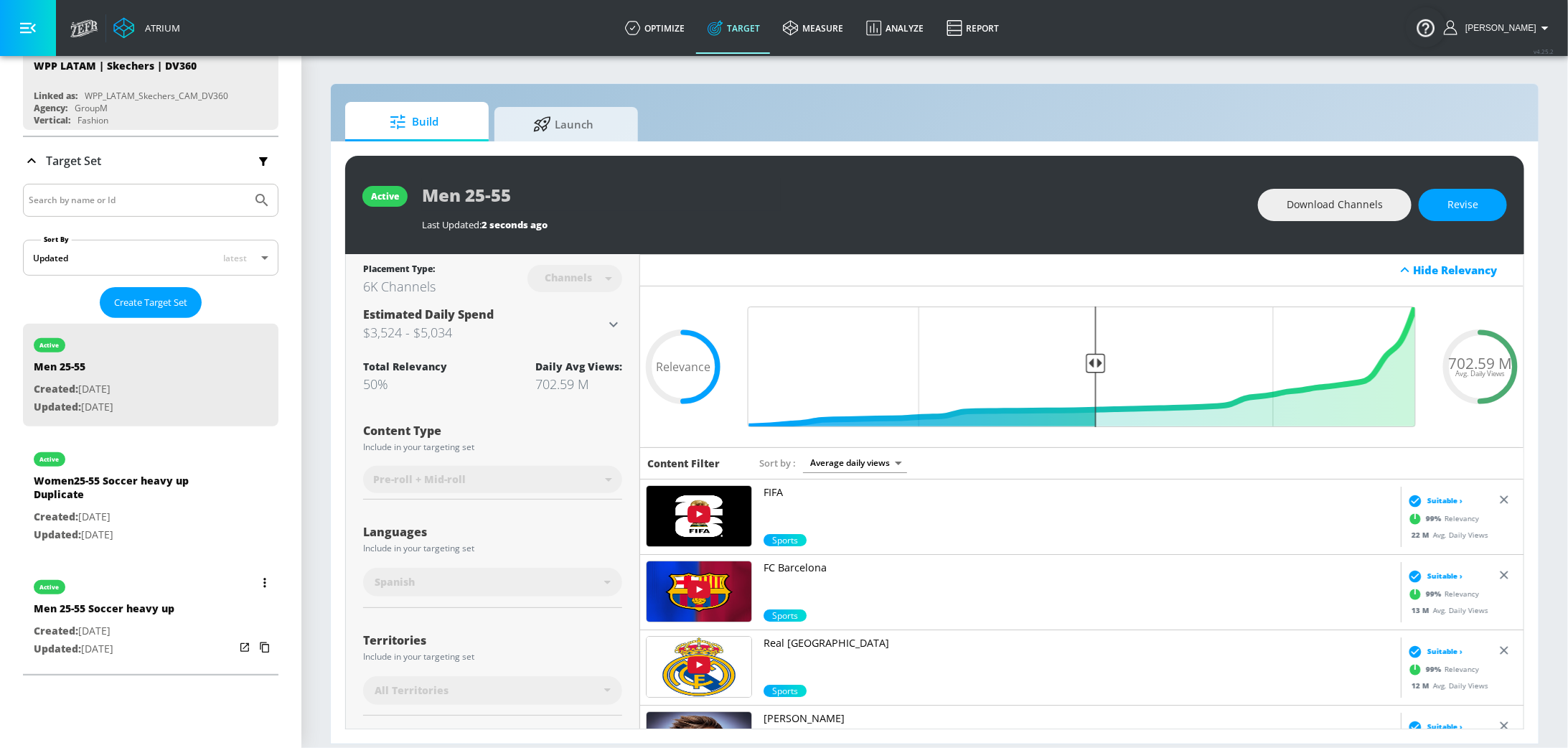
click at [128, 608] on div "Men 25-55 Soccer heavy up" at bounding box center [104, 612] width 141 height 21
type input "Men 25-55 Soccer heavy up"
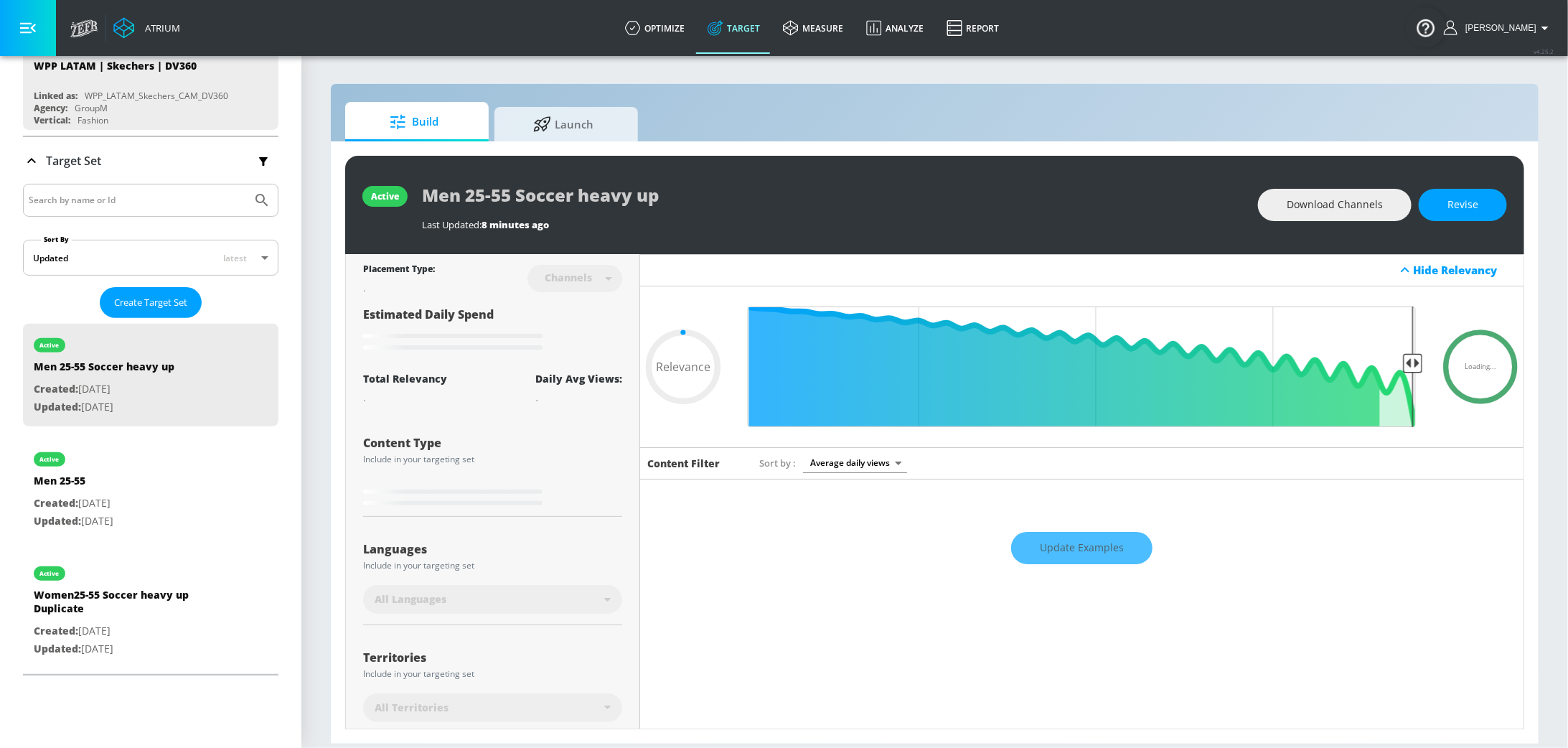
type input "0.4"
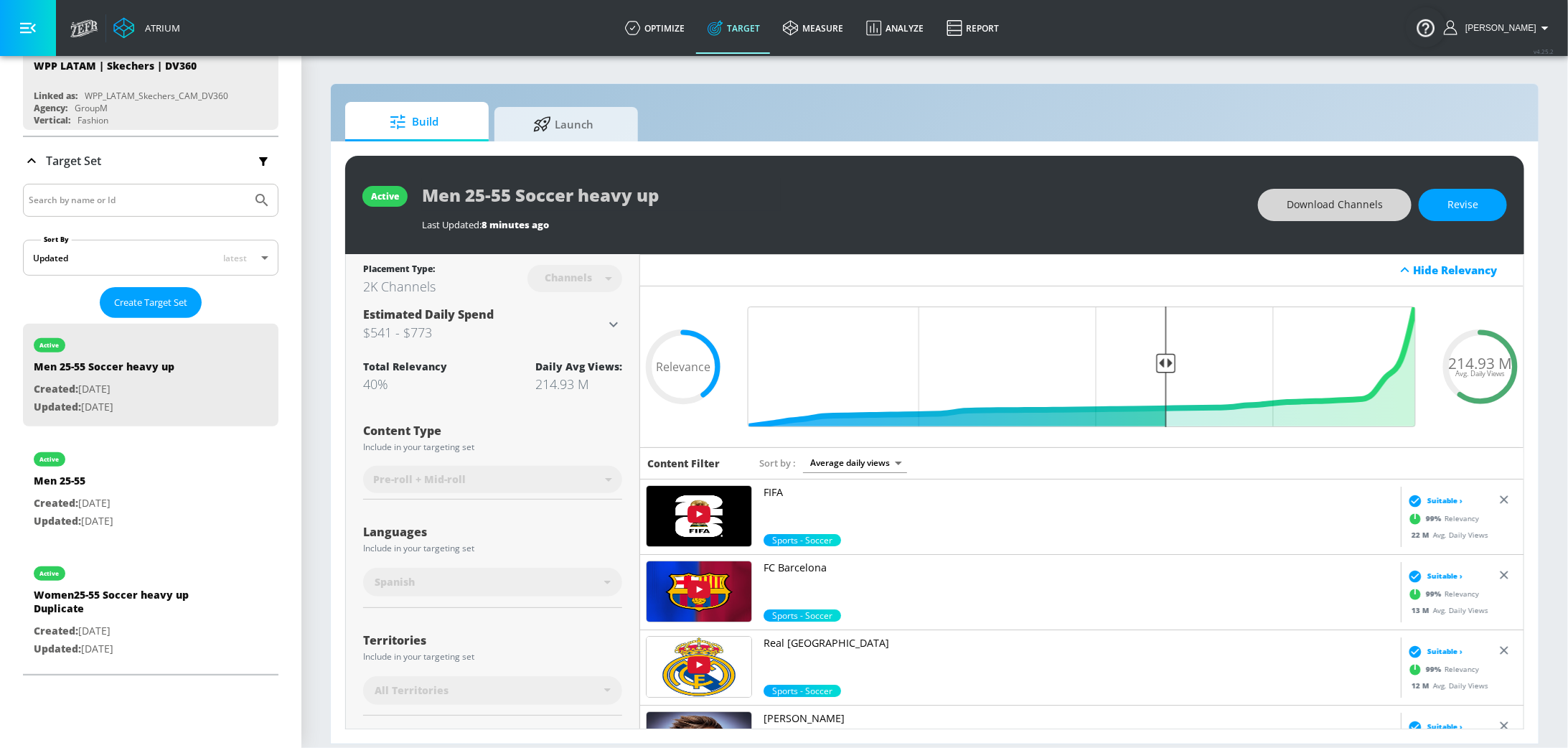
click at [1329, 202] on span "Download Channels" at bounding box center [1336, 204] width 96 height 18
click at [158, 517] on div "active Men 25-55 Created: Sep. 10, 2025 Updated: Sep. 10, 2025" at bounding box center [150, 489] width 256 height 103
type input "Men 25-55"
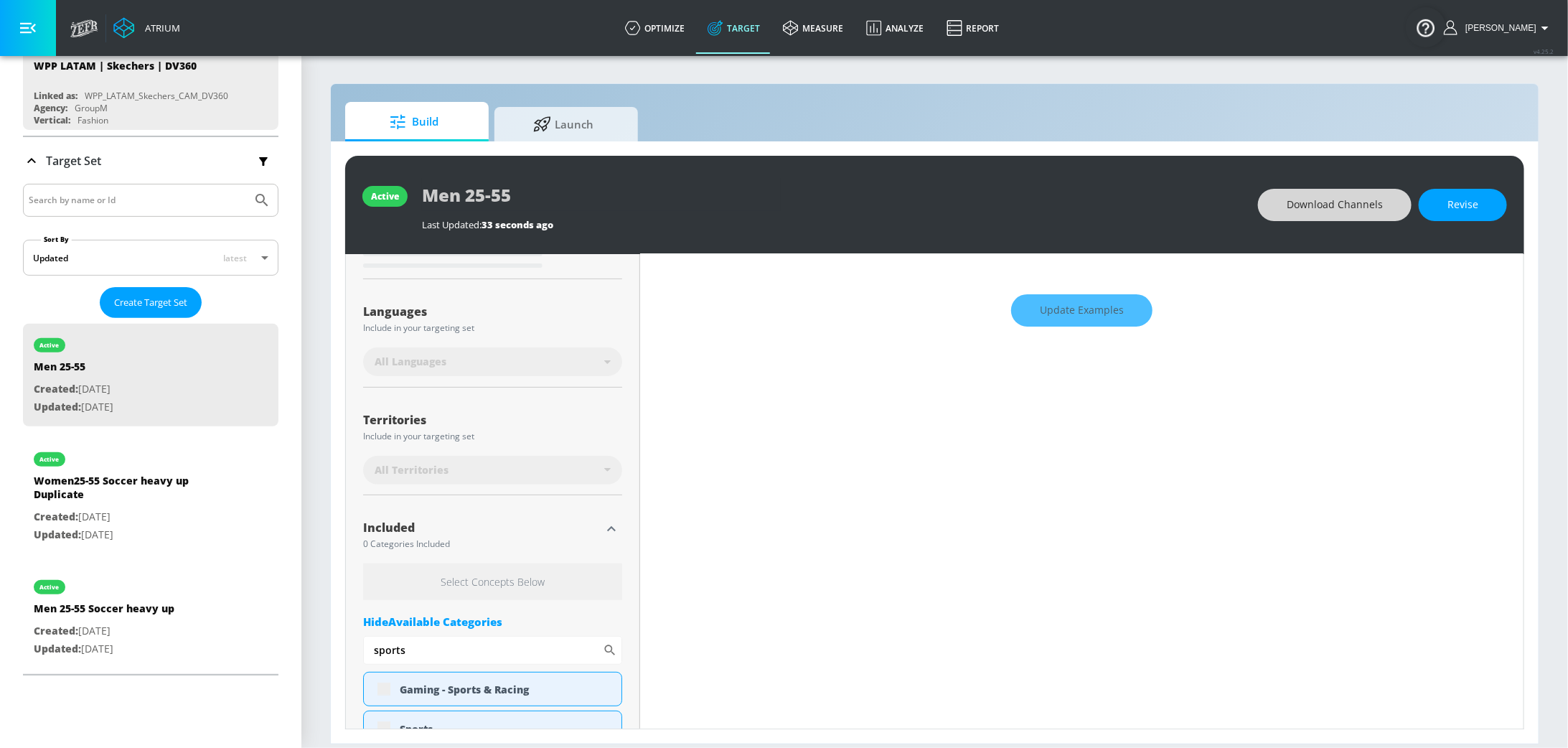
type input "0.5"
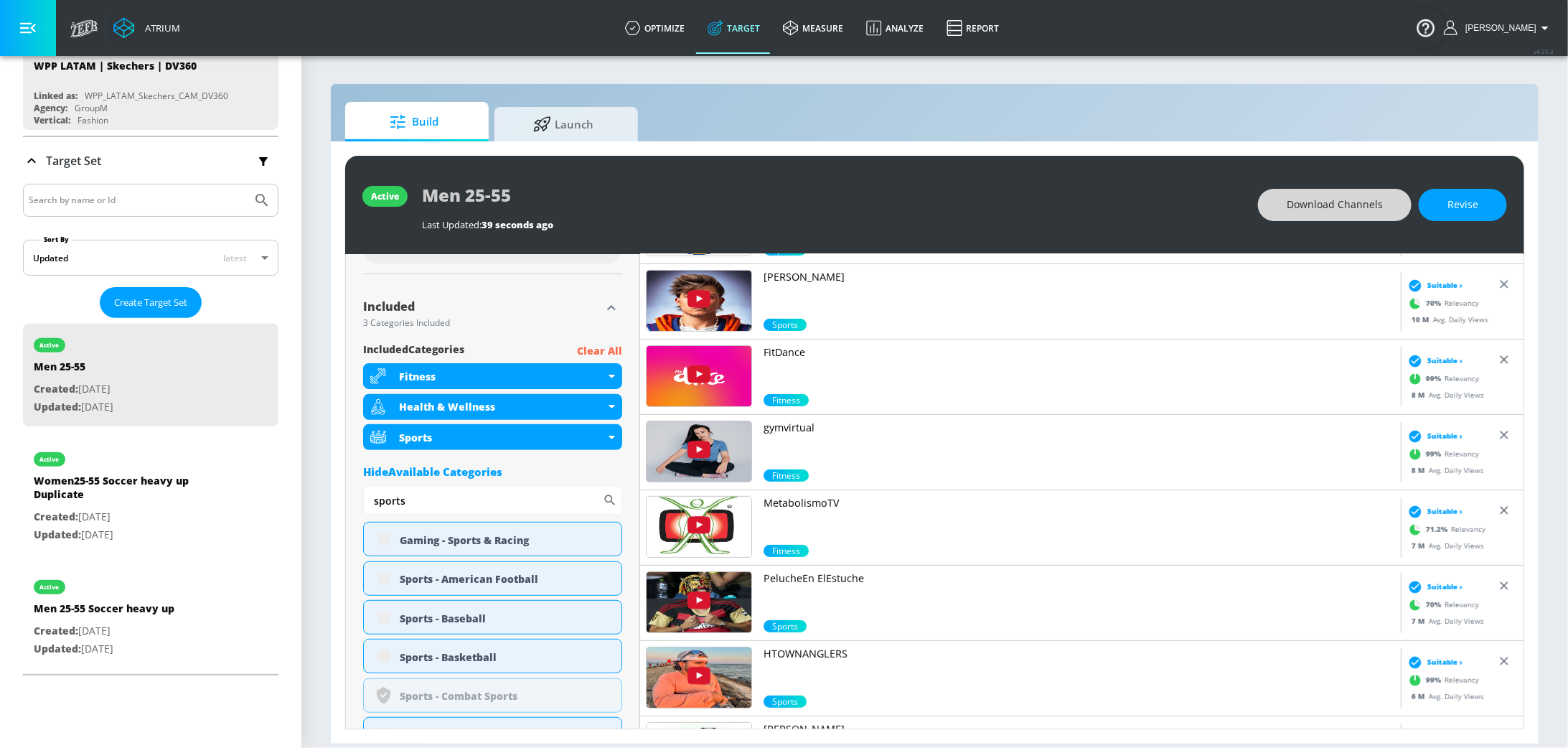
scroll to position [474, 0]
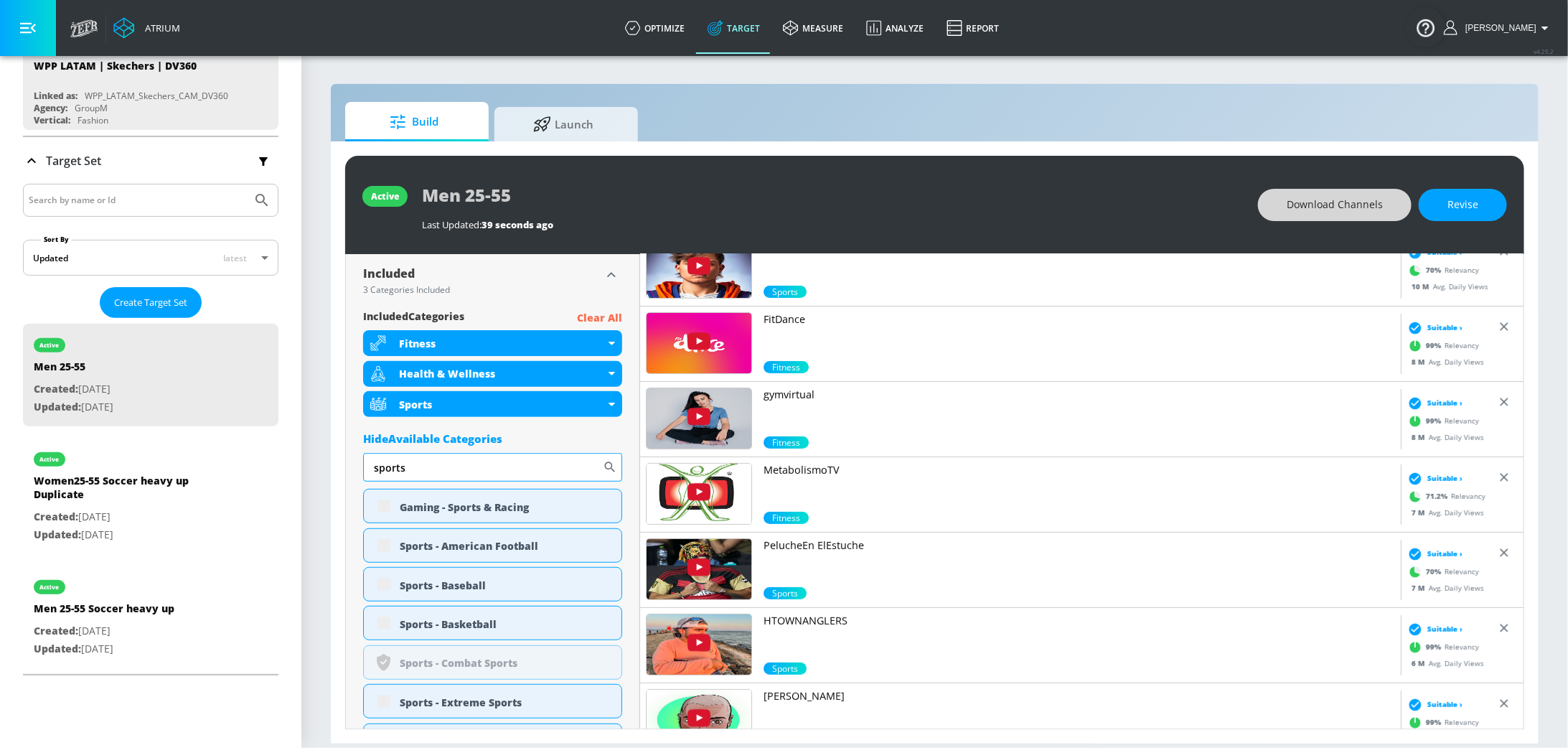
click at [417, 463] on input "sports" at bounding box center [484, 468] width 240 height 28
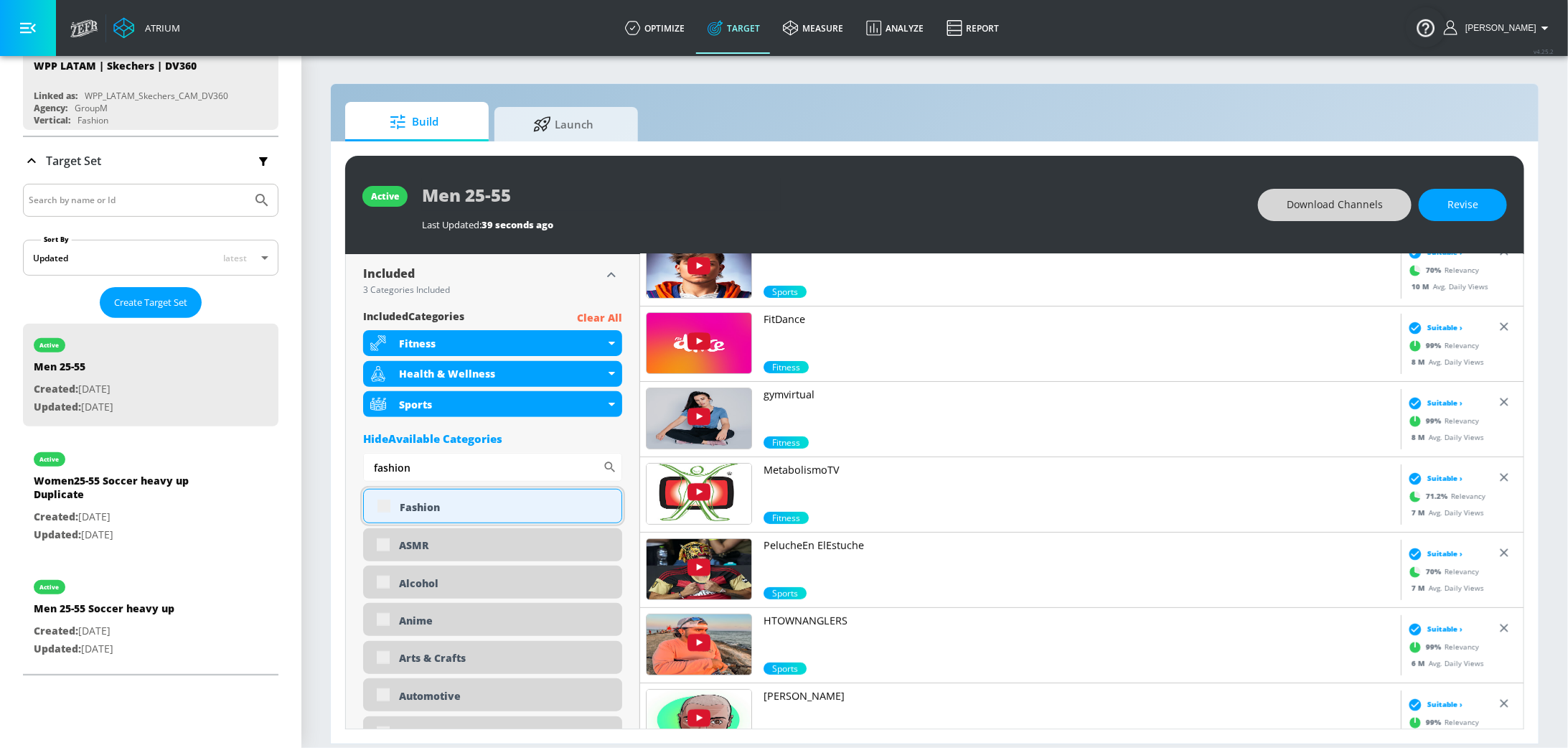
type input "fashion"
click at [383, 503] on div "Fashion" at bounding box center [493, 505] width 259 height 34
click at [1461, 211] on span "Revise" at bounding box center [1463, 204] width 31 height 18
click at [384, 506] on input "checkbox" at bounding box center [383, 505] width 26 height 26
checkbox input "true"
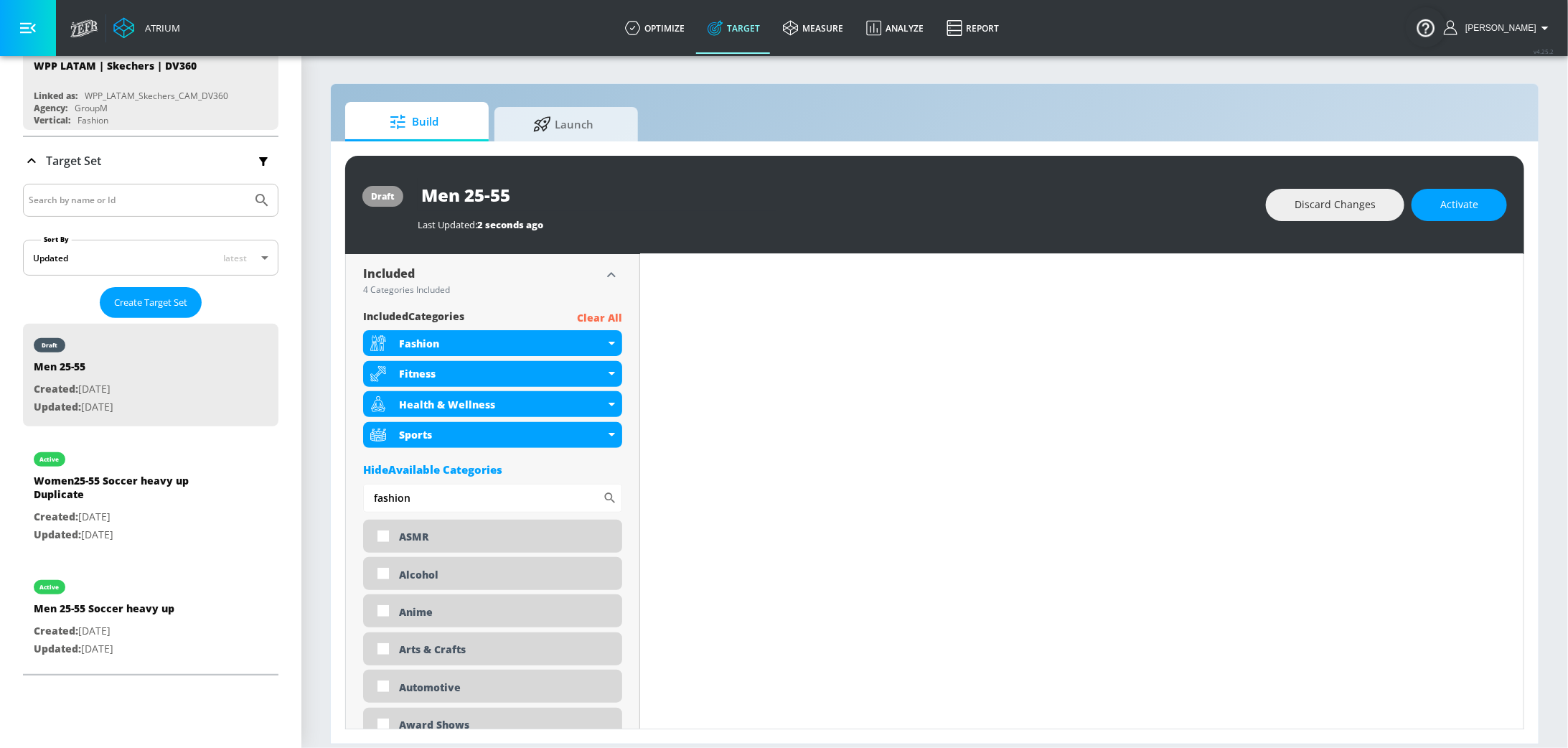
scroll to position [0, 0]
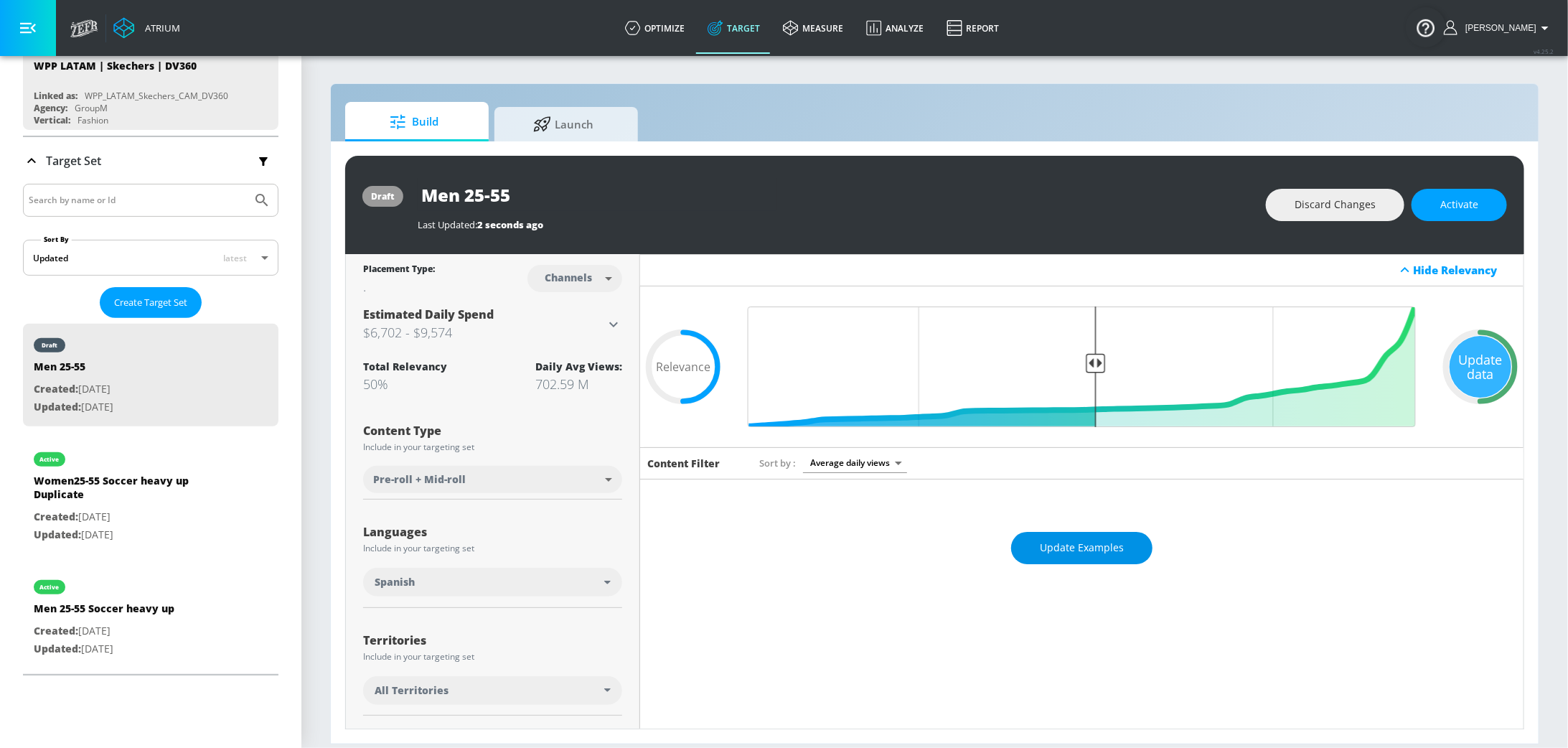
click at [1083, 539] on span "Update Examples" at bounding box center [1082, 548] width 84 height 18
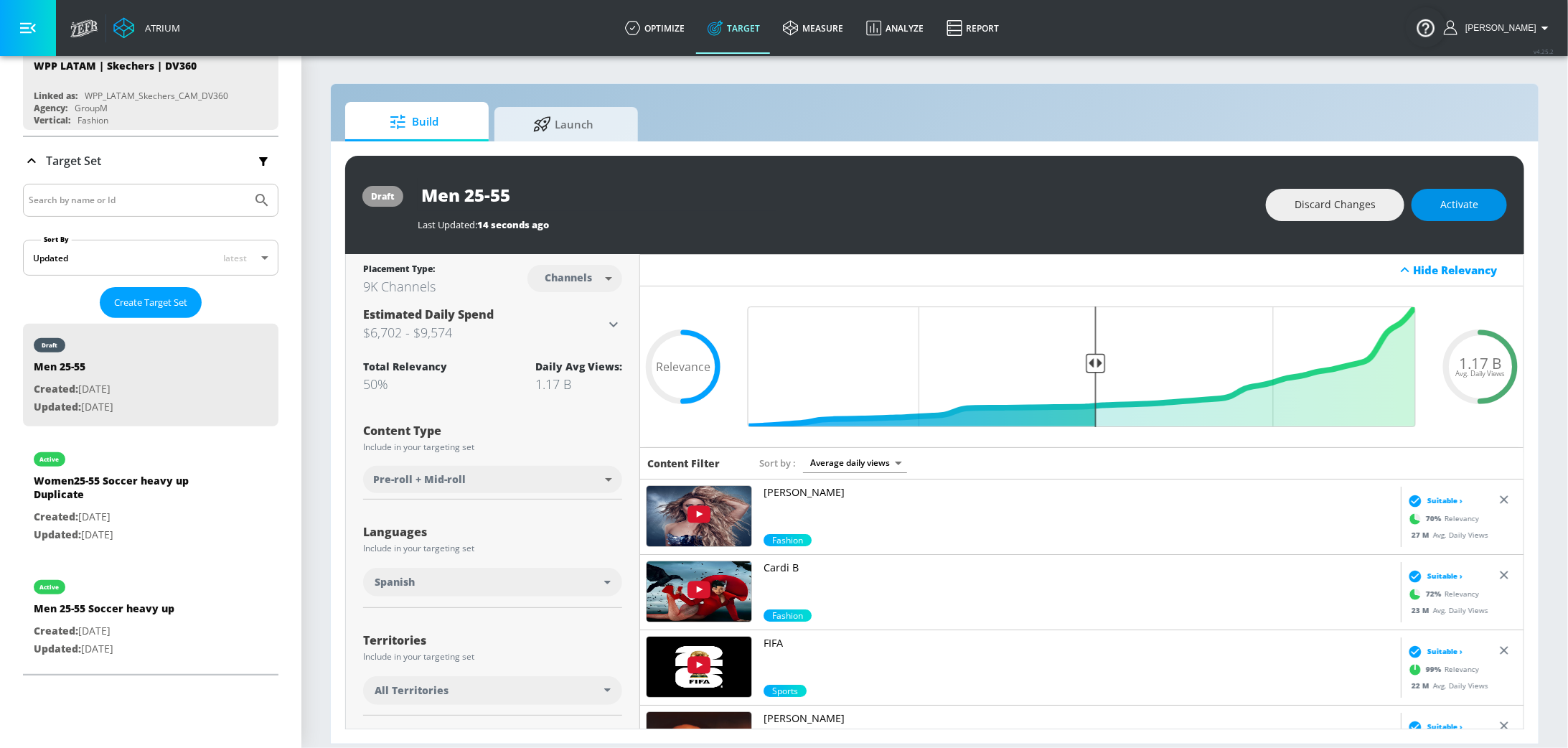
click at [1453, 211] on span "Activate" at bounding box center [1459, 204] width 38 height 18
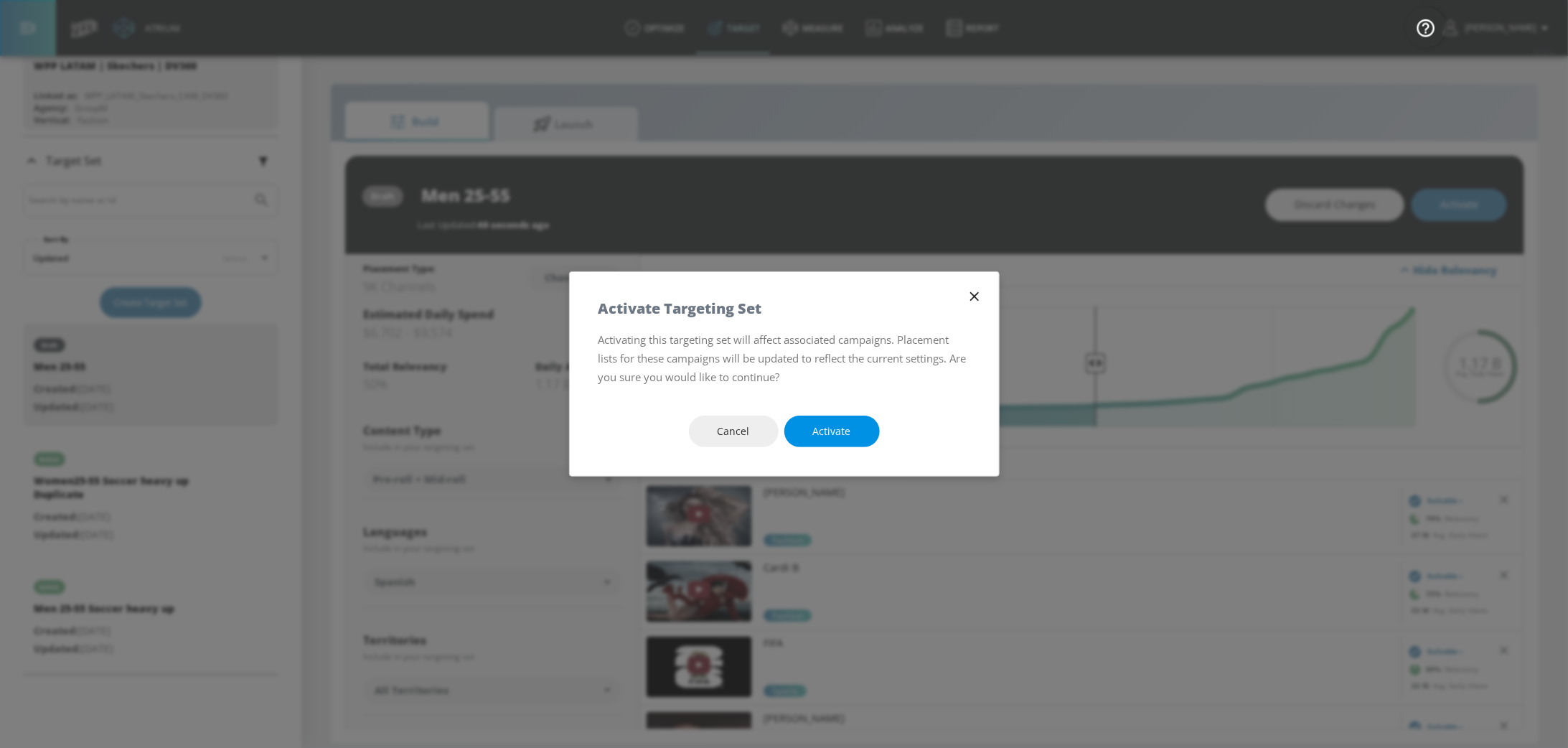
click at [839, 418] on button "Activate" at bounding box center [832, 432] width 95 height 32
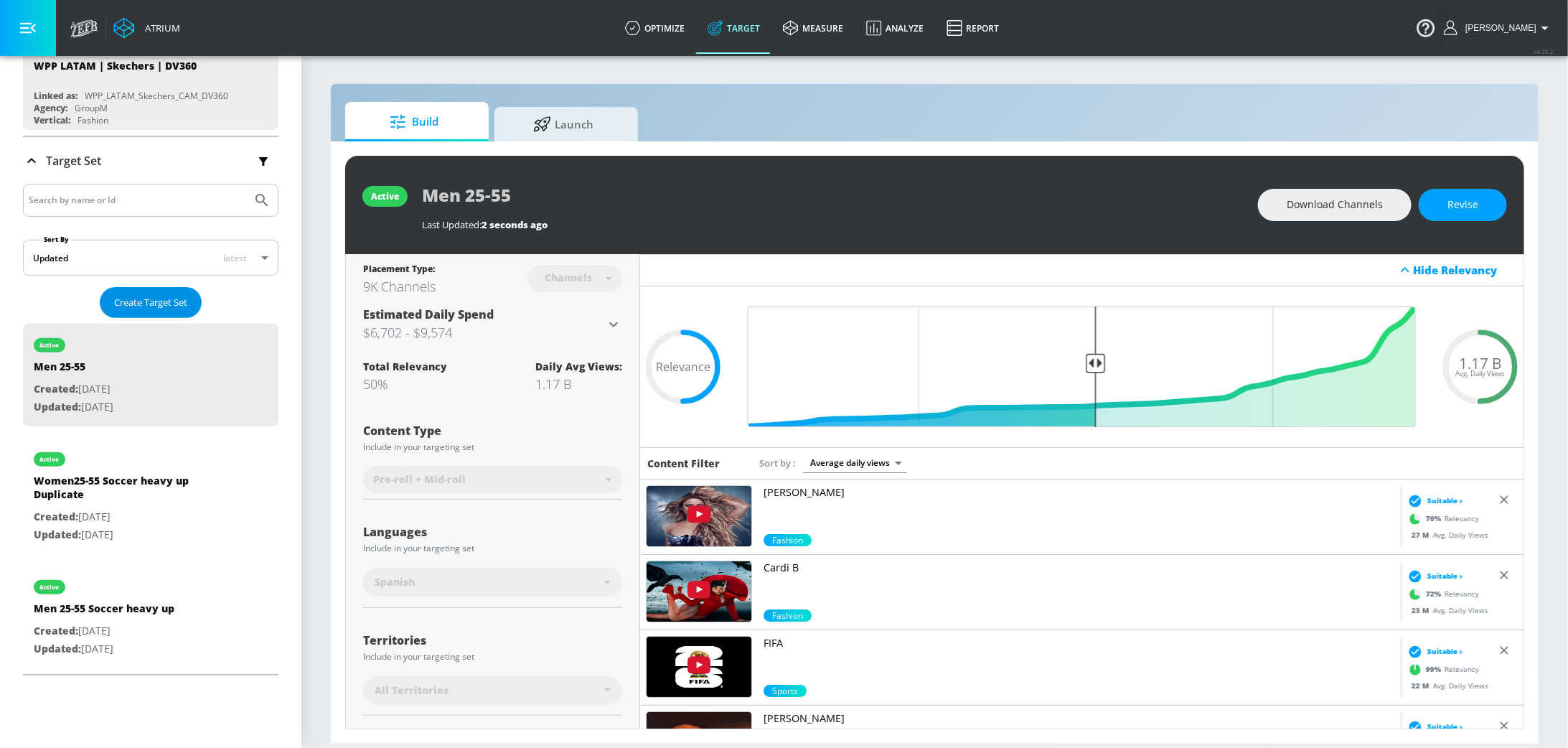
click at [185, 301] on span "Create Target Set" at bounding box center [151, 302] width 74 height 16
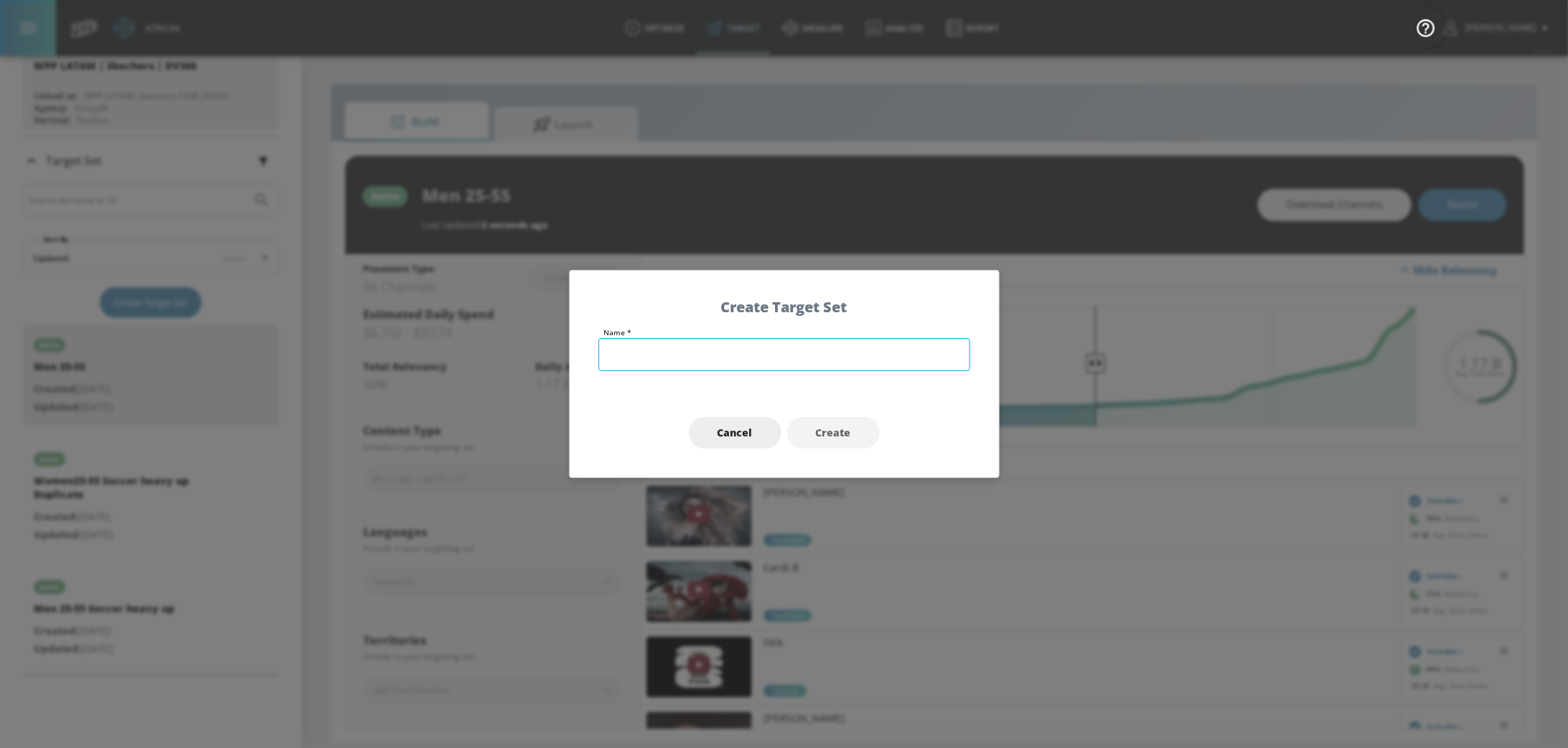
click at [652, 358] on input "text" at bounding box center [785, 354] width 372 height 33
type input "Women 25-55"
click at [839, 429] on span "Create" at bounding box center [833, 433] width 35 height 18
type input "Women 25-55"
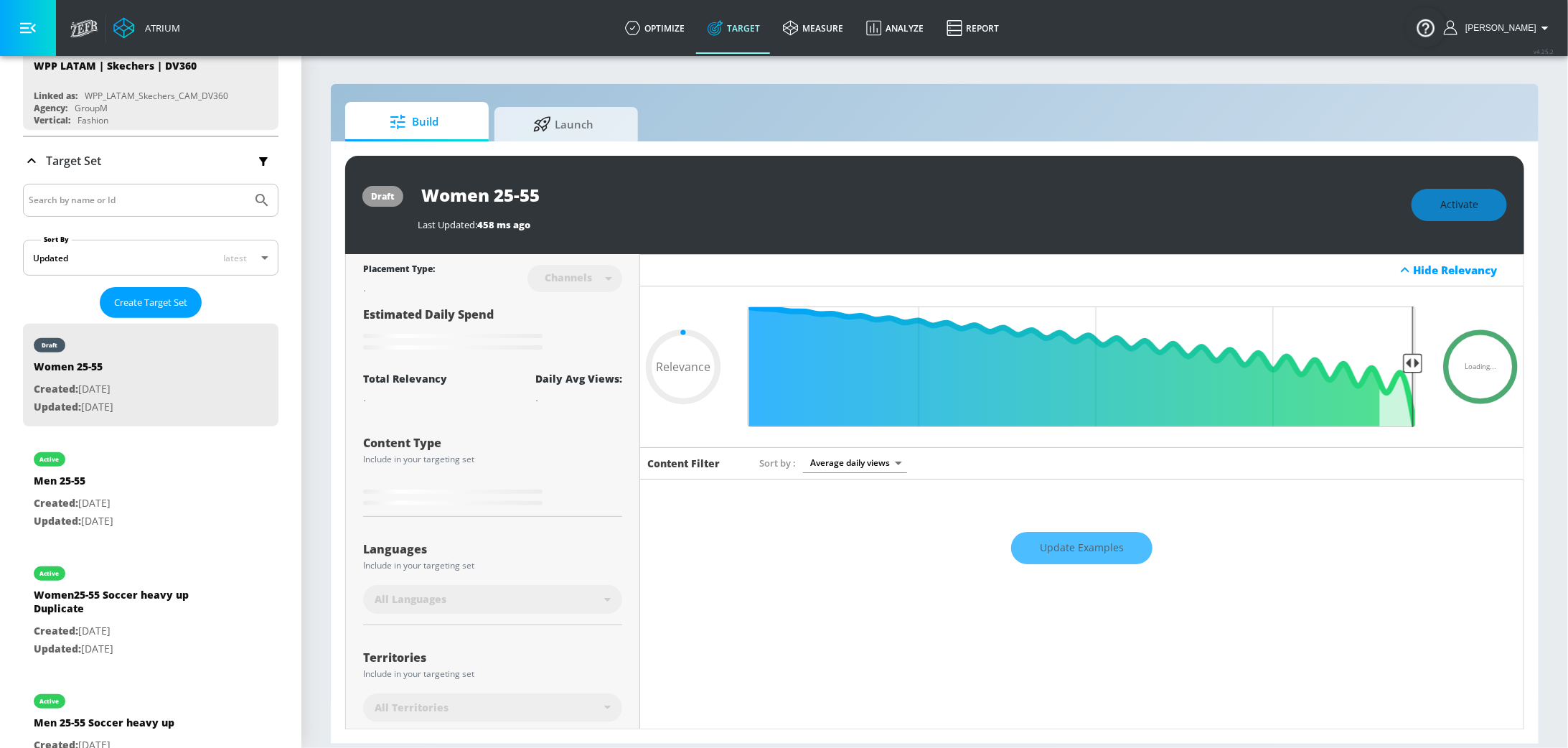
type input "0.3"
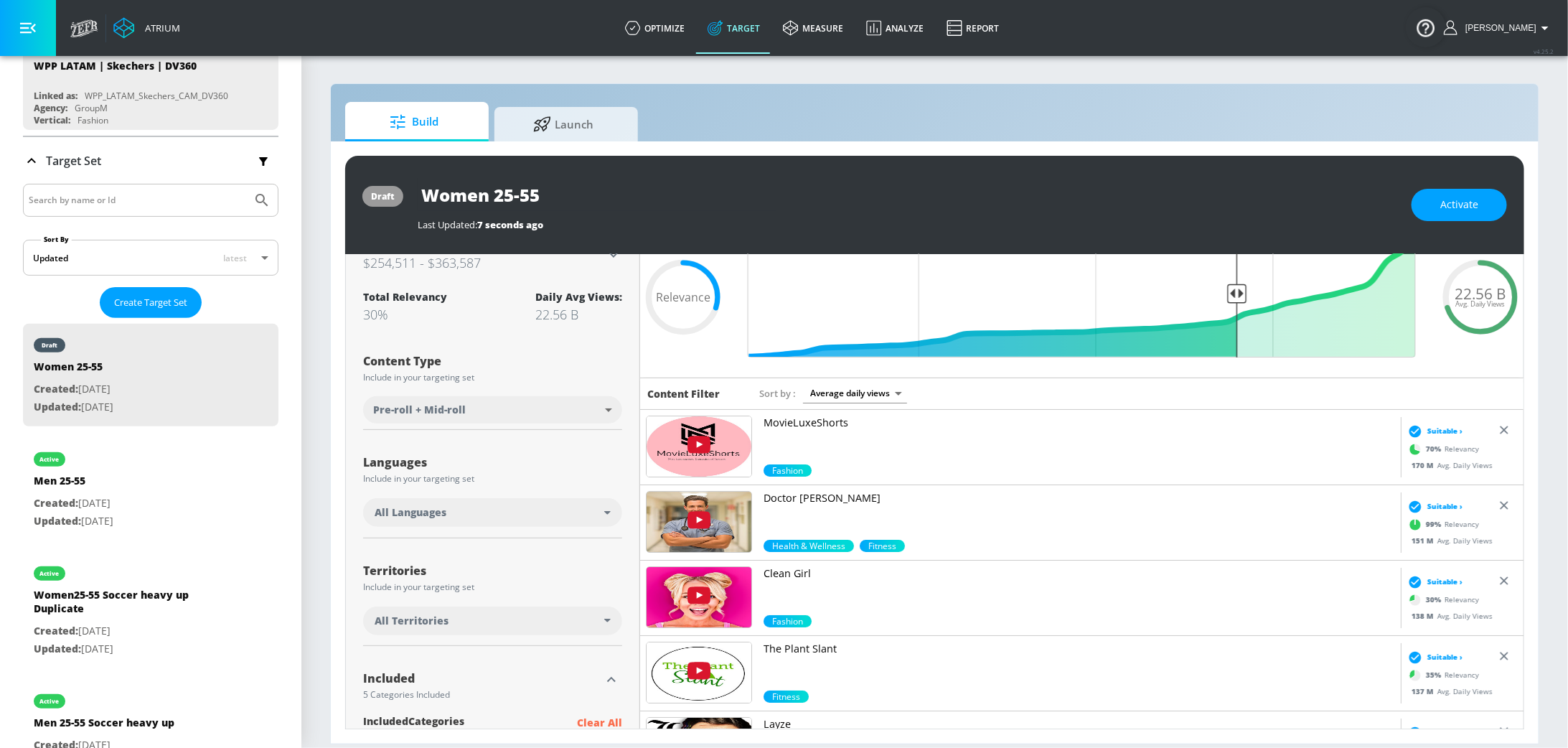
scroll to position [78, 0]
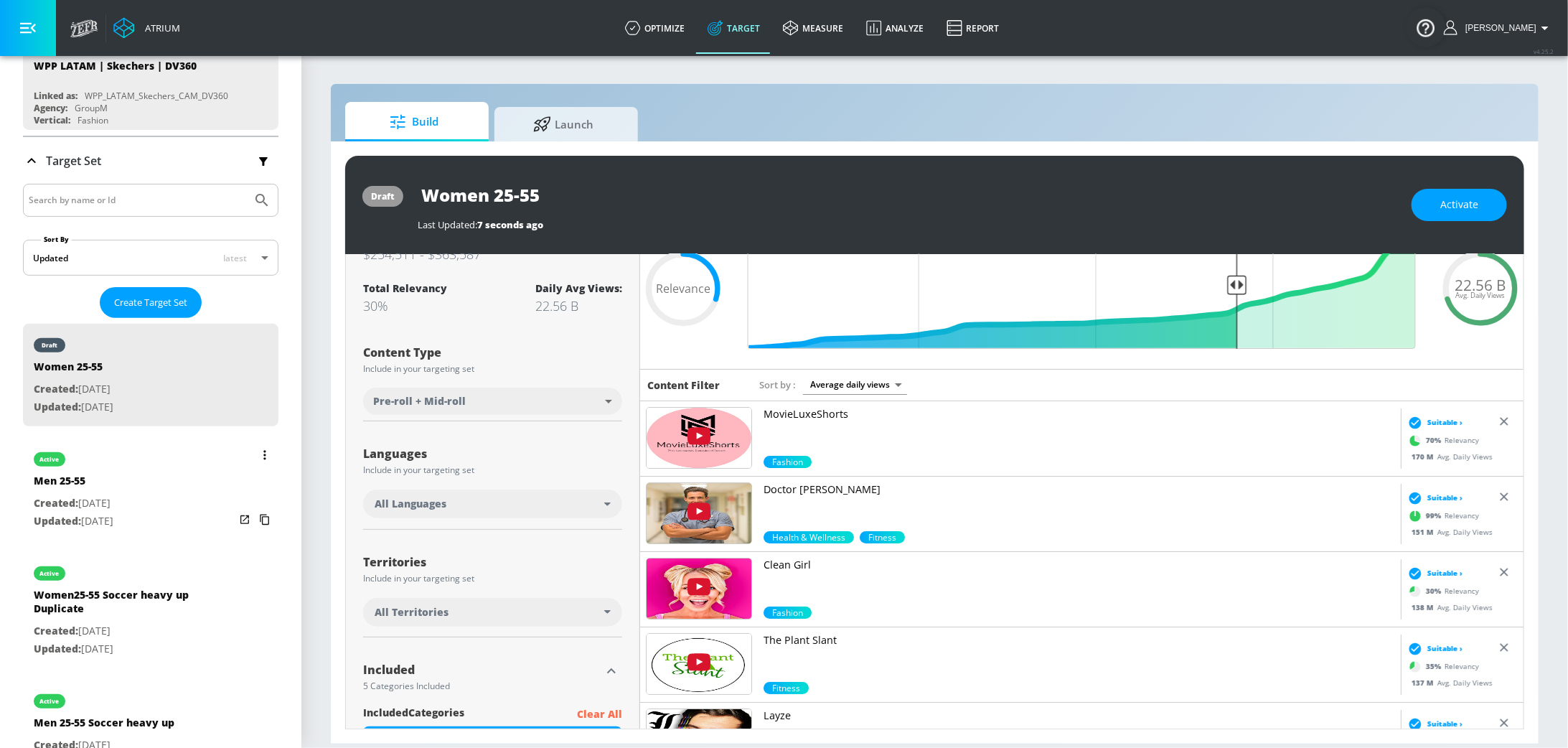
click at [85, 516] on p "Updated: Sep. 10, 2025" at bounding box center [74, 521] width 79 height 18
type input "Men 25-55"
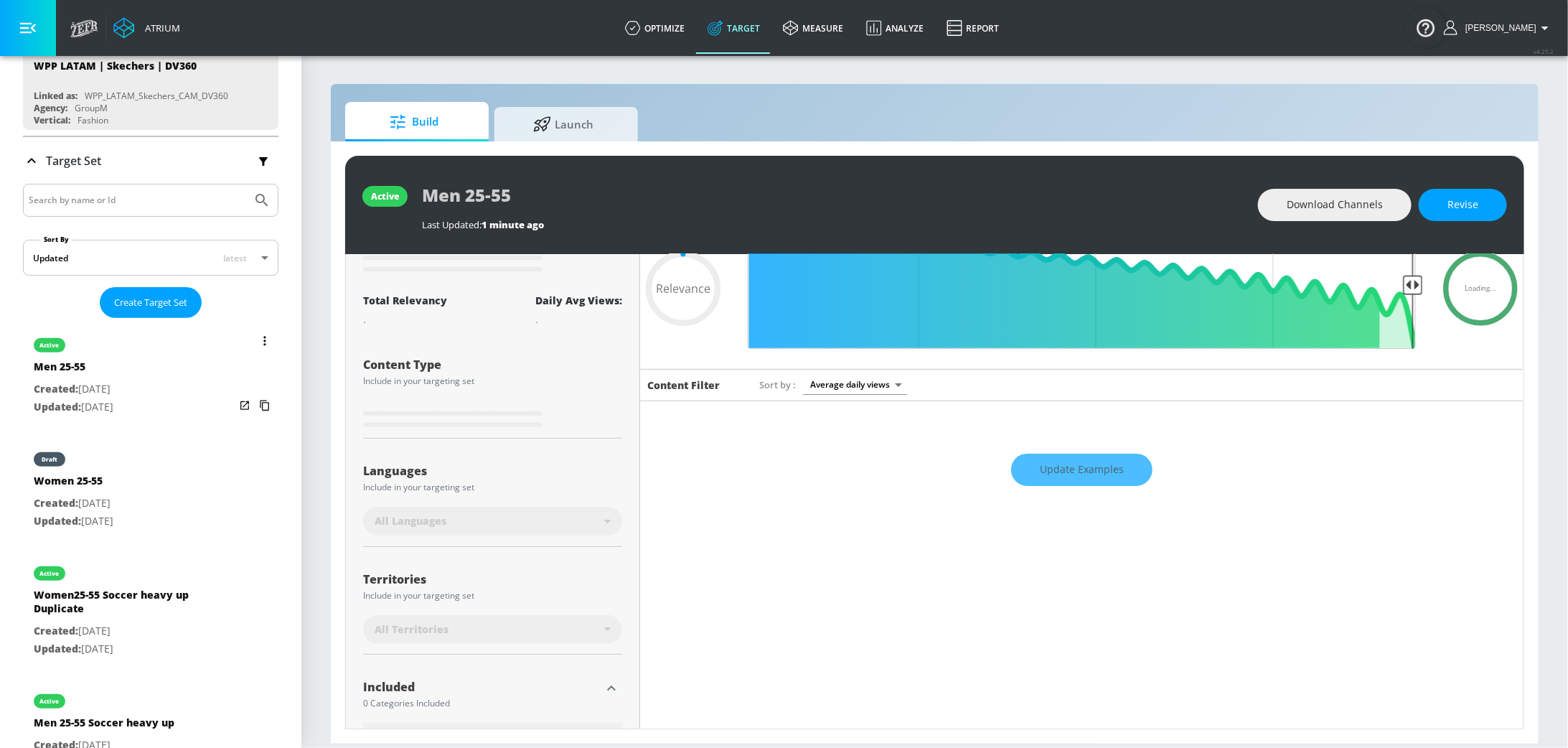
scroll to position [62, 0]
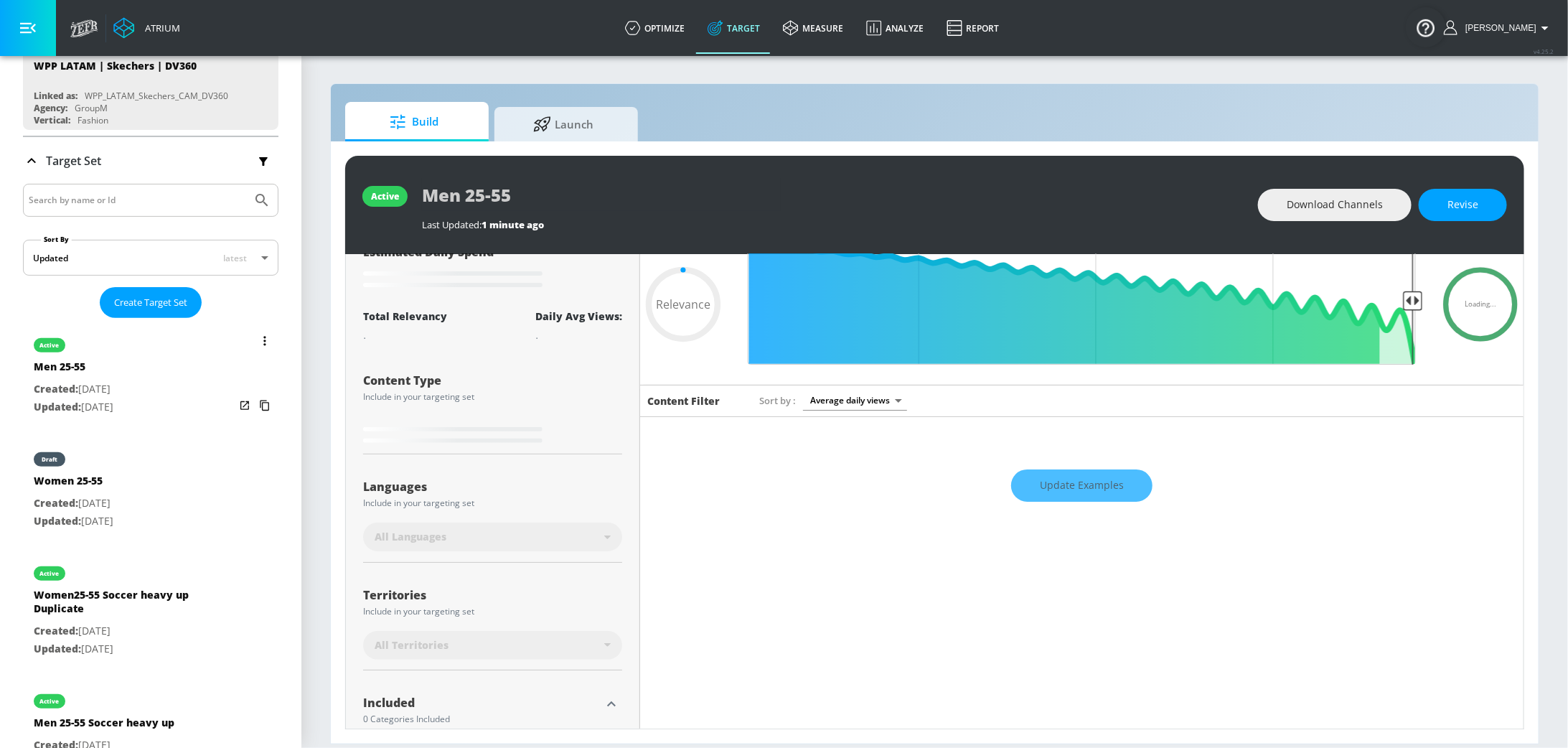
type input "0.5"
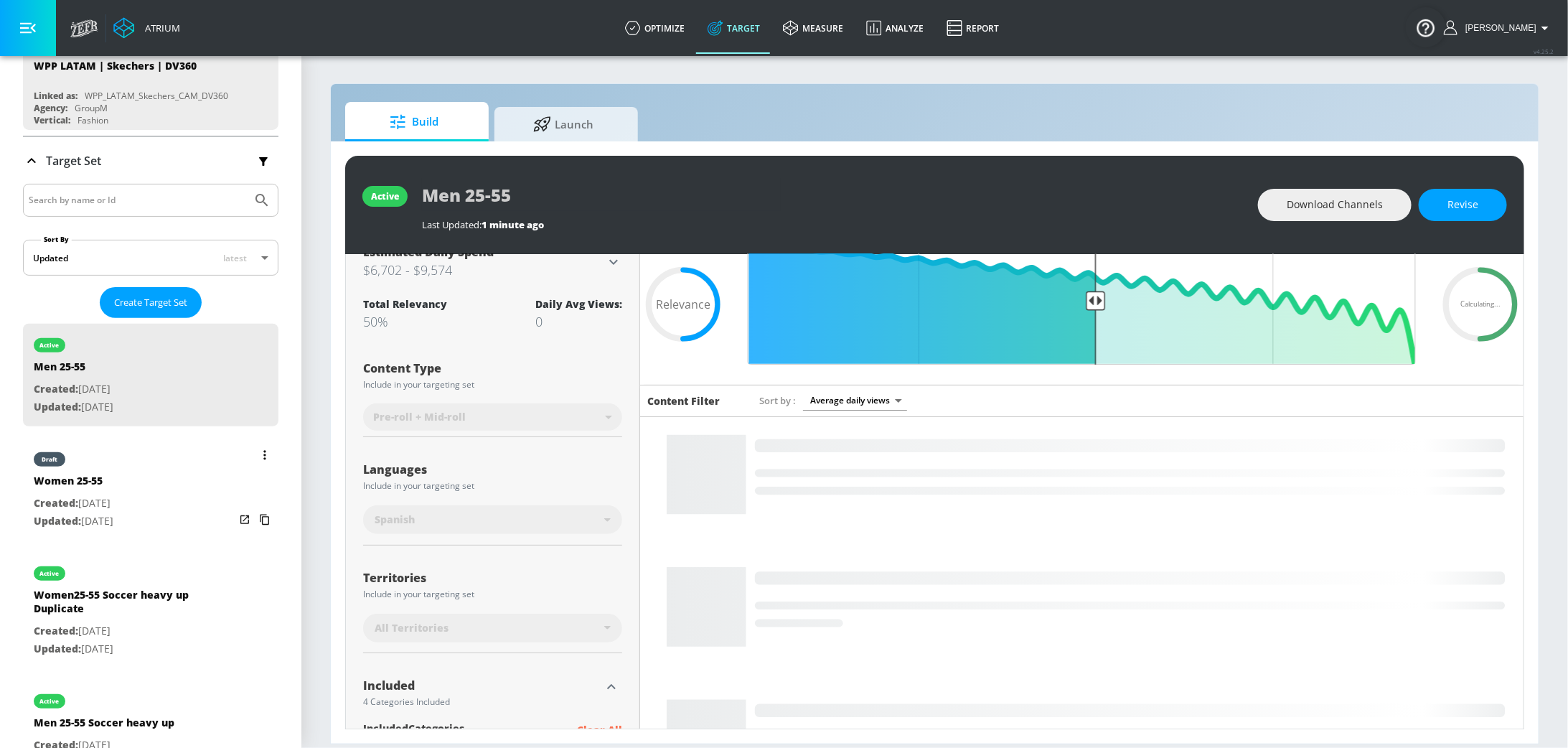
click at [113, 524] on p "Updated: Sep. 10, 2025" at bounding box center [74, 521] width 79 height 18
type input "Women 25-55"
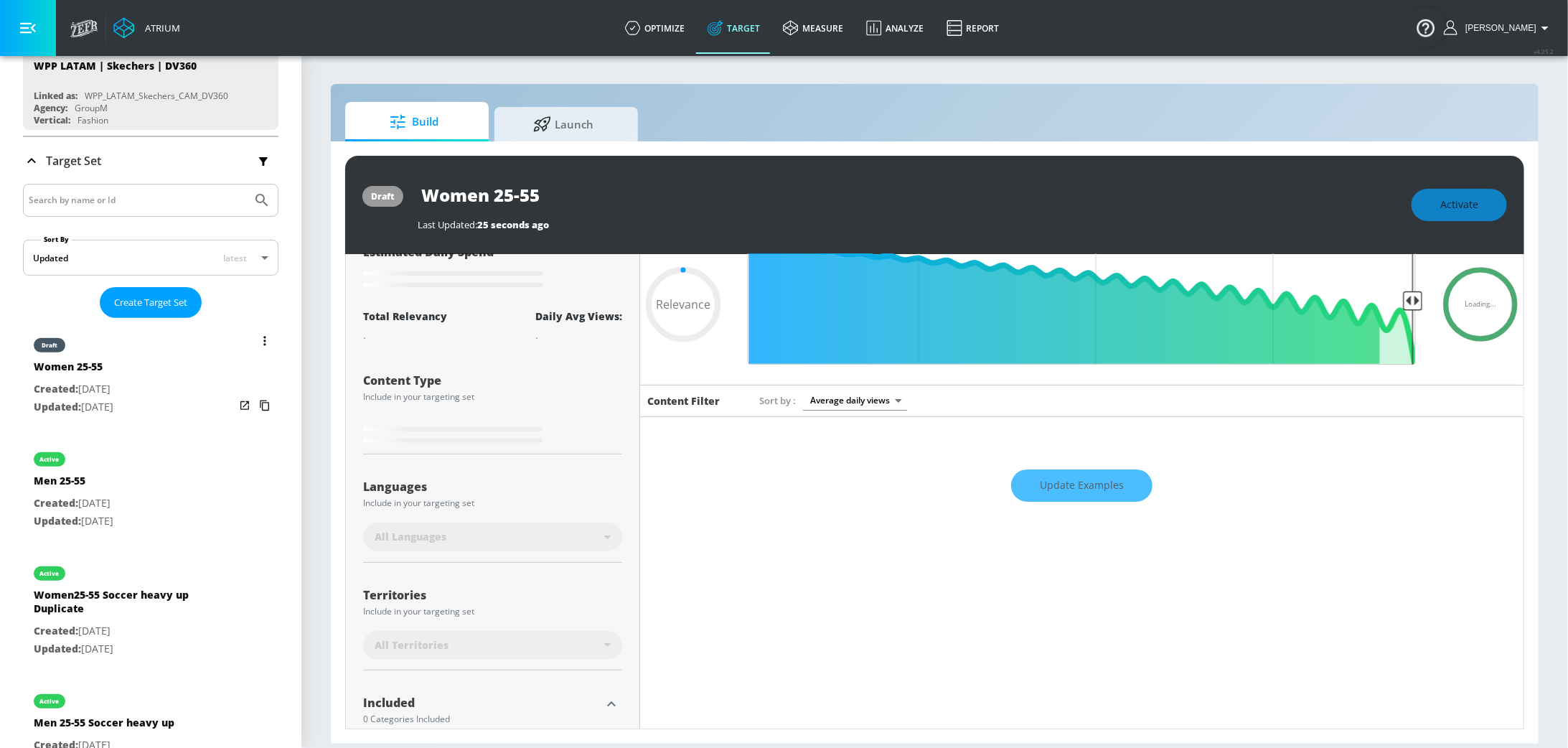
scroll to position [46, 0]
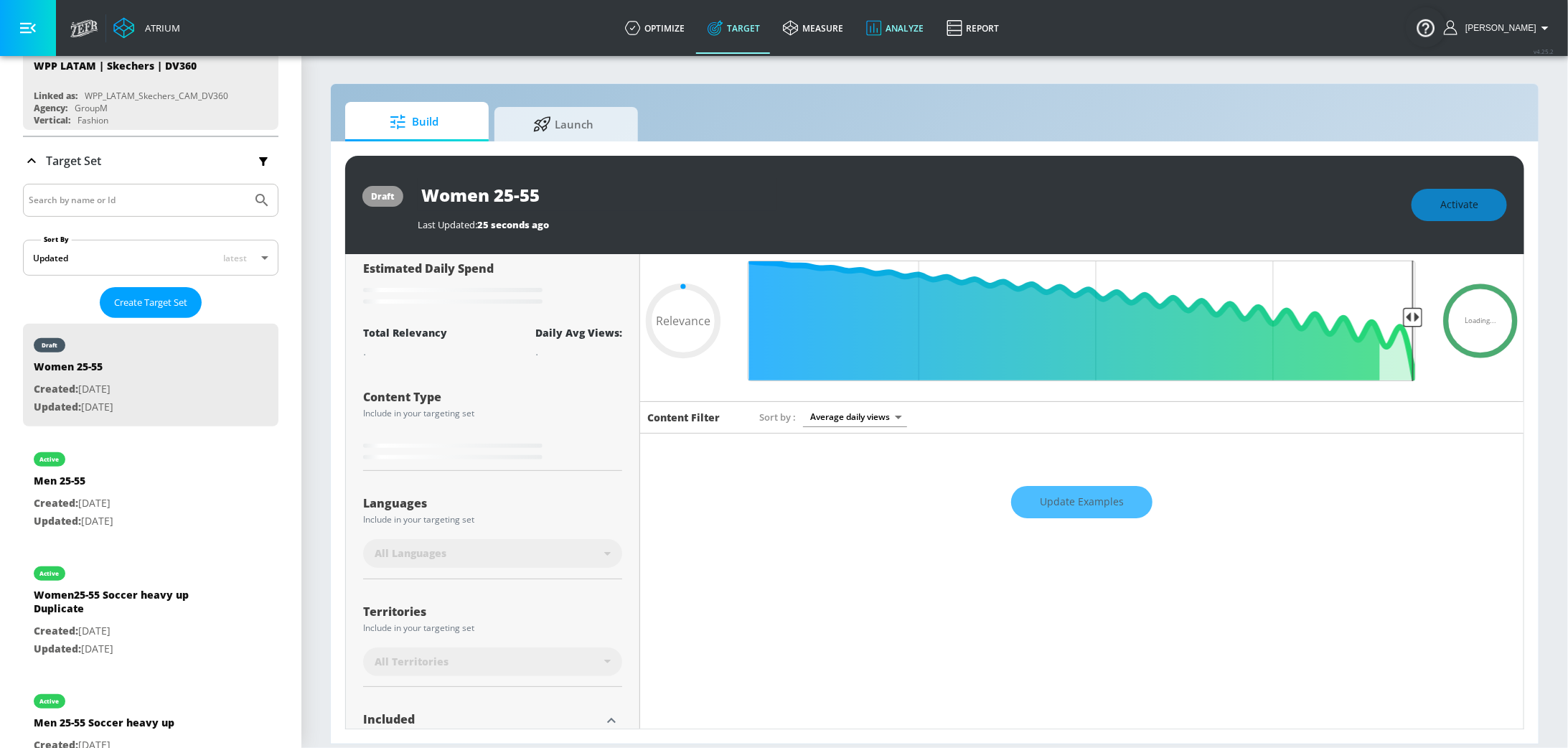
type input "0.3"
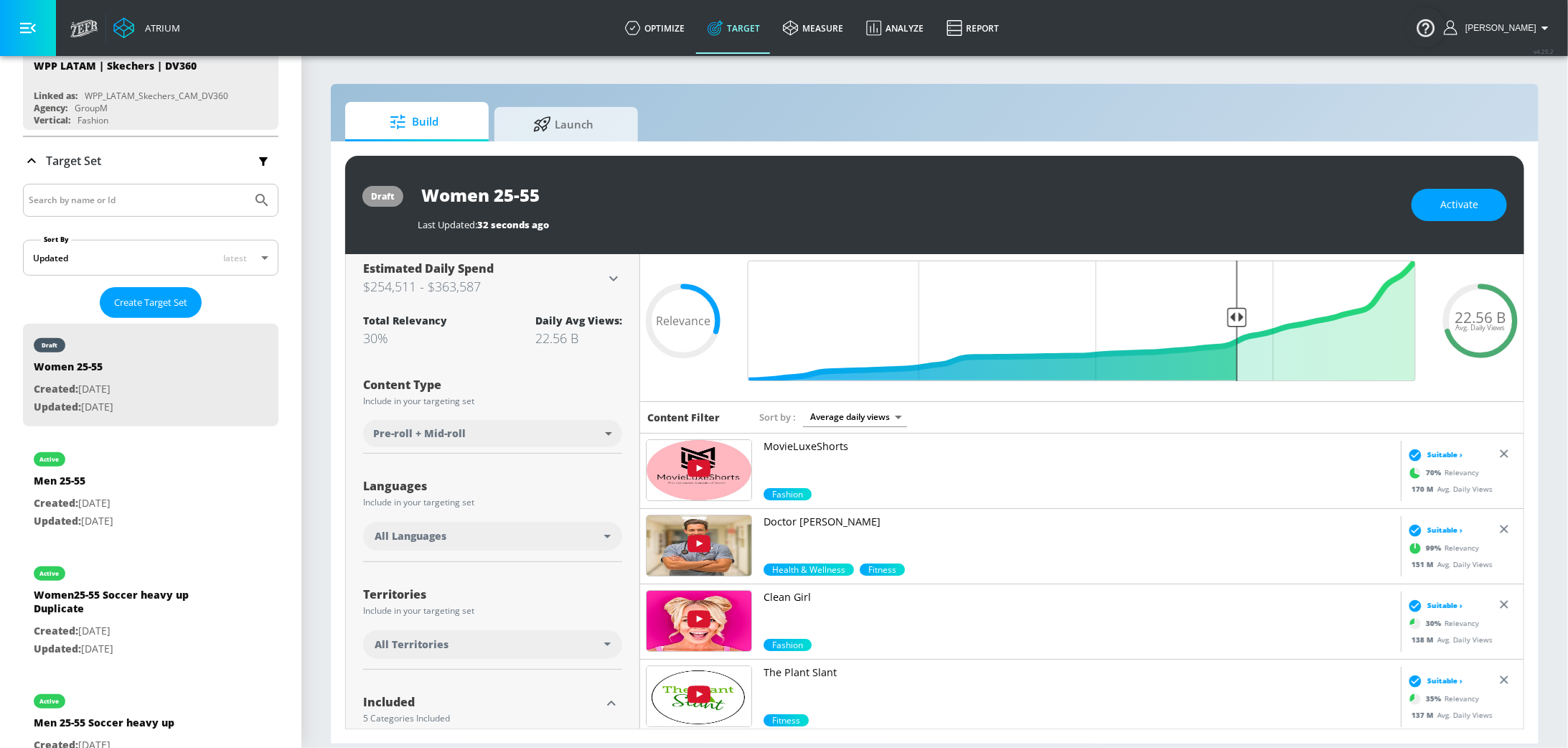
click at [524, 550] on div "All Languages" at bounding box center [493, 536] width 259 height 28
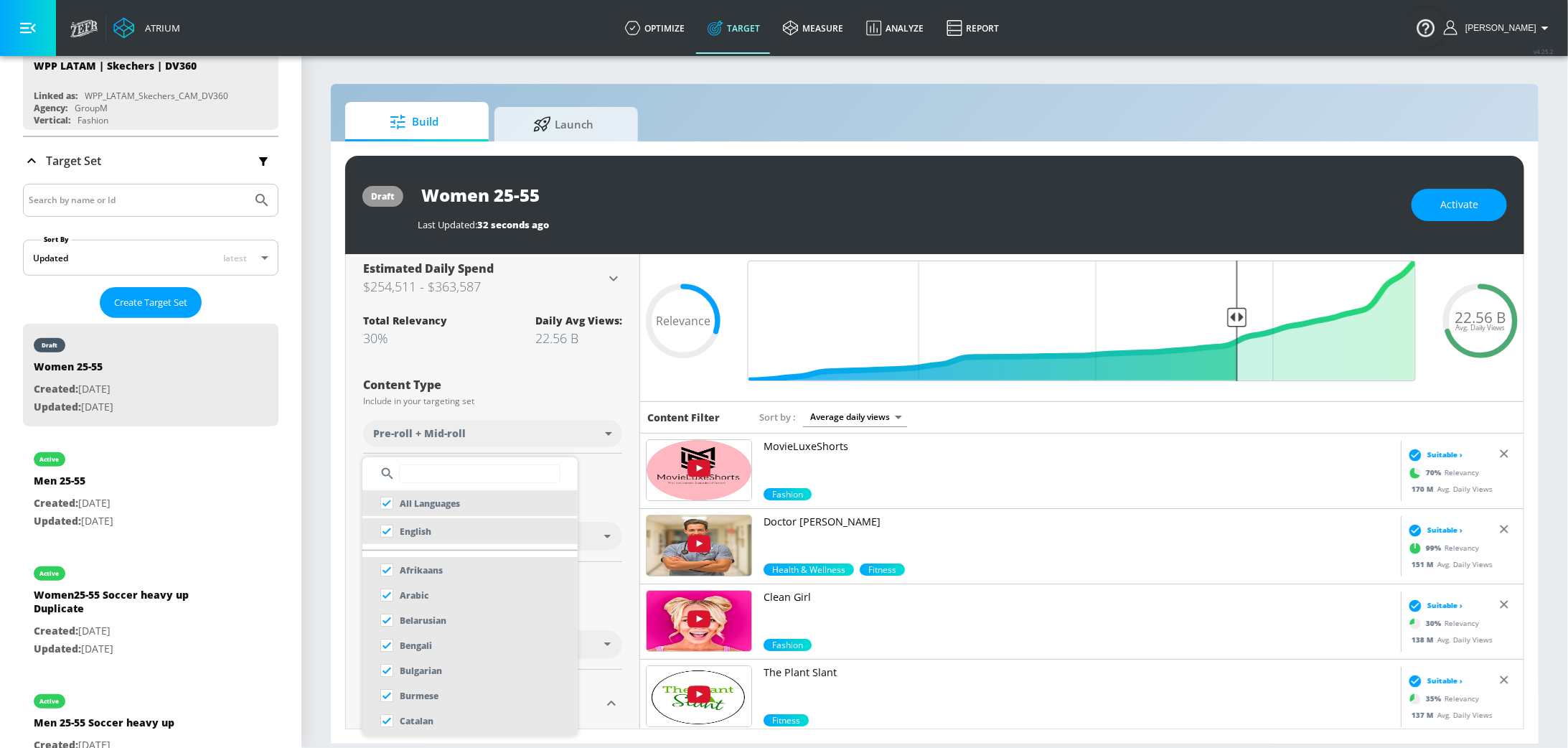
click at [468, 477] on input "text" at bounding box center [480, 474] width 162 height 19
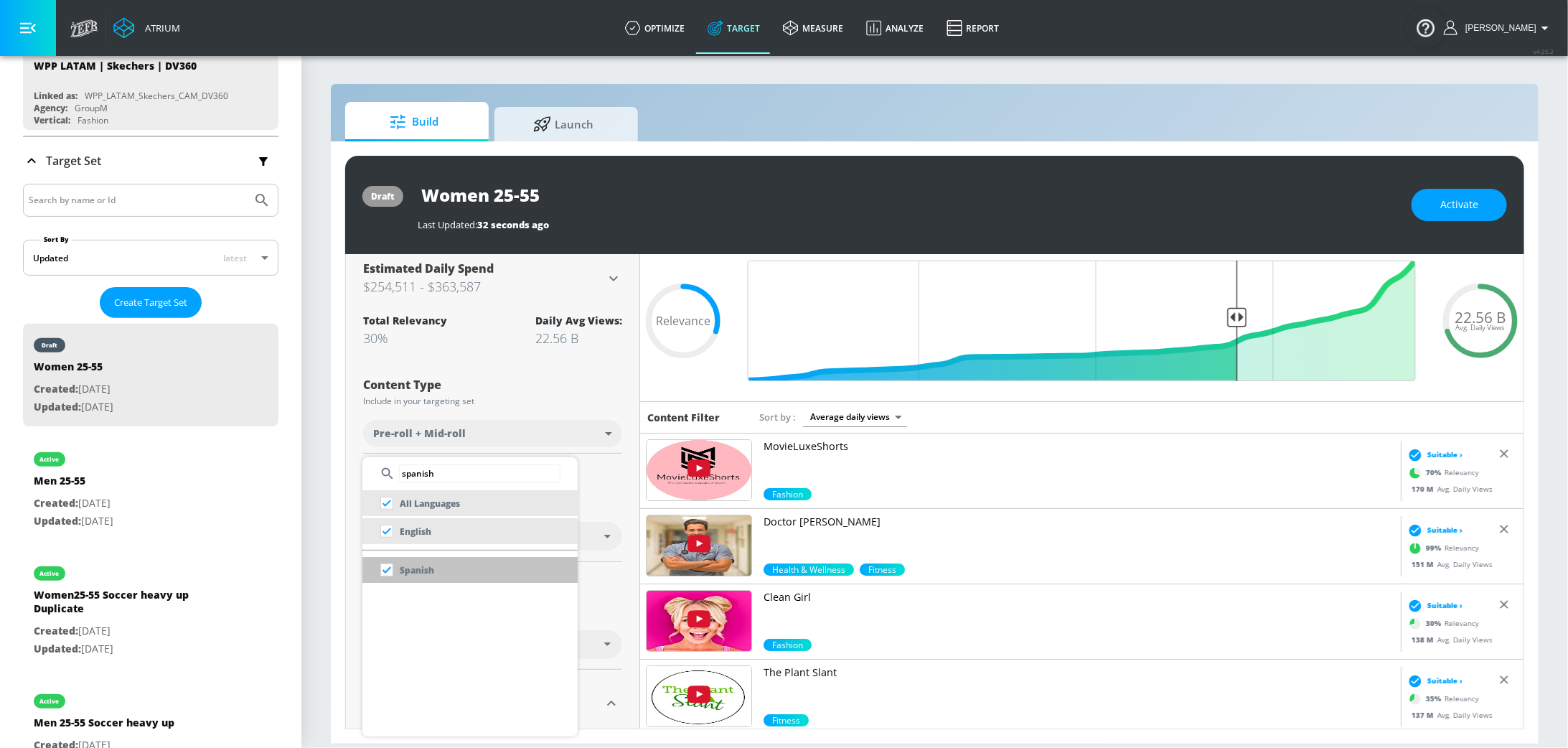
type input "spanish"
click at [387, 568] on input "checkbox" at bounding box center [386, 570] width 26 height 26
checkbox input "false"
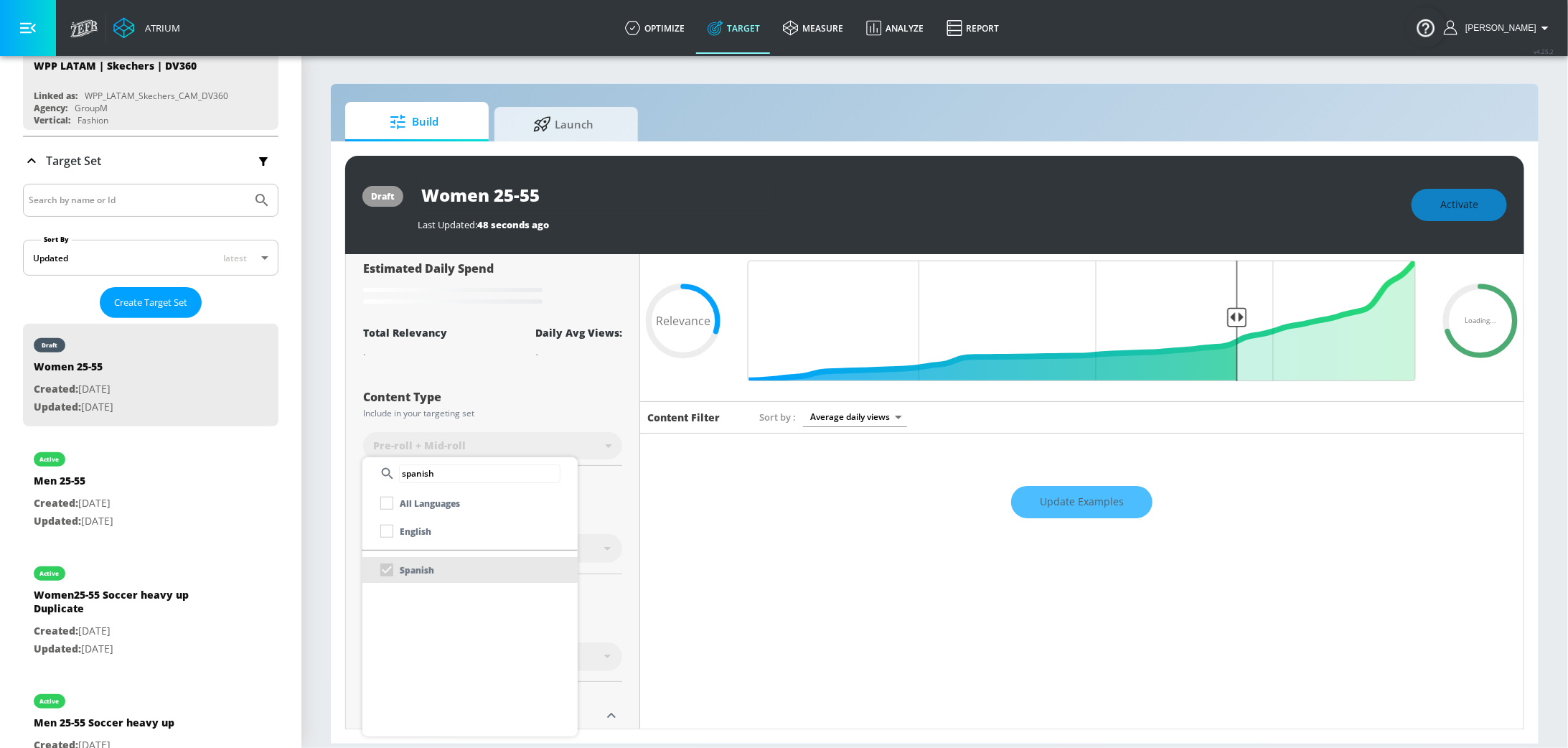
click at [614, 482] on div at bounding box center [784, 374] width 1568 height 748
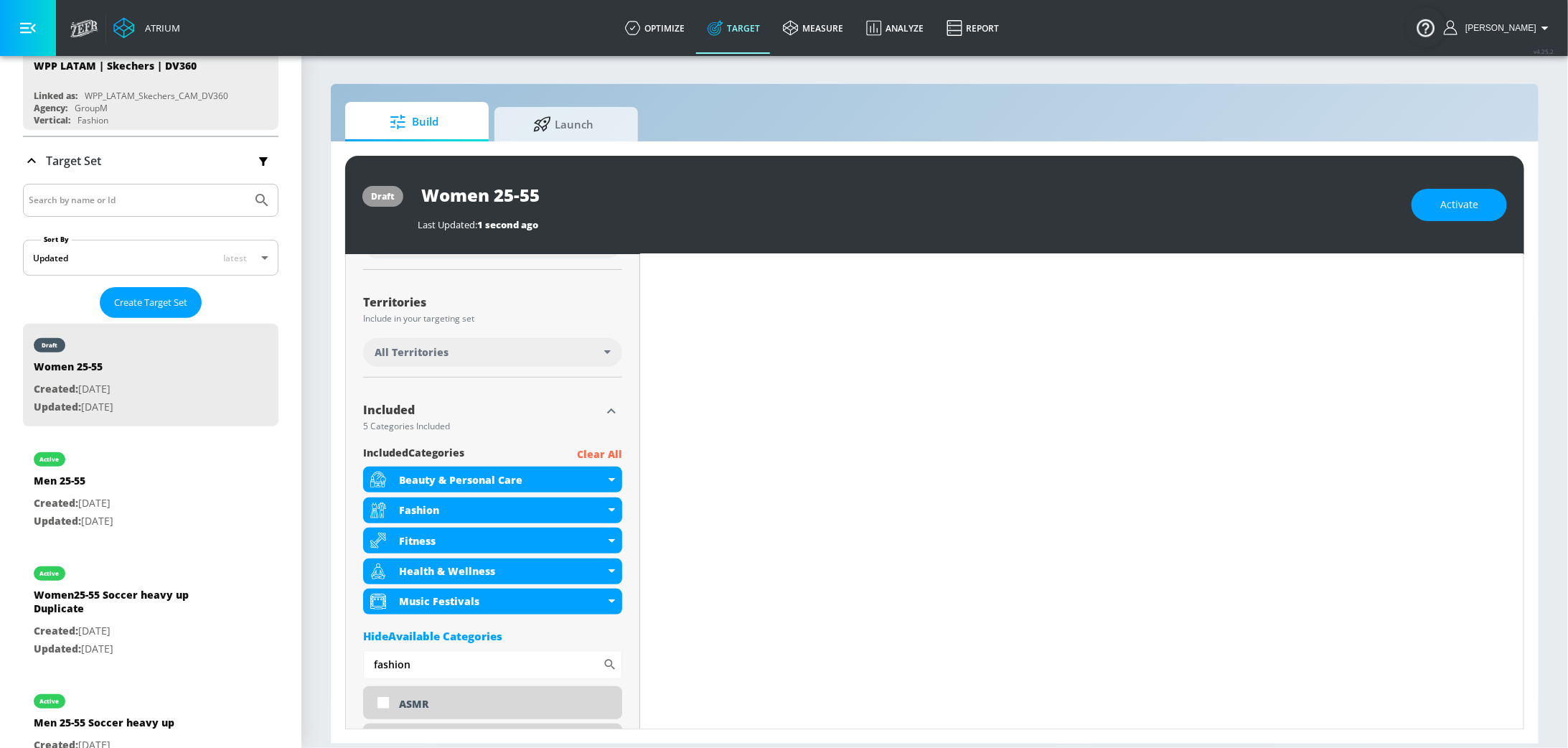
scroll to position [341, 0]
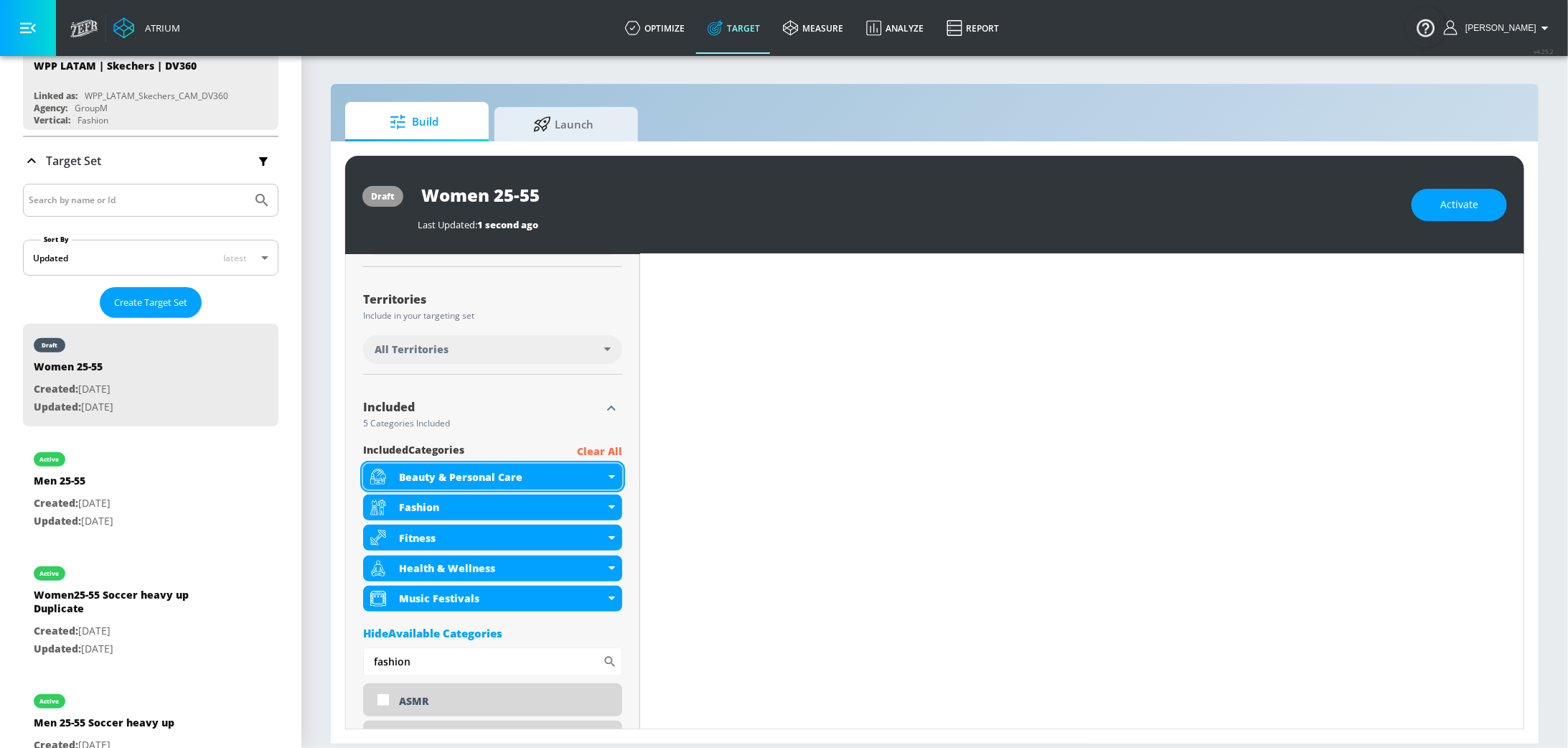
click at [615, 482] on div "Beauty & Personal Care" at bounding box center [493, 476] width 259 height 26
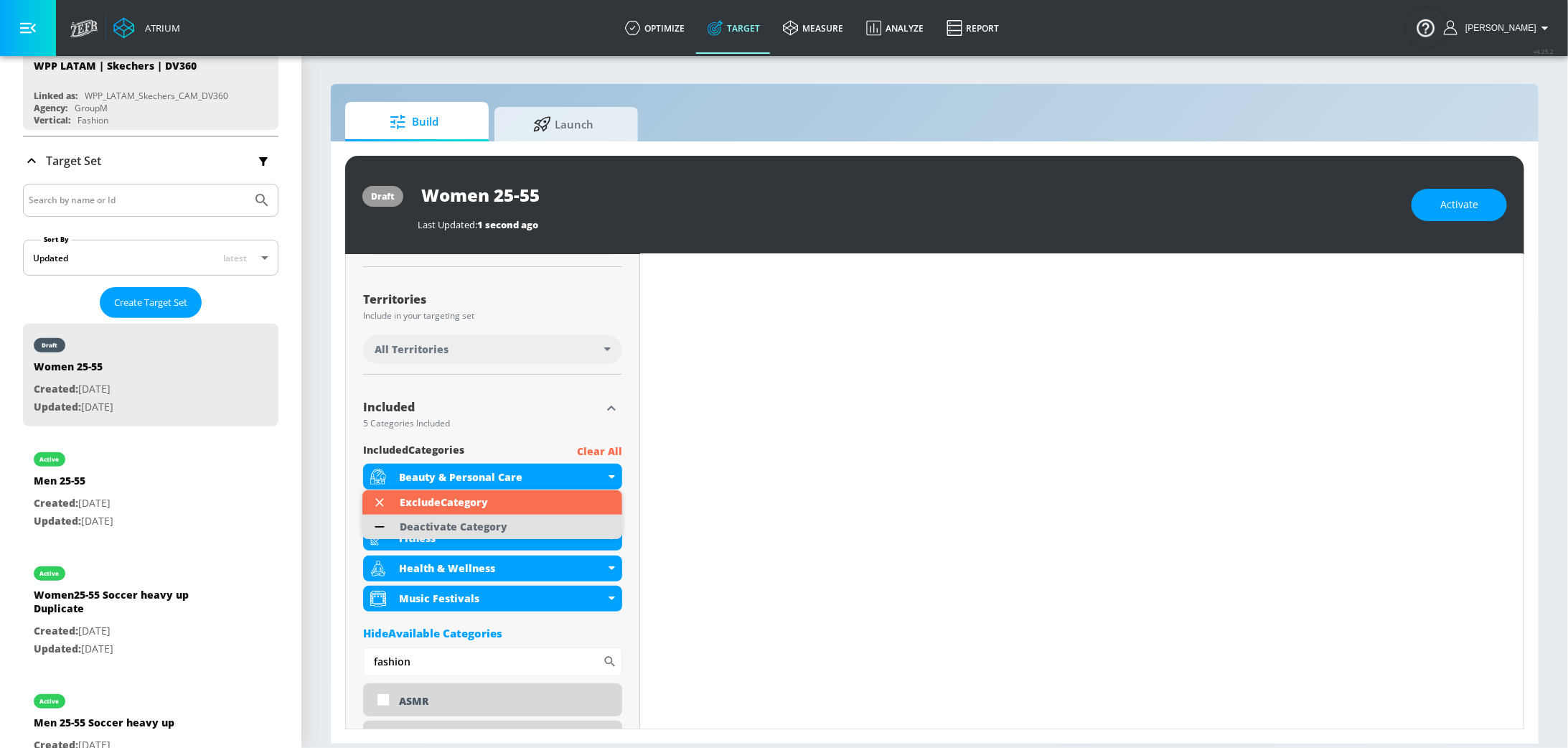
click at [520, 529] on li "Deactivate Category" at bounding box center [492, 527] width 260 height 25
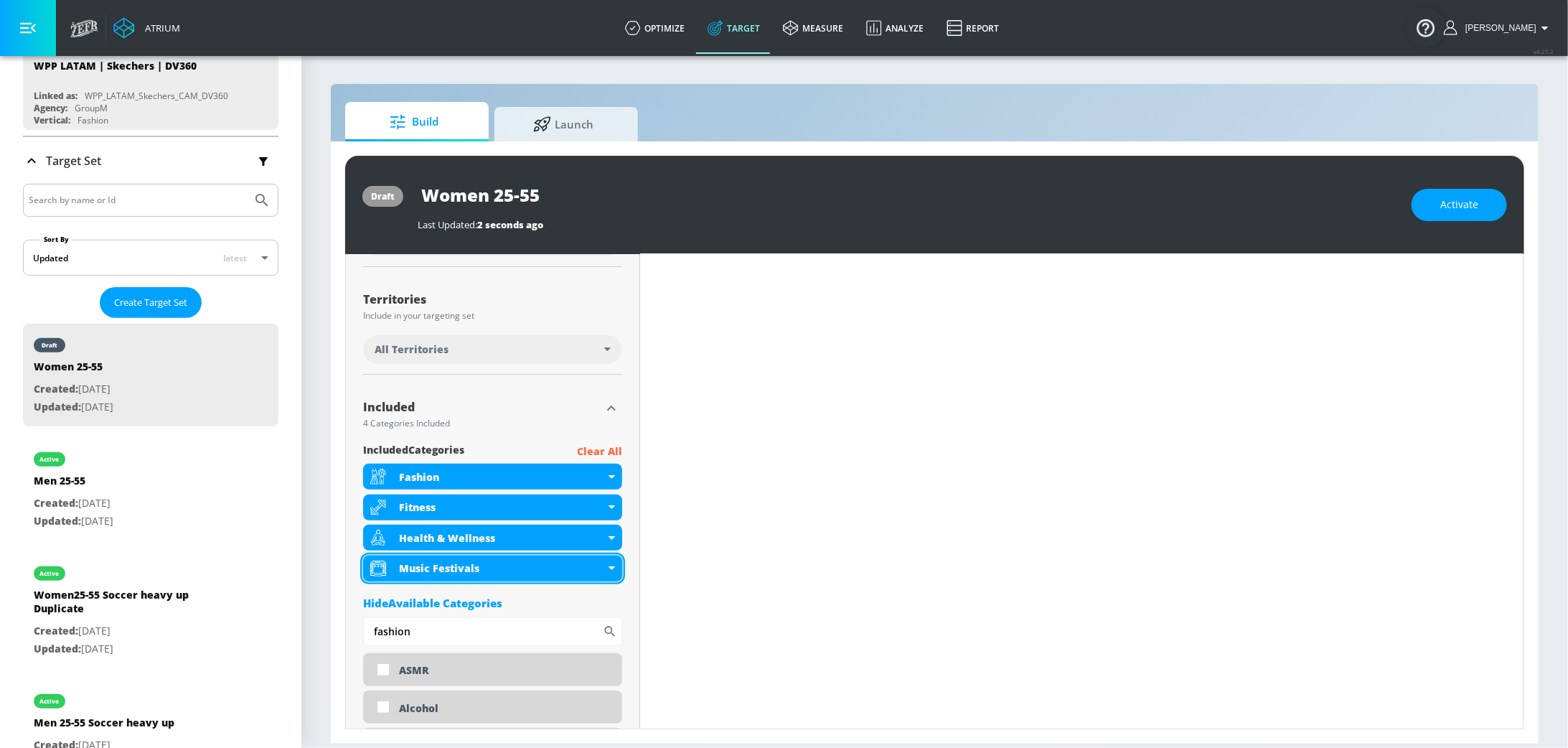
click at [614, 567] on icon at bounding box center [611, 569] width 7 height 4
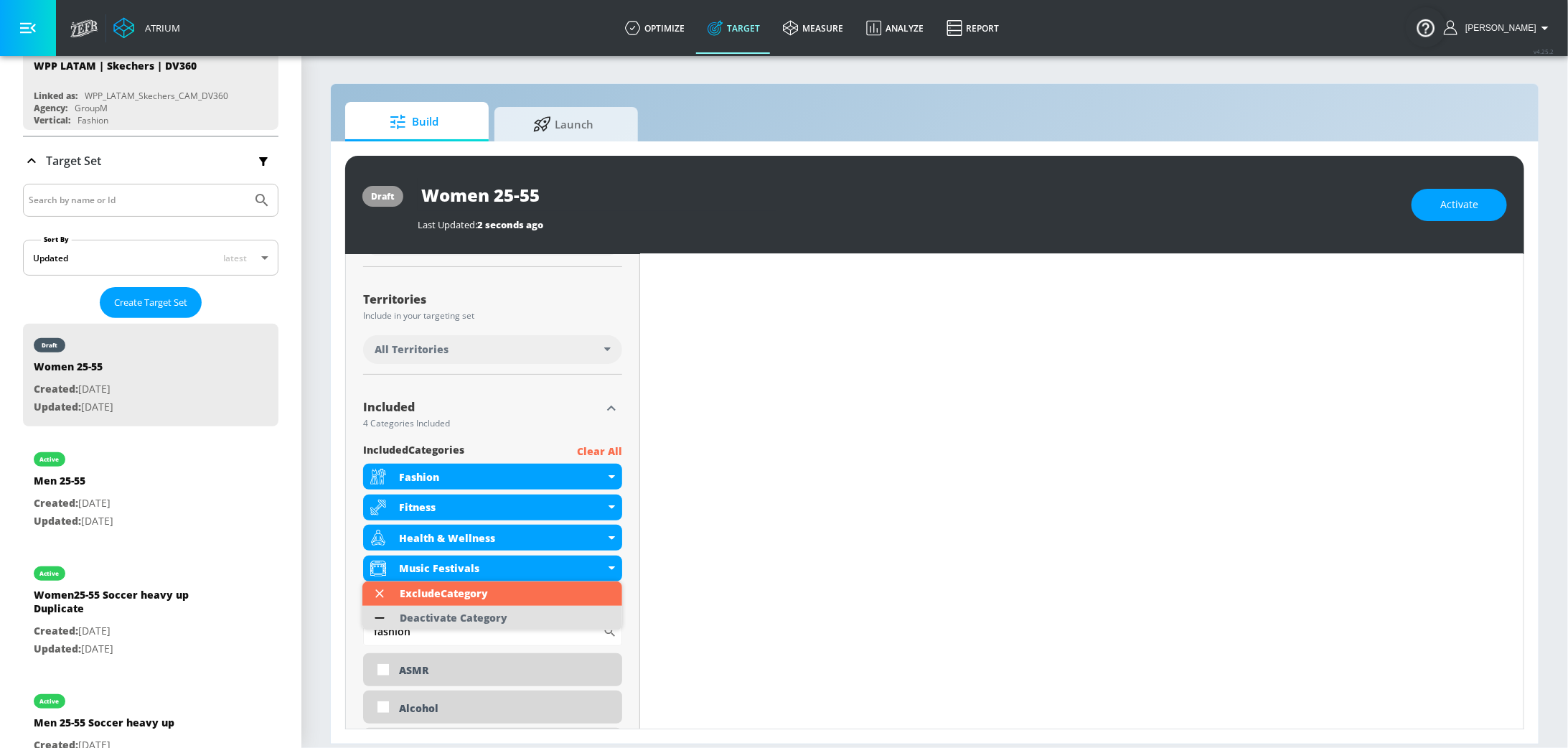
click at [503, 613] on div "Deactivate Category" at bounding box center [453, 618] width 108 height 10
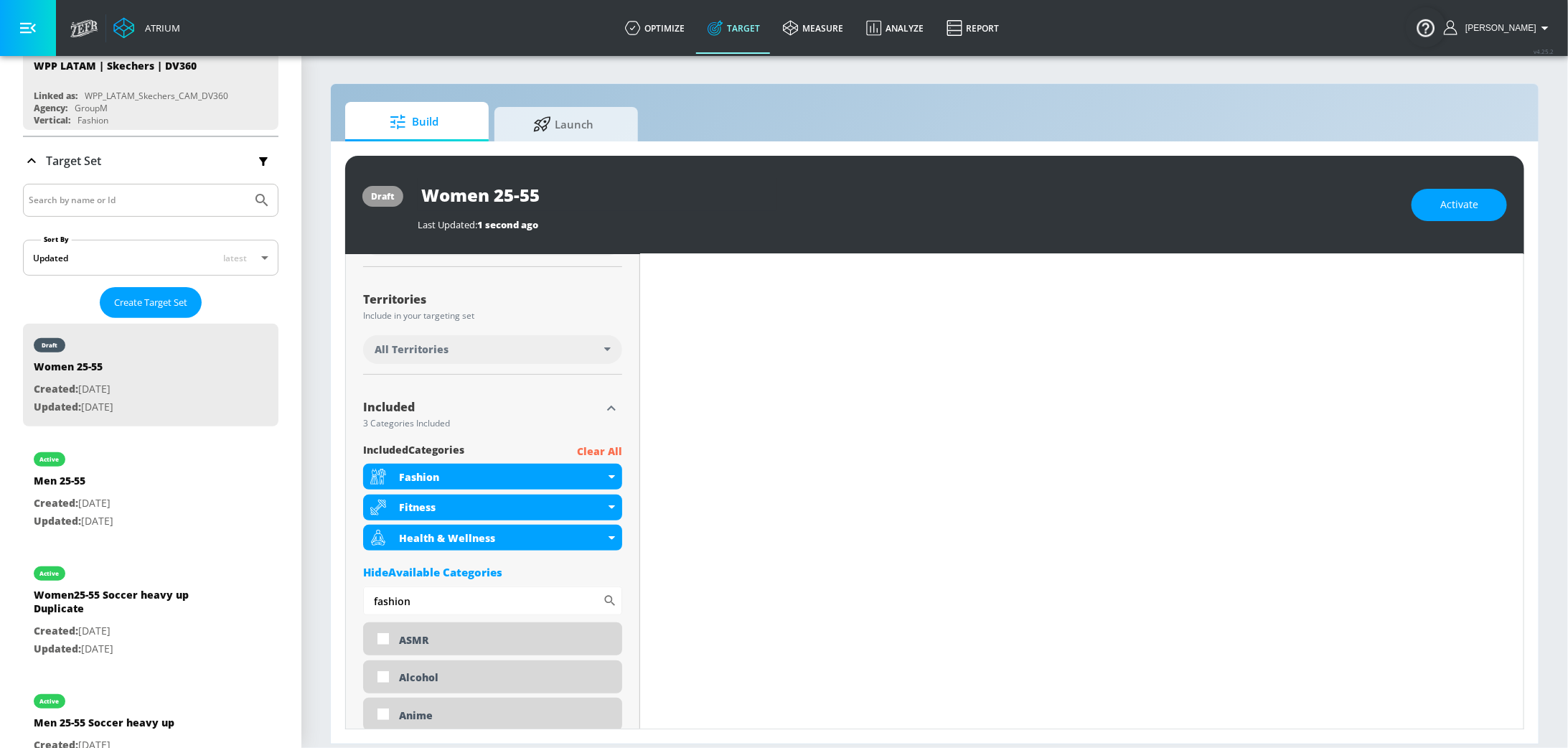
scroll to position [418, 0]
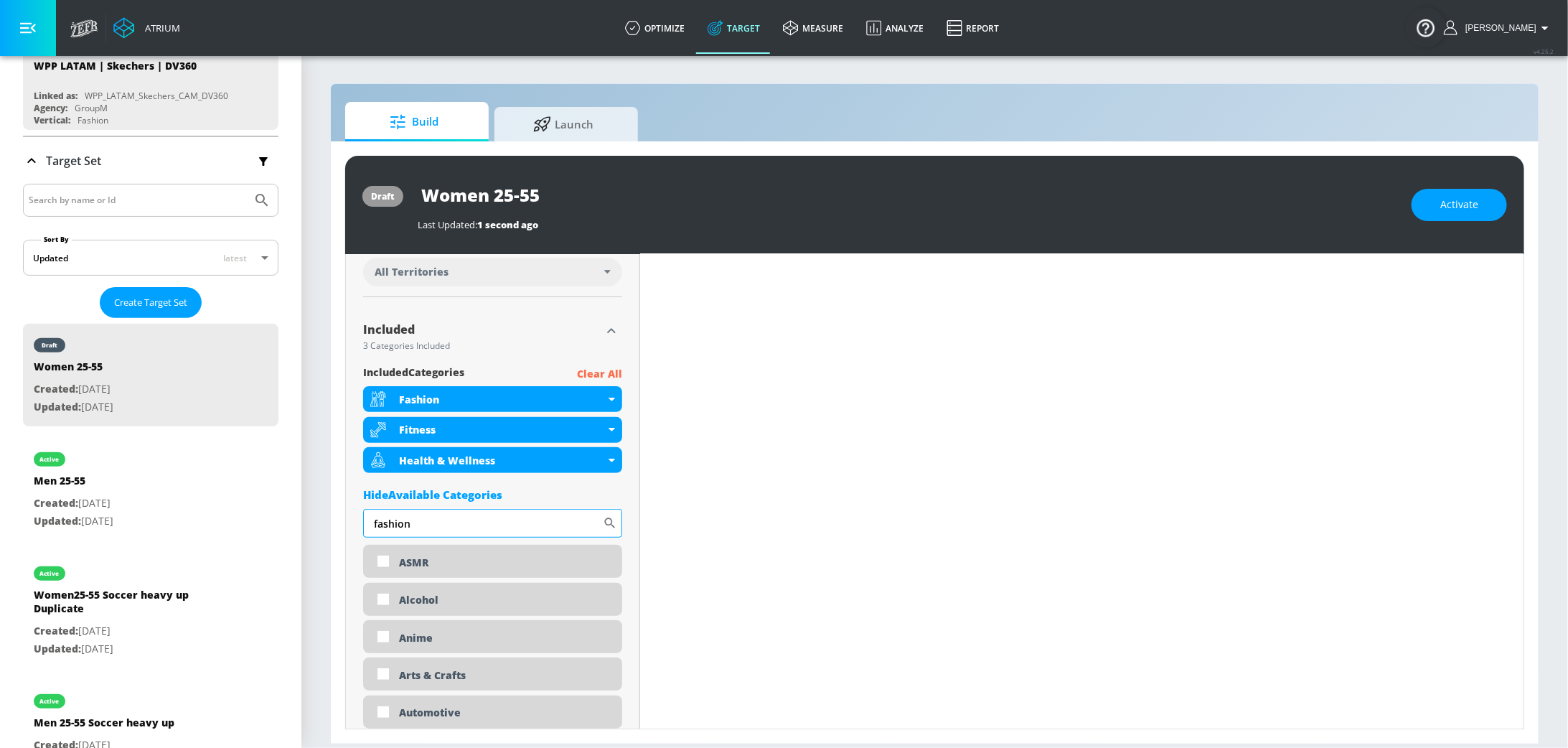
click at [419, 527] on input "fashion" at bounding box center [484, 523] width 240 height 28
type input "p"
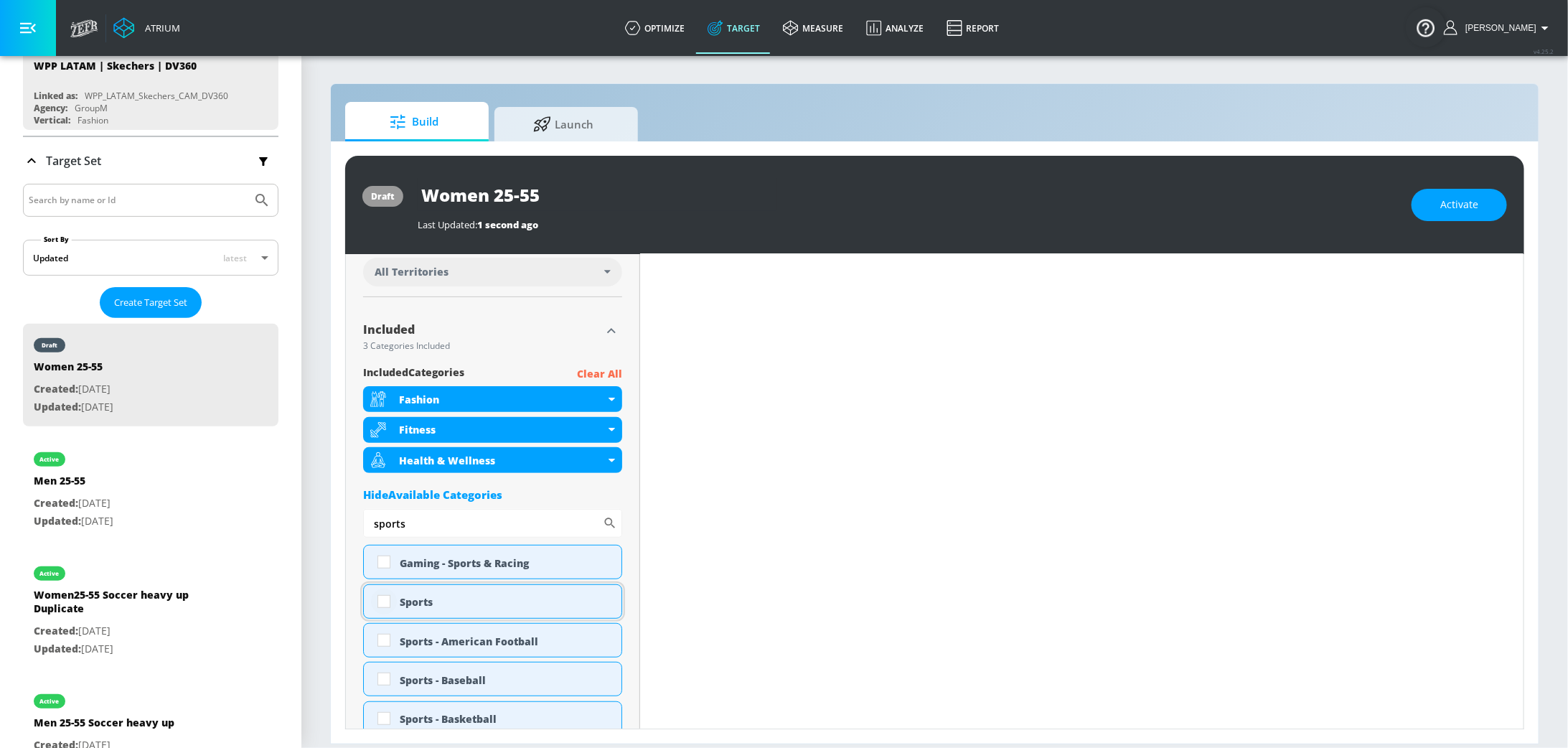
type input "sports"
click at [385, 599] on input "checkbox" at bounding box center [383, 601] width 26 height 26
checkbox input "true"
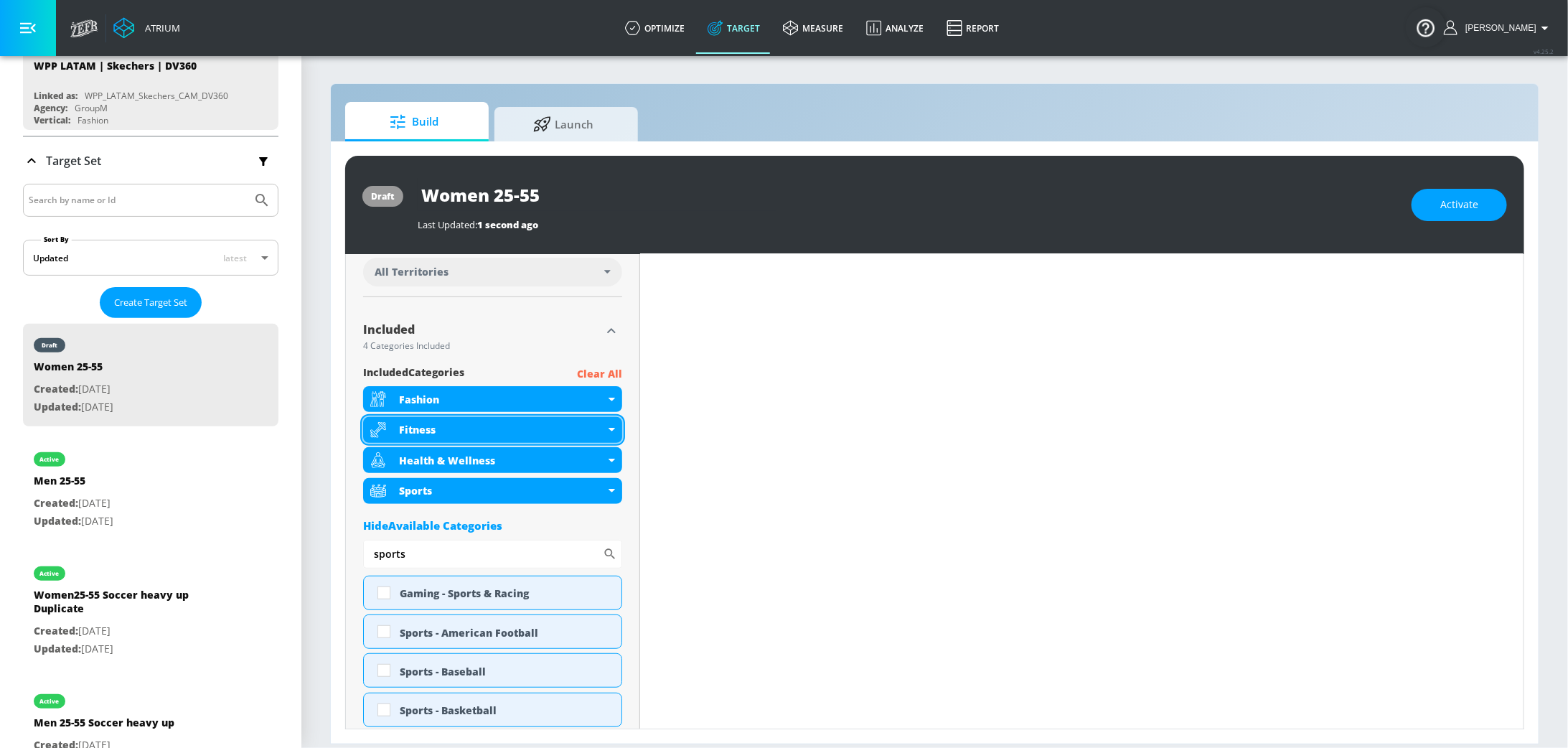
click at [612, 429] on icon at bounding box center [611, 430] width 7 height 4
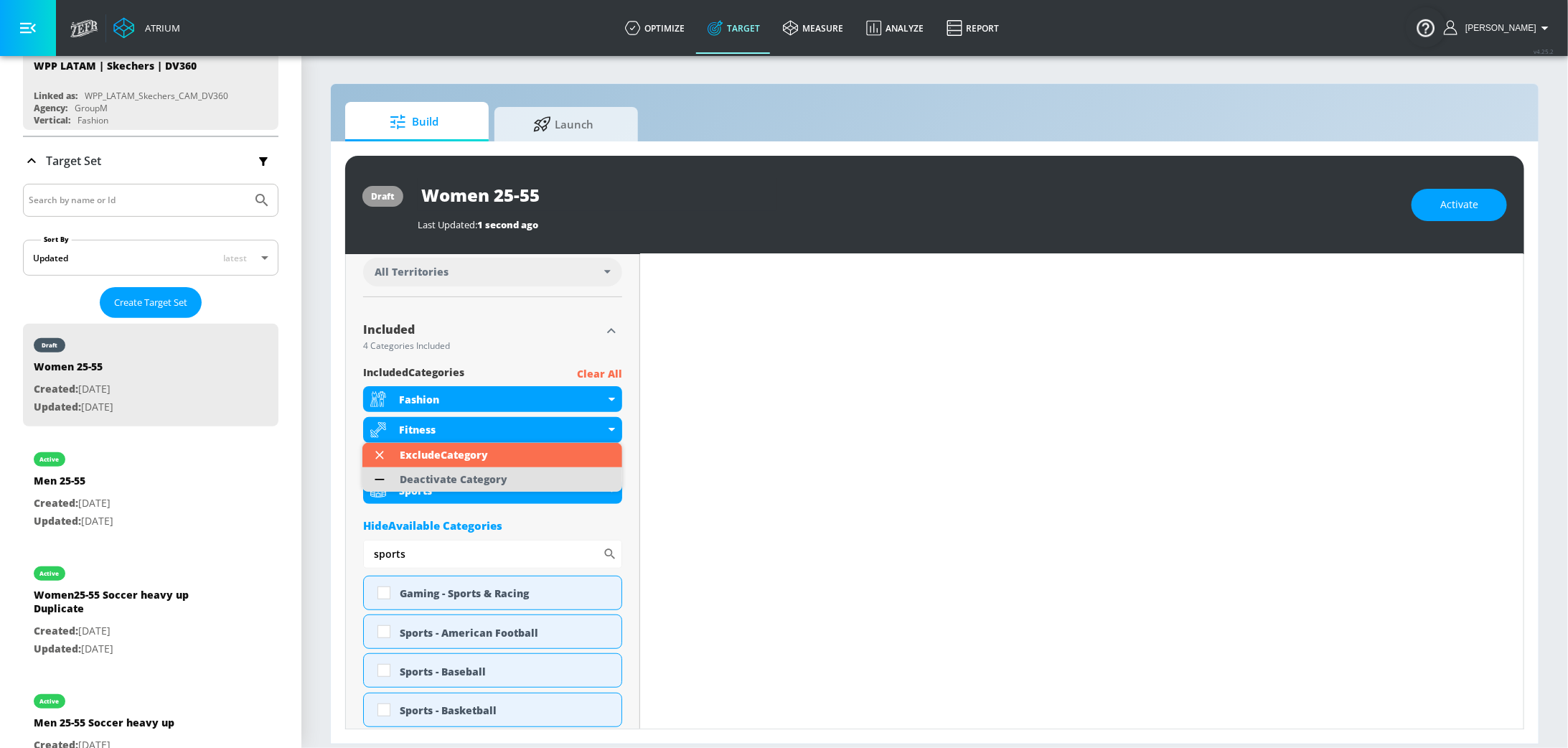
click at [518, 488] on li "Deactivate Category" at bounding box center [492, 480] width 260 height 25
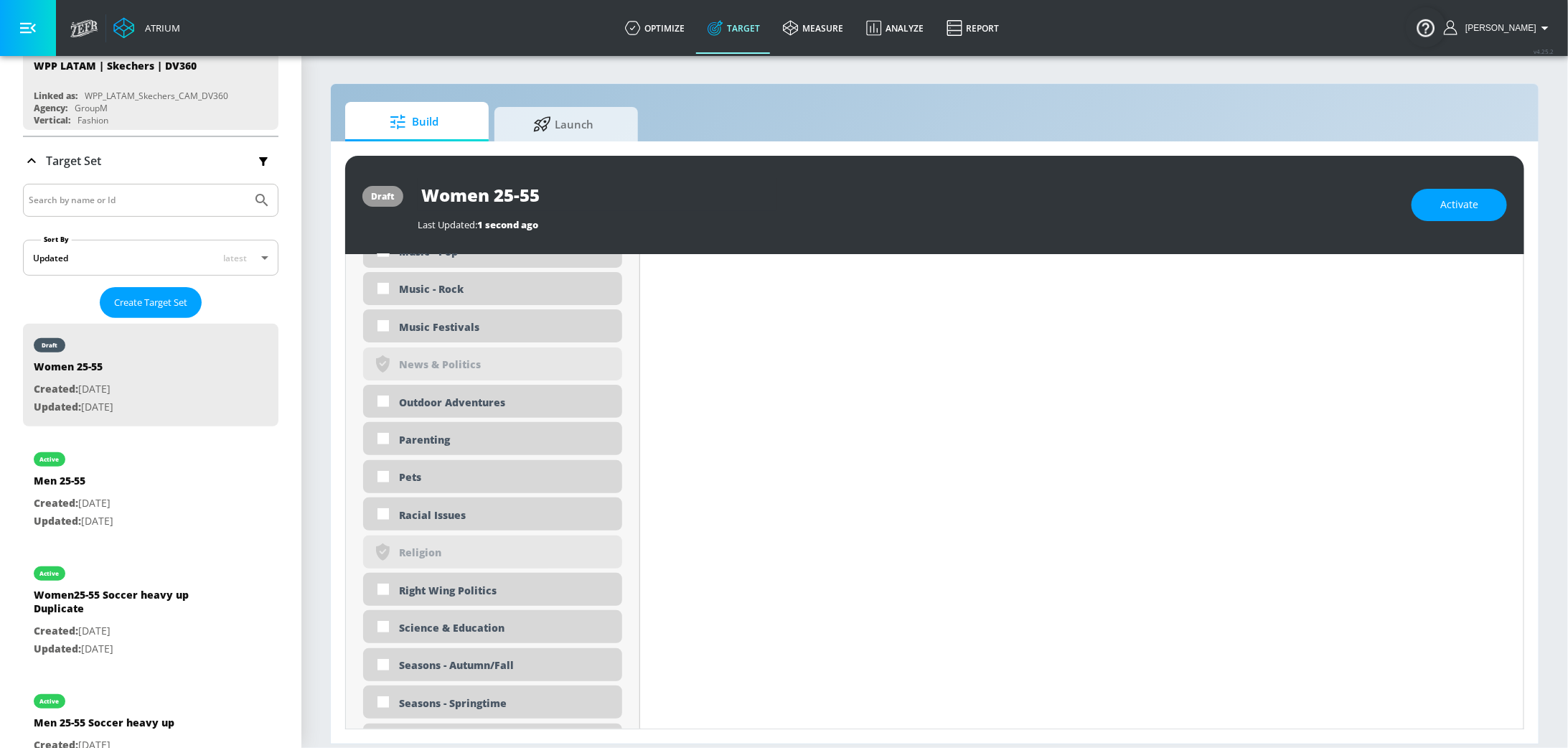
scroll to position [4326, 0]
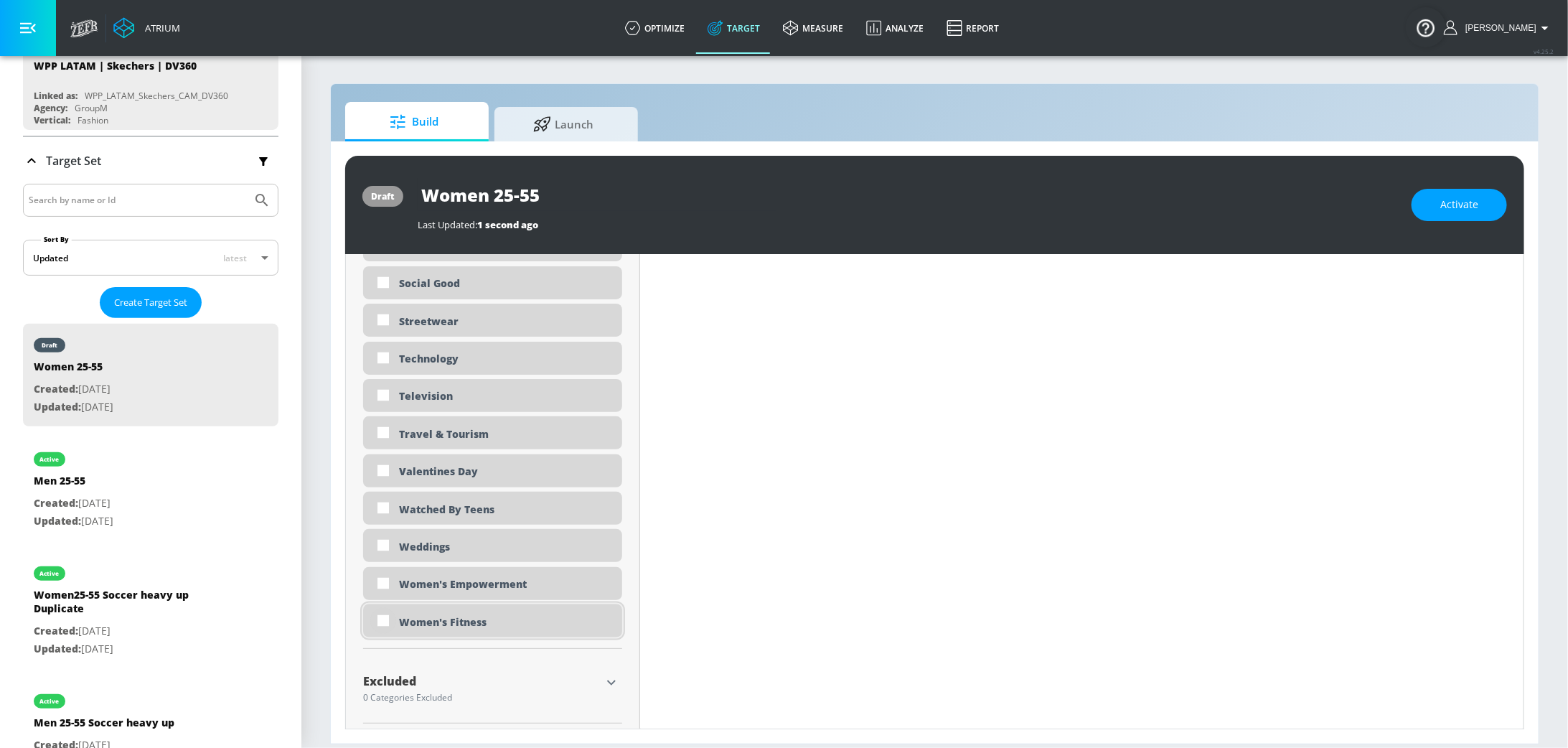
click at [382, 621] on input "checkbox" at bounding box center [383, 620] width 26 height 26
checkbox input "true"
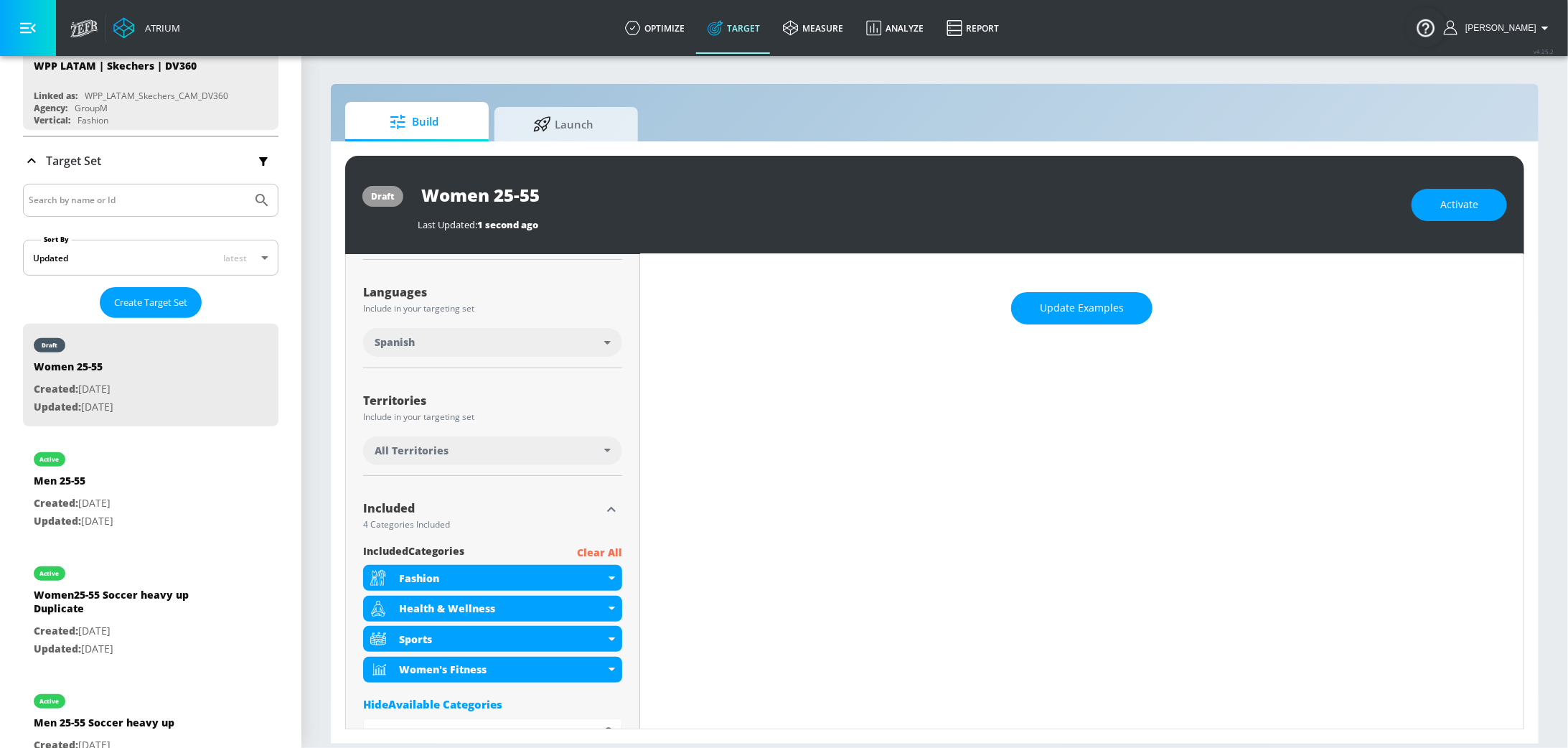
scroll to position [247, 0]
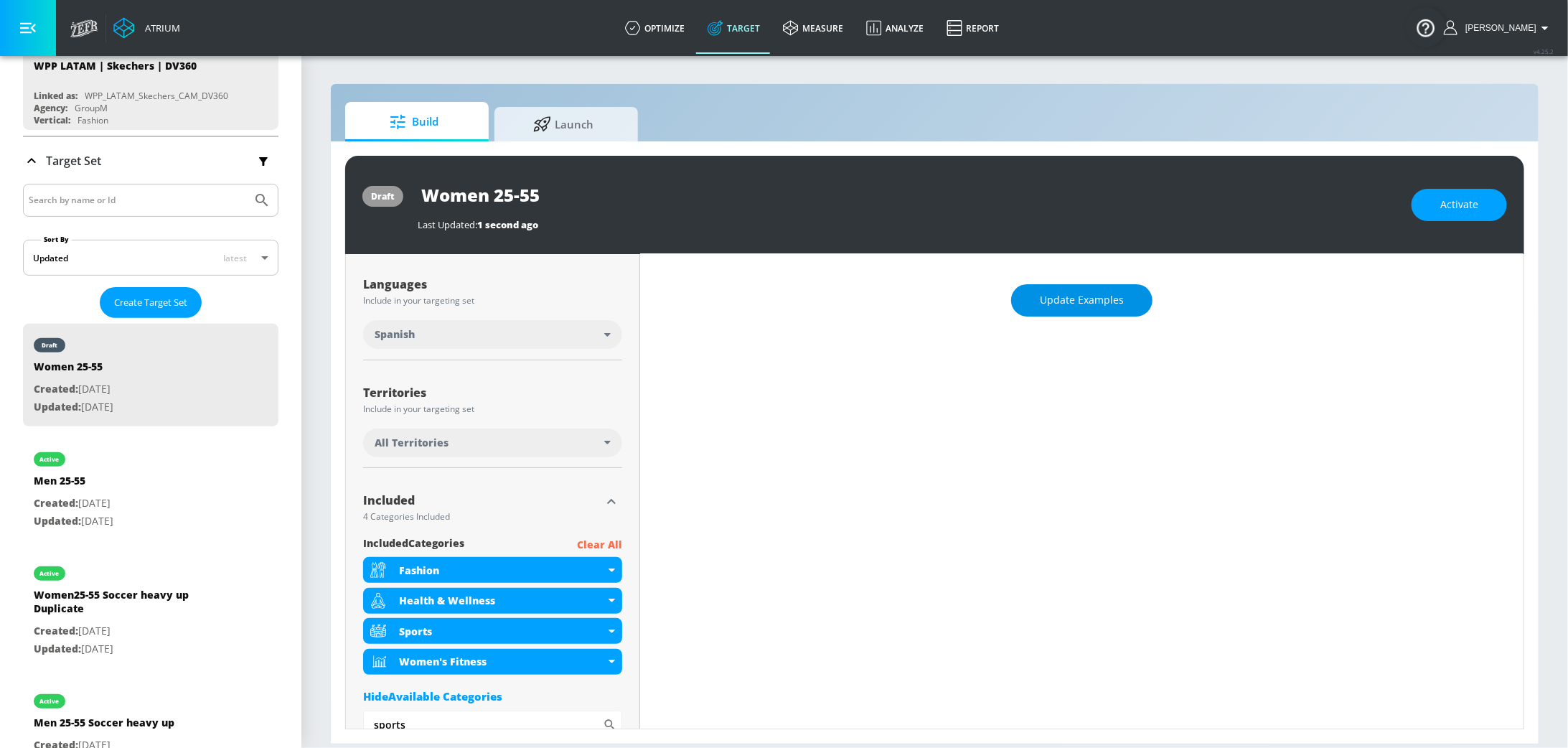
click at [1082, 312] on button "Update Examples" at bounding box center [1082, 300] width 142 height 32
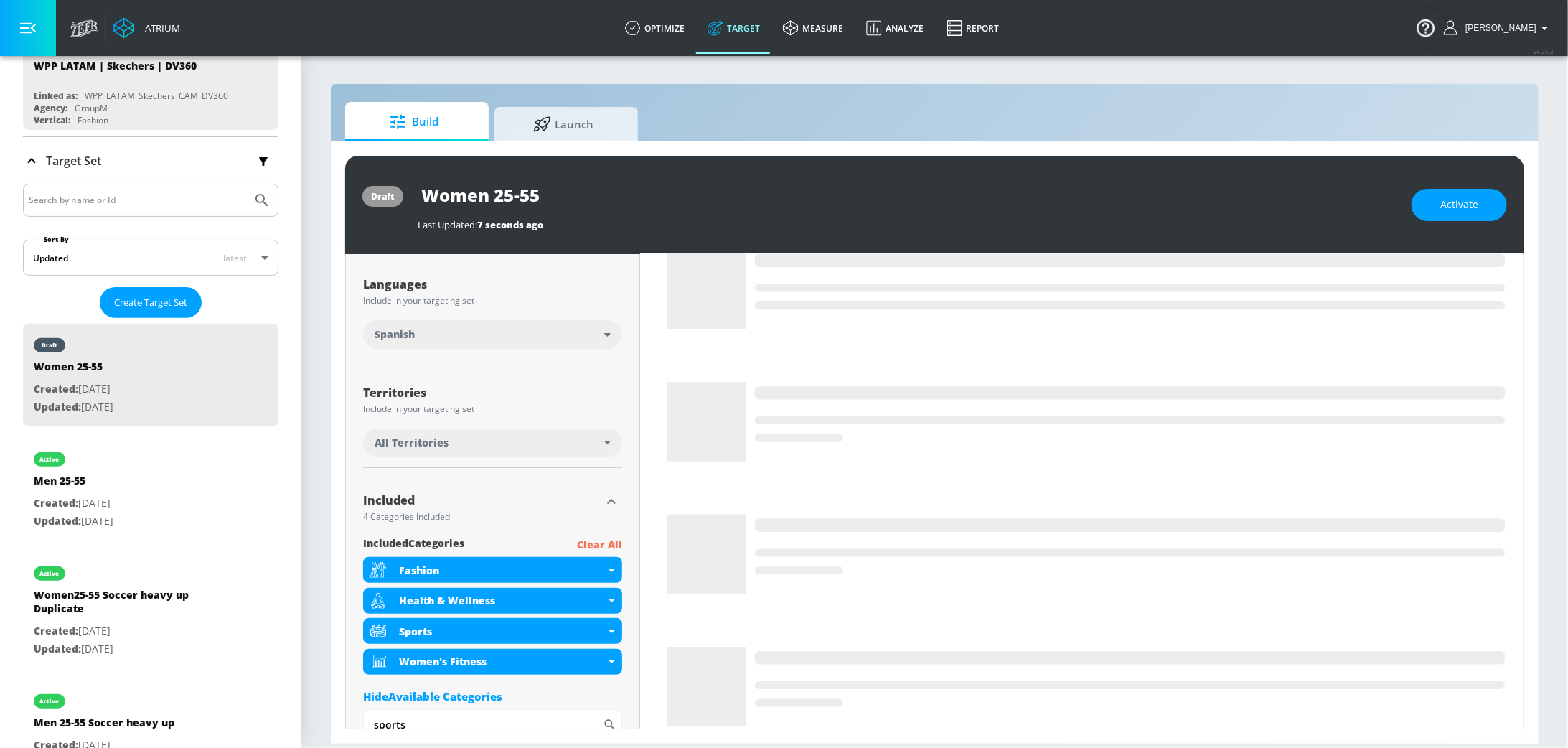
scroll to position [0, 0]
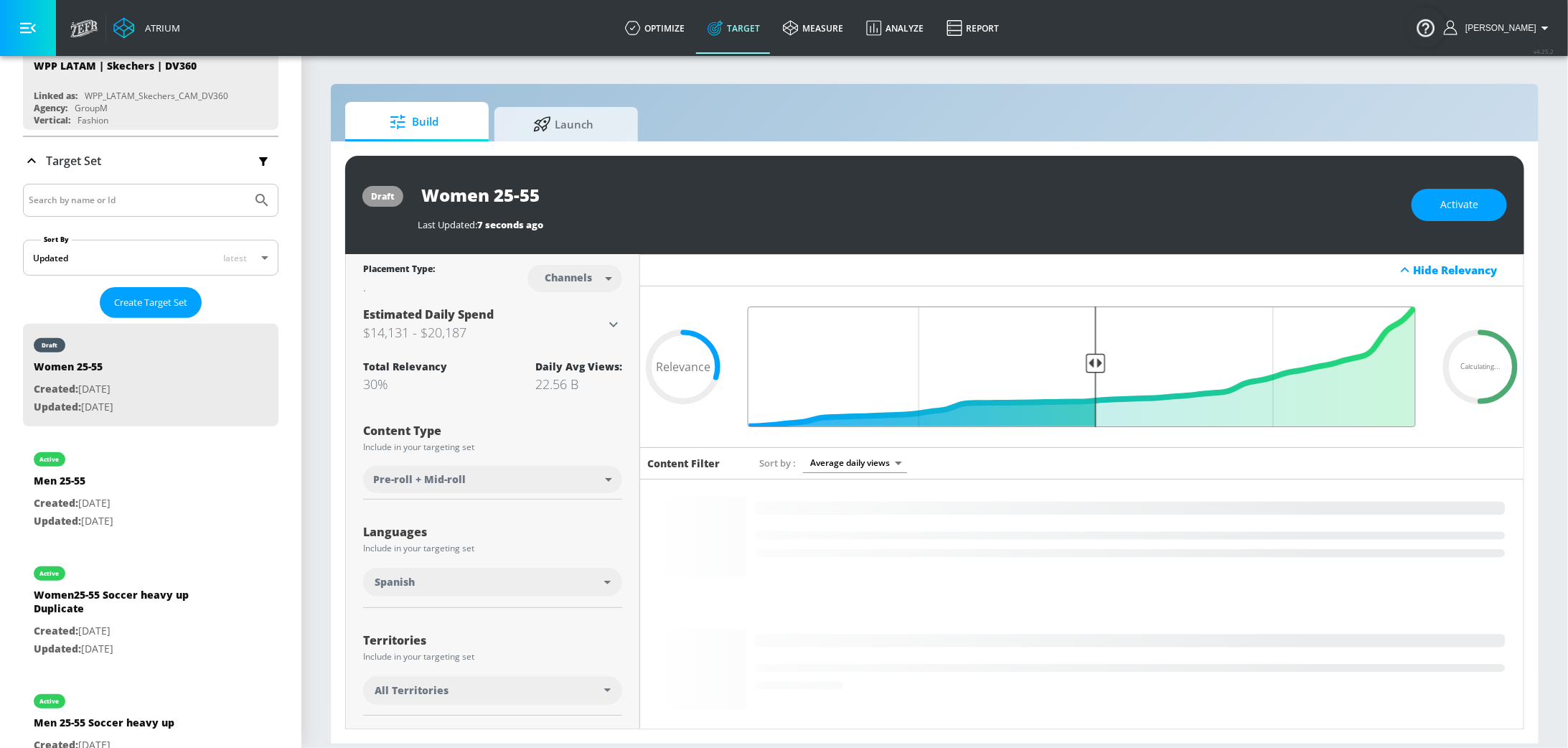
drag, startPoint x: 1235, startPoint y: 360, endPoint x: 1097, endPoint y: 365, distance: 138.1
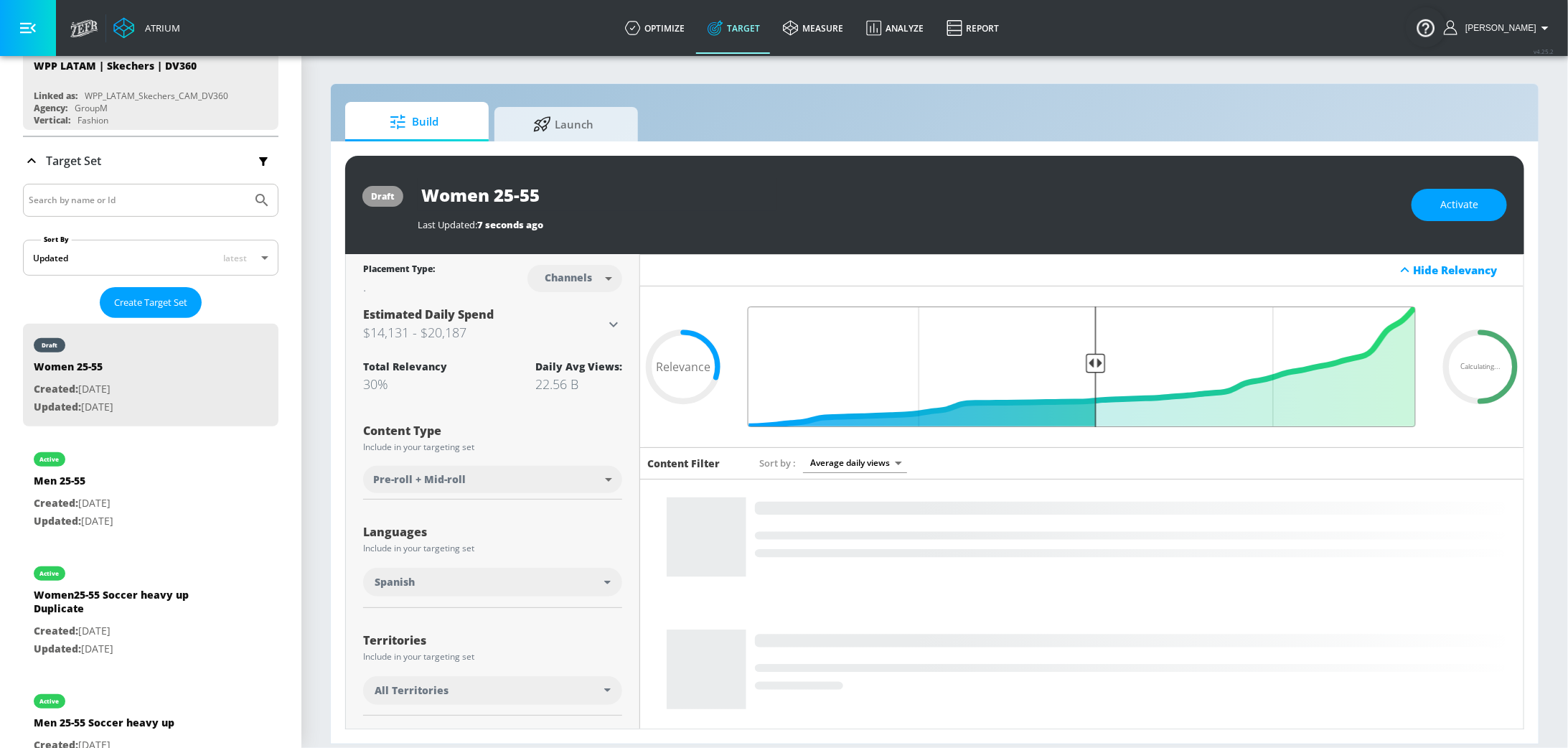
type input "0.5"
click at [1097, 366] on input "Final Threshold" at bounding box center [1082, 366] width 683 height 121
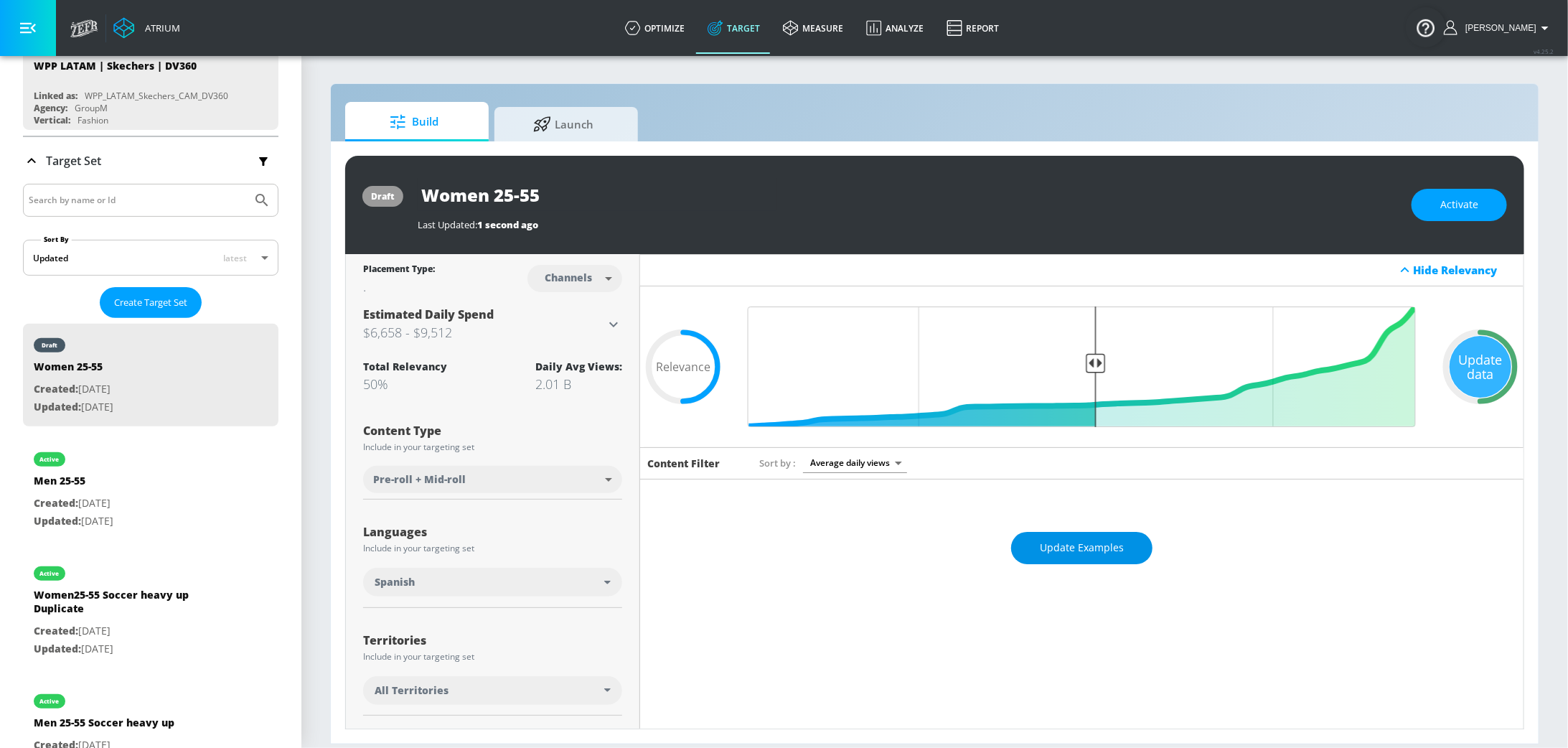
click at [1093, 540] on span "Update Examples" at bounding box center [1082, 548] width 84 height 18
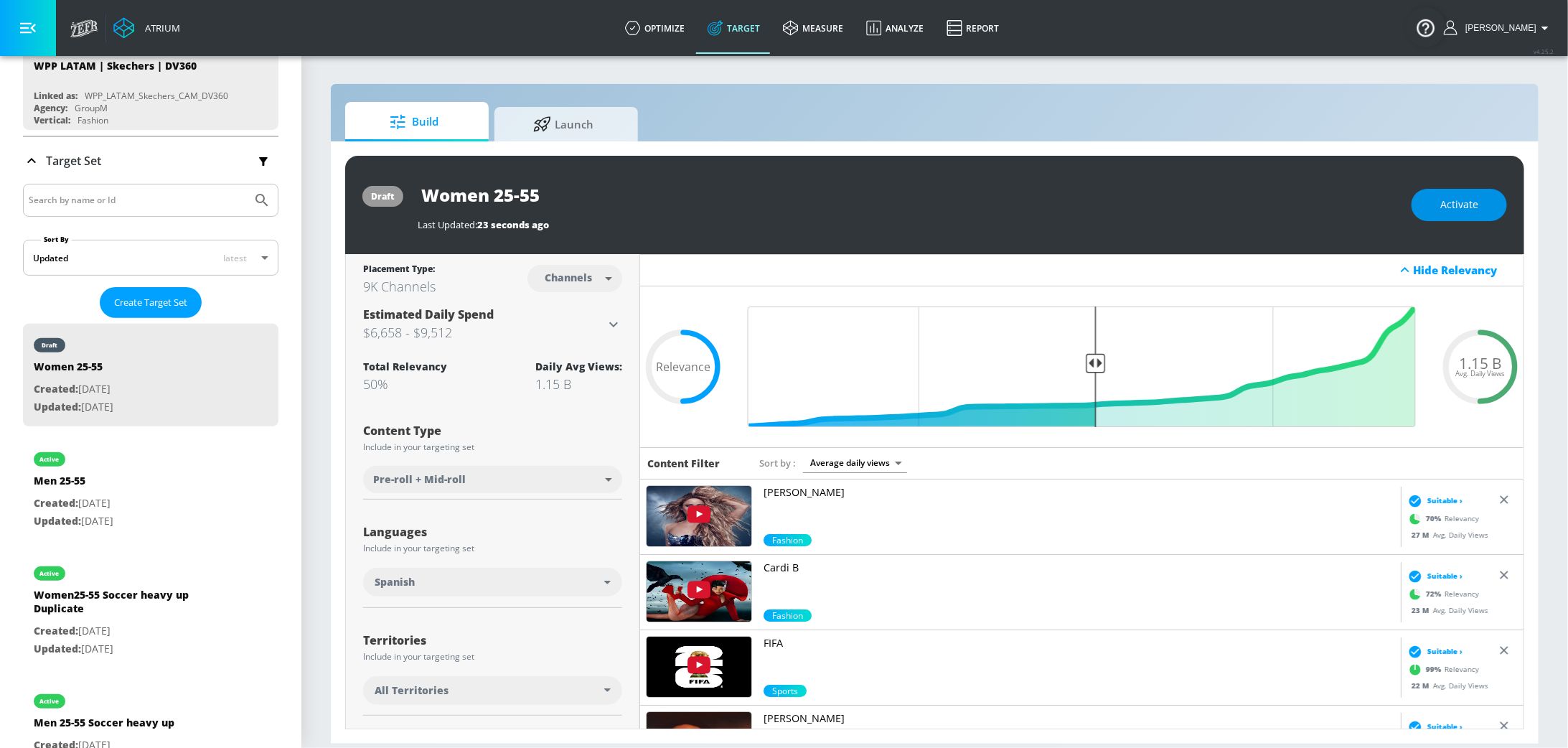
click at [1462, 212] on span "Activate" at bounding box center [1459, 204] width 38 height 18
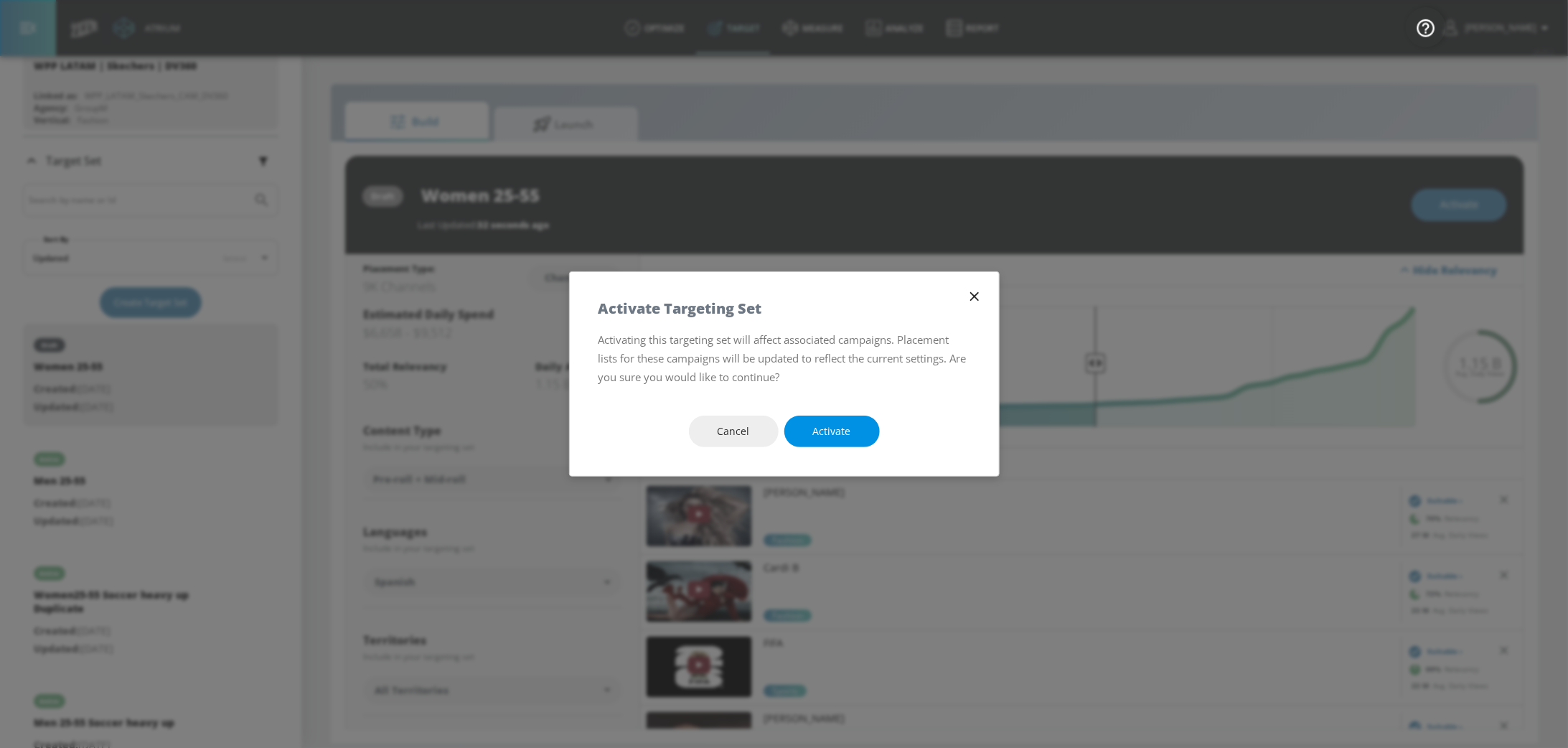
click at [856, 436] on button "Activate" at bounding box center [832, 432] width 95 height 32
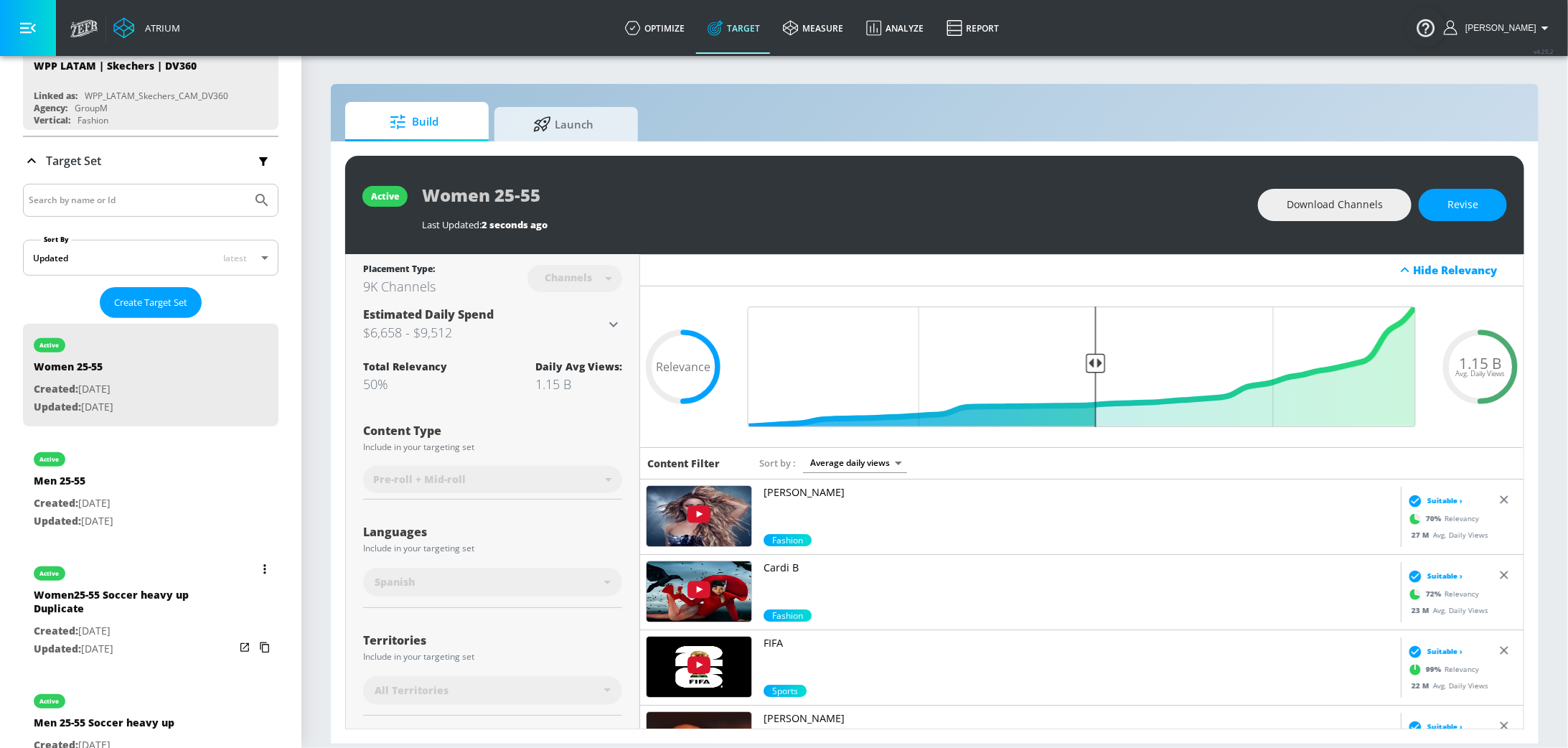
scroll to position [232, 0]
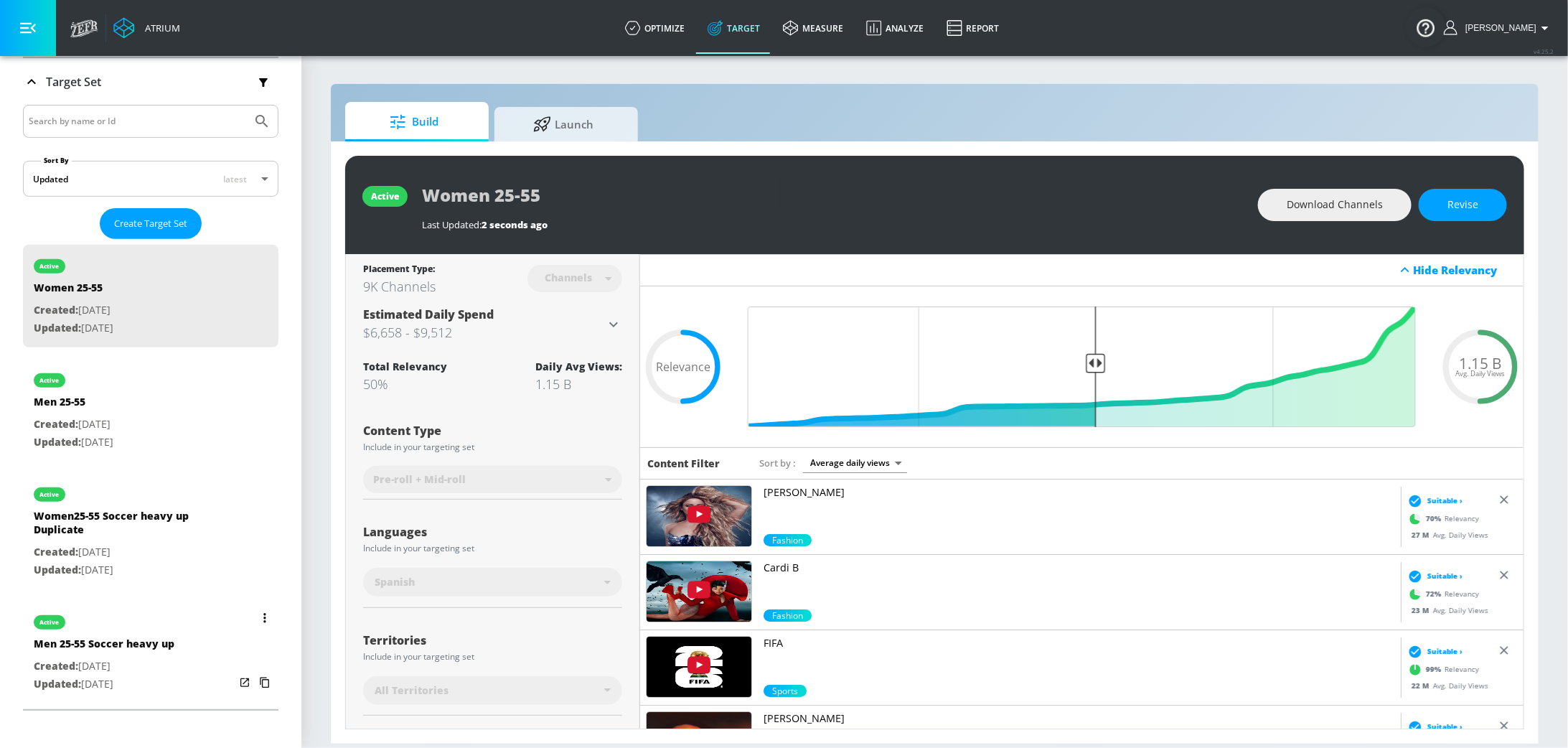
click at [104, 649] on div "Men 25-55 Soccer heavy up" at bounding box center [104, 647] width 141 height 21
type input "Men 25-55 Soccer heavy up"
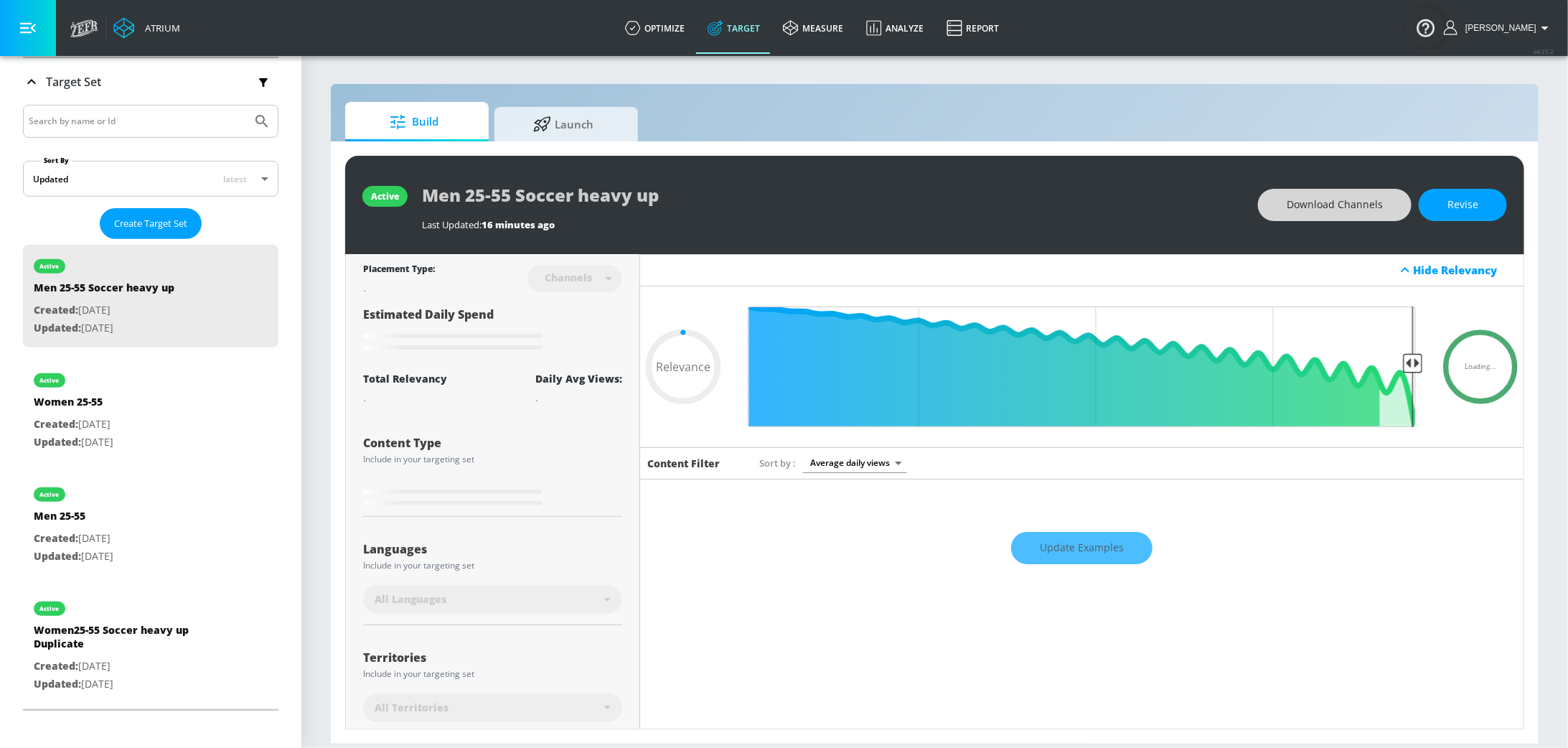
type input "0.4"
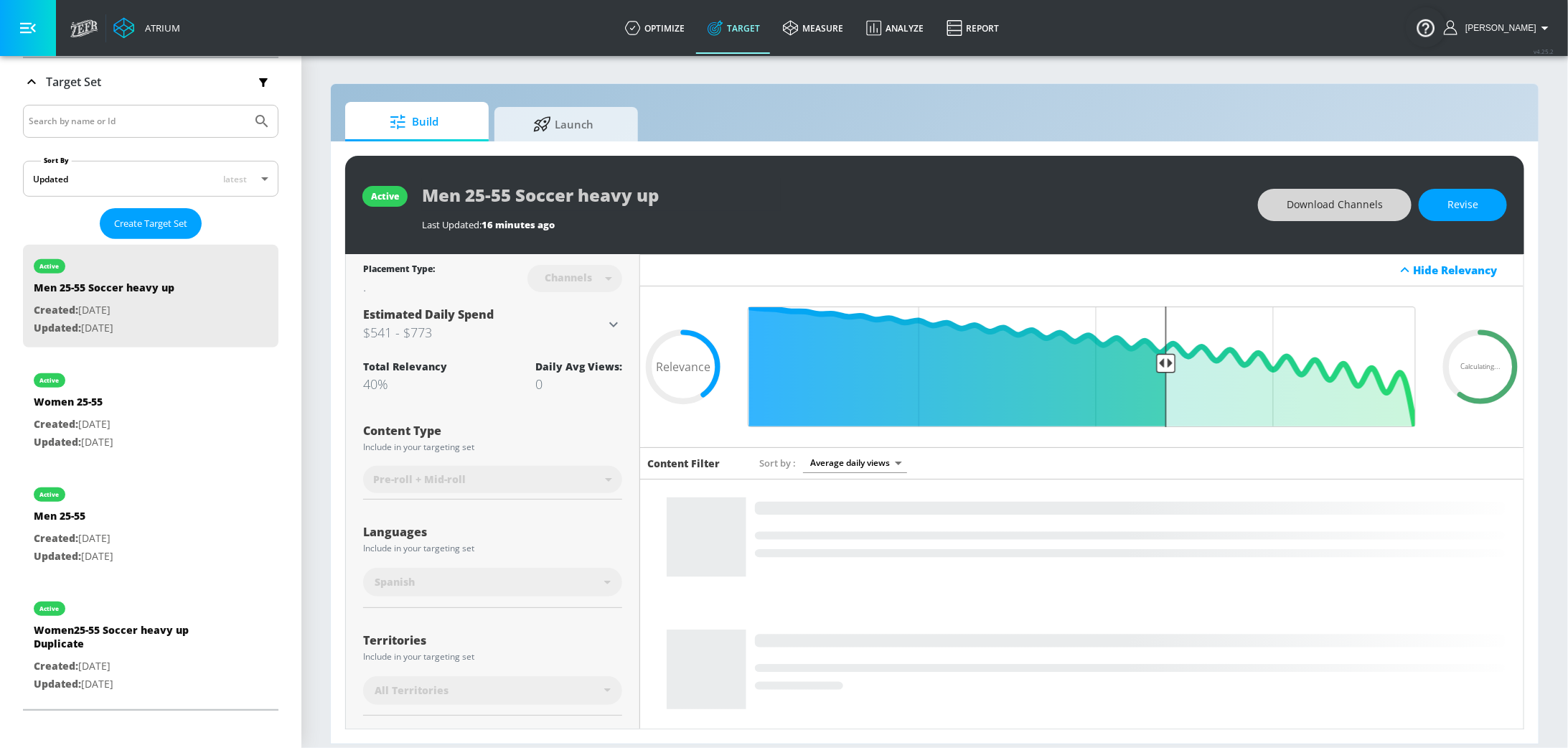
click at [1323, 203] on span "Download Channels" at bounding box center [1336, 204] width 96 height 18
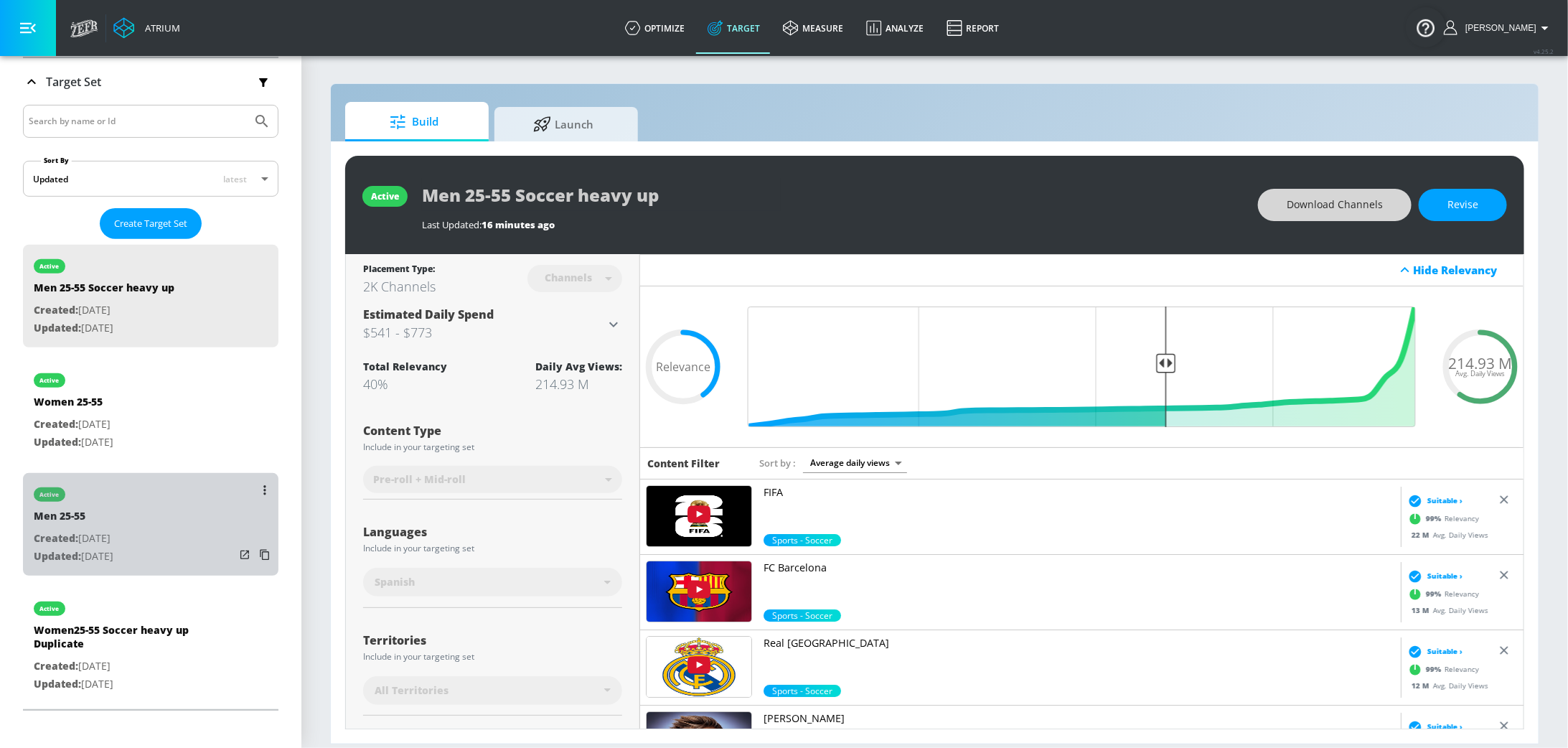
click at [148, 541] on div "active Men 25-55 Created: Sep. 10, 2025 Updated: Sep. 10, 2025" at bounding box center [150, 524] width 256 height 103
type input "Men 25-55"
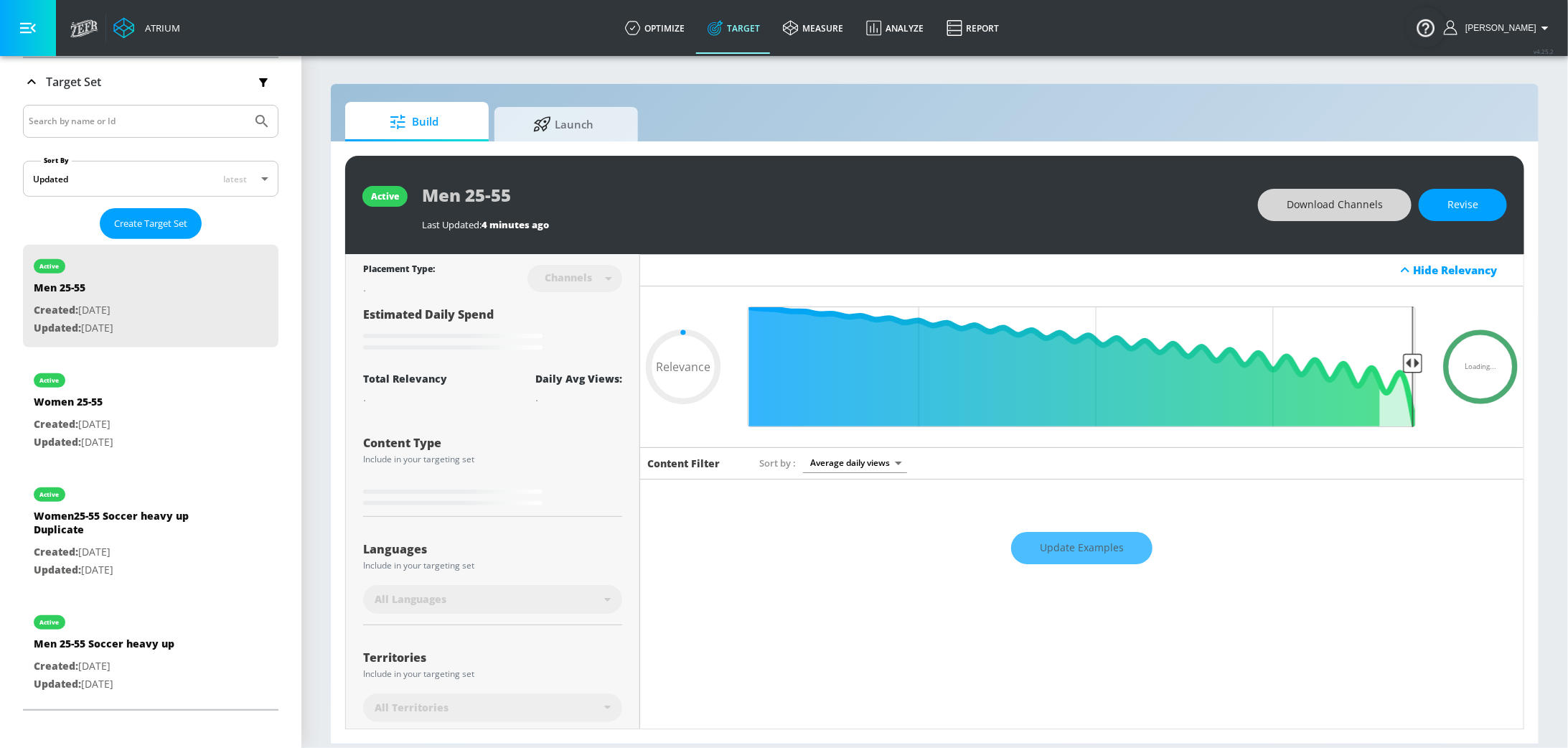
click at [1346, 202] on span "Download Channels" at bounding box center [1336, 204] width 96 height 18
type input "0.5"
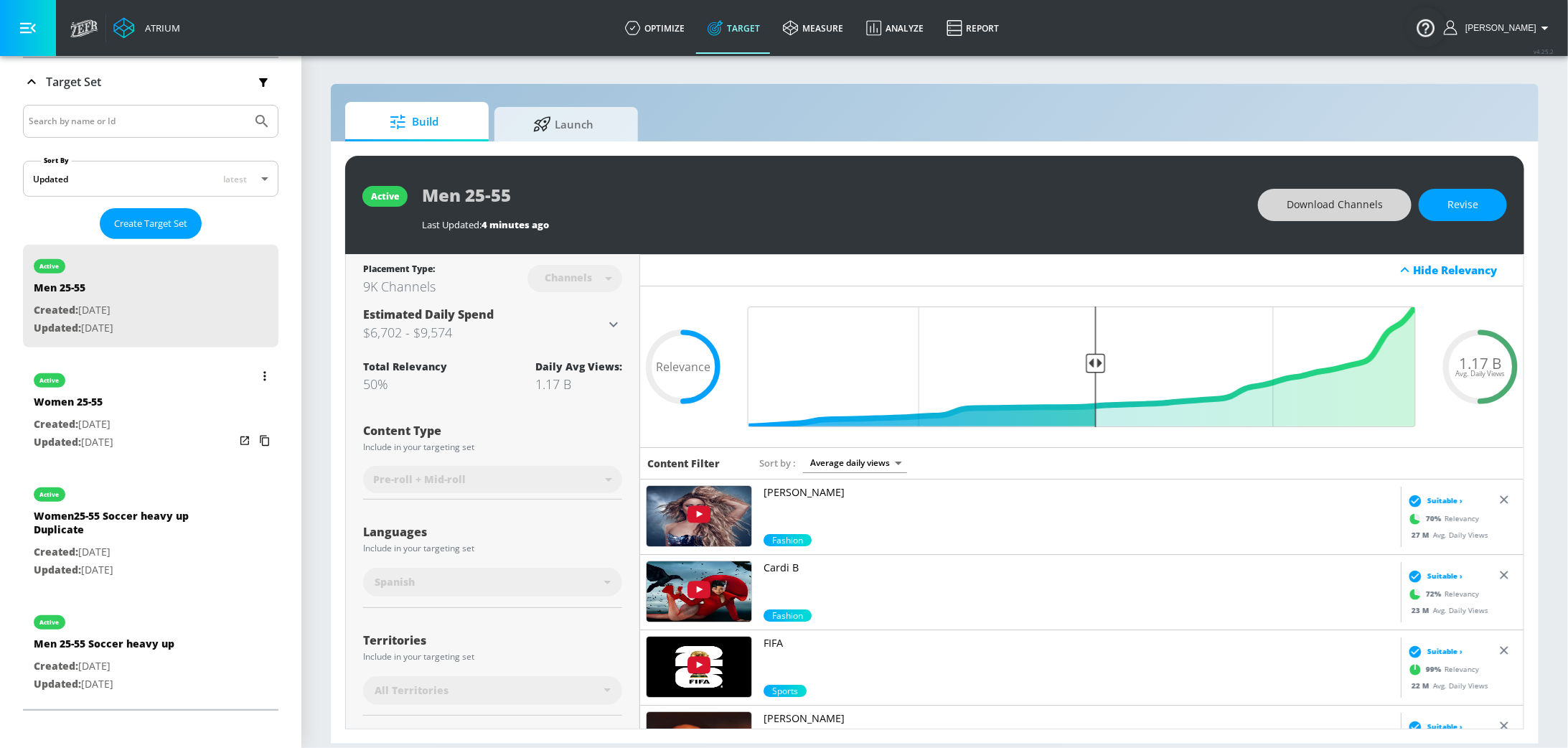
click at [113, 418] on p "Created: Sep. 10, 2025" at bounding box center [74, 424] width 79 height 18
type input "Women 25-55"
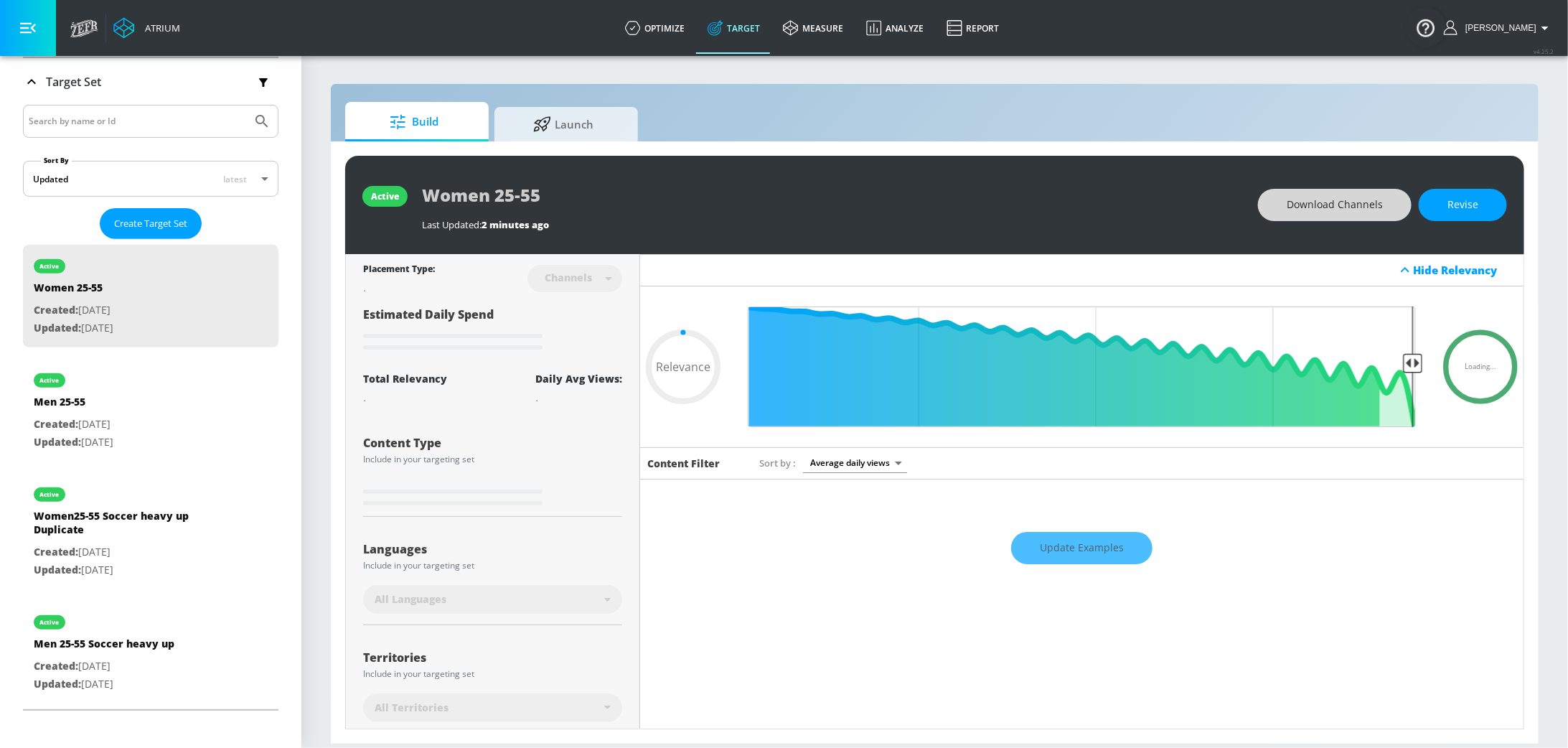
type input "0.5"
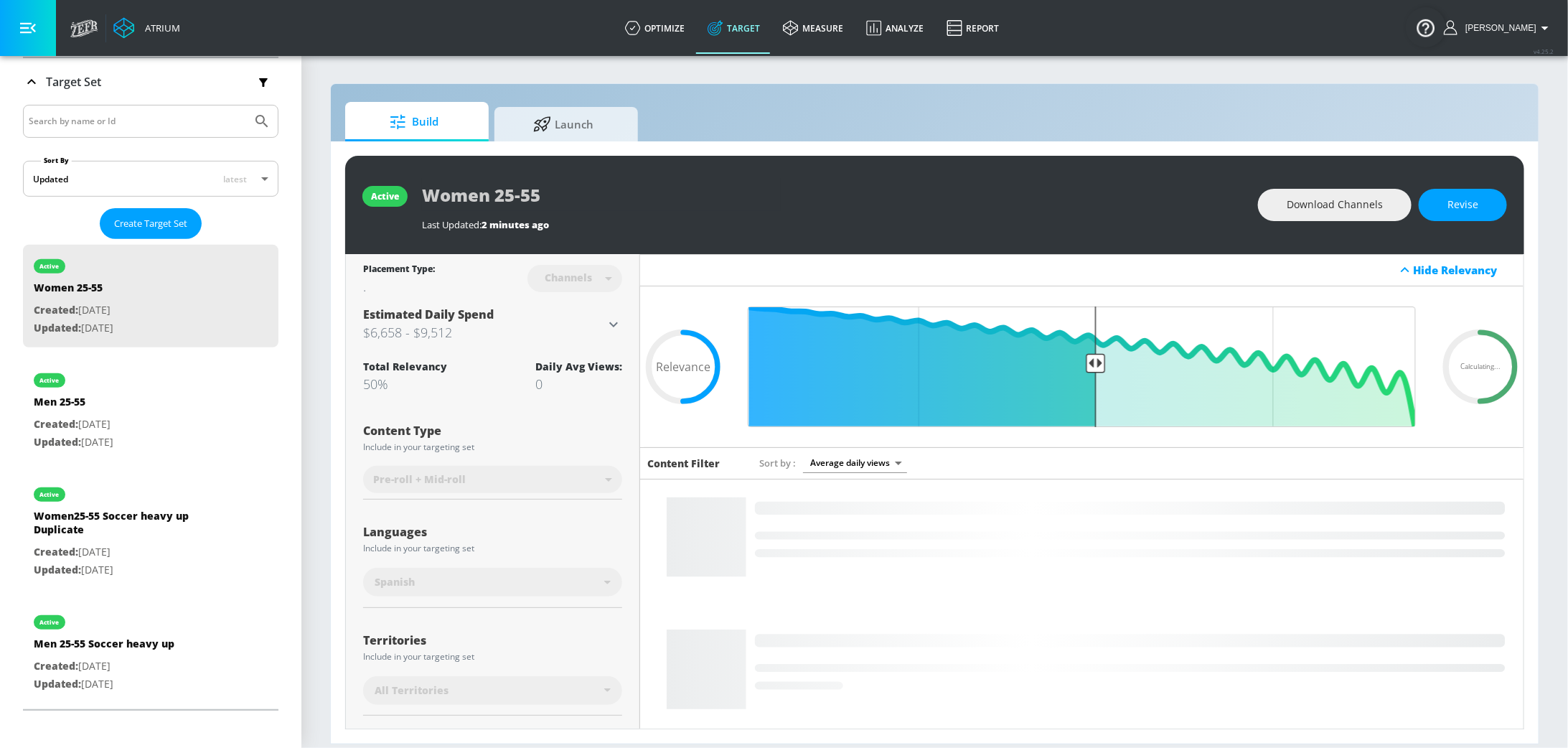
click at [1320, 207] on span "Download Channels" at bounding box center [1336, 204] width 96 height 18
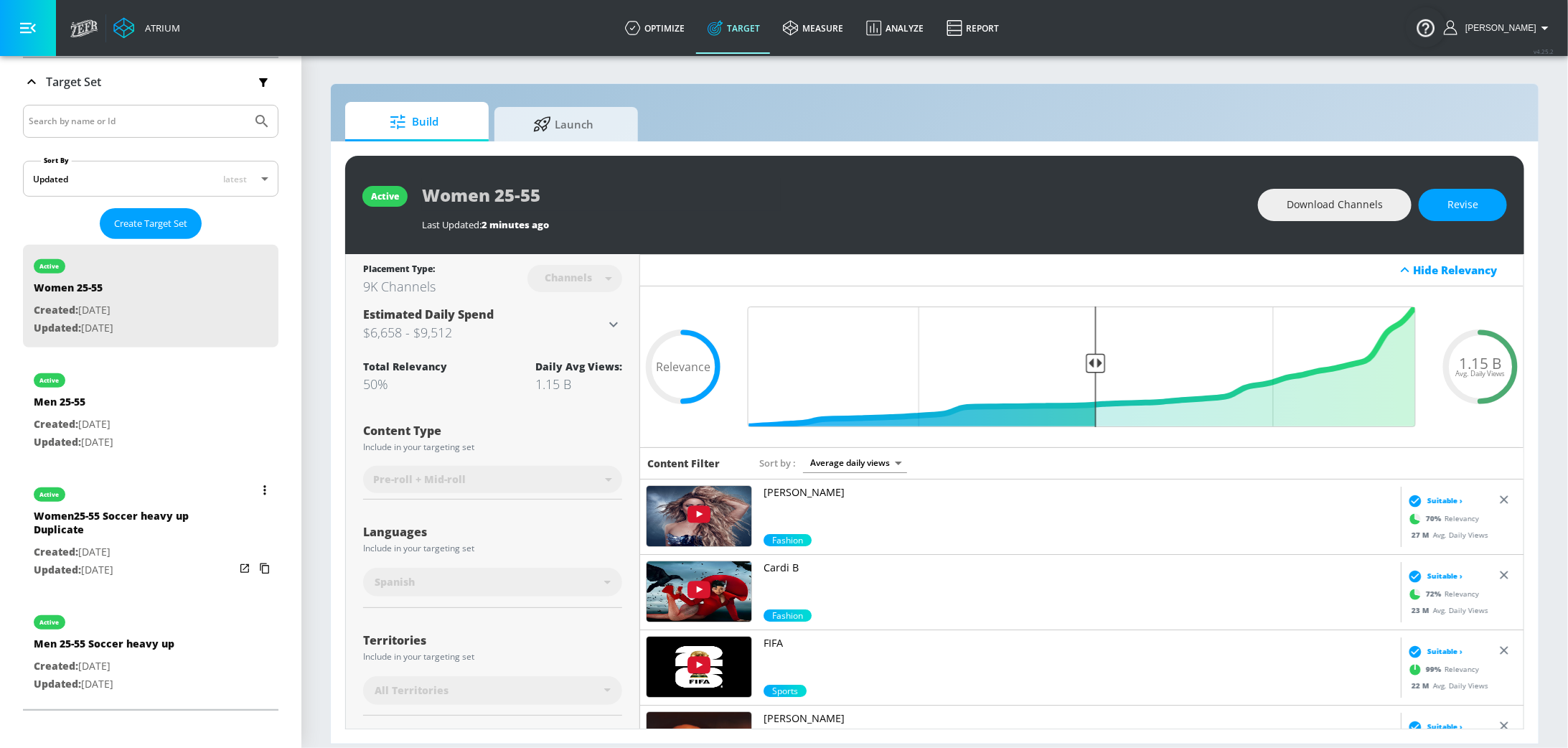
click at [92, 548] on p "Created: Sep. 10, 2025" at bounding box center [134, 552] width 201 height 18
type input "Women25-55 Soccer heavy up Duplicate"
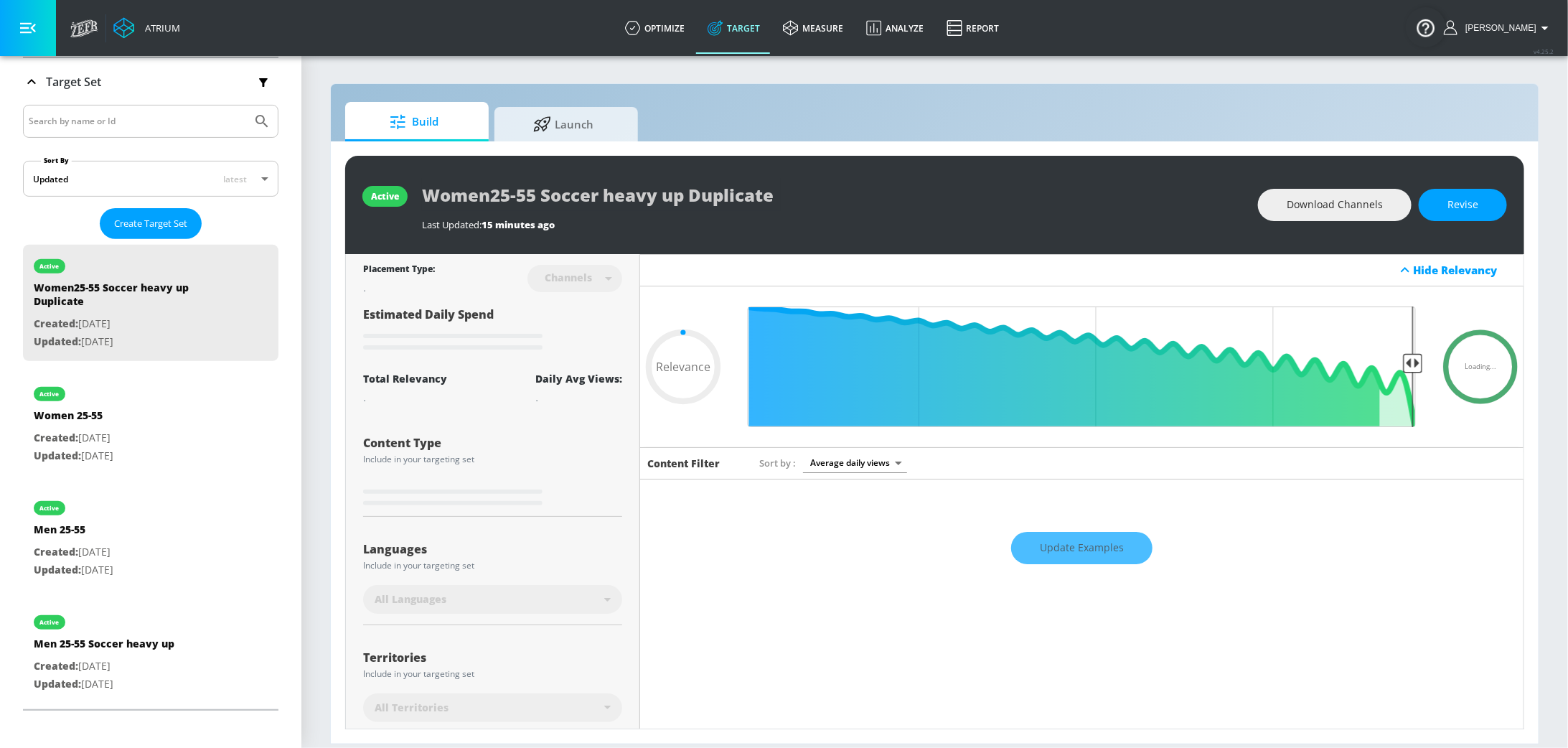
click at [1352, 201] on span "Download Channels" at bounding box center [1336, 204] width 96 height 18
type input "0.4"
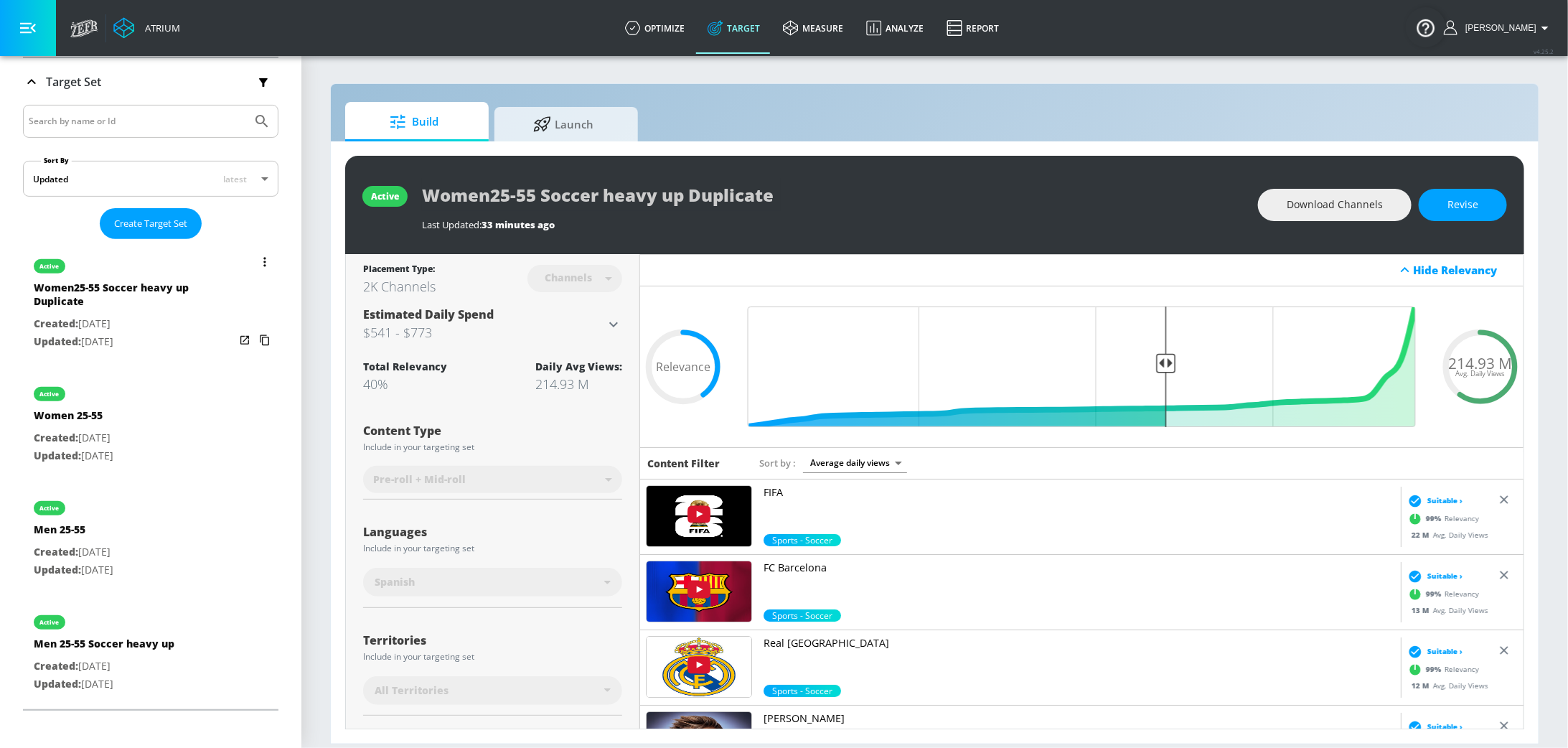
click at [152, 556] on div "active Men 25-55 Created: Sep. 10, 2025 Updated: Sep. 10, 2025" at bounding box center [150, 537] width 256 height 103
type input "Men 25-55"
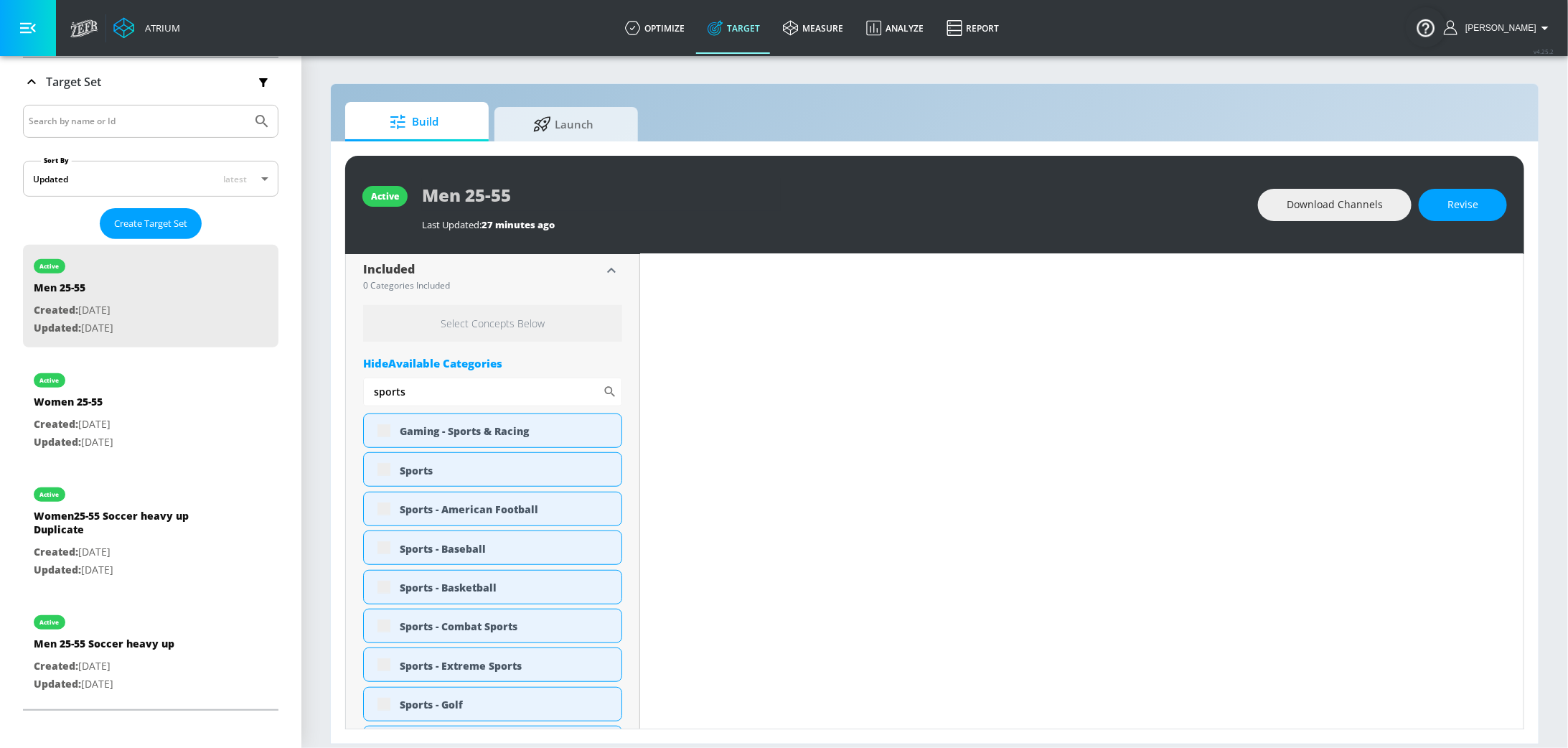
type input "0.5"
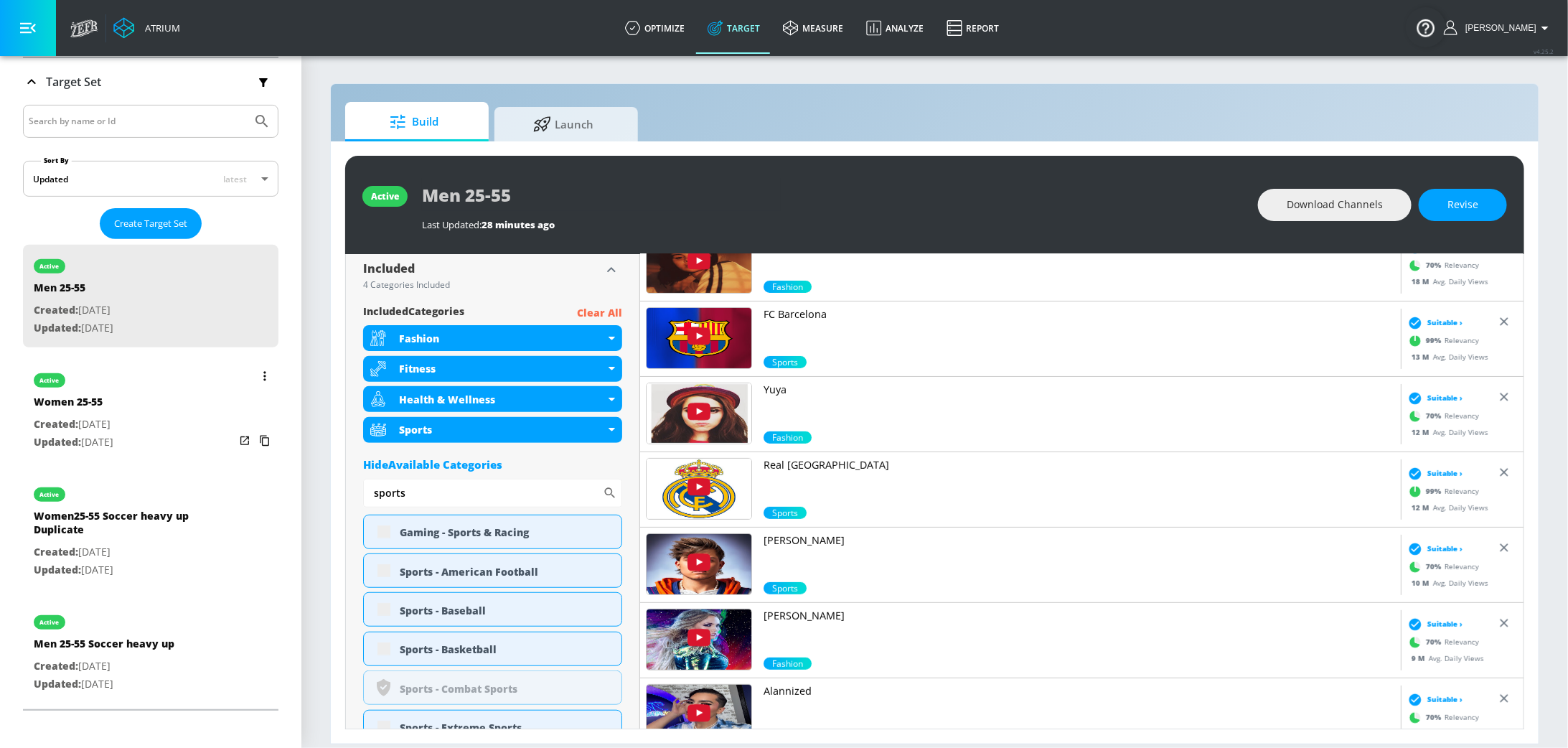
click at [67, 417] on span "Created:" at bounding box center [56, 424] width 44 height 13
type input "Women 25-55"
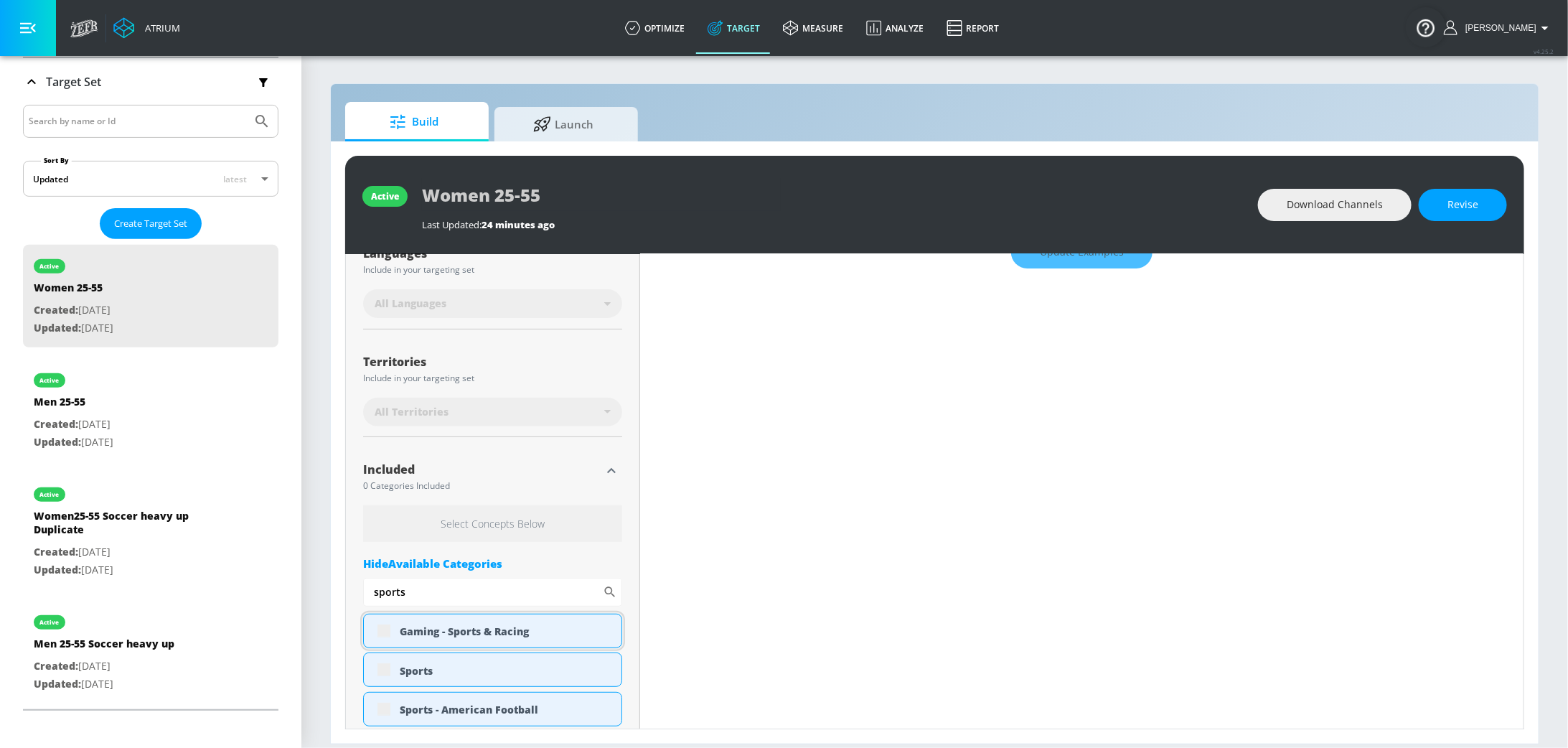
type input "0.5"
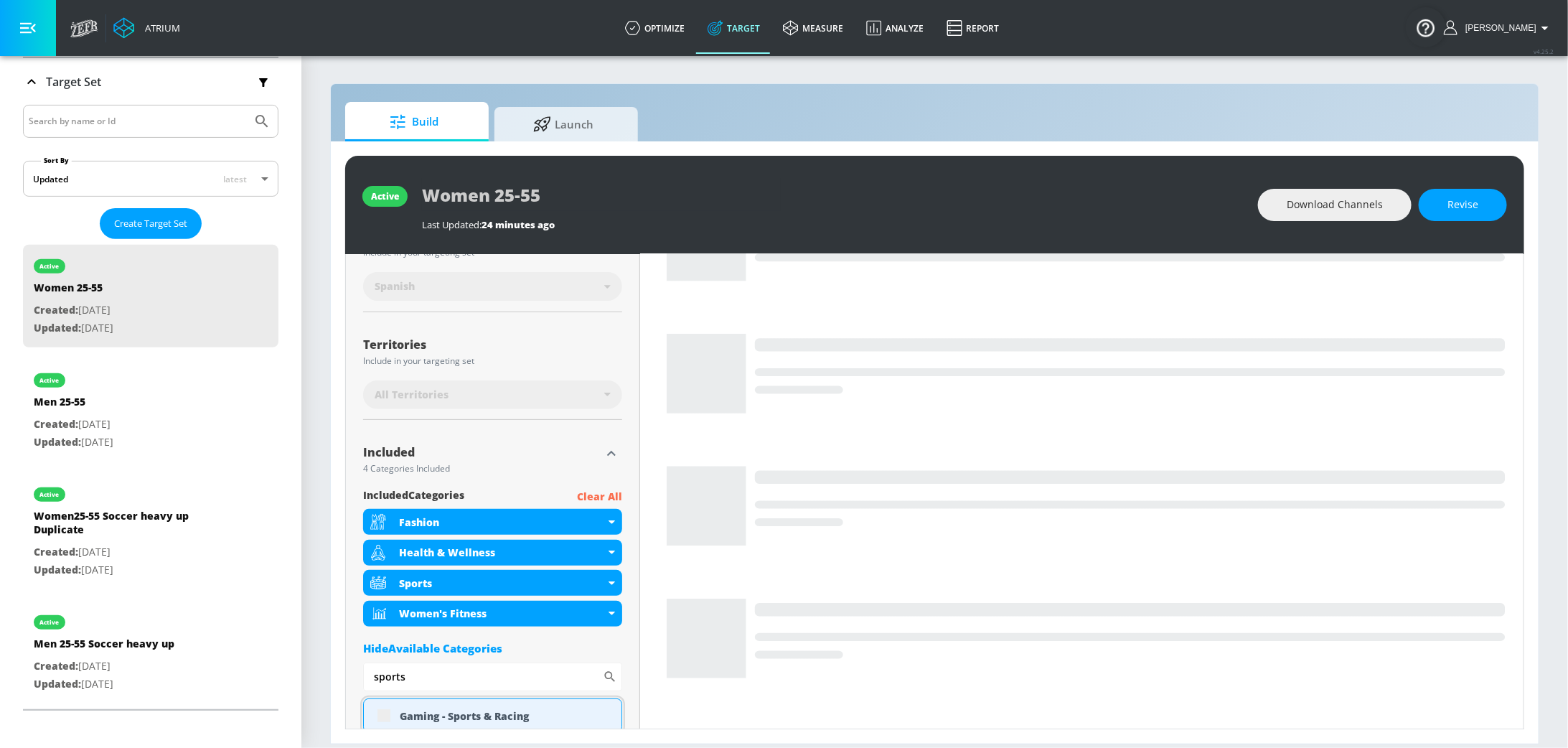
scroll to position [280, 0]
